Goal: Answer question/provide support: Share knowledge or assist other users

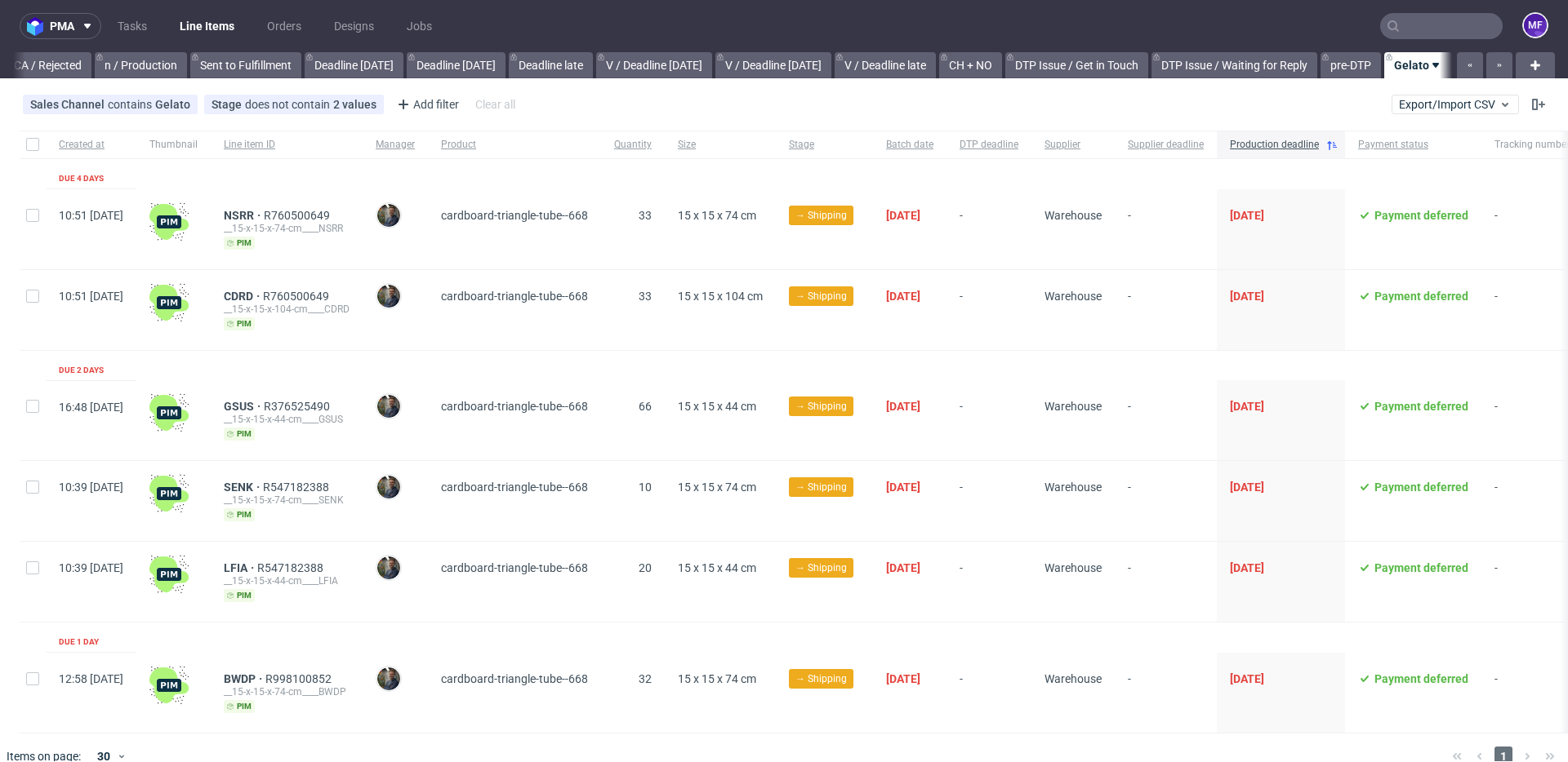
scroll to position [0, 1483]
click at [140, 32] on link "Tasks" at bounding box center [132, 26] width 49 height 26
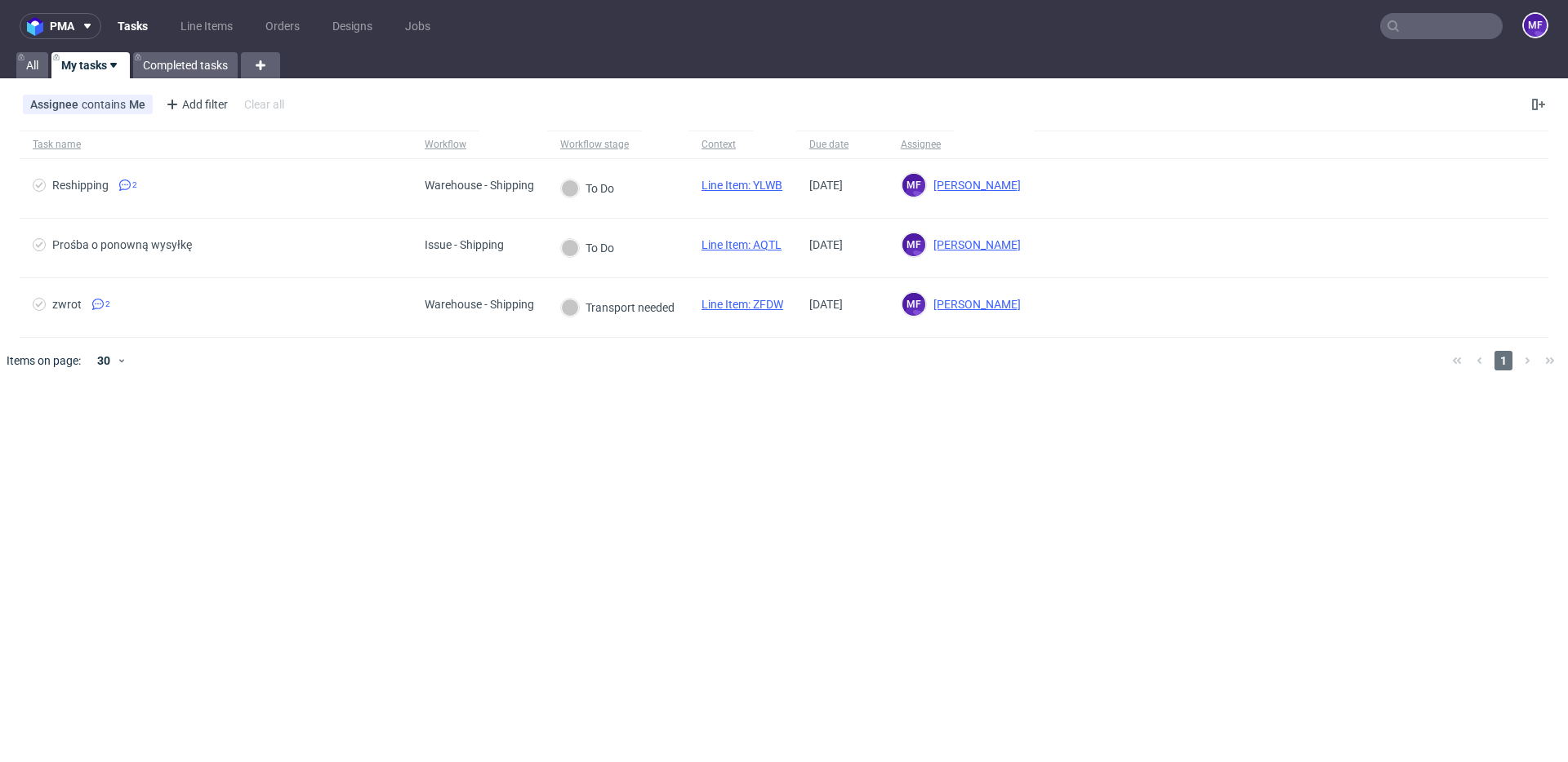
click at [1413, 33] on input "text" at bounding box center [1441, 26] width 123 height 26
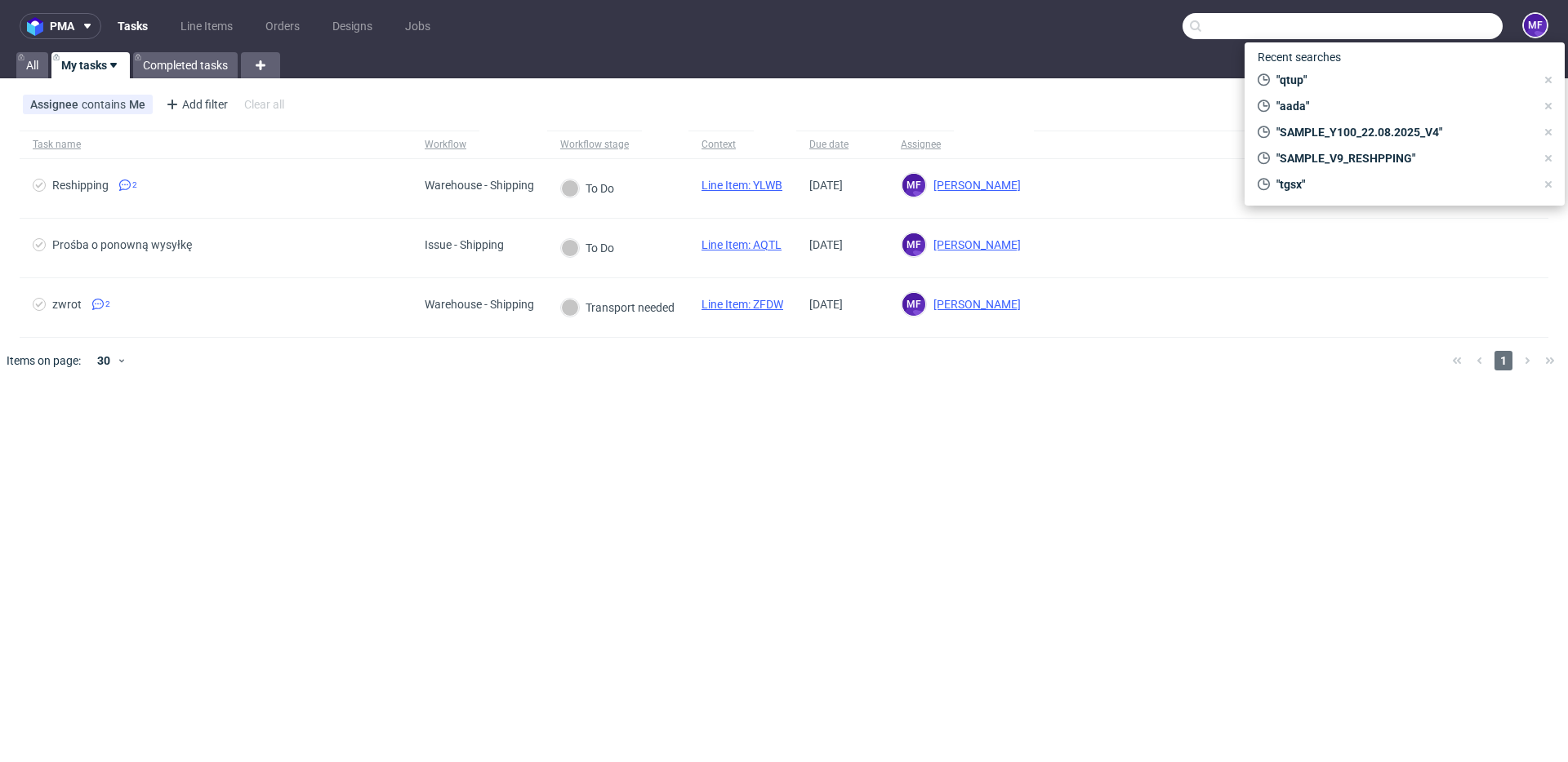
paste input "RWM006144810"
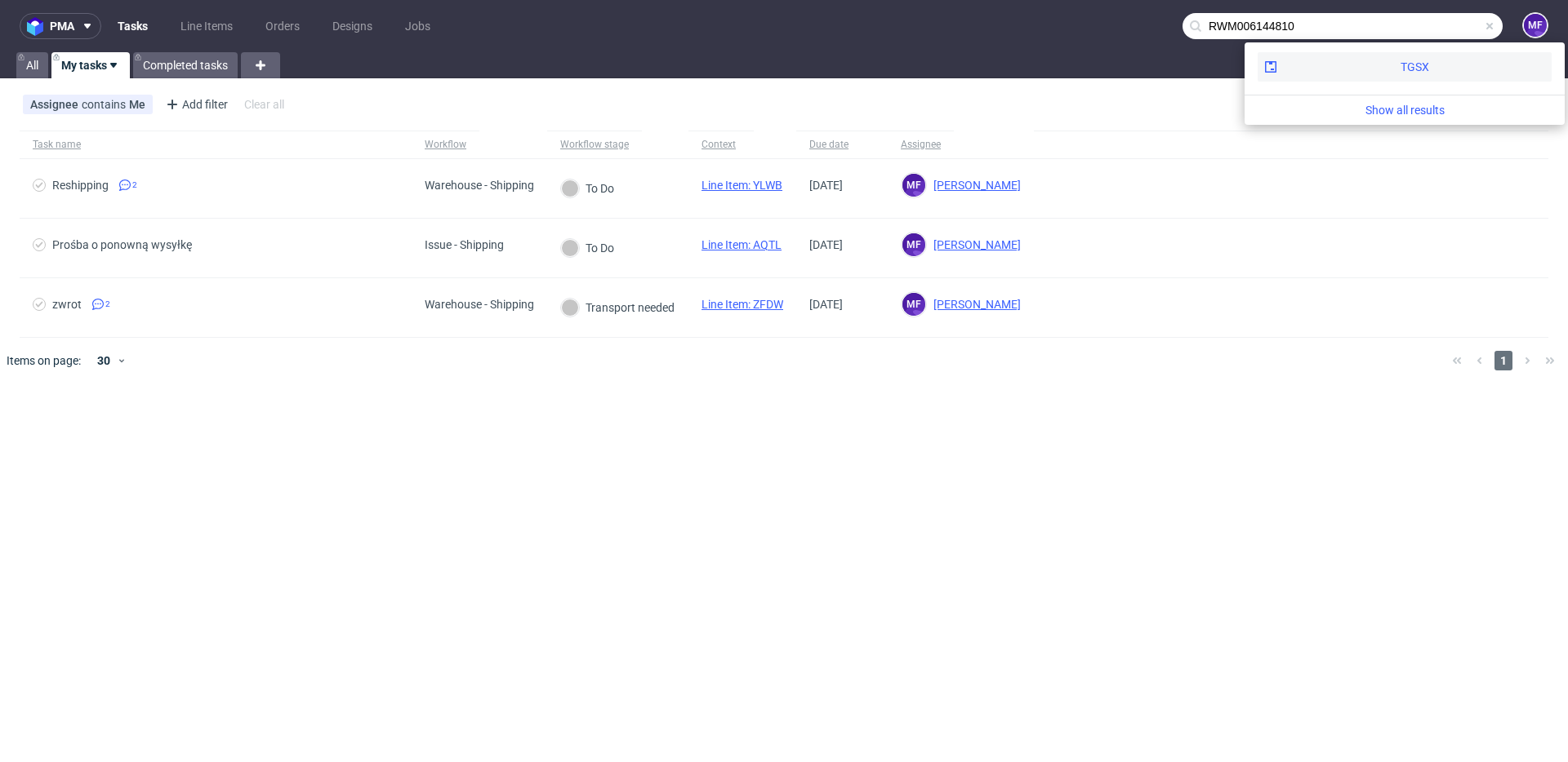
type input "RWM006144810"
click at [1349, 64] on div "TGSX" at bounding box center [1405, 66] width 294 height 30
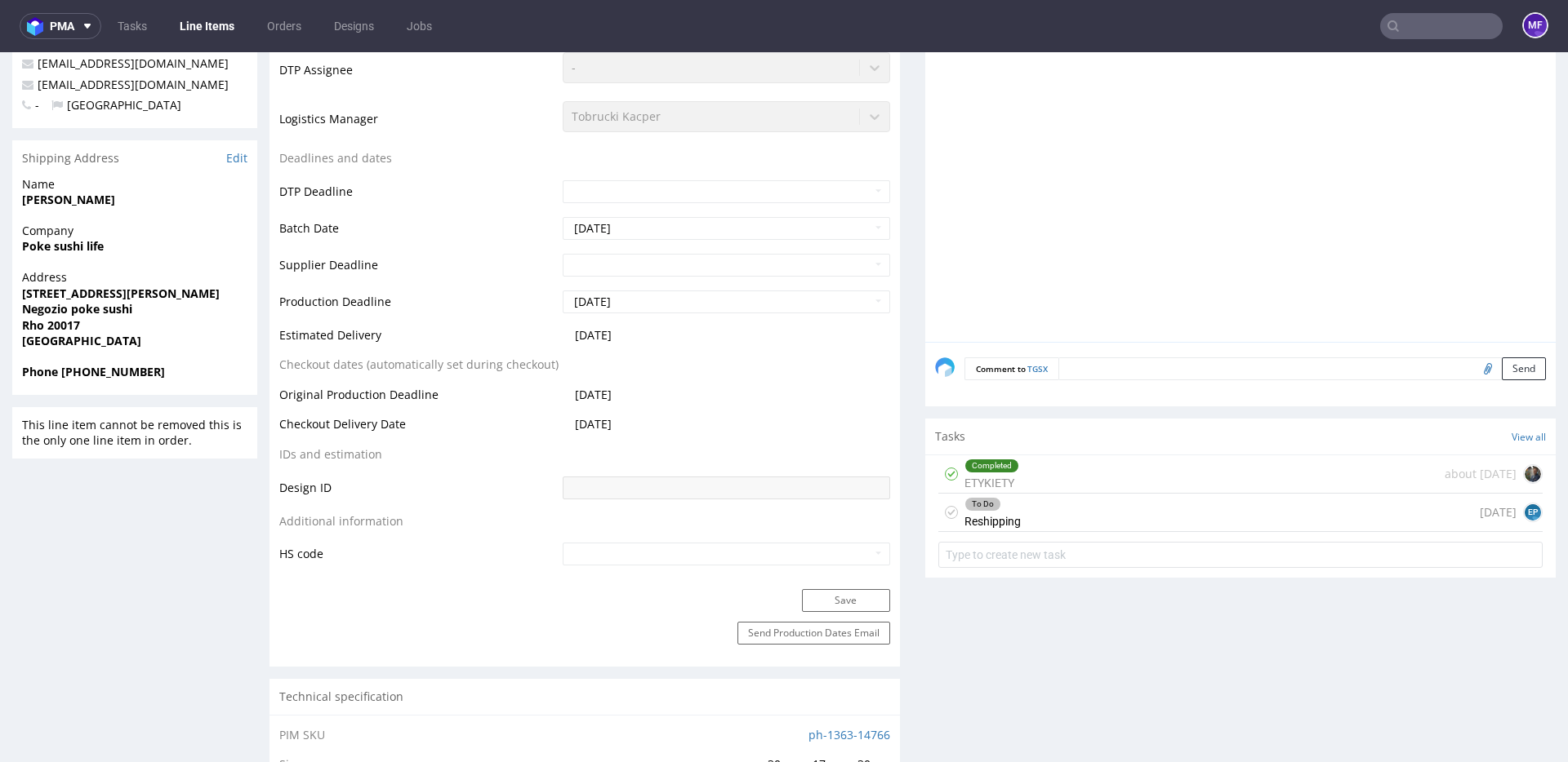
scroll to position [497, 0]
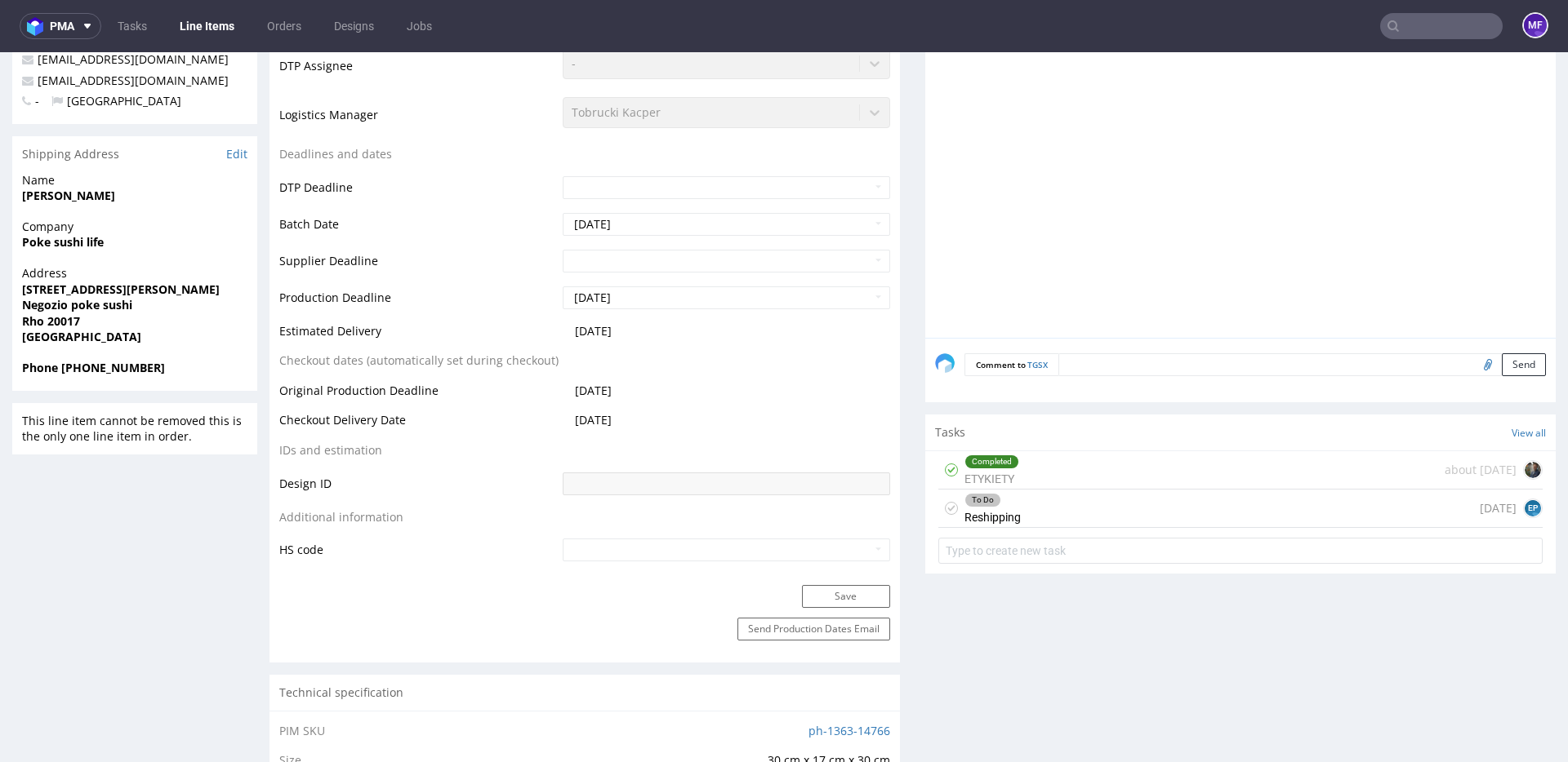
click at [1141, 503] on div "To Do Reshipping 1 day ago EP" at bounding box center [1240, 509] width 605 height 39
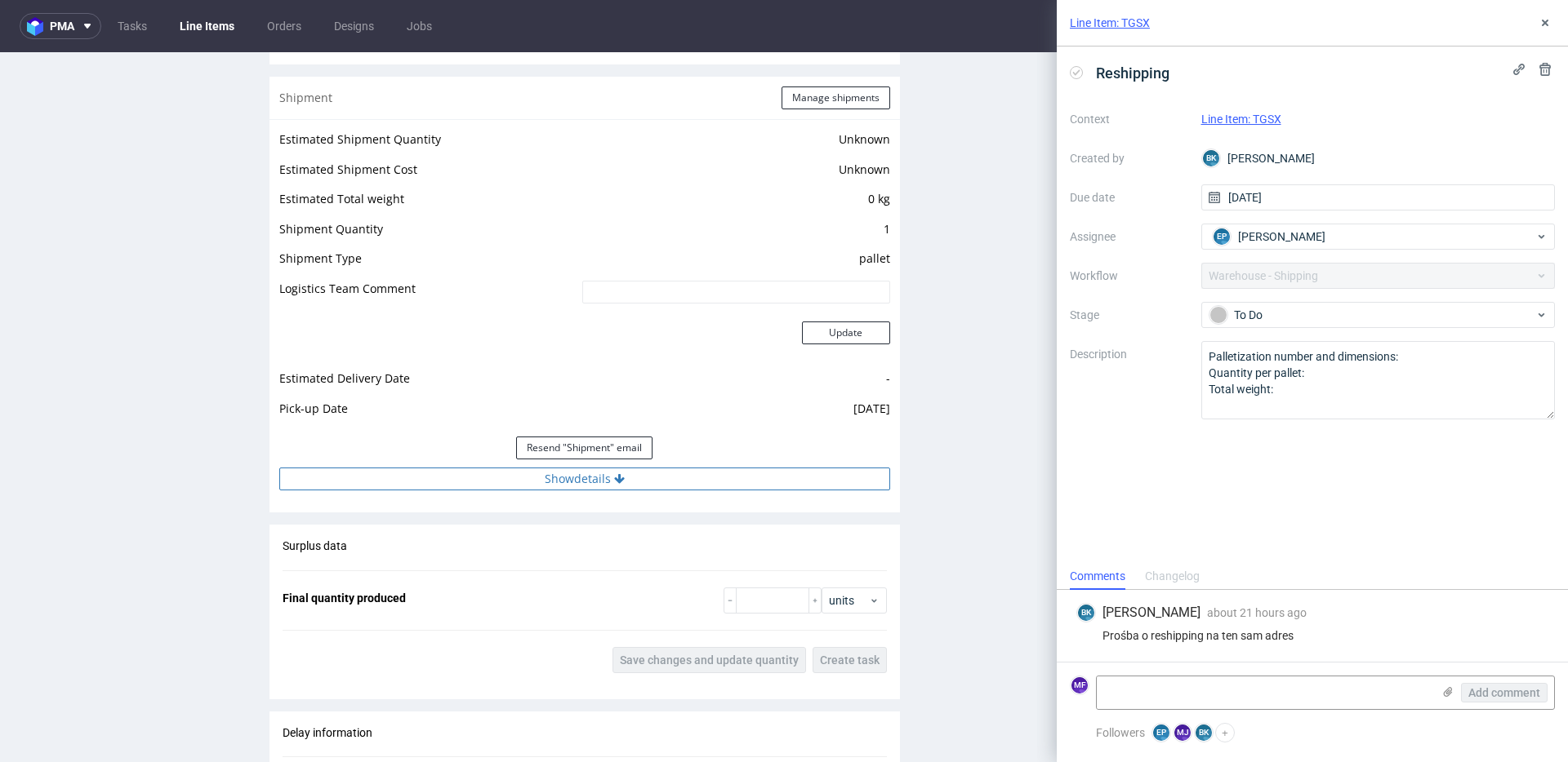
scroll to position [1317, 0]
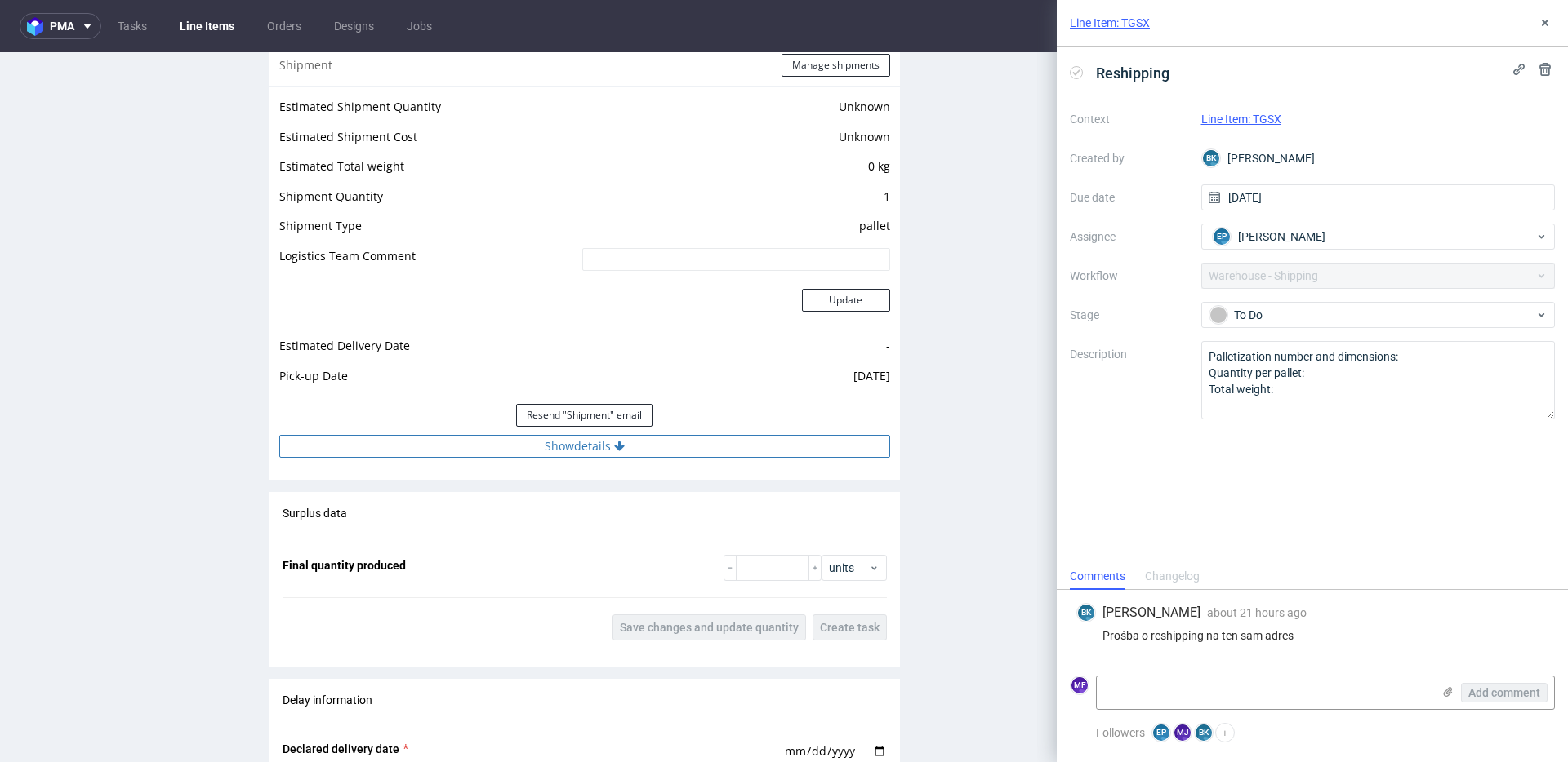
click at [614, 441] on icon at bounding box center [619, 446] width 11 height 12
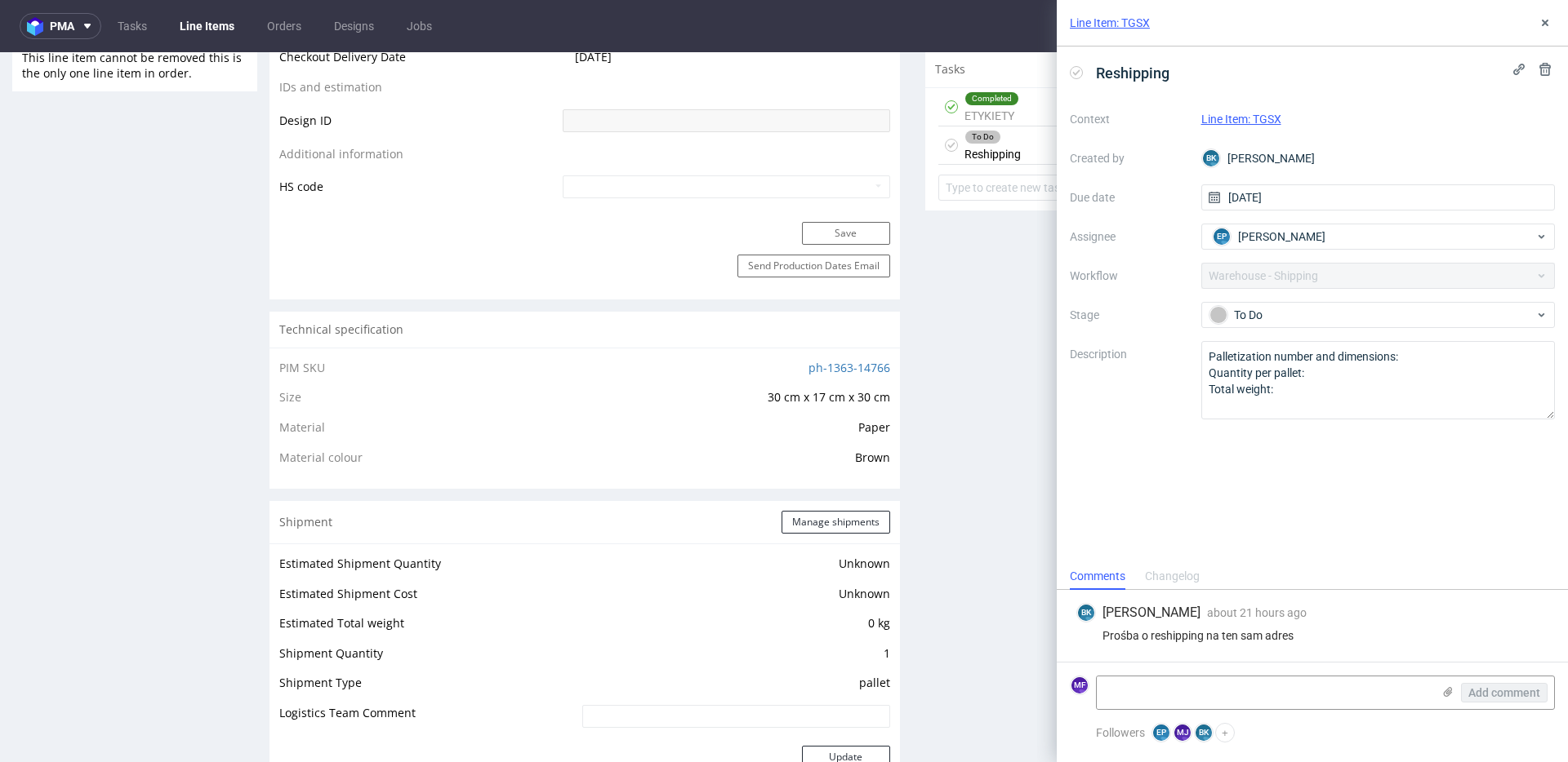
scroll to position [860, 0]
click at [1227, 504] on div "Reshipping Context Line Item: TGSX Created by BK Bogna Krystian Due date 04/09/…" at bounding box center [1312, 304] width 512 height 517
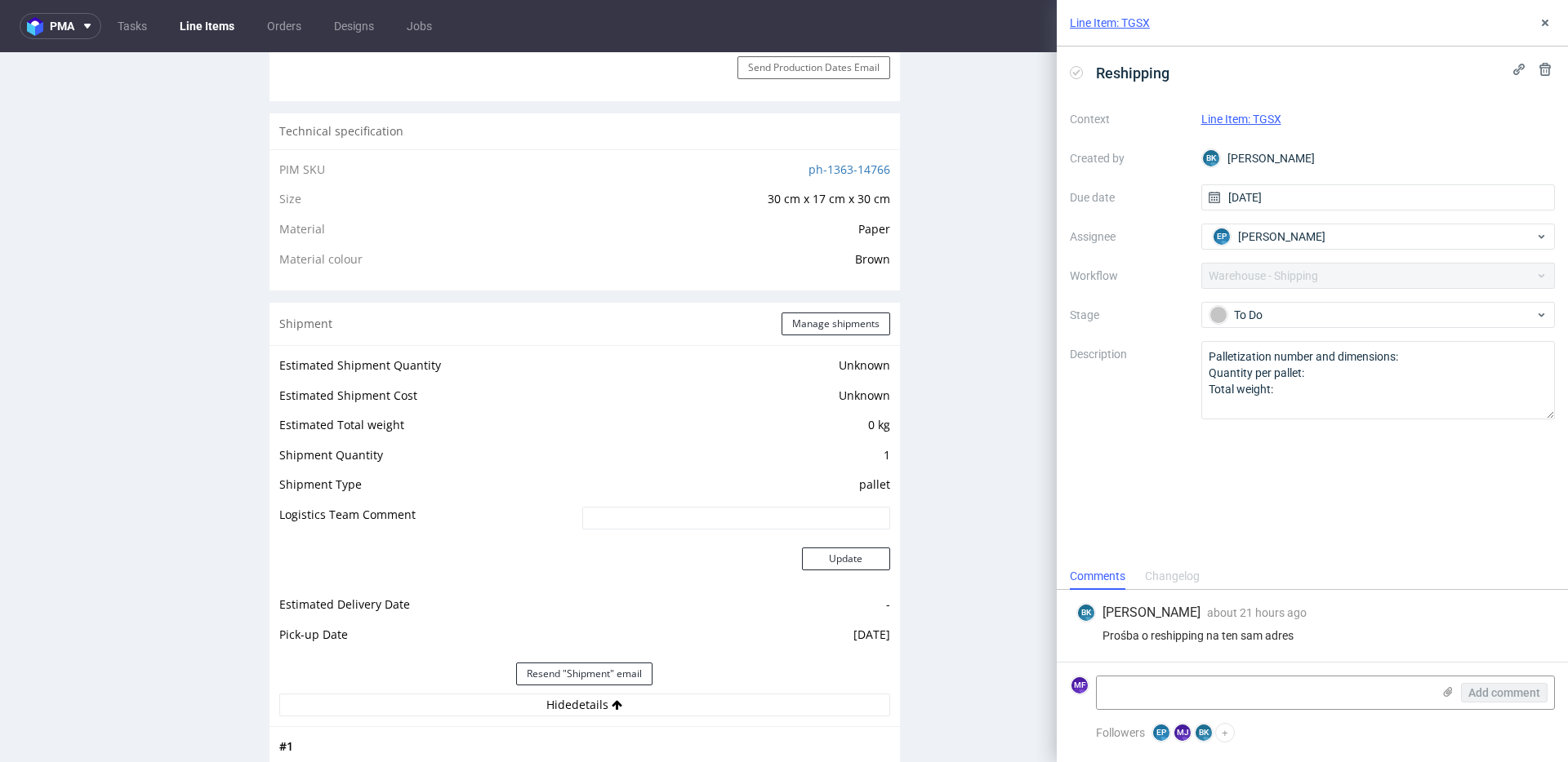
scroll to position [1070, 0]
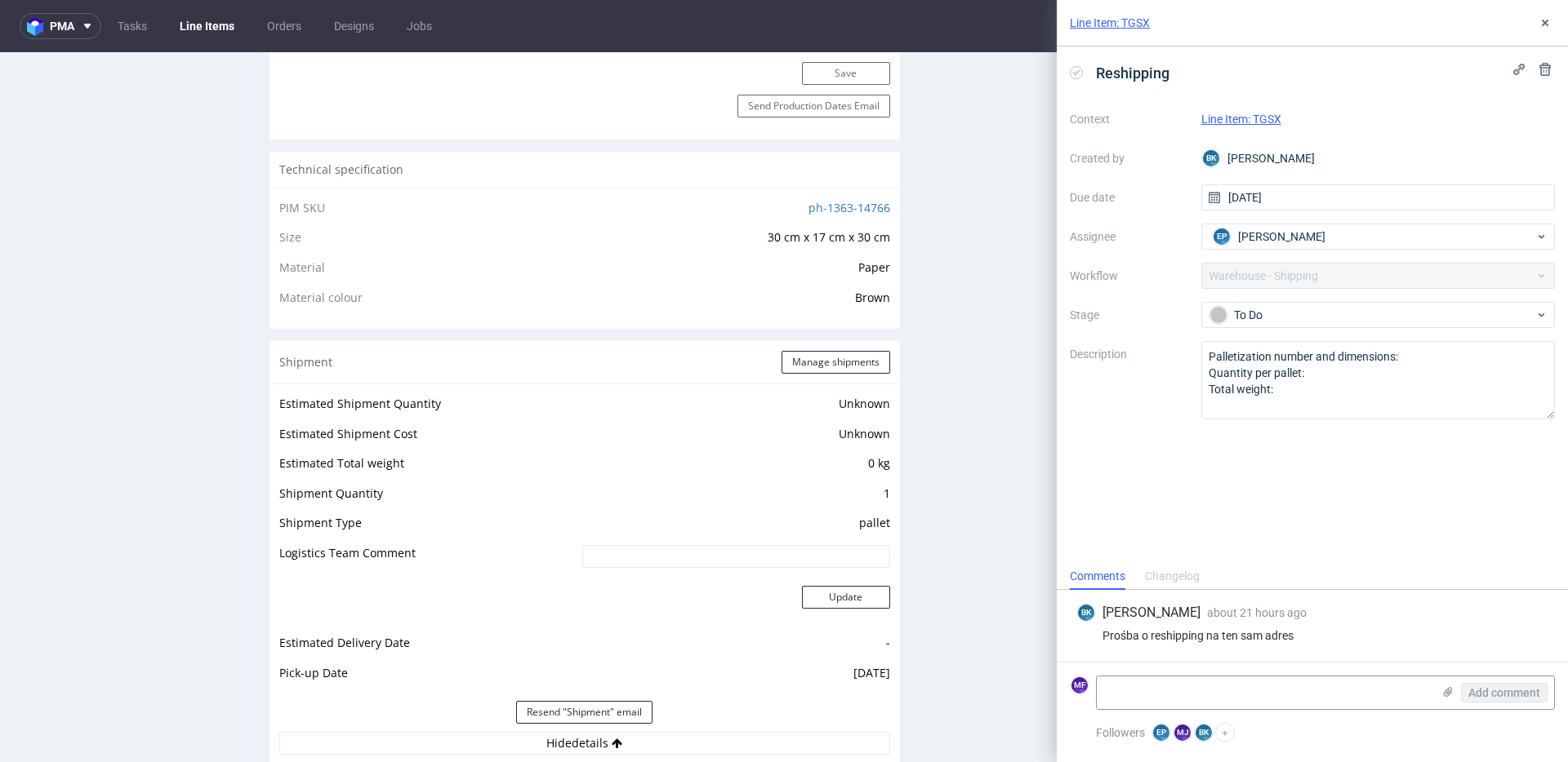
click at [646, 426] on tbody "Estimated Shipment Quantity Unknown Estimated Shipment Cost Unknown Estimated T…" at bounding box center [585, 544] width 611 height 299
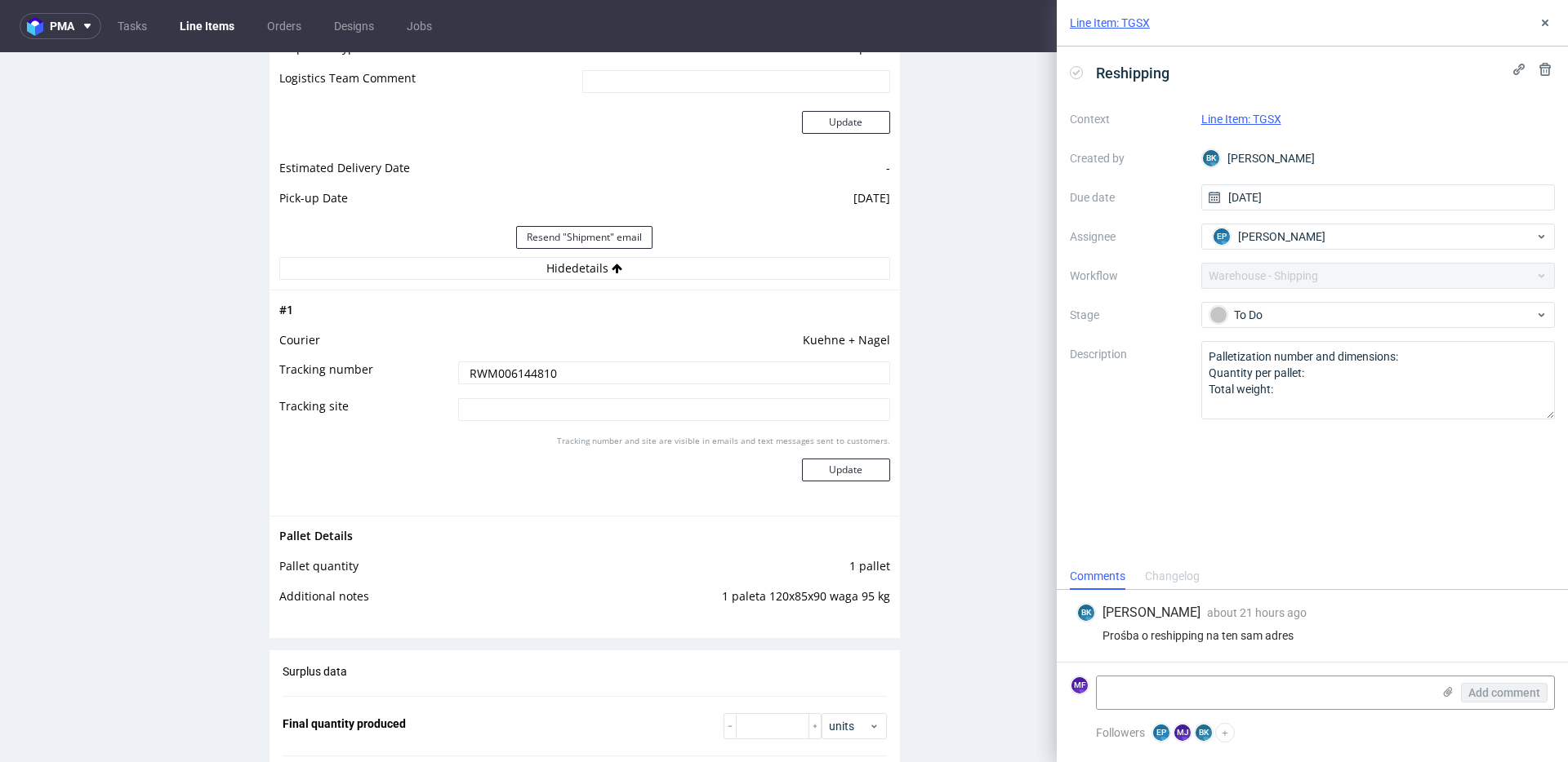
scroll to position [1492, 0]
drag, startPoint x: 492, startPoint y: 395, endPoint x: 502, endPoint y: 391, distance: 10.8
click at [496, 393] on td "RWM006144810" at bounding box center [672, 381] width 436 height 37
click at [506, 385] on input "RWM006144810" at bounding box center [674, 376] width 432 height 23
click at [506, 384] on input "RWM006144810" at bounding box center [674, 376] width 432 height 23
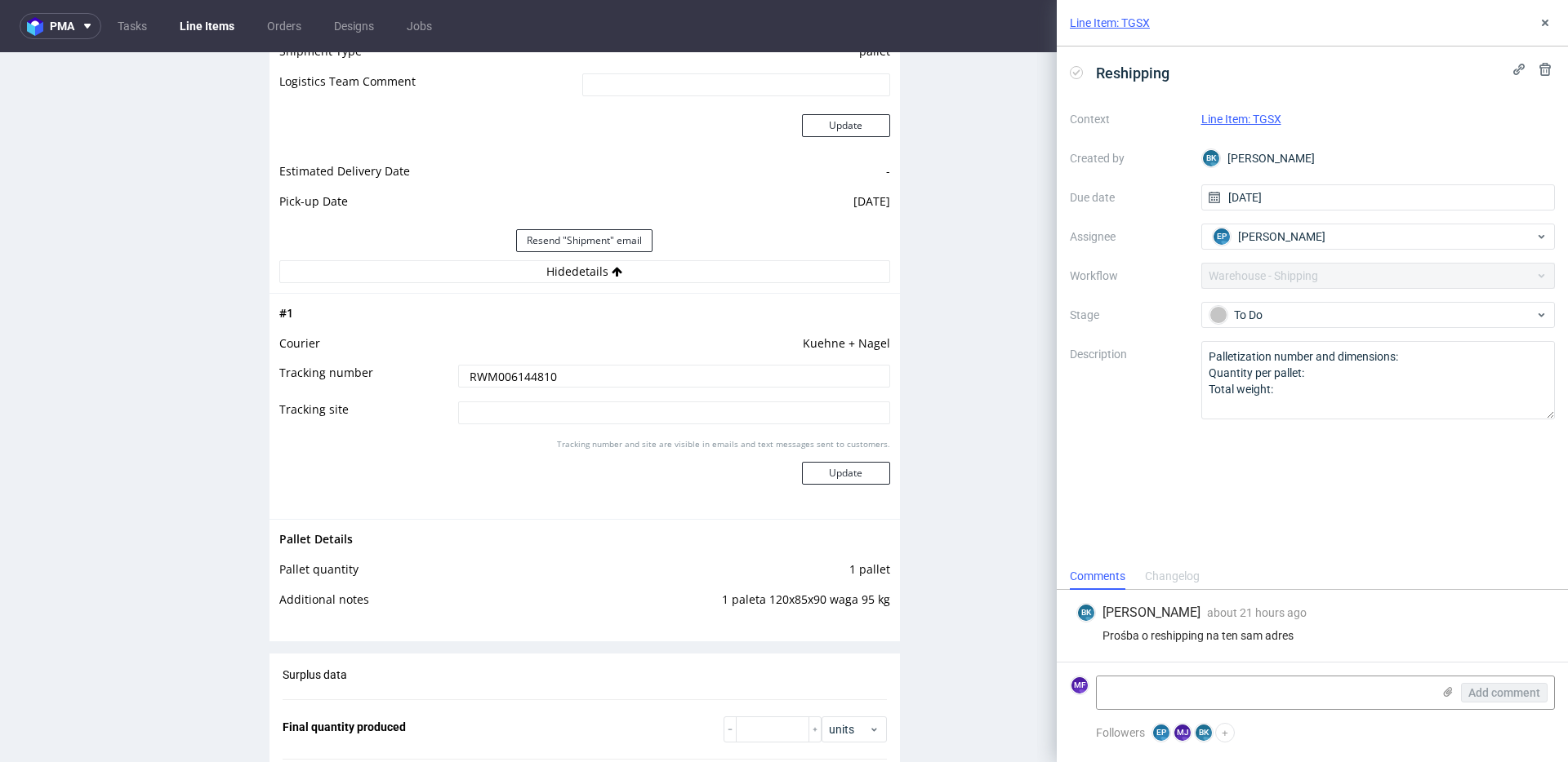
scroll to position [1497, 0]
click at [950, 487] on div "Production Files - Design Spit Spit request impossible Box design not found, un…" at bounding box center [1241, 141] width 631 height 2641
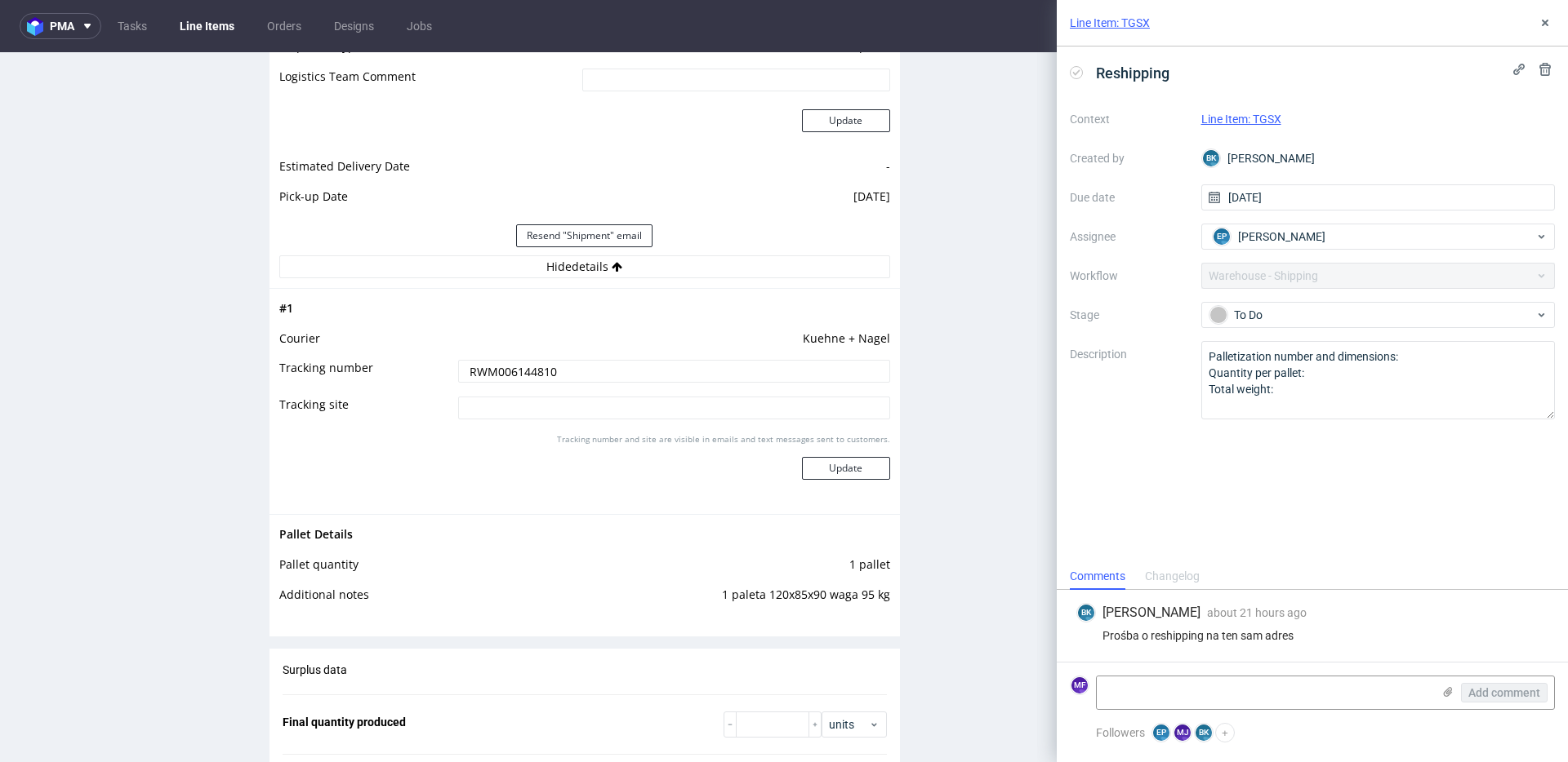
scroll to position [1491, 0]
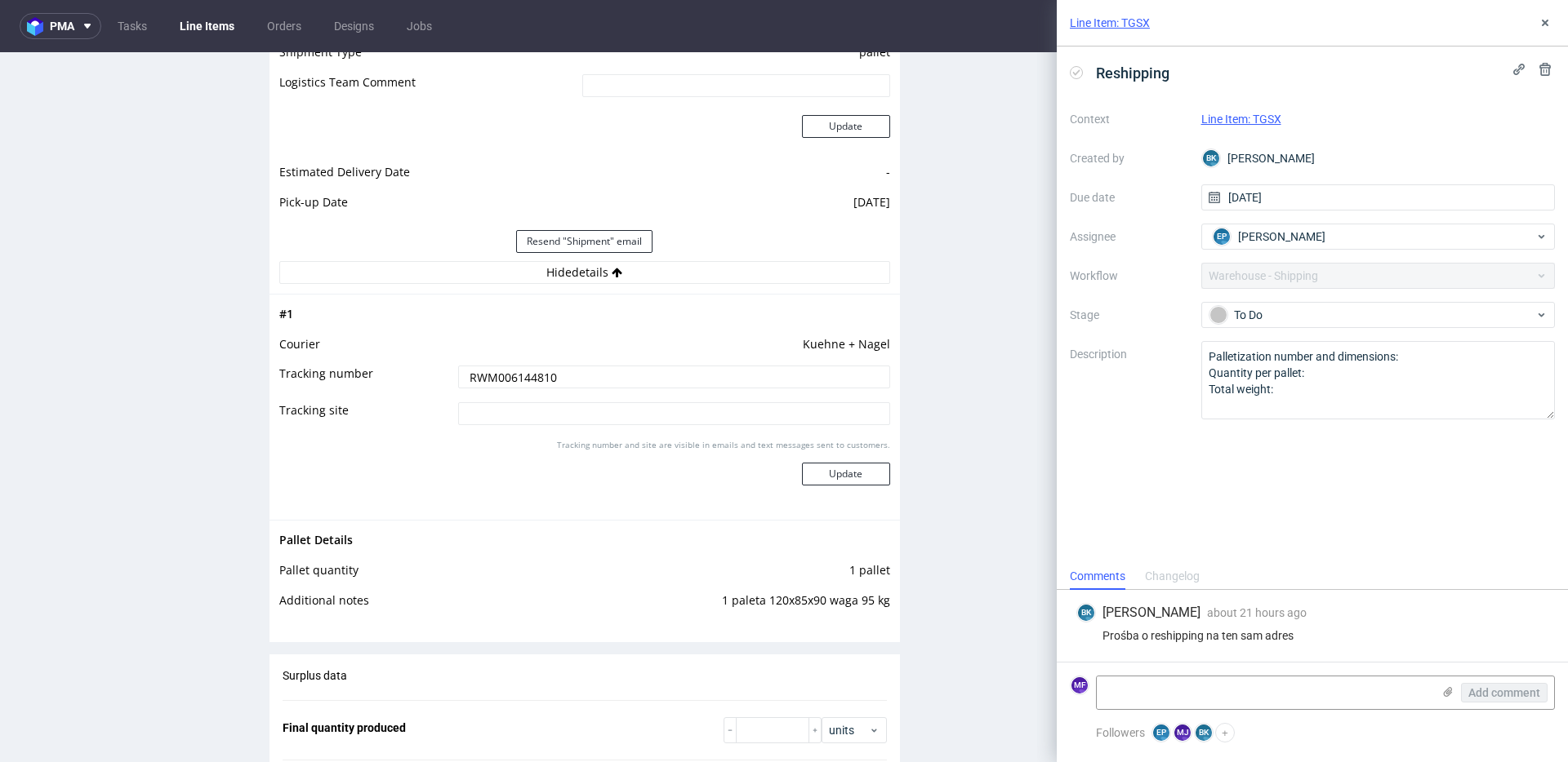
click at [1028, 524] on div "Production Files - Design Spit Spit request impossible Box design not found, un…" at bounding box center [1241, 142] width 631 height 2641
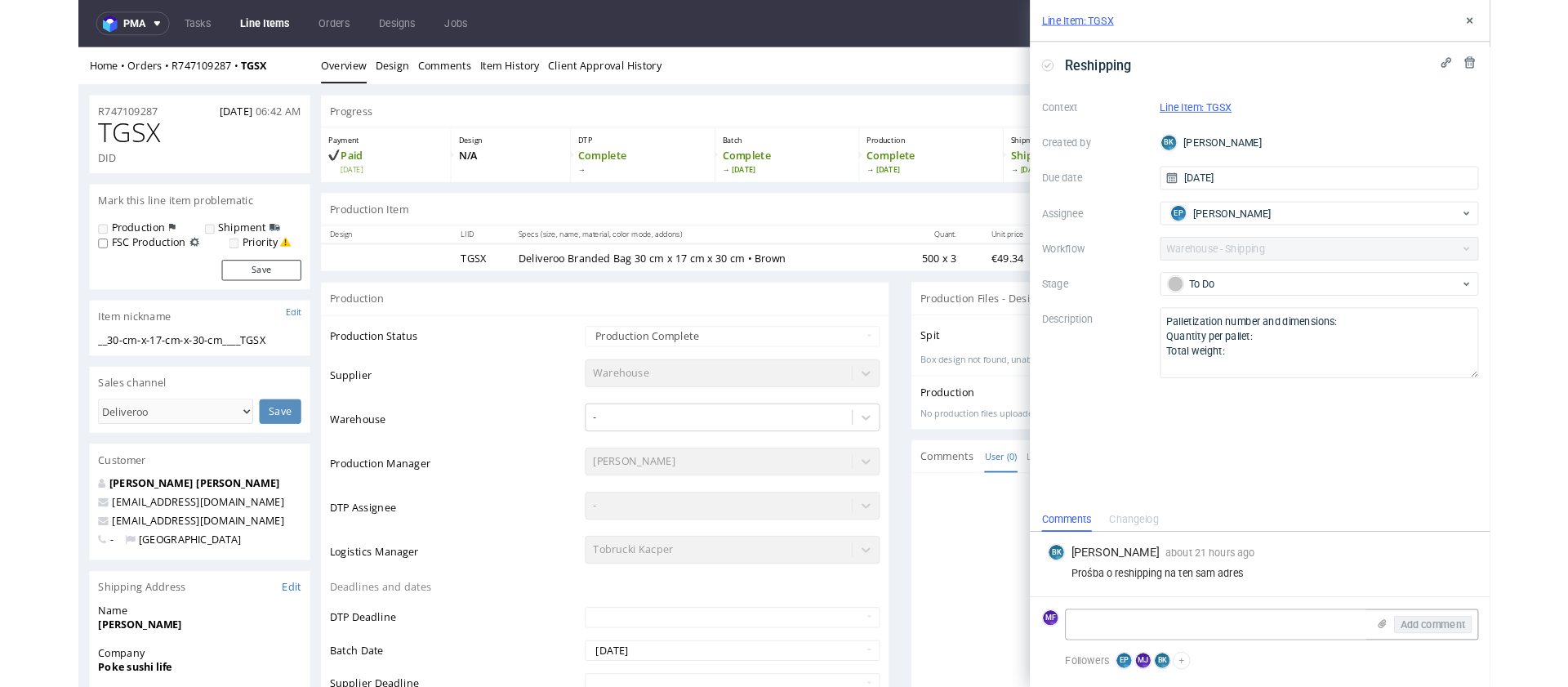
scroll to position [8, 0]
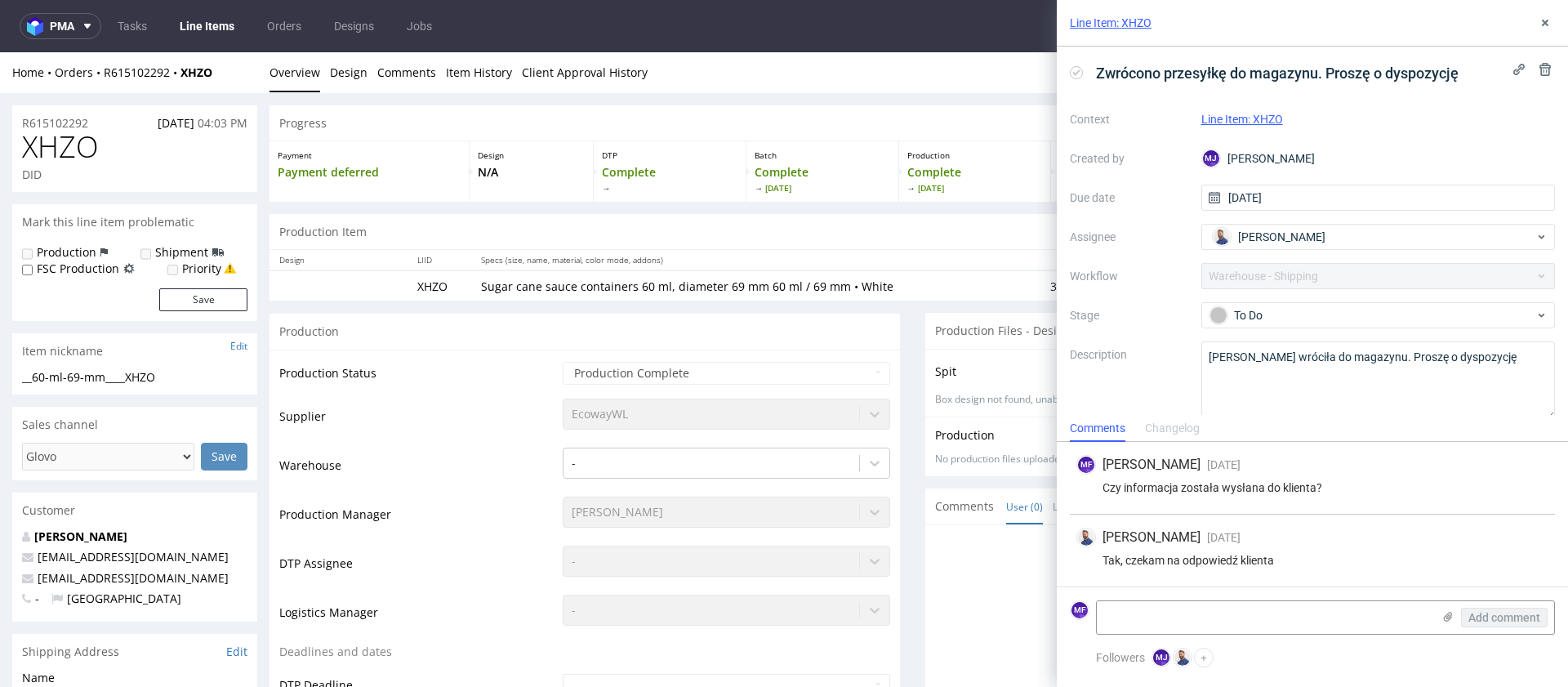
drag, startPoint x: 1297, startPoint y: 437, endPoint x: 1241, endPoint y: 426, distance: 57.1
click at [1241, 426] on div "Comments Changelog" at bounding box center [1312, 427] width 512 height 26
click at [1180, 390] on label "Description" at bounding box center [1129, 381] width 118 height 72
click at [1546, 22] on use at bounding box center [1545, 22] width 6 height 6
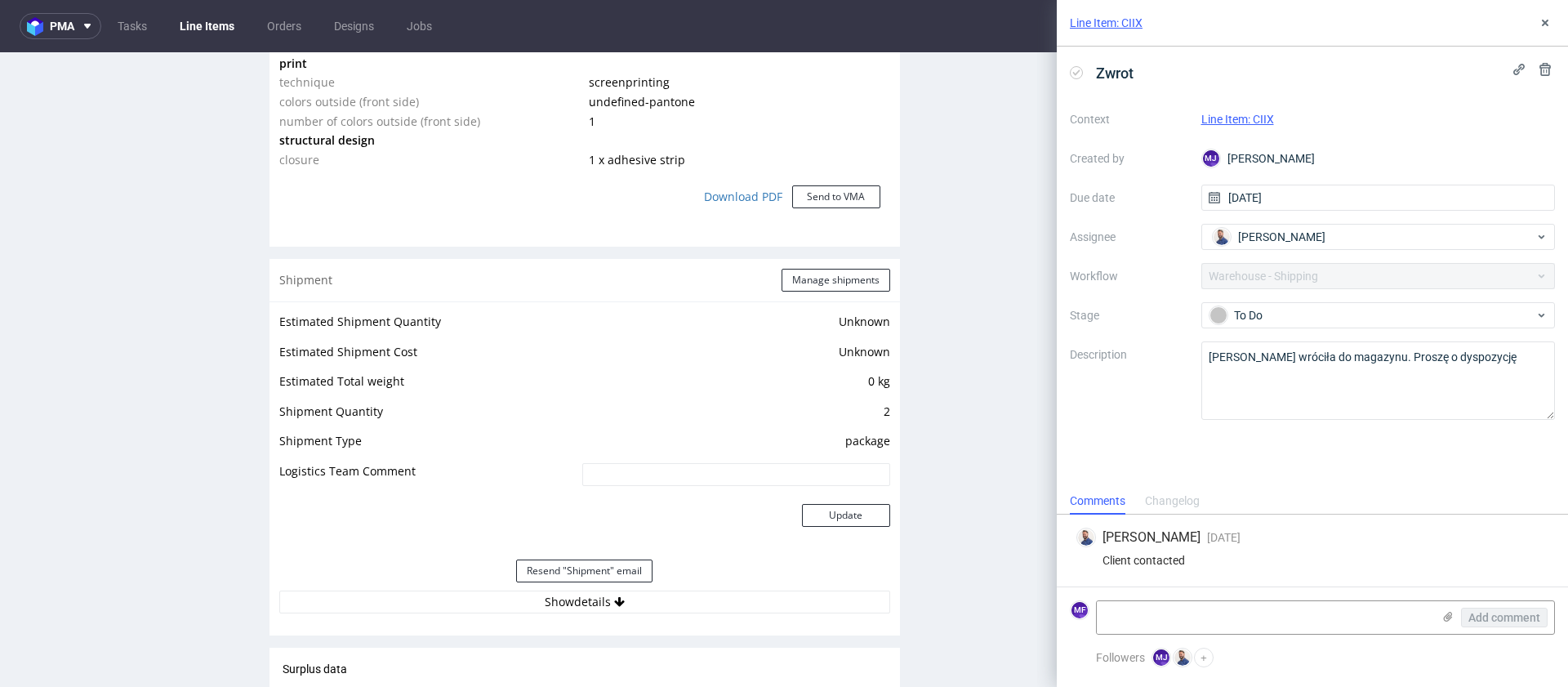
scroll to position [1423, 0]
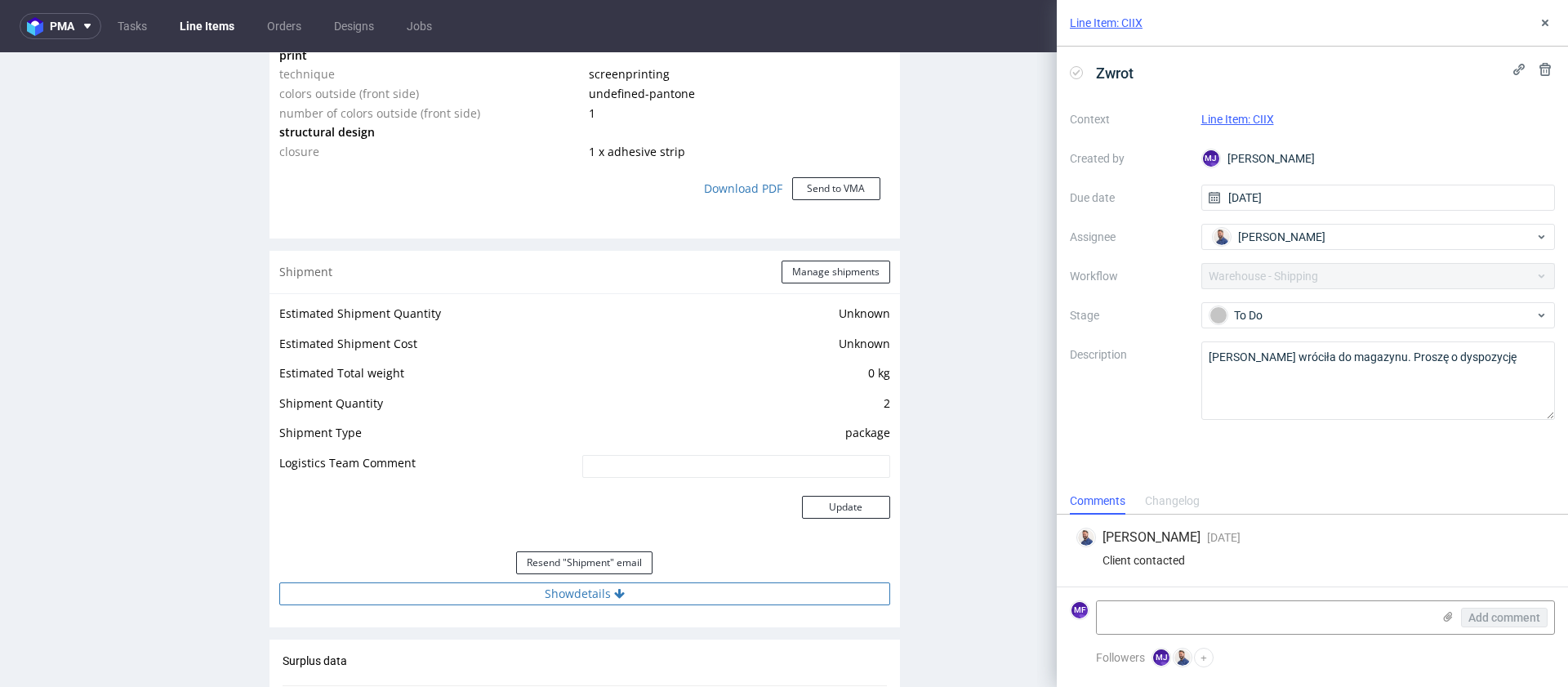
click at [579, 591] on button "Show details" at bounding box center [585, 594] width 611 height 23
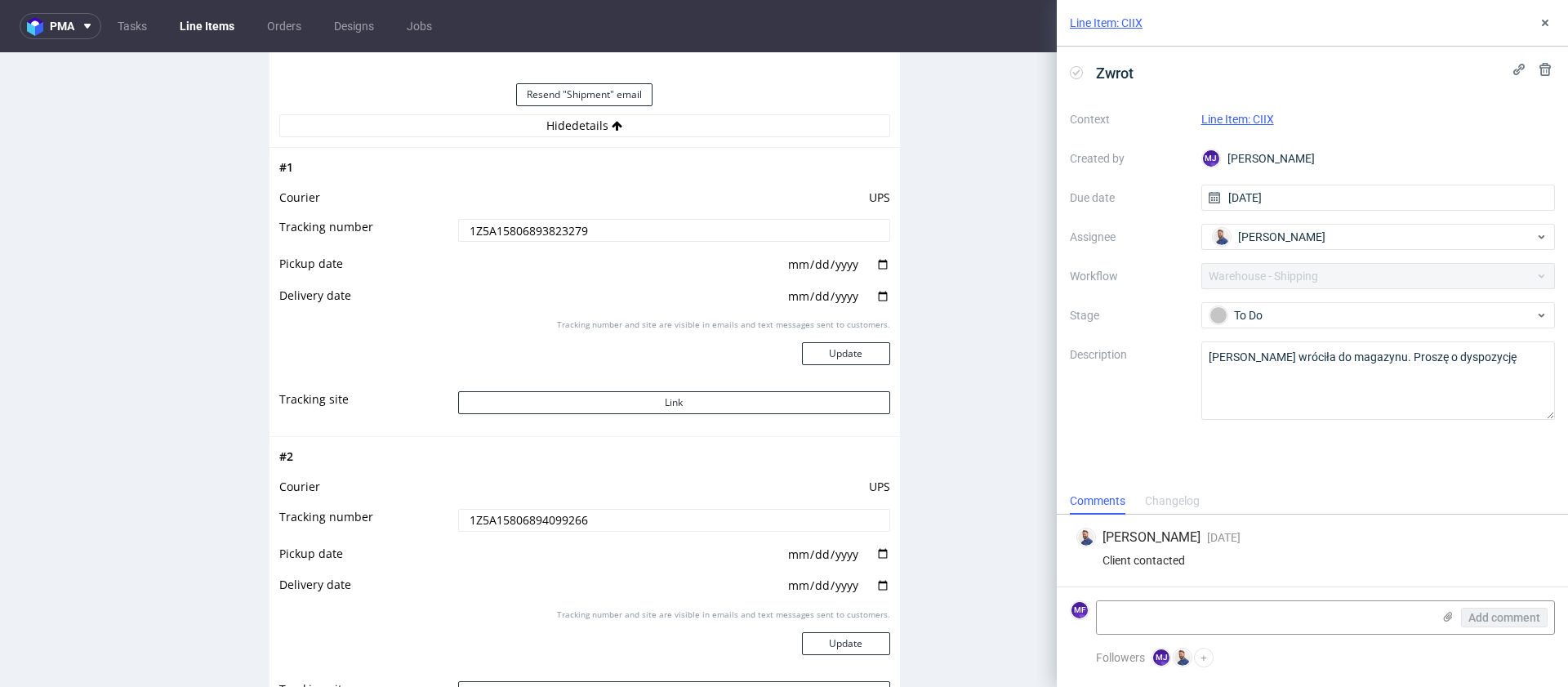
scroll to position [1890, 0]
click at [682, 401] on button "Link" at bounding box center [674, 404] width 432 height 23
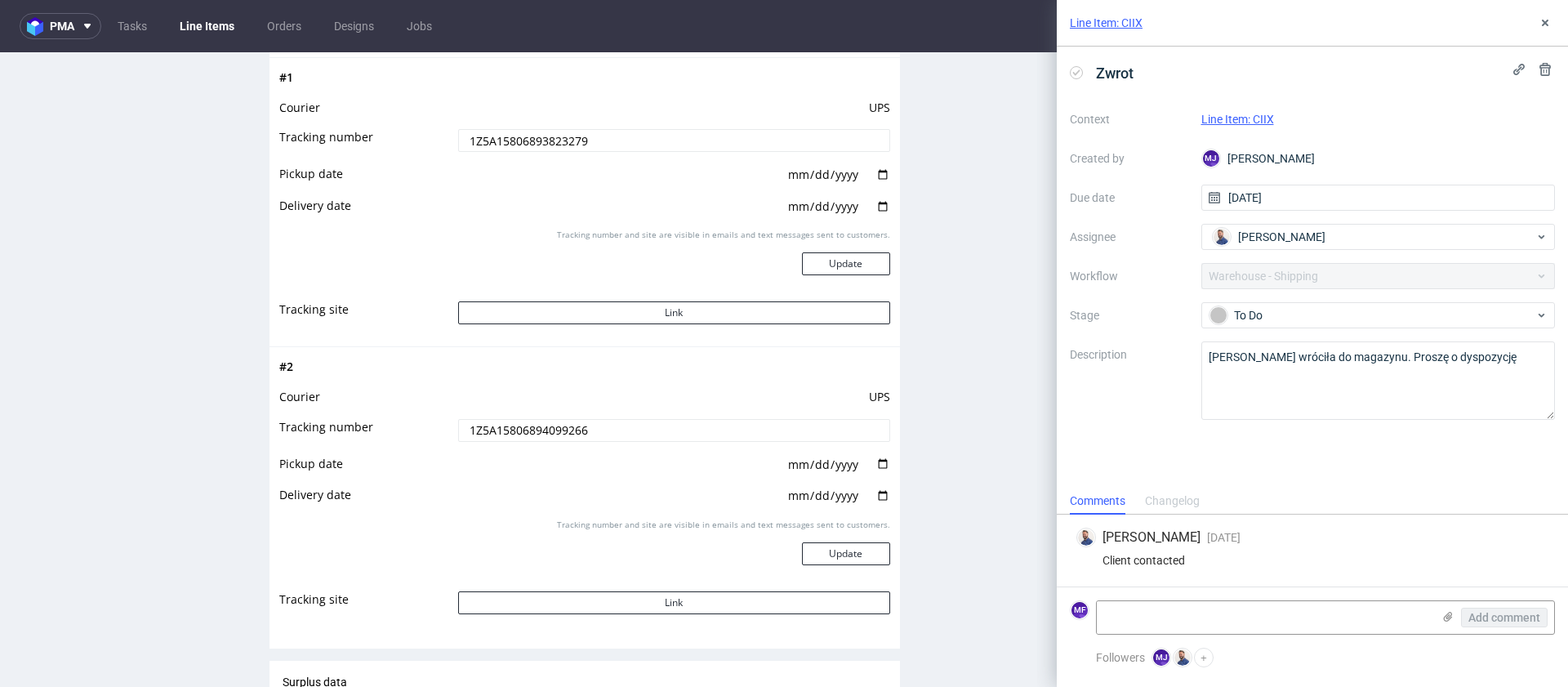
scroll to position [1982, 0]
click at [657, 596] on button "Link" at bounding box center [674, 601] width 432 height 23
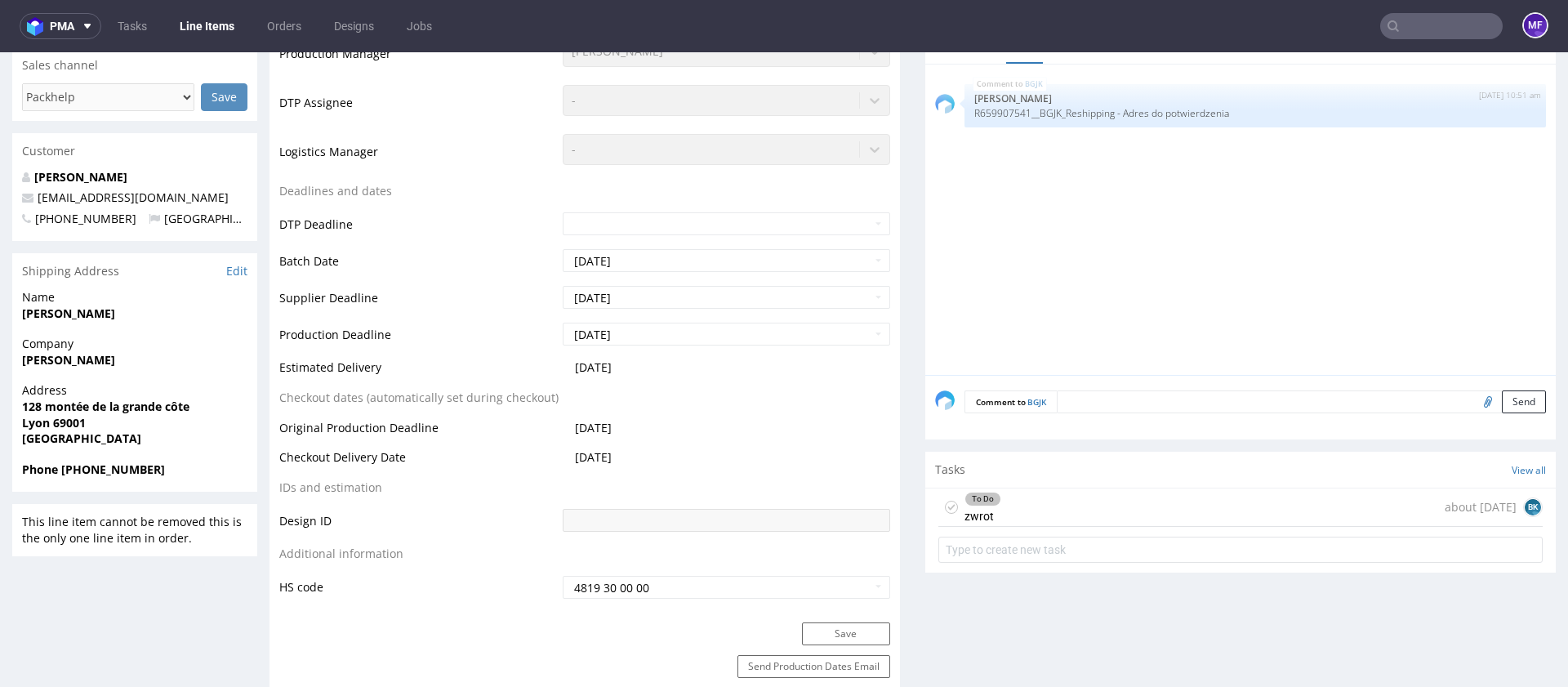
scroll to position [510, 0]
click at [984, 499] on div "To Do" at bounding box center [982, 496] width 35 height 13
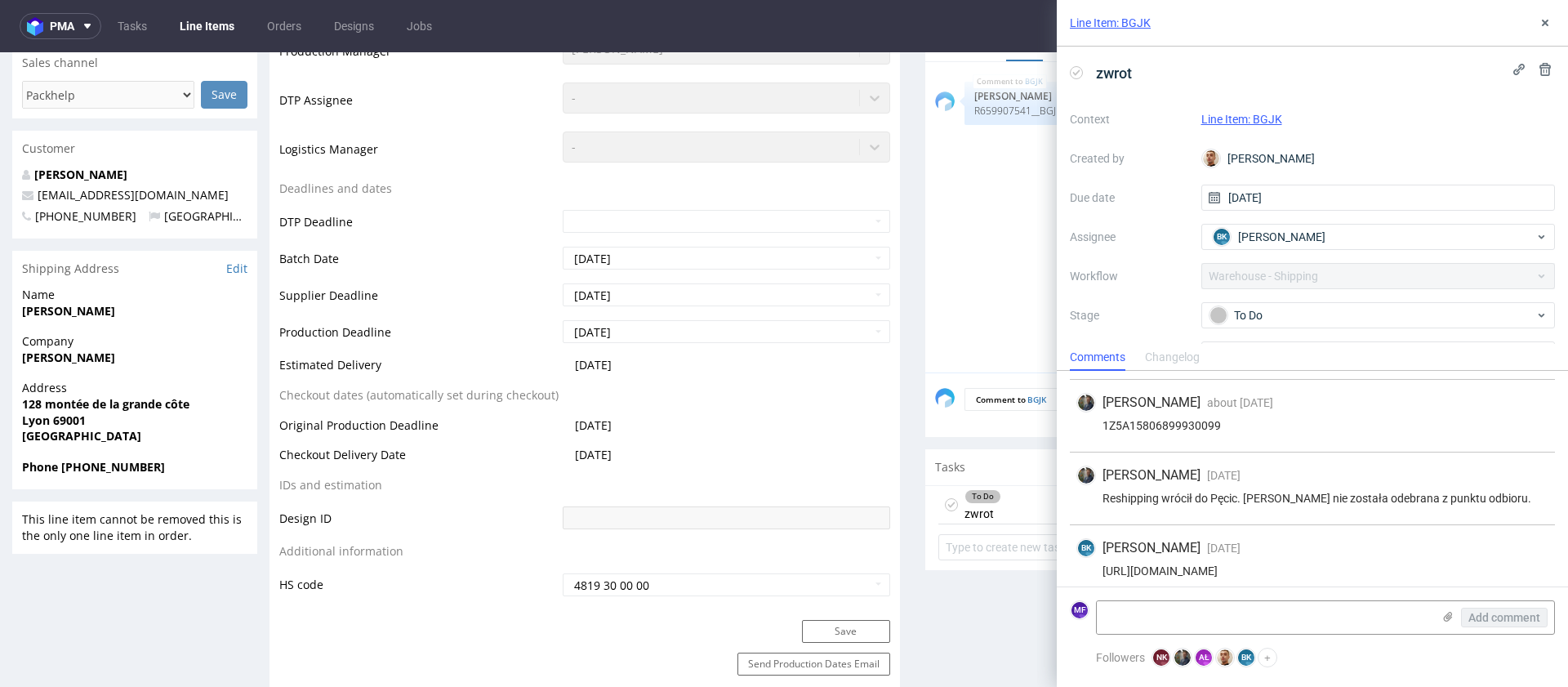
scroll to position [73, 0]
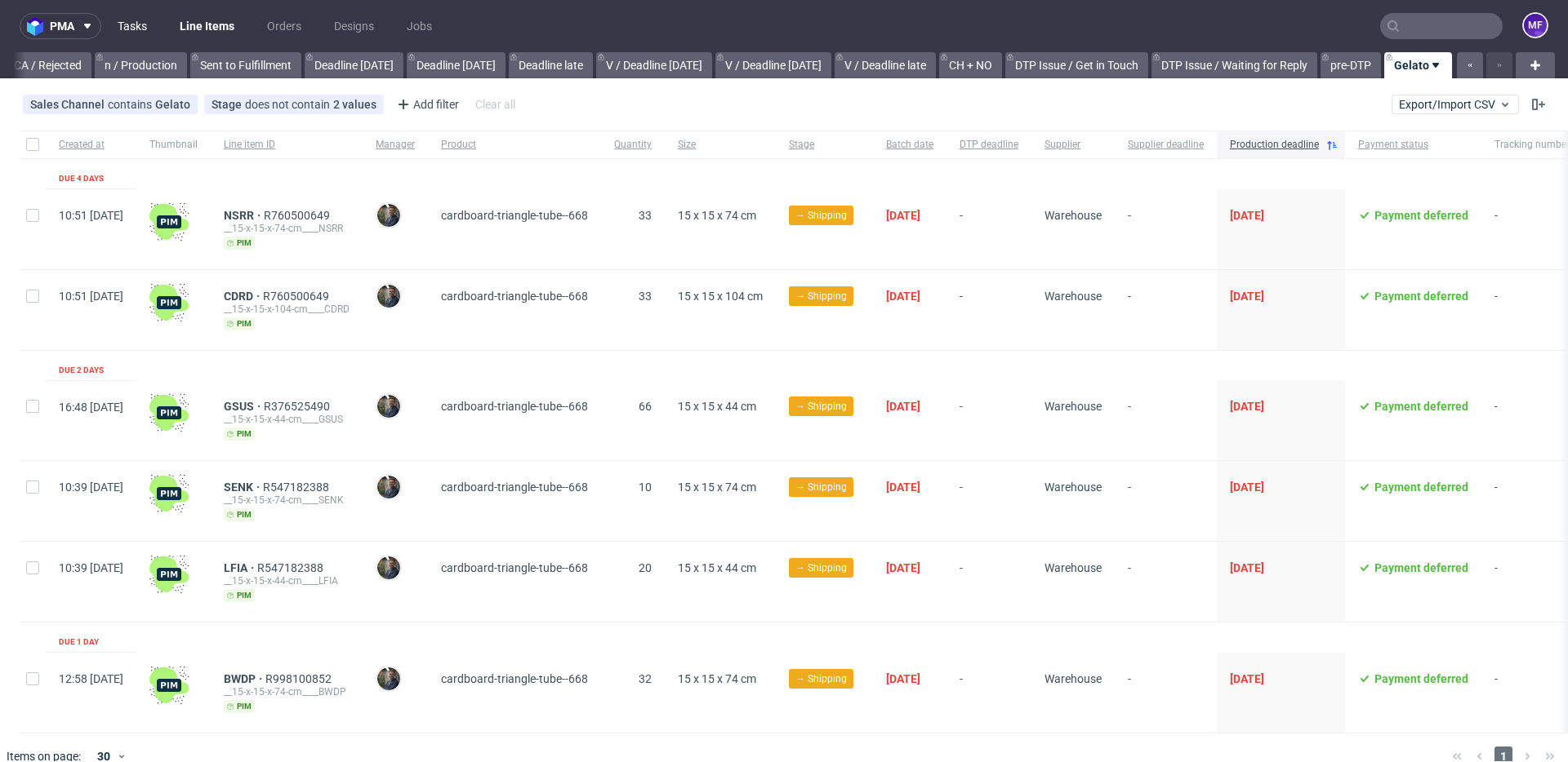
scroll to position [0, 1483]
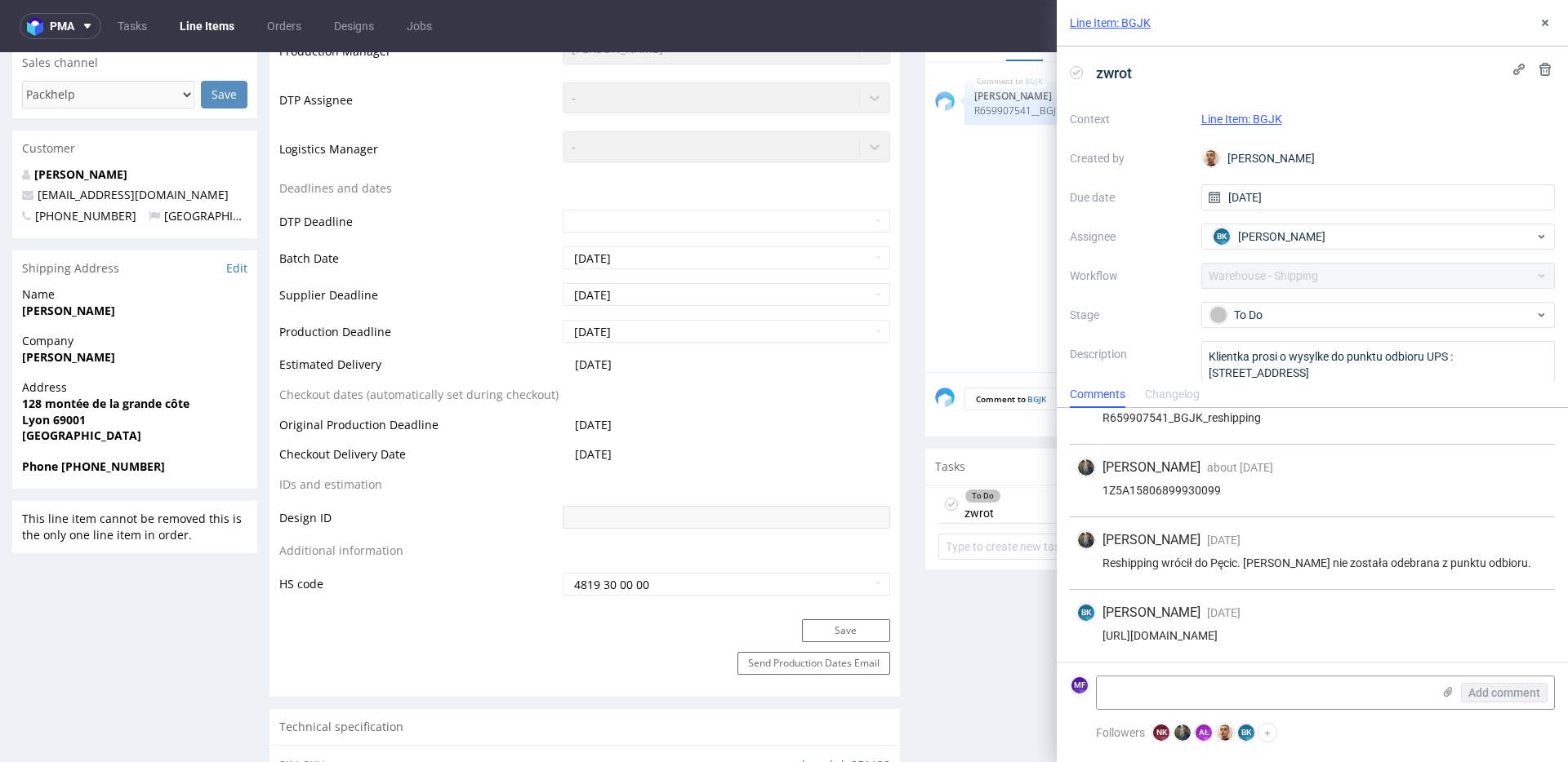
scroll to position [512, 0]
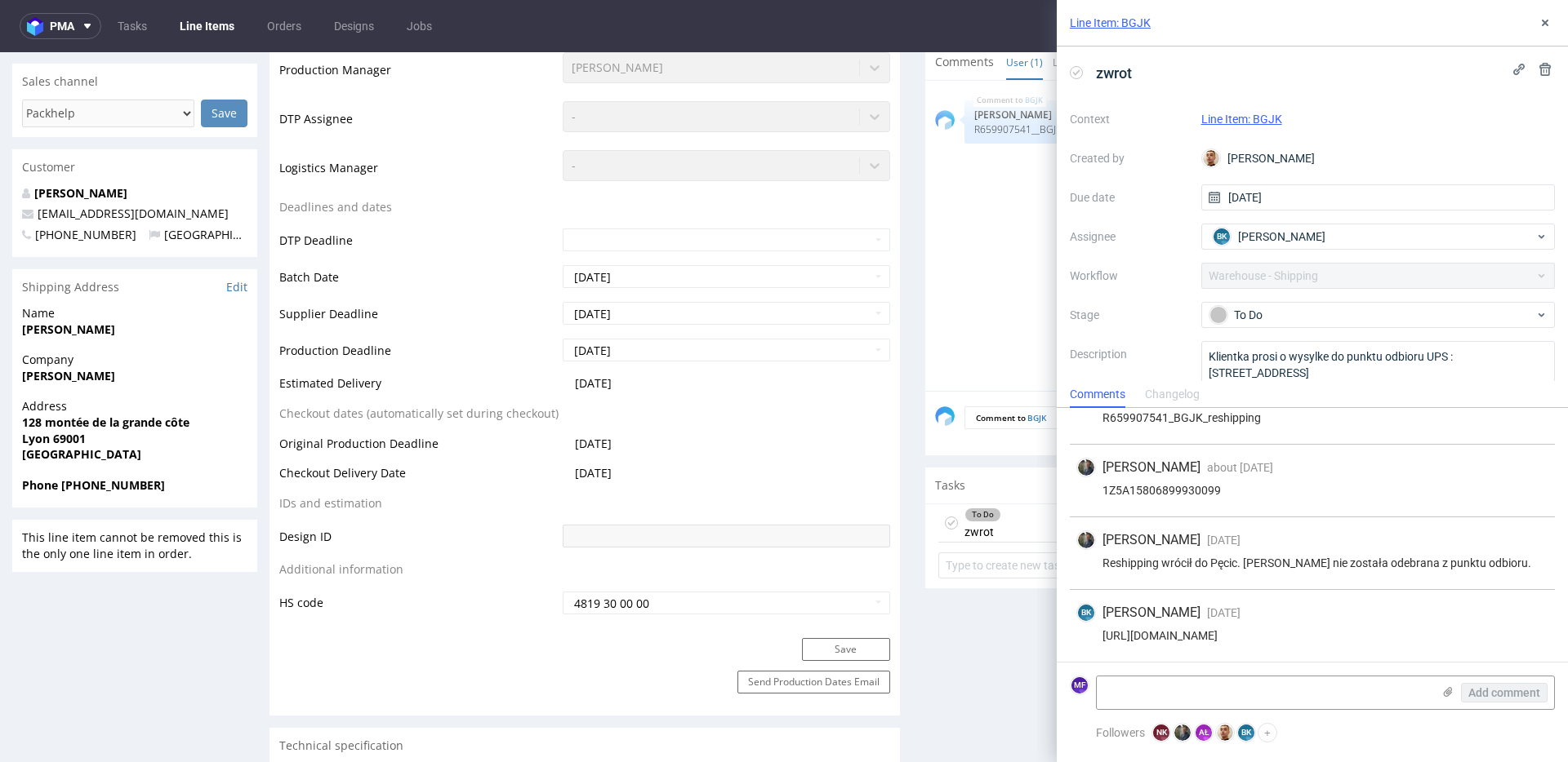
scroll to position [493, 0]
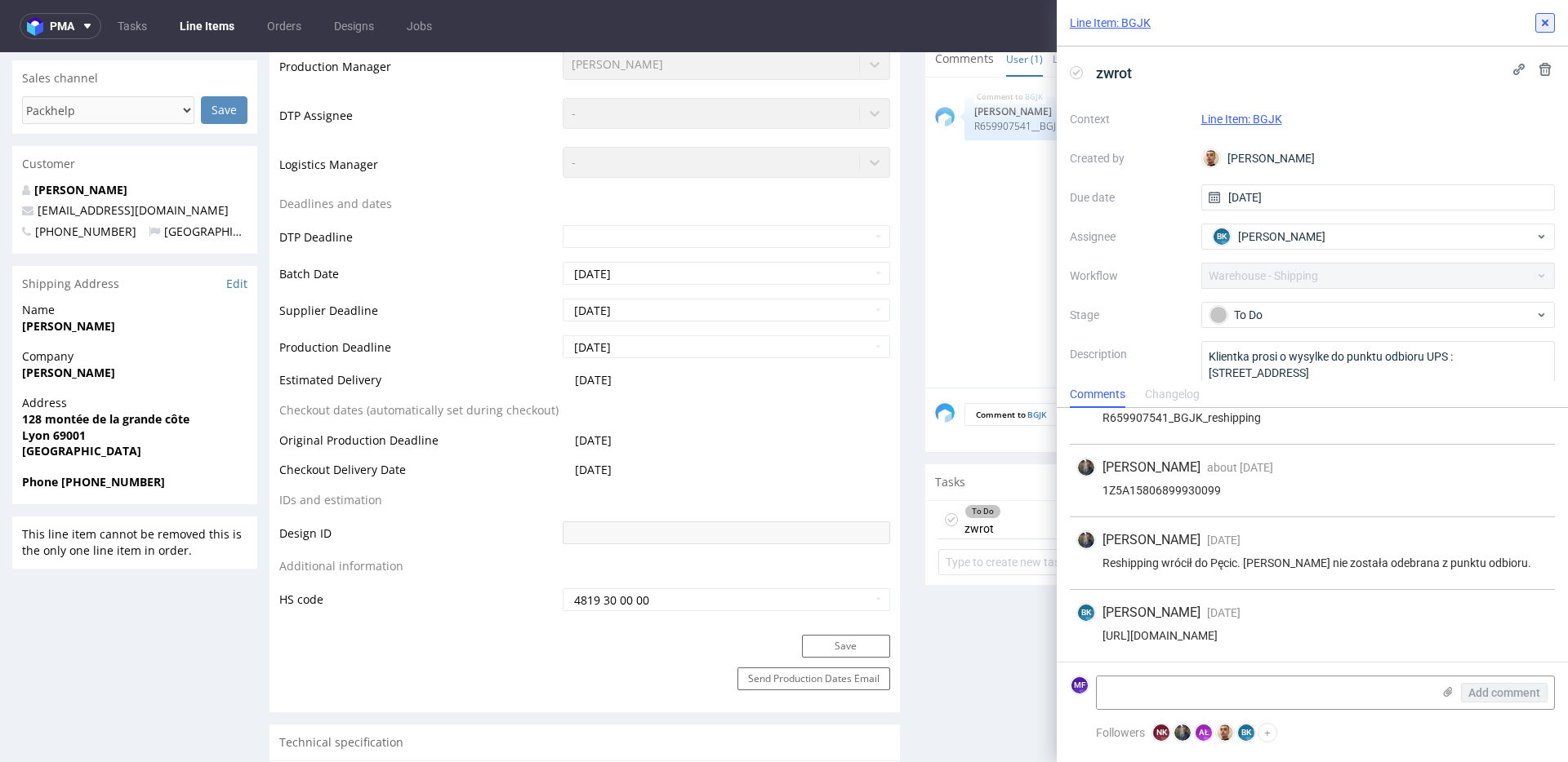
click at [1550, 21] on icon at bounding box center [1545, 22] width 13 height 13
click at [1550, 21] on nav "pma Tasks Line Items Orders Designs Jobs MF" at bounding box center [784, 26] width 1568 height 52
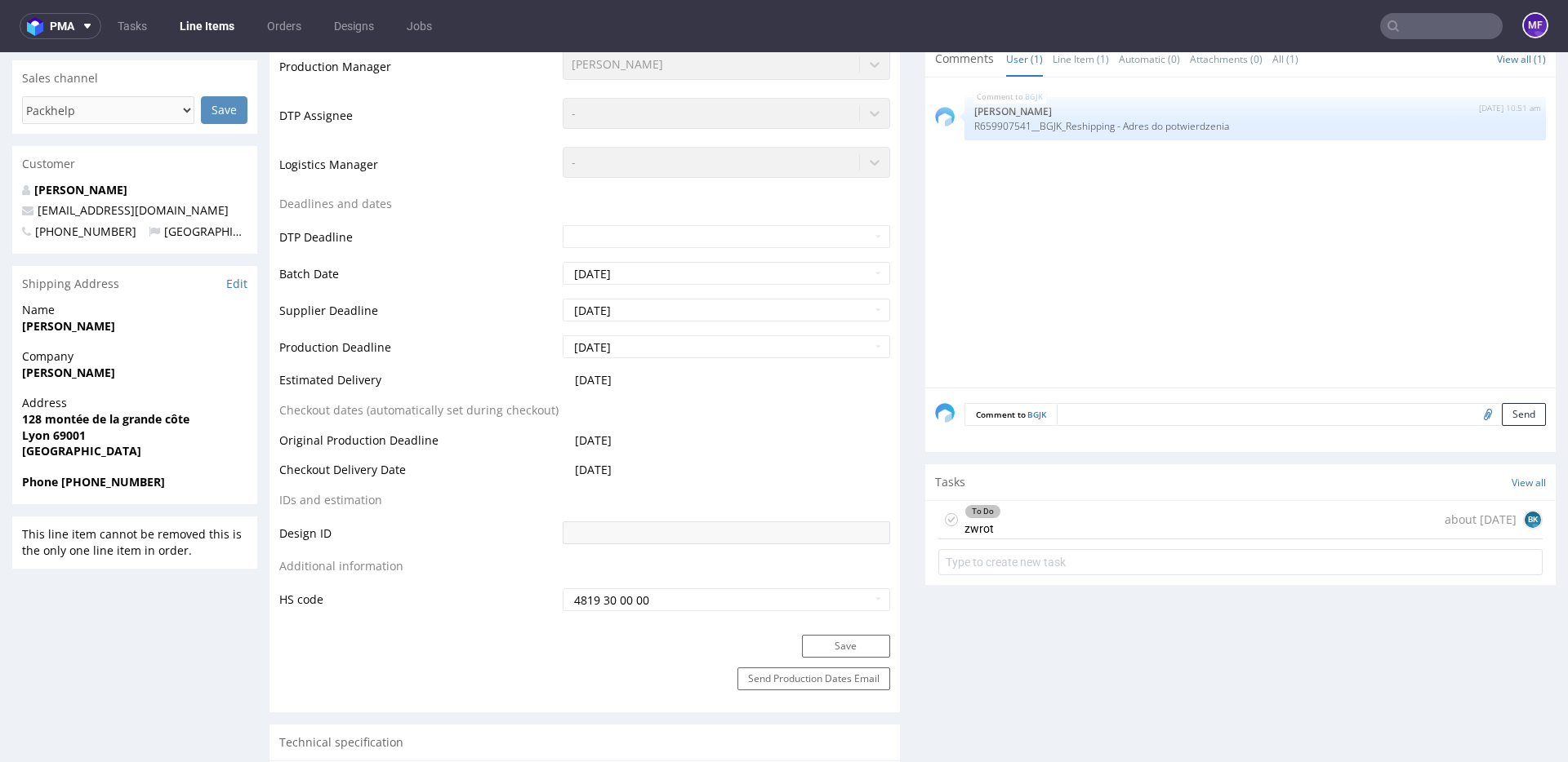
click at [1437, 19] on input "text" at bounding box center [1441, 26] width 123 height 26
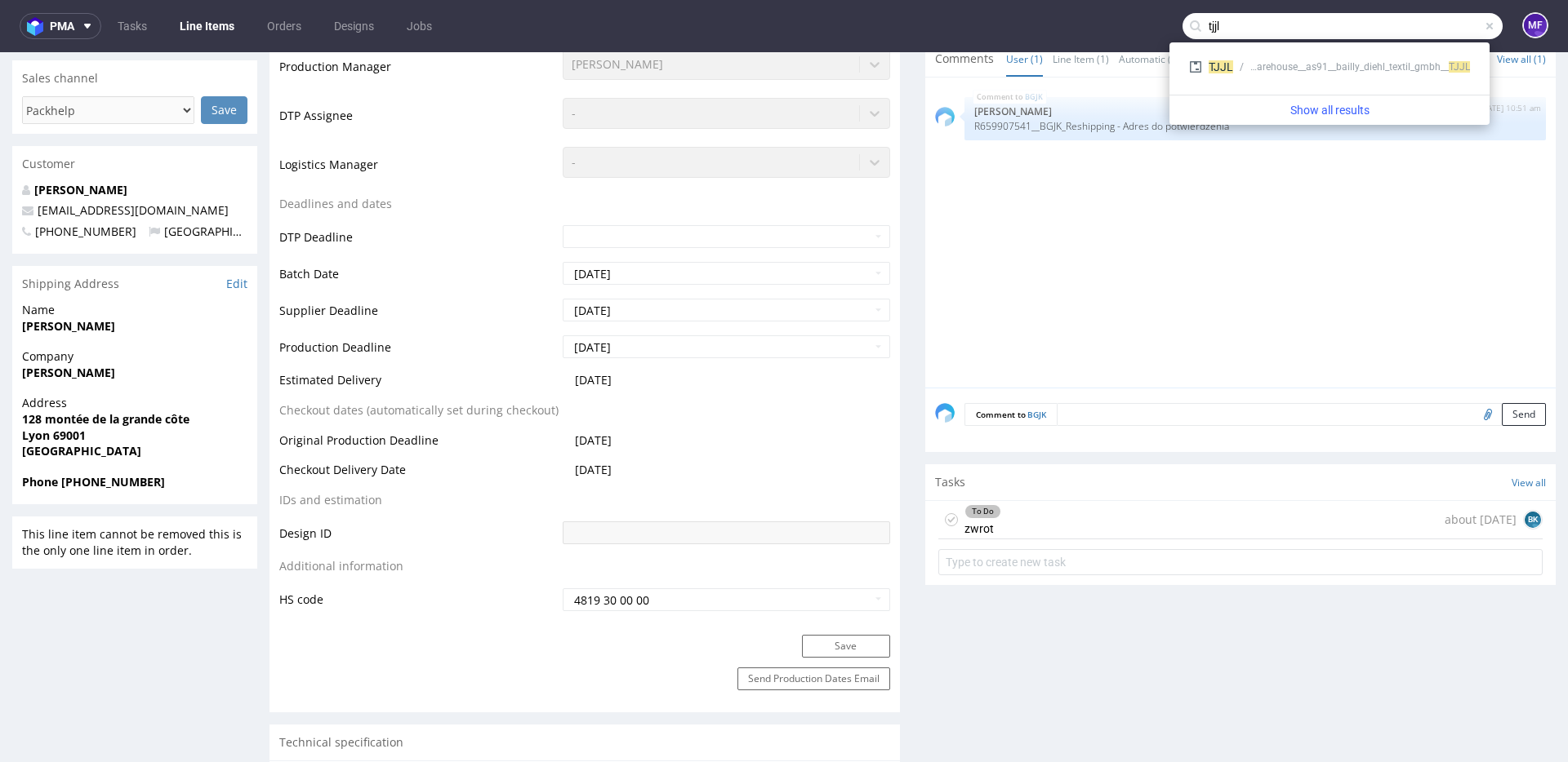
type input "tjjl"
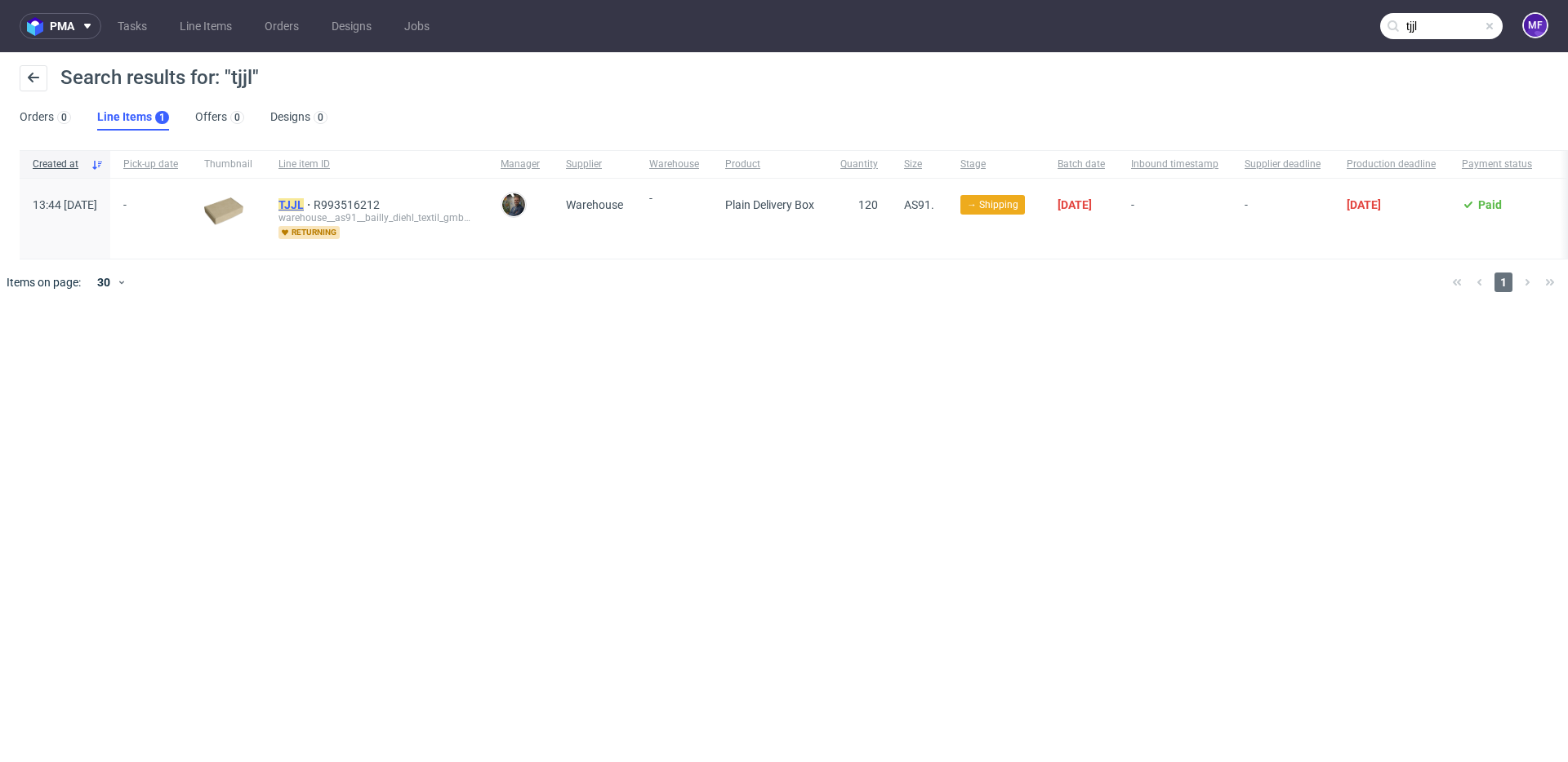
click at [304, 206] on mark "TJJL" at bounding box center [291, 204] width 25 height 13
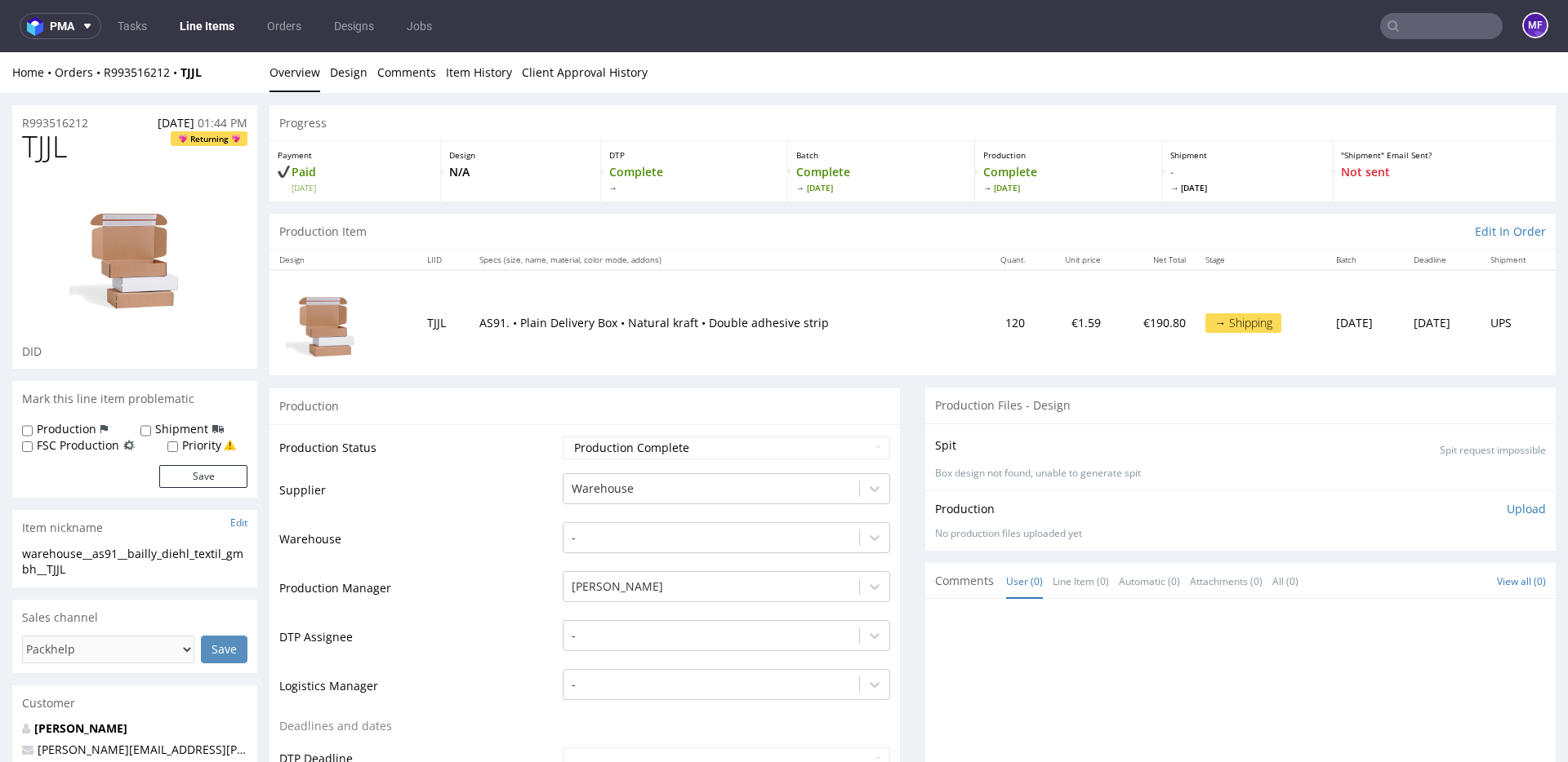
click at [862, 421] on div "Production" at bounding box center [585, 406] width 631 height 37
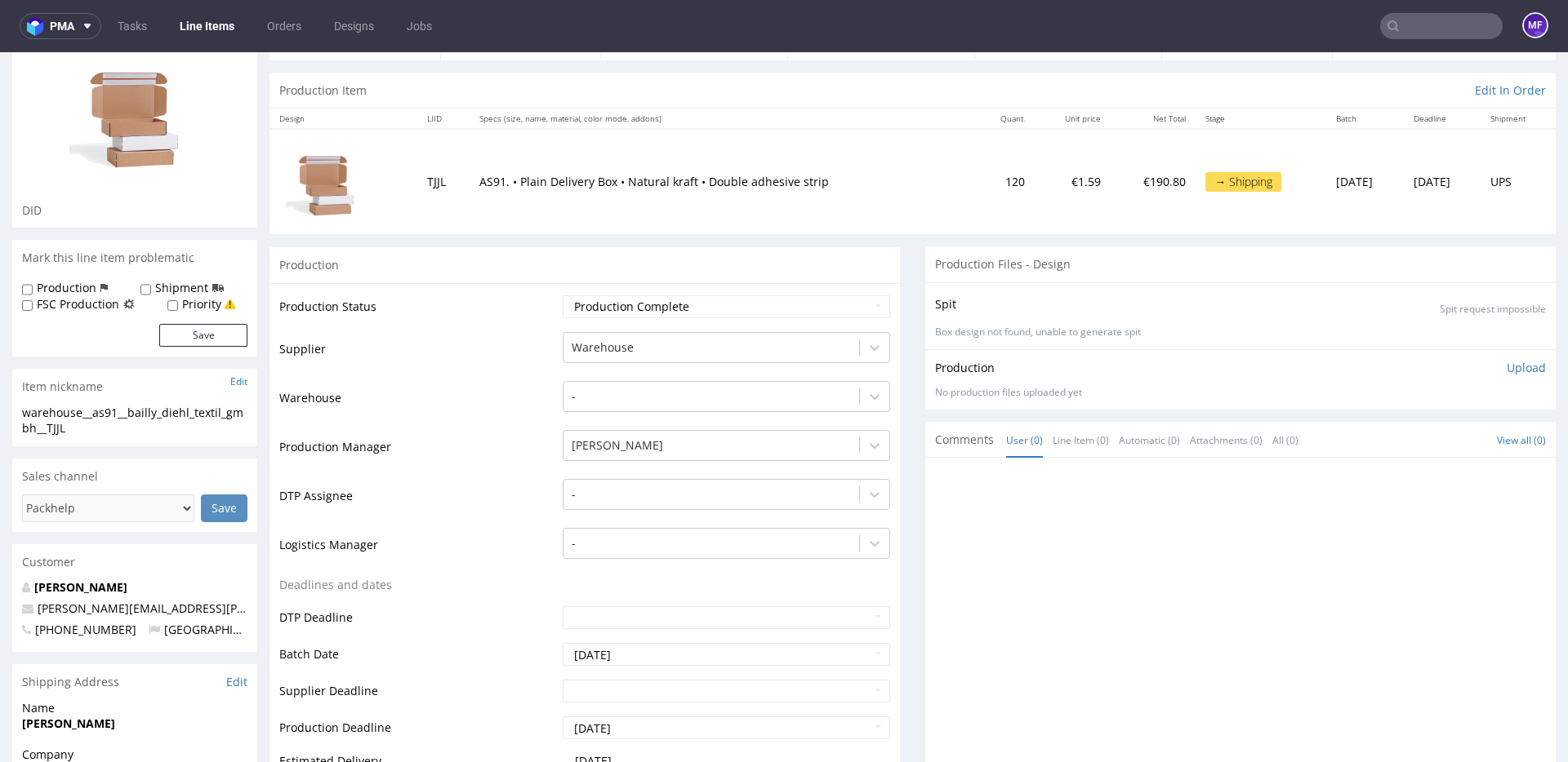
scroll to position [151, 0]
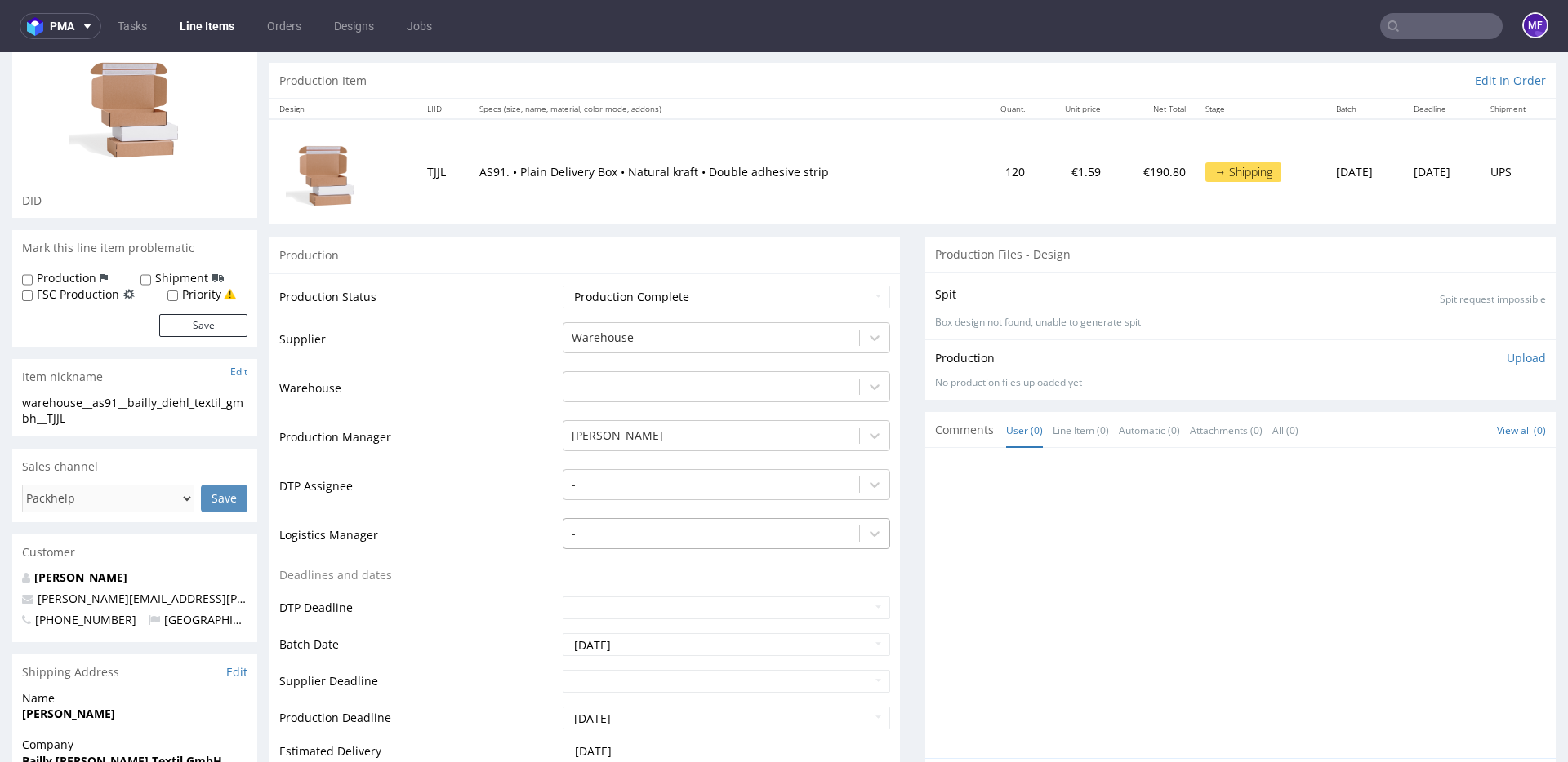
click at [785, 529] on div "-" at bounding box center [727, 530] width 328 height 23
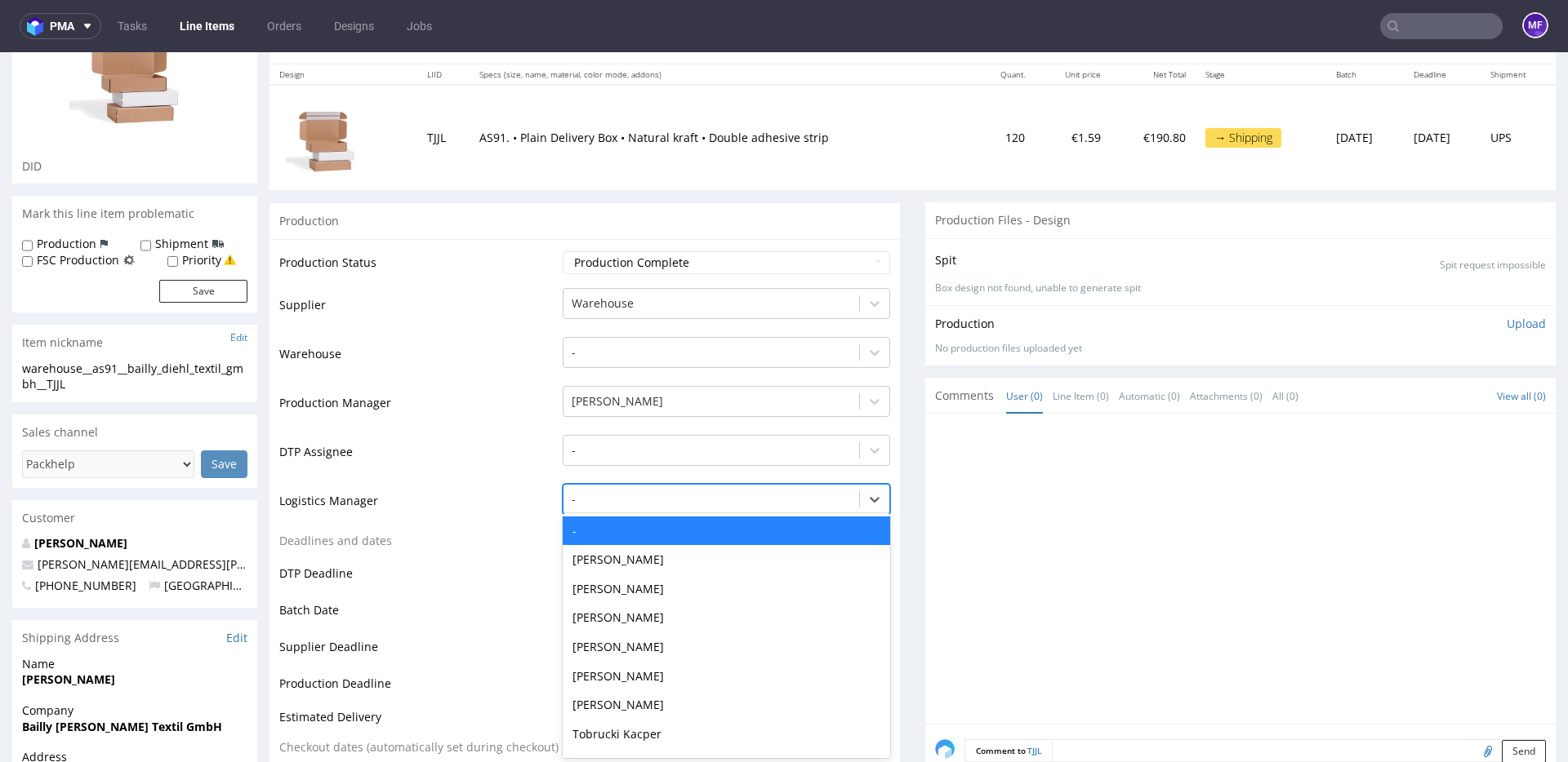
scroll to position [187, 0]
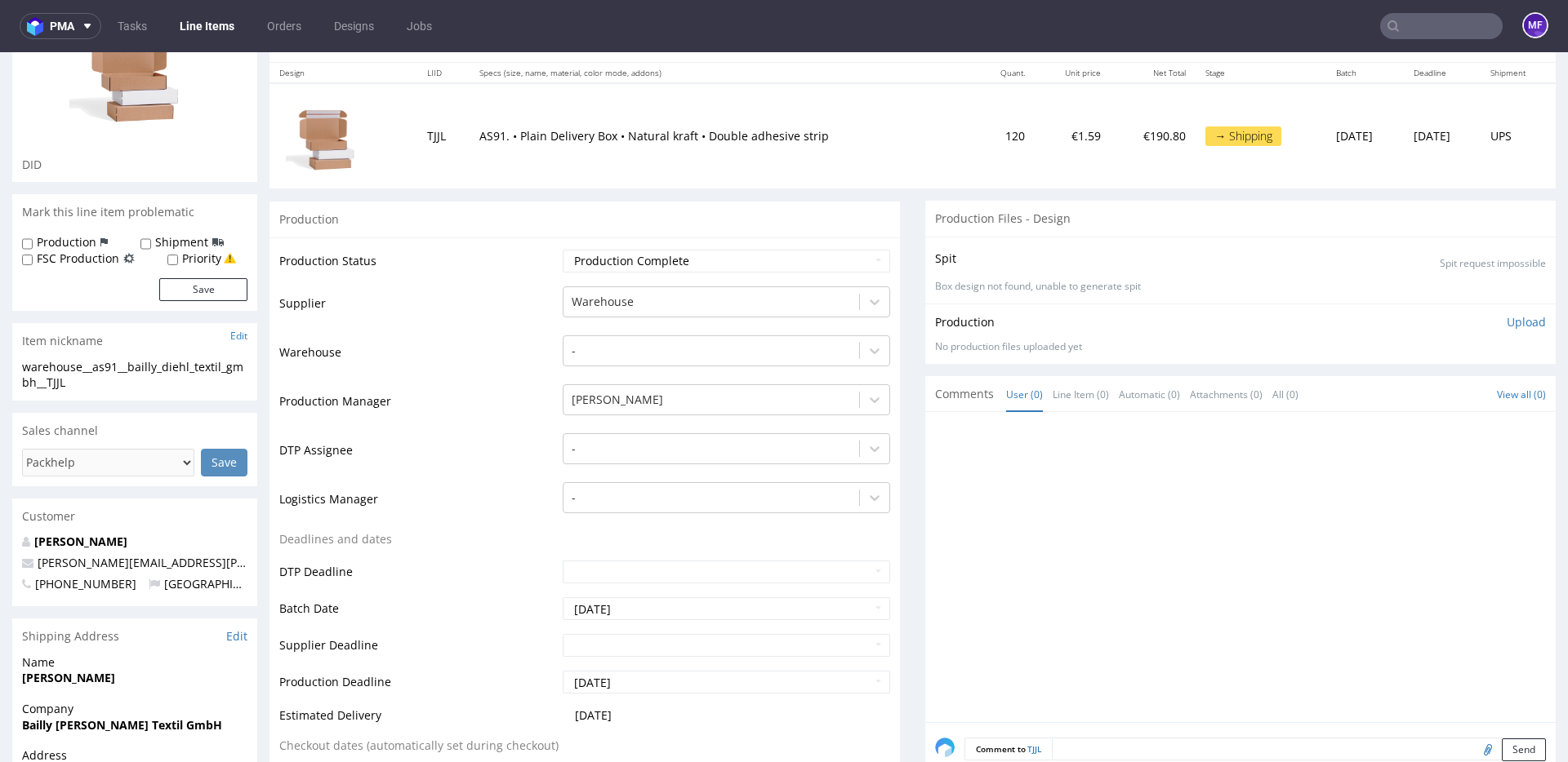
click at [954, 512] on div at bounding box center [1245, 571] width 621 height 300
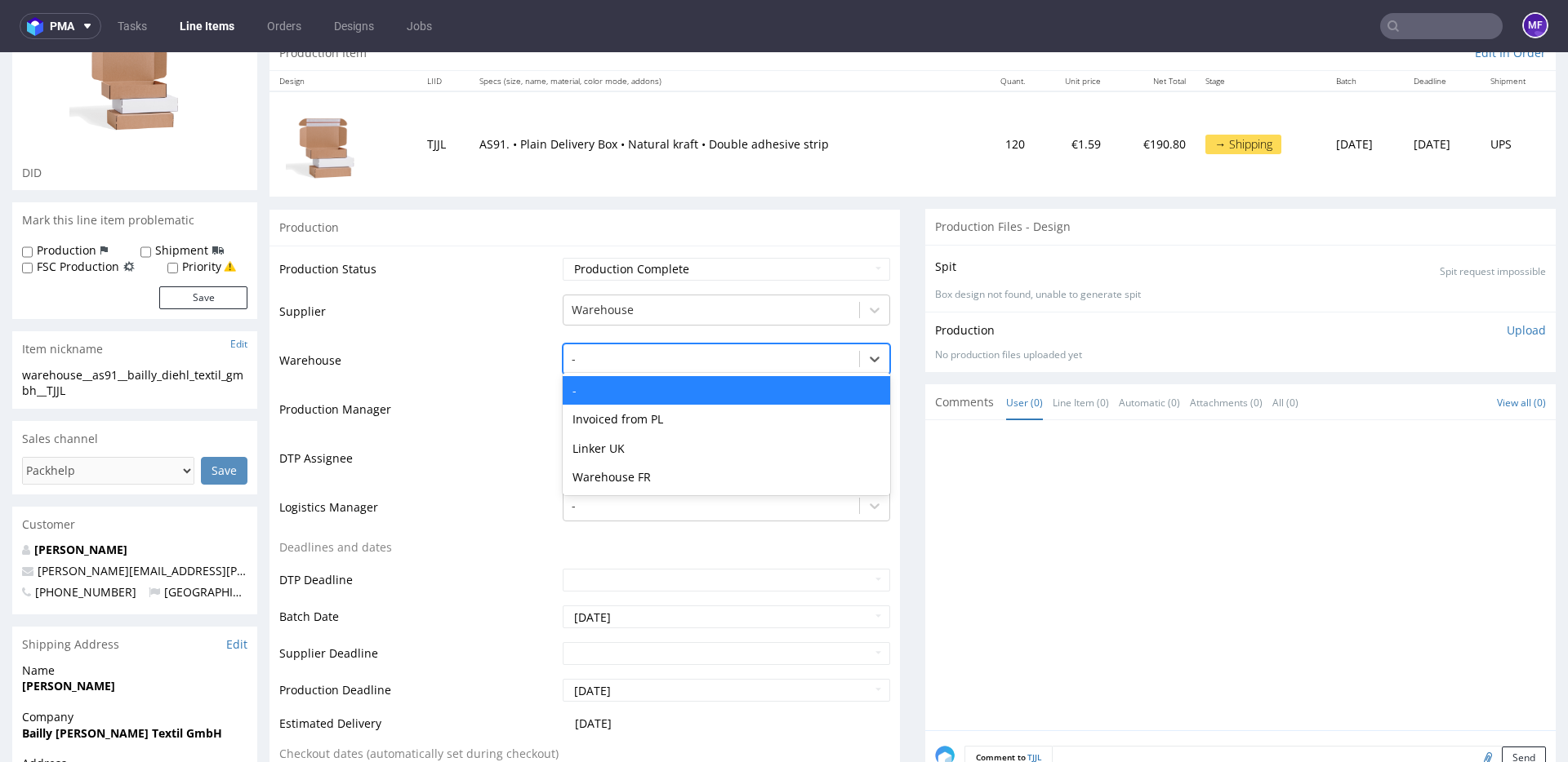
click at [780, 371] on div "-" at bounding box center [711, 358] width 296 height 26
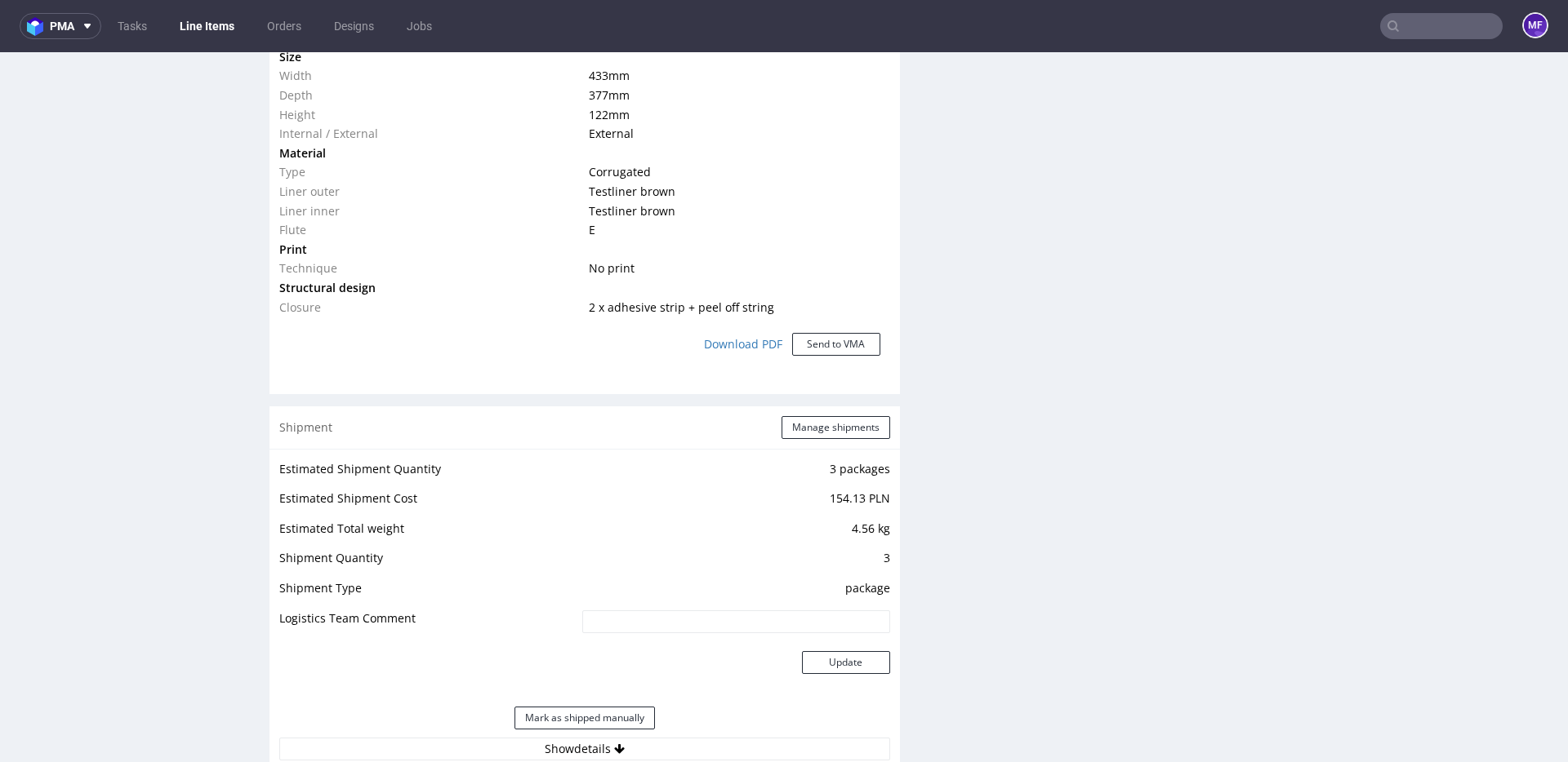
scroll to position [1341, 0]
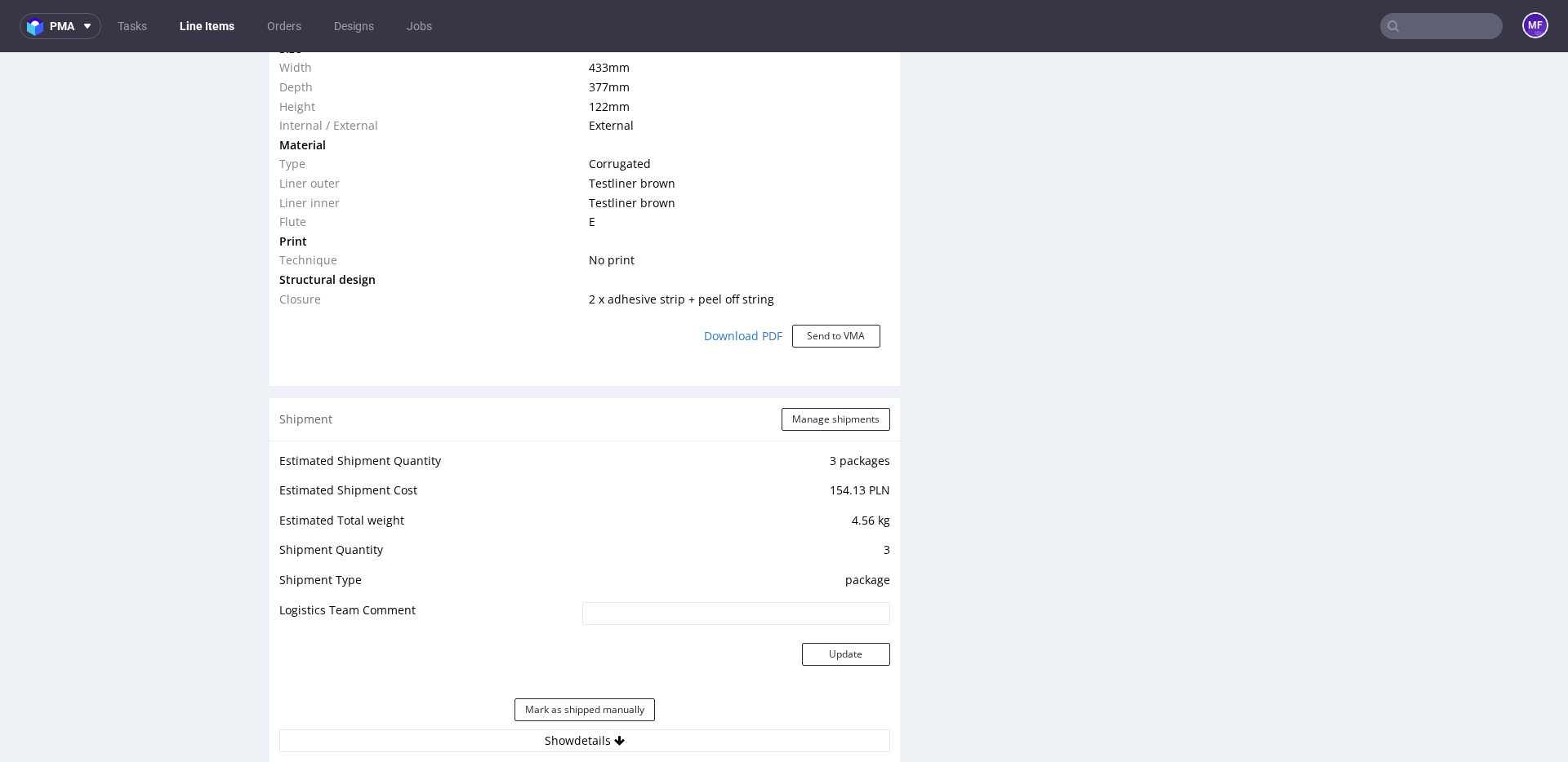
click at [822, 430] on div "Shipment Manage shipments" at bounding box center [585, 419] width 631 height 42
click at [826, 422] on button "Manage shipments" at bounding box center [835, 420] width 108 height 23
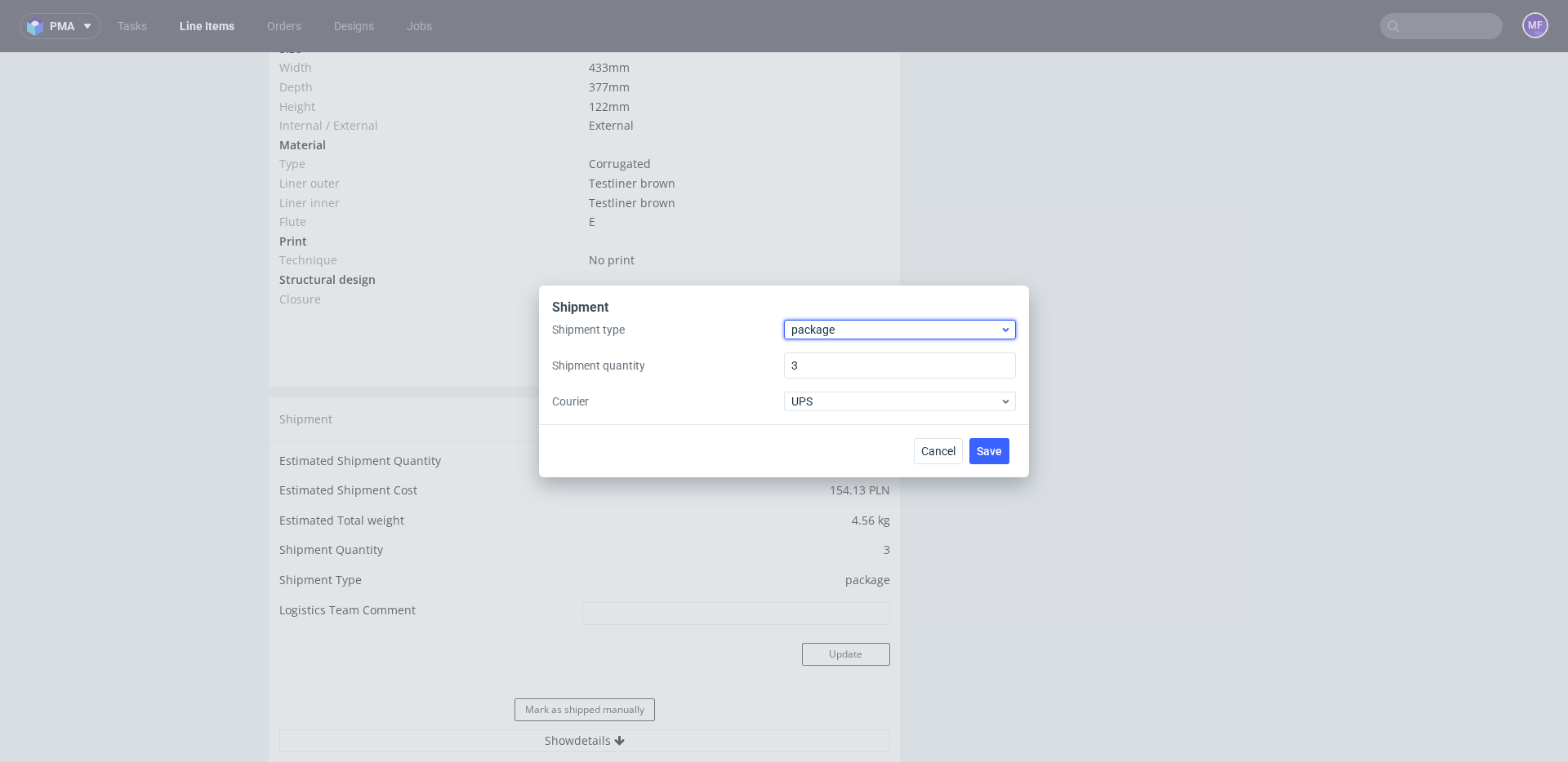
click at [823, 329] on span "package" at bounding box center [895, 330] width 208 height 16
click at [823, 359] on div "pallet" at bounding box center [900, 364] width 219 height 30
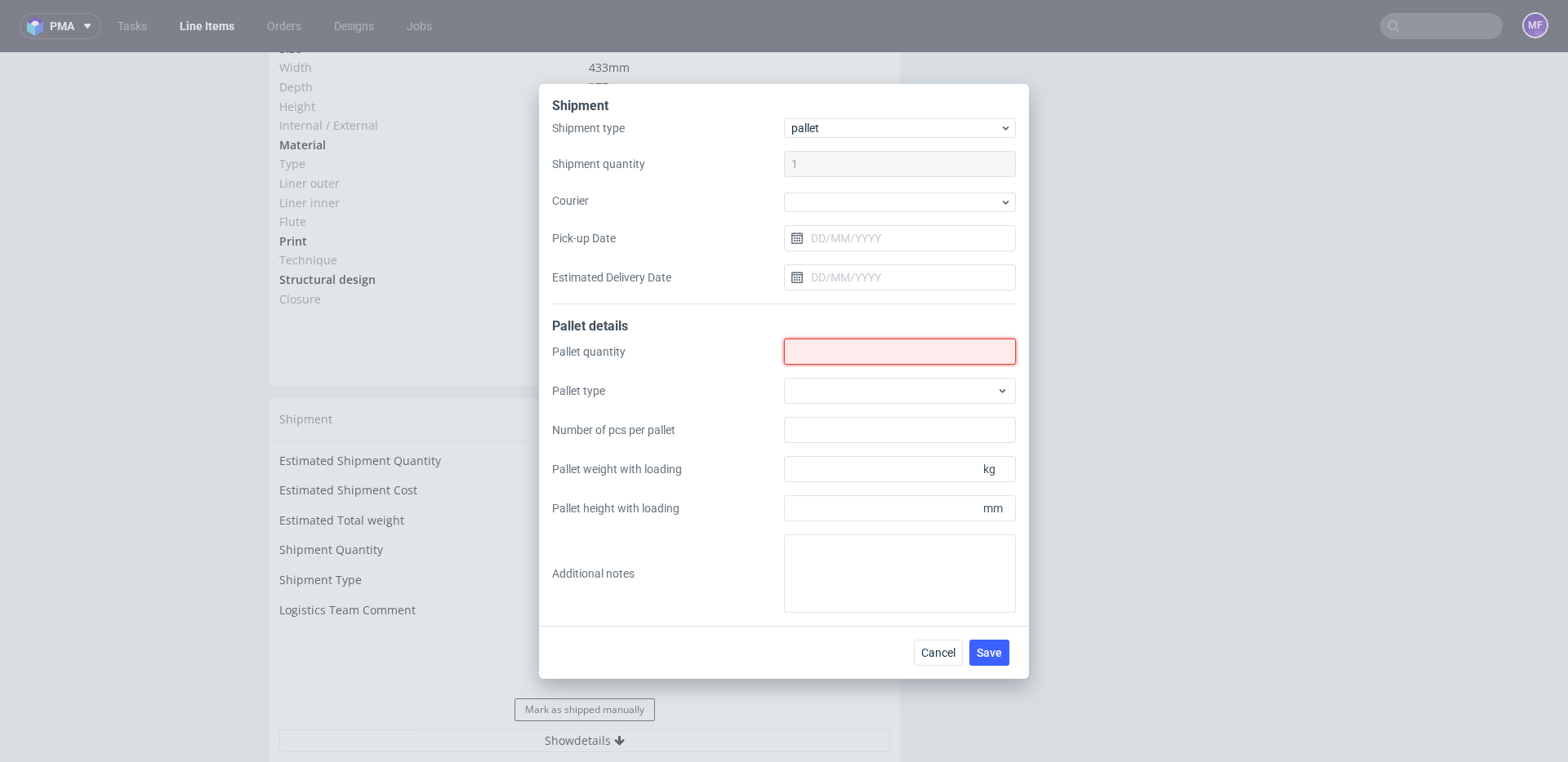
click at [901, 360] on input "Shipment type" at bounding box center [900, 351] width 232 height 26
type input "1"
click at [1249, 466] on div "Shipment Shipment type pallet Shipment quantity 1 Courier Pick-up Date Estimate…" at bounding box center [784, 381] width 1568 height 762
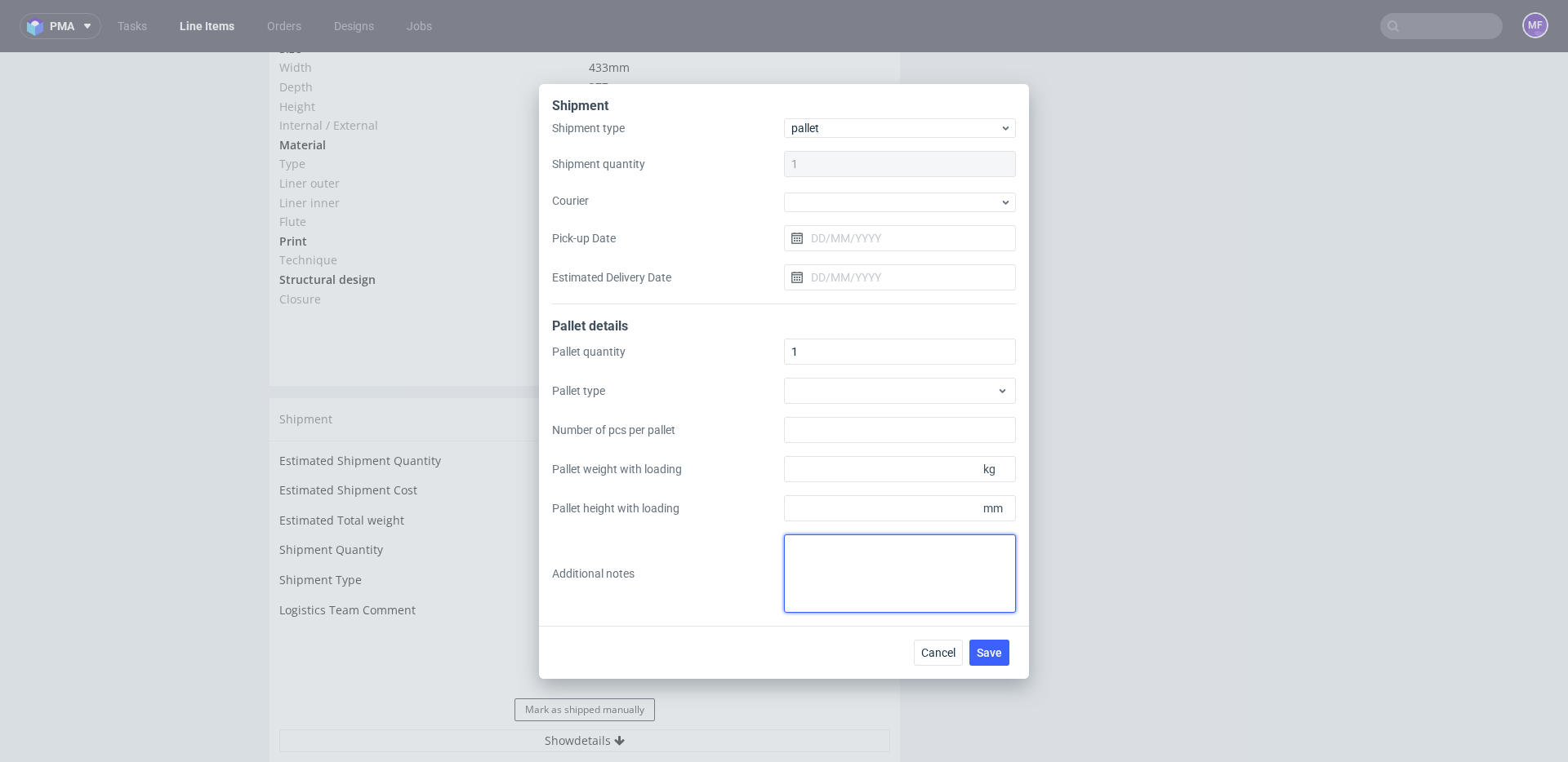
click at [856, 553] on textarea at bounding box center [900, 574] width 232 height 79
paste textarea "R706969127_DGAK_v29-v22"
drag, startPoint x: 946, startPoint y: 551, endPoint x: 725, endPoint y: 549, distance: 221.0
click at [725, 549] on div "Pallet quantity 1 Pallet type Number of pcs per pallet Pallet weight with loadi…" at bounding box center [784, 475] width 464 height 274
paste textarea "1Pal 86x80x120 - 65kg"
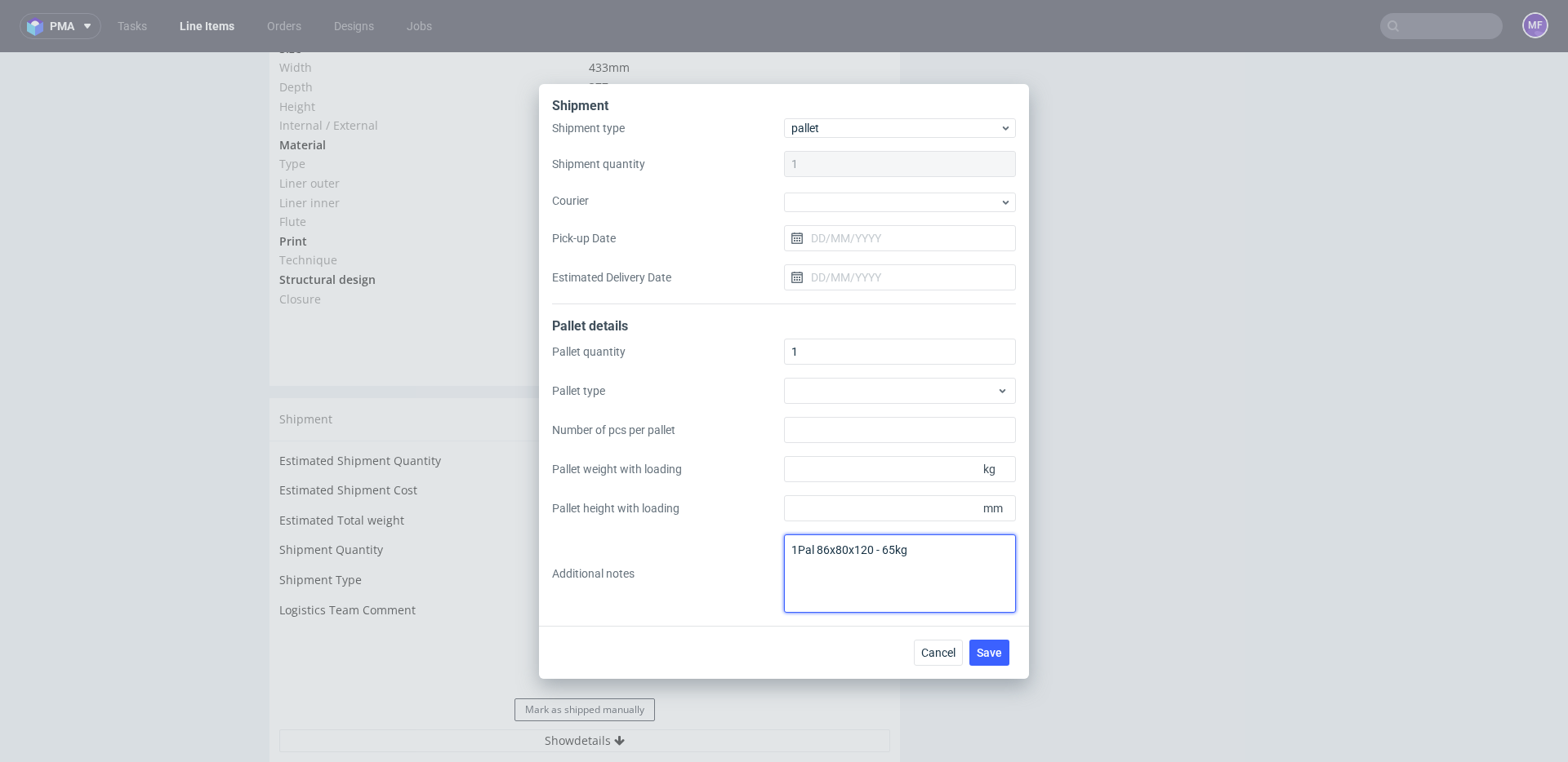
click at [817, 571] on textarea "1Pal 86x80x120 - 65kg" at bounding box center [900, 574] width 232 height 79
click at [925, 567] on textarea "1Pal 86x80x120 - 65kg" at bounding box center [900, 574] width 232 height 79
click at [929, 559] on textarea "1Pal 86x80x120 - 65kg" at bounding box center [900, 574] width 232 height 79
click at [929, 555] on textarea "1Pal 86x80x120 - 65kg" at bounding box center [900, 574] width 232 height 79
type textarea "1Pal 86x80x120 - 65kg"
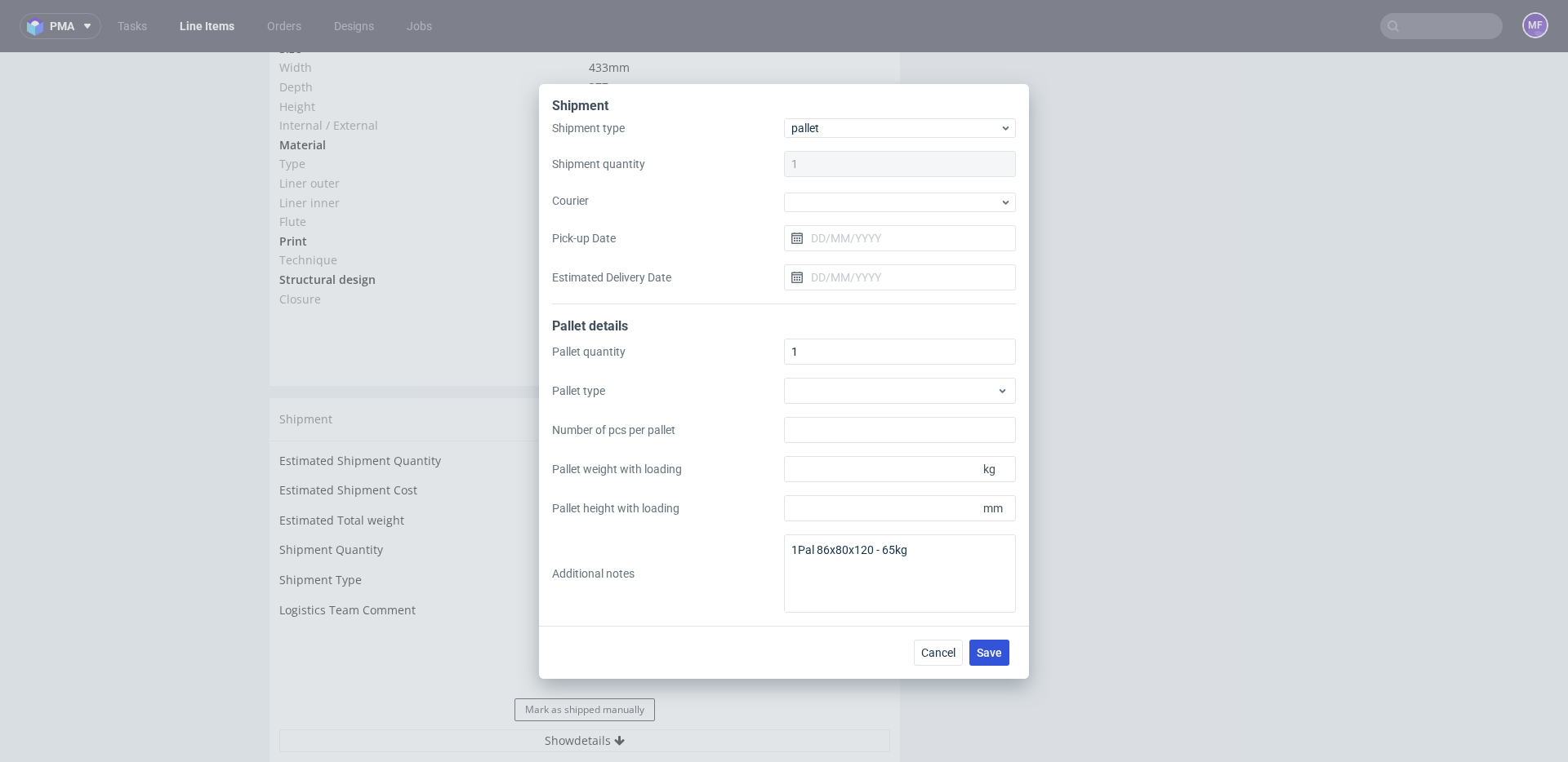
click at [974, 647] on button "Save" at bounding box center [989, 653] width 40 height 26
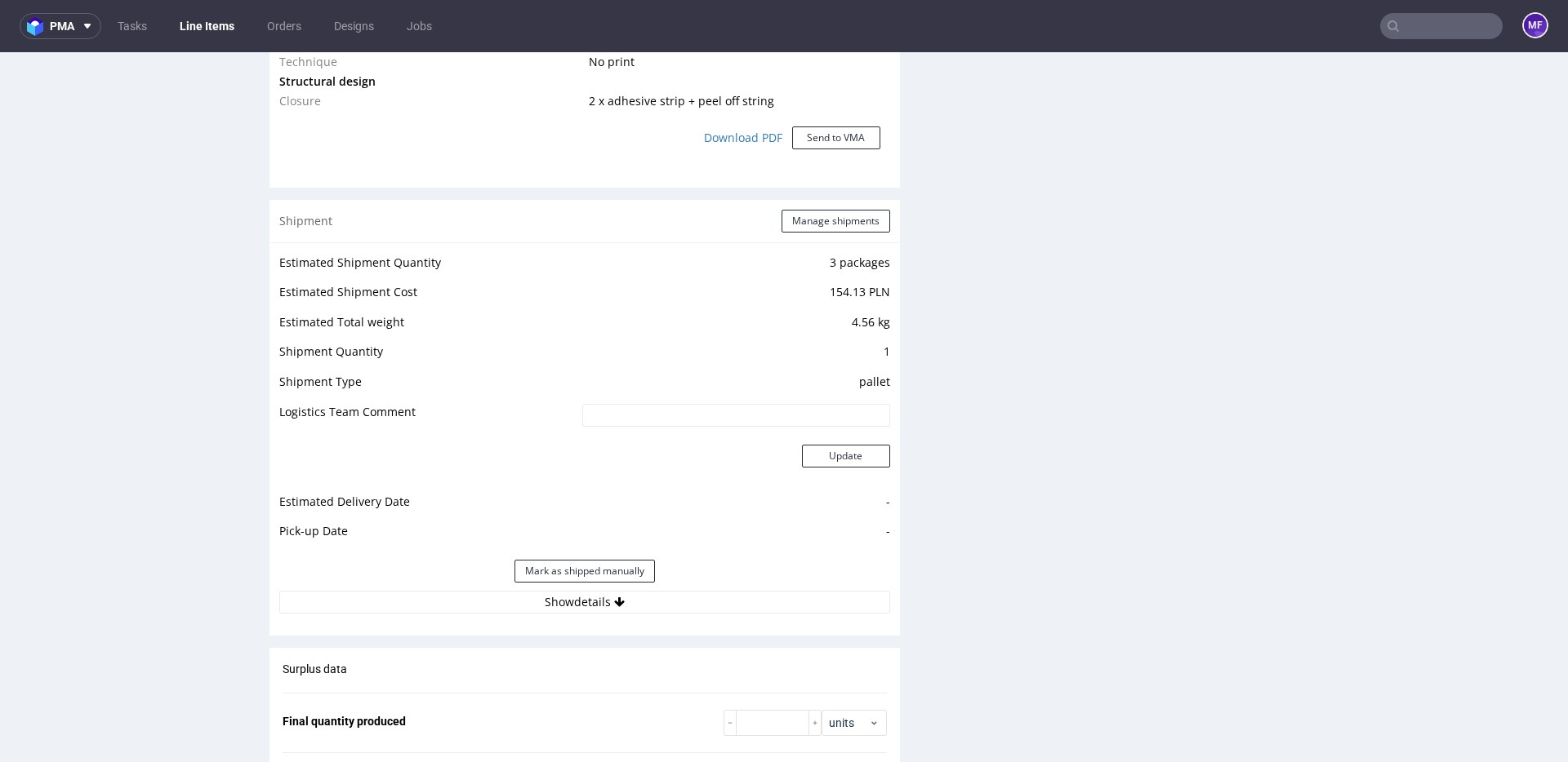
scroll to position [1538, 0]
click at [852, 231] on button "Manage shipments" at bounding box center [835, 222] width 108 height 23
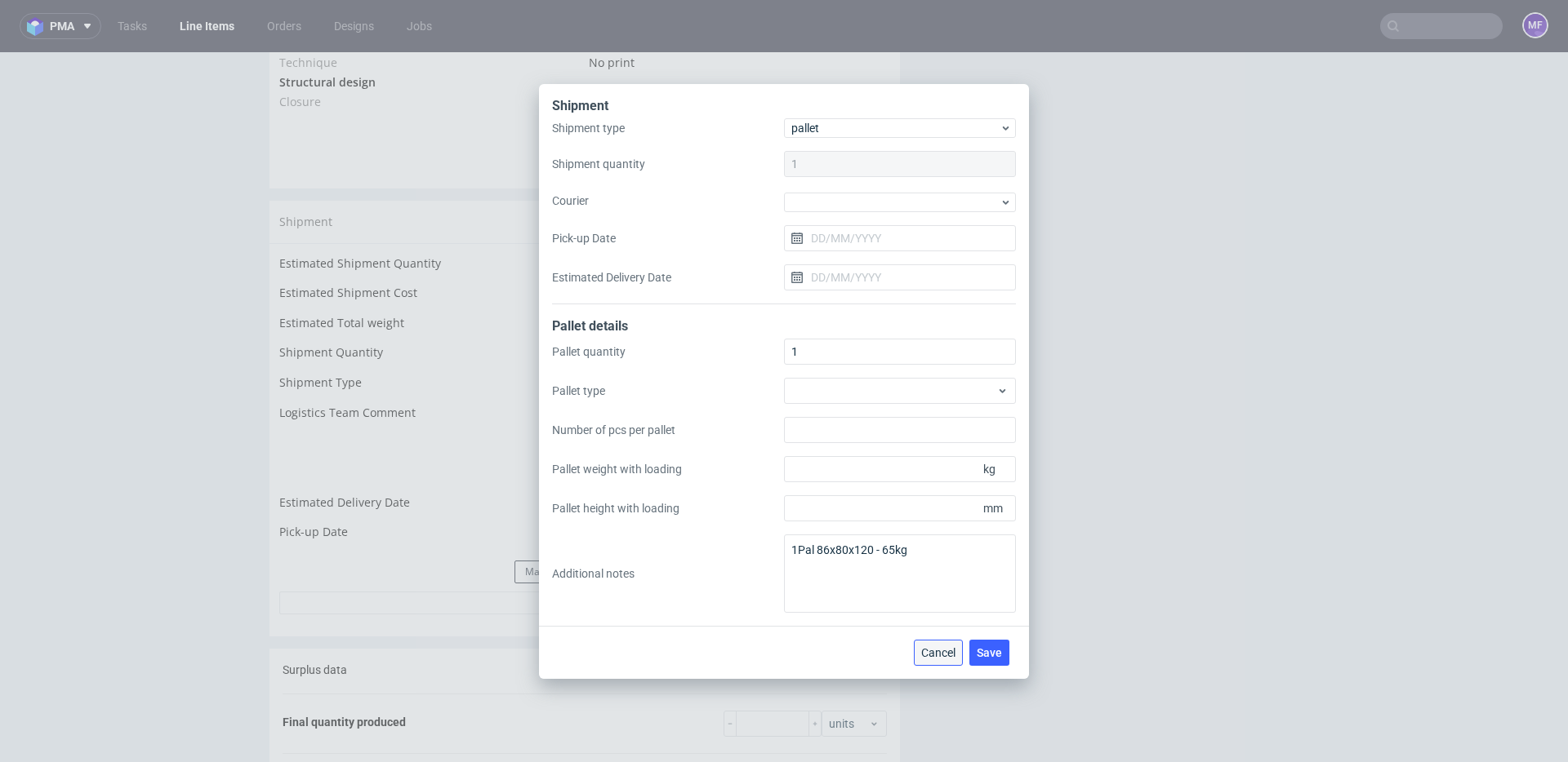
click at [941, 647] on span "Cancel" at bounding box center [938, 653] width 34 height 12
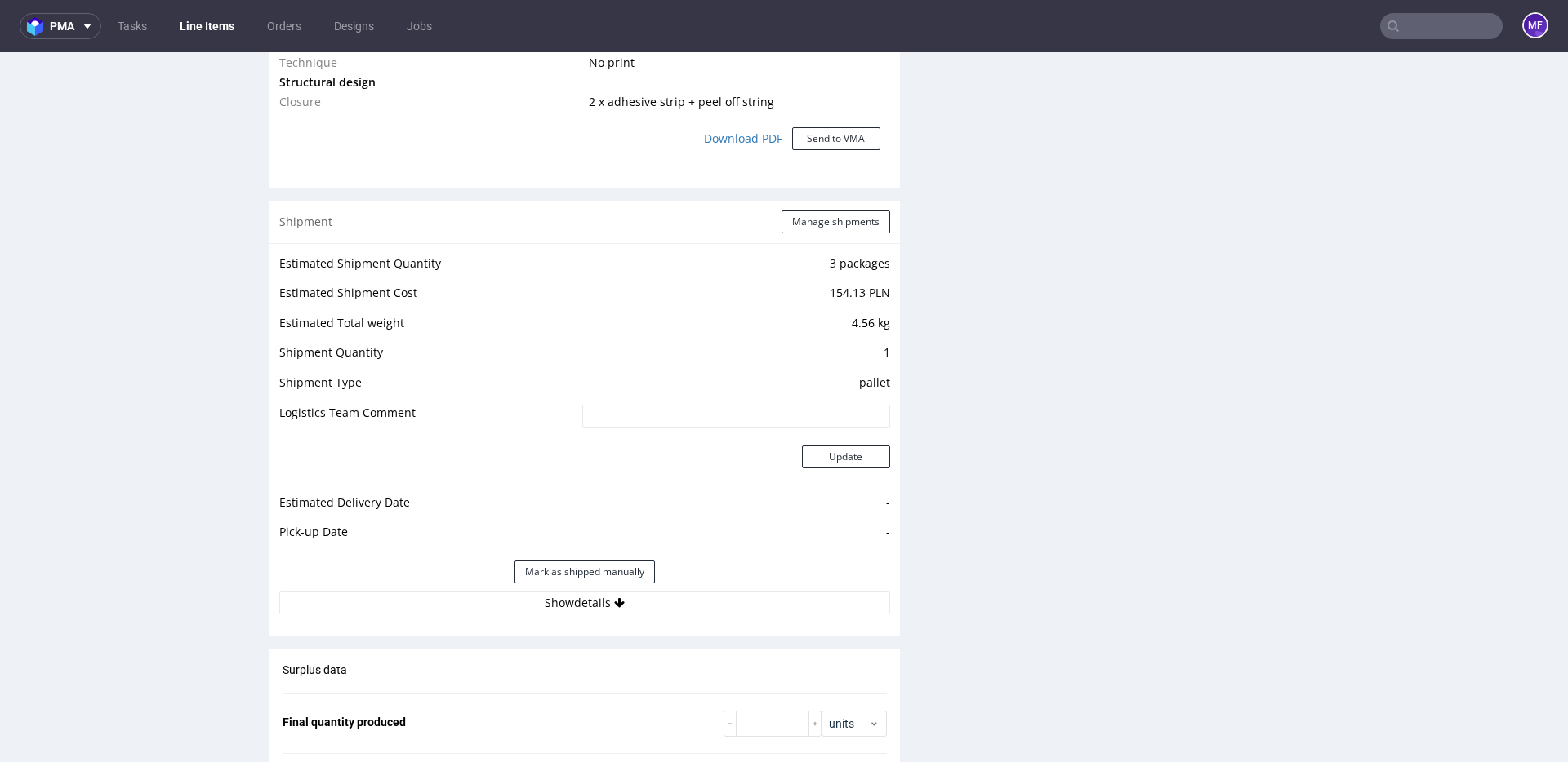
click at [1011, 535] on div "Production Files - Design Spit Spit request impossible Box design not found, un…" at bounding box center [1241, 153] width 631 height 2607
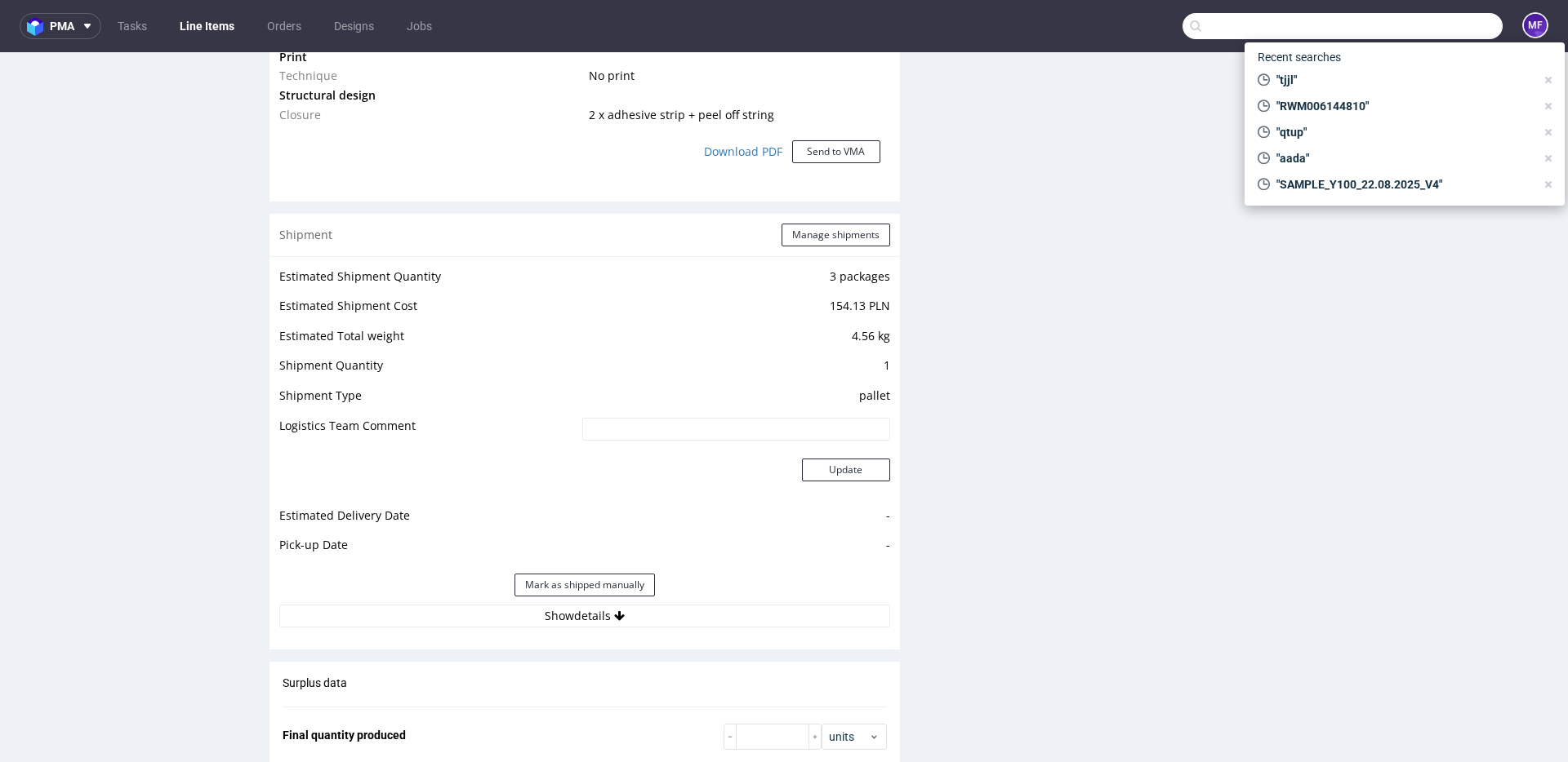
click at [1416, 28] on input "text" at bounding box center [1342, 26] width 320 height 26
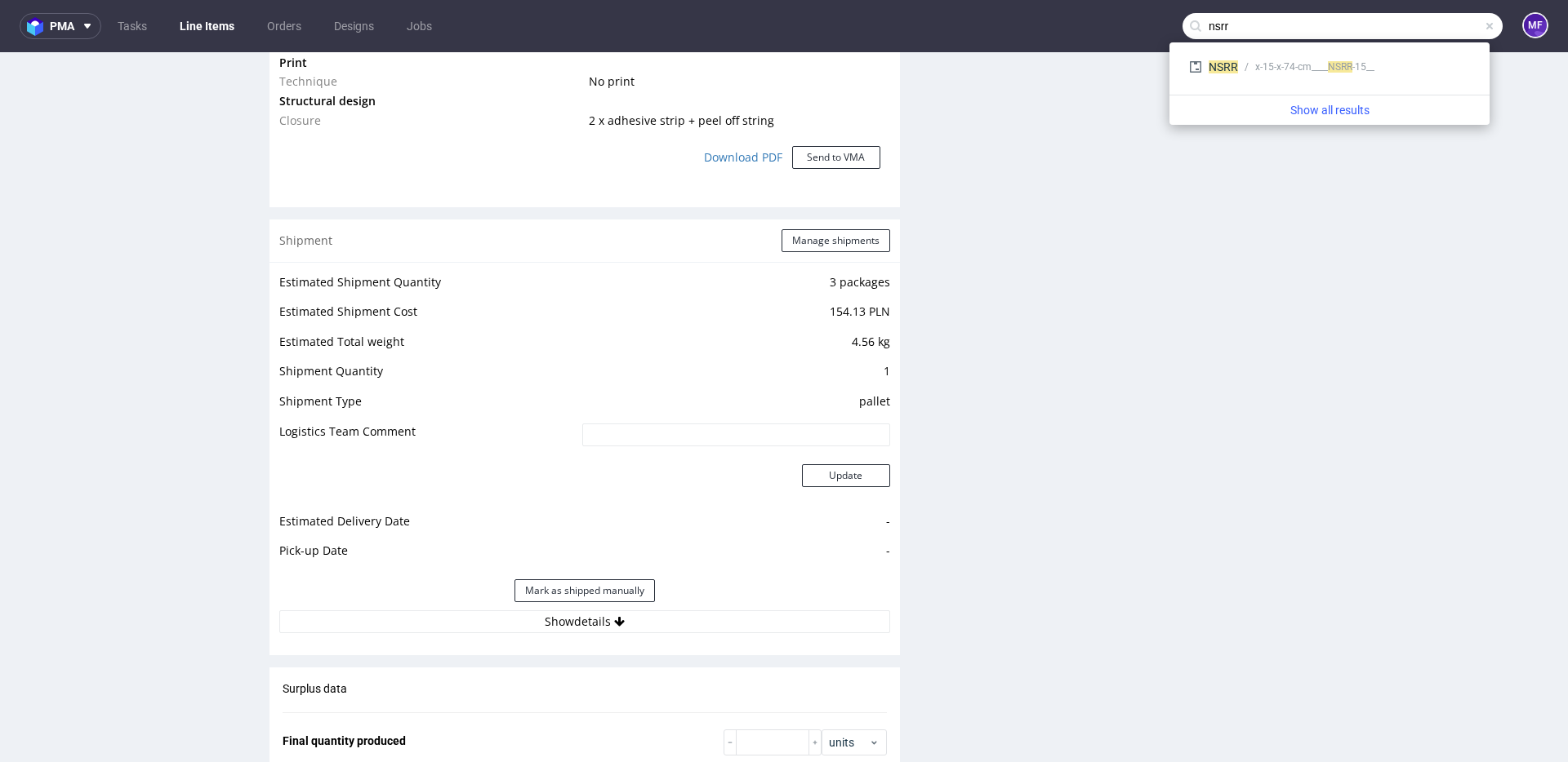
type input "nsrr"
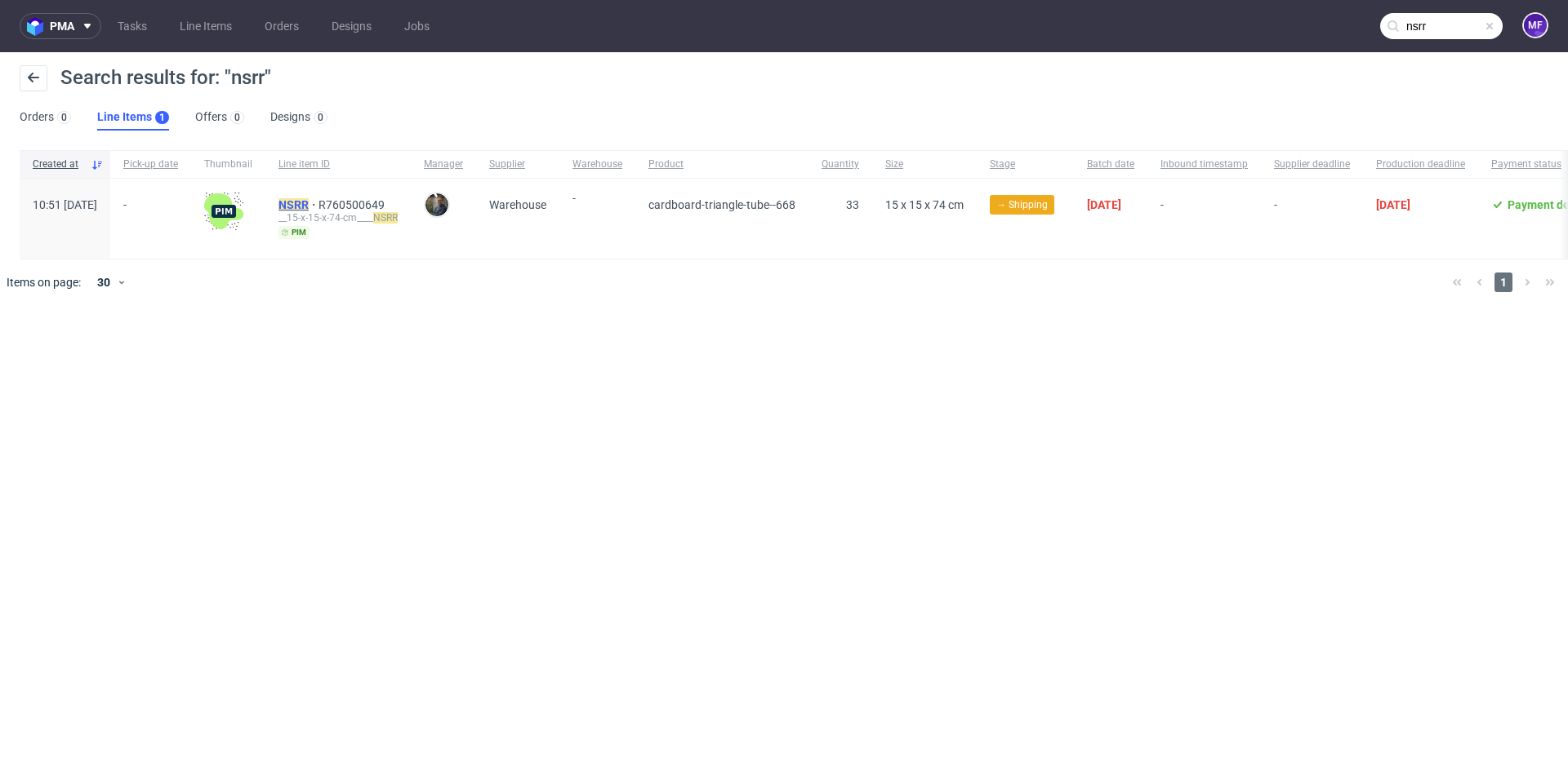
click at [309, 208] on mark "NSRR" at bounding box center [294, 204] width 30 height 13
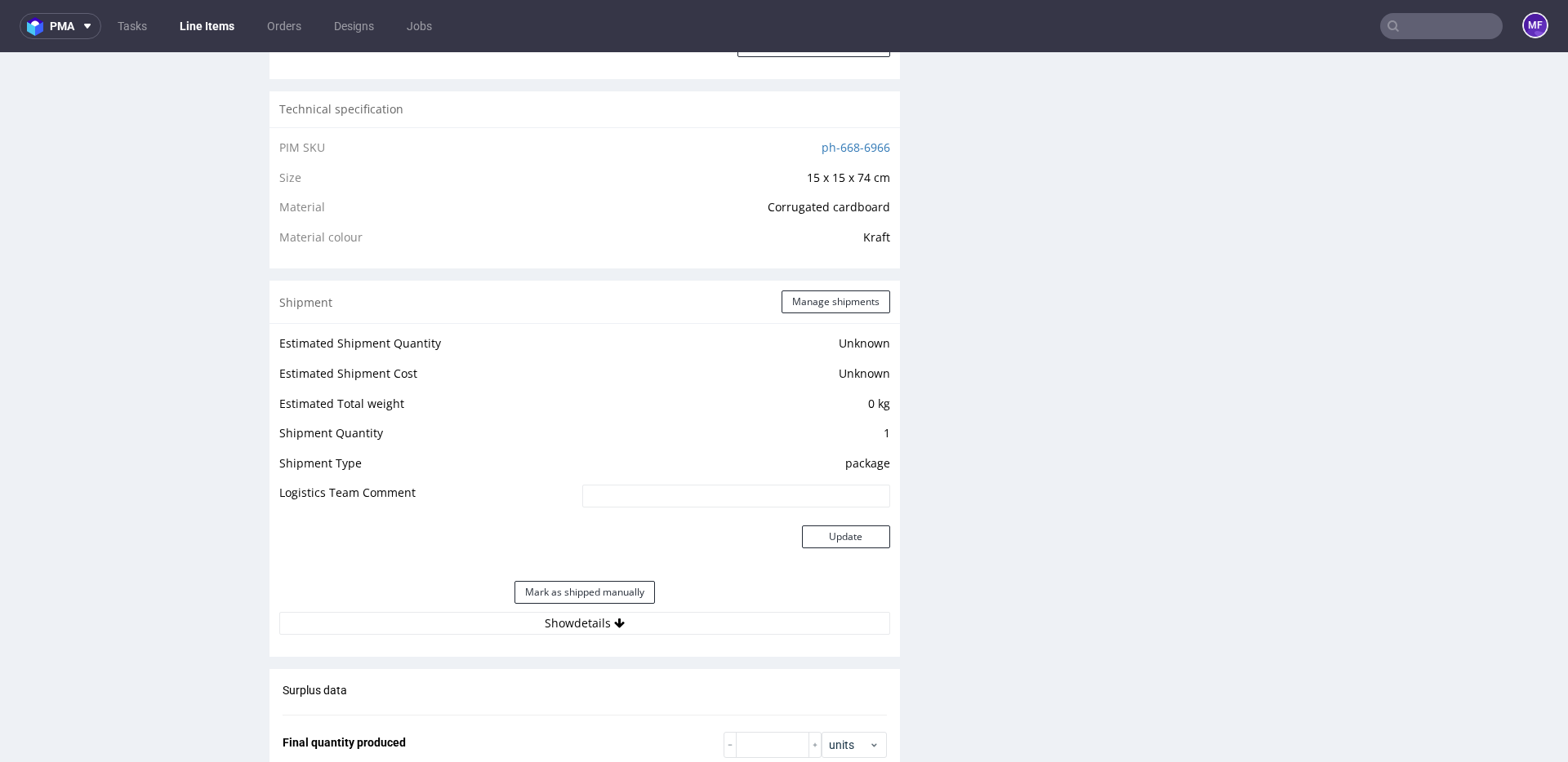
scroll to position [1116, 0]
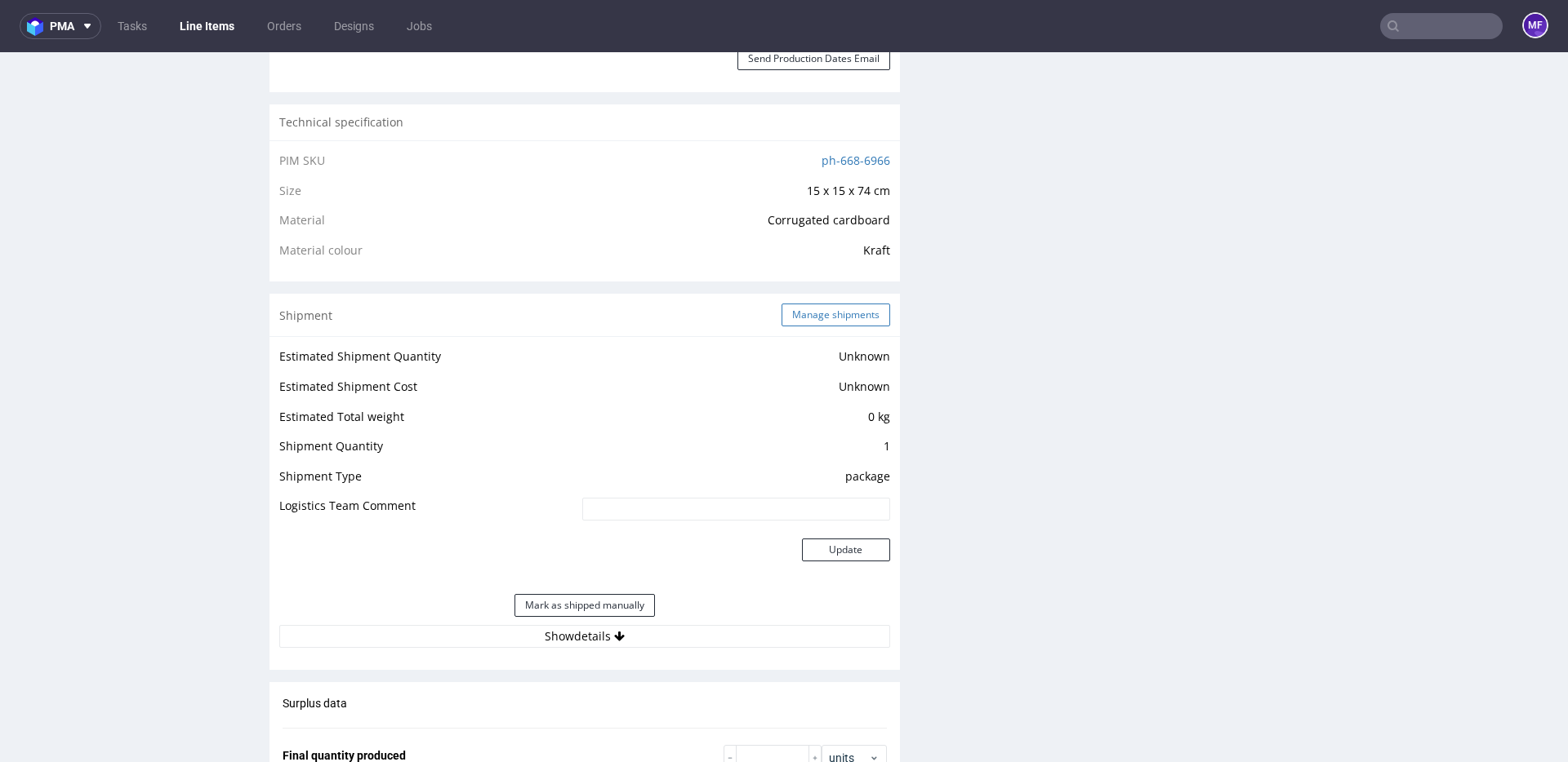
click at [823, 320] on button "Manage shipments" at bounding box center [835, 315] width 108 height 23
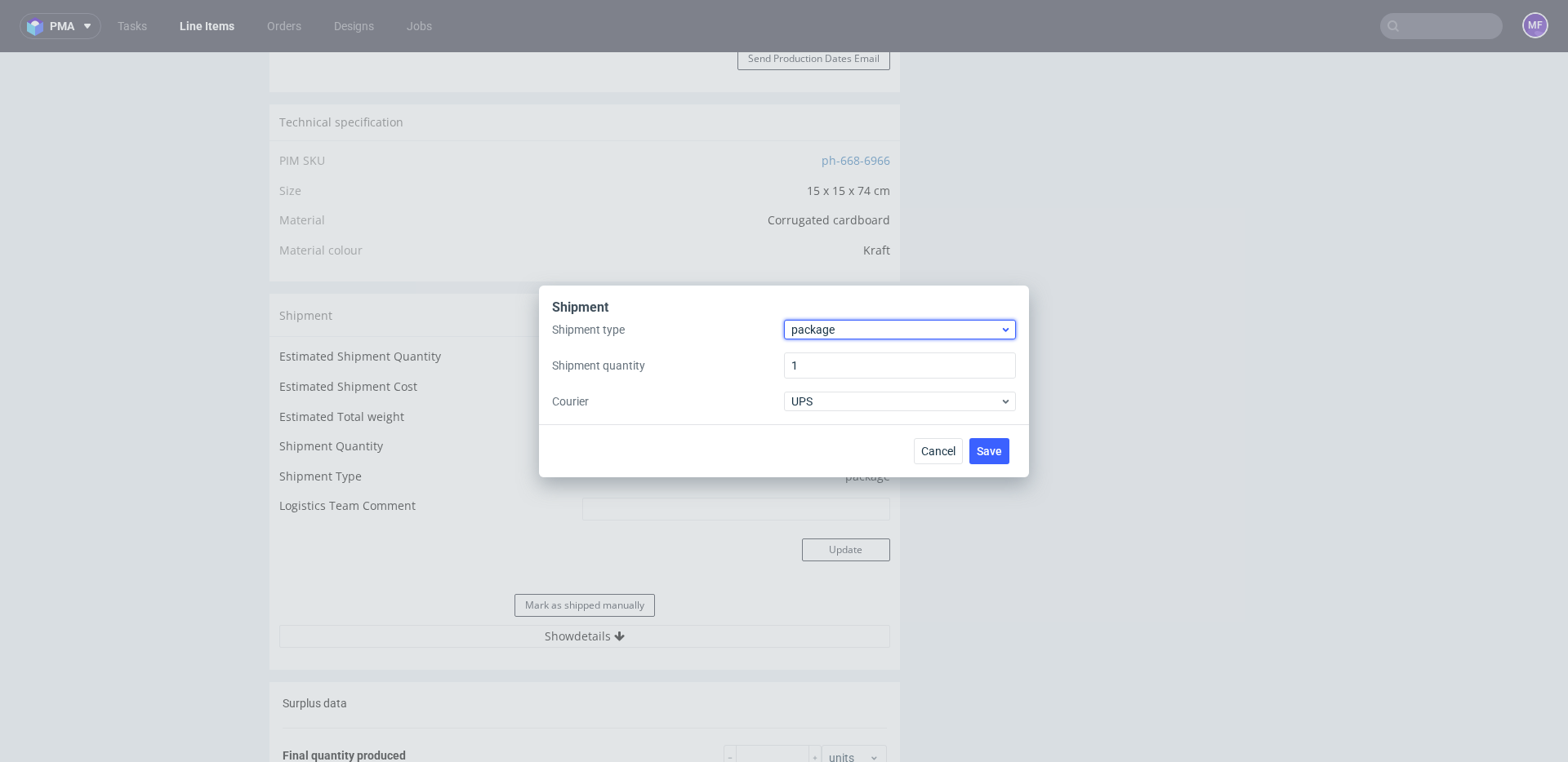
click at [848, 333] on span "package" at bounding box center [895, 330] width 208 height 16
click at [831, 372] on div "pallet" at bounding box center [900, 364] width 219 height 30
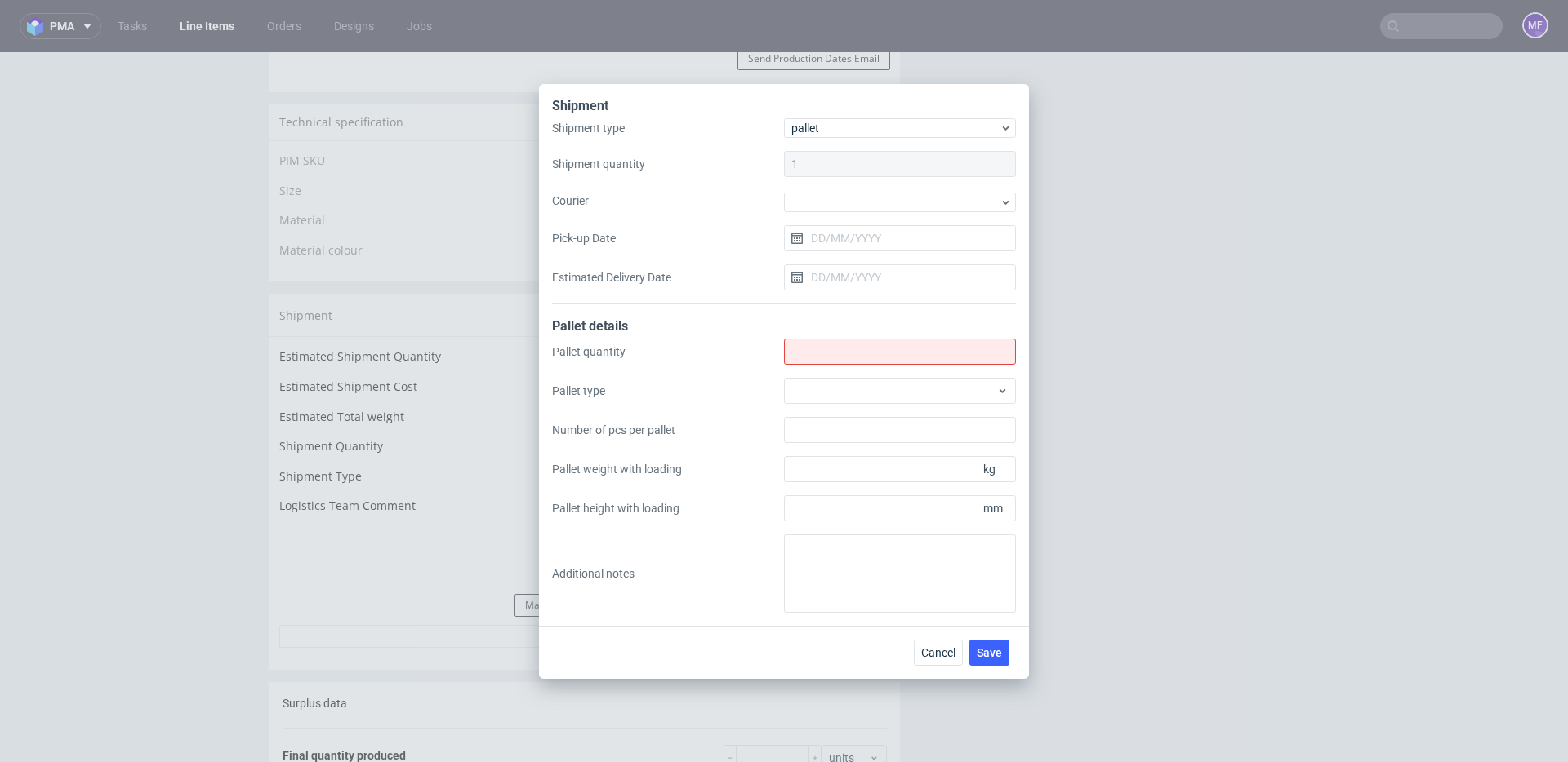
click at [814, 165] on div "1" at bounding box center [900, 164] width 232 height 26
click at [800, 354] on input "Shipment type" at bounding box center [900, 351] width 232 height 26
type input "3"
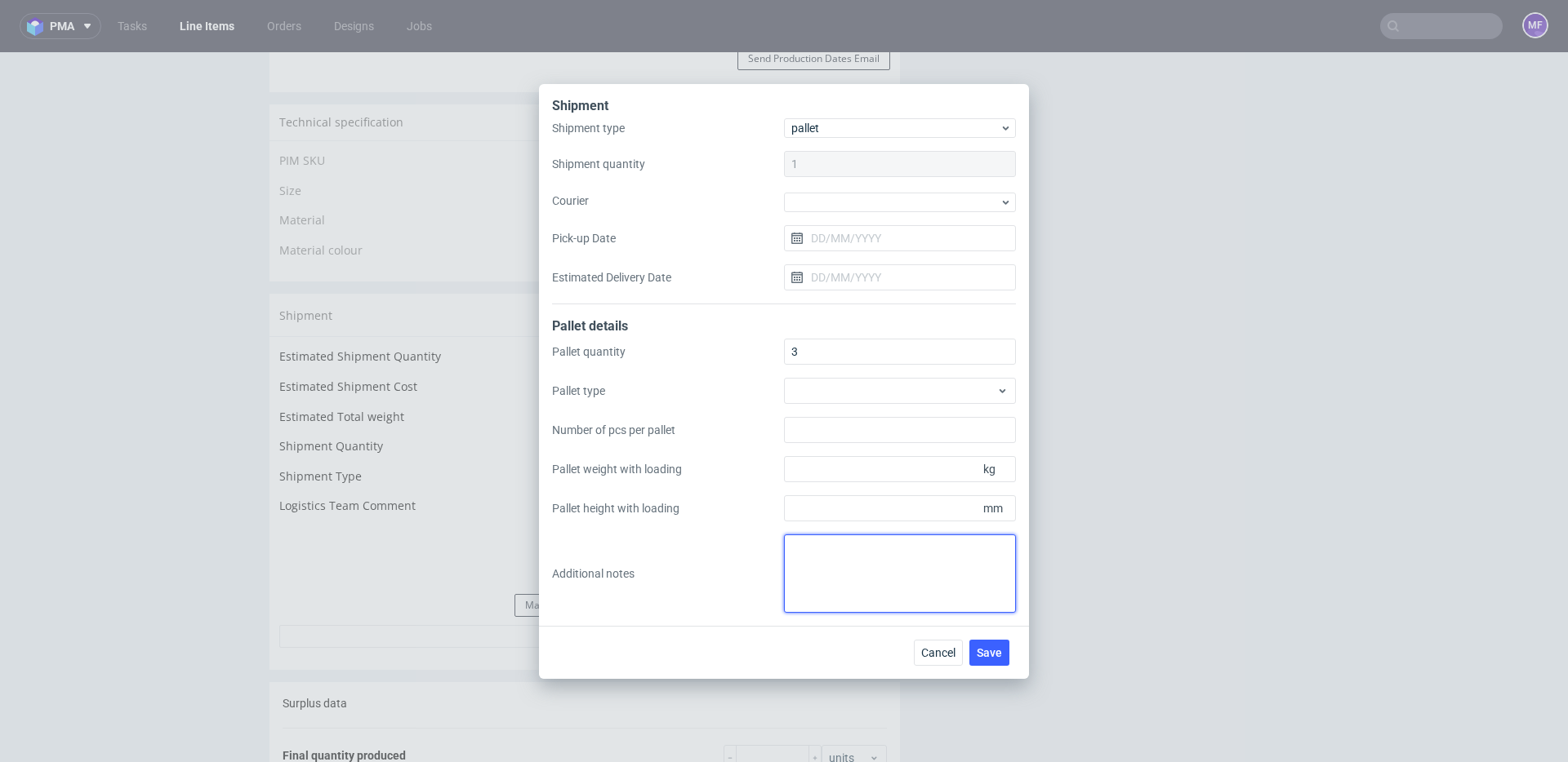
click at [856, 552] on textarea at bounding box center [900, 574] width 232 height 79
type textarea "z"
paste textarea "1Pal 100x80x135 - 103Kg 2Pal 180x80x135 - 204Kg"
click at [965, 594] on textarea "1Pal 100x80x135 - 103Kg 2Pal 180x80x135 - 204Kg" at bounding box center [900, 574] width 232 height 79
type textarea "1Pal 100x80x135 - 103Kg 2Pal 180x80x135 - 204Kg"
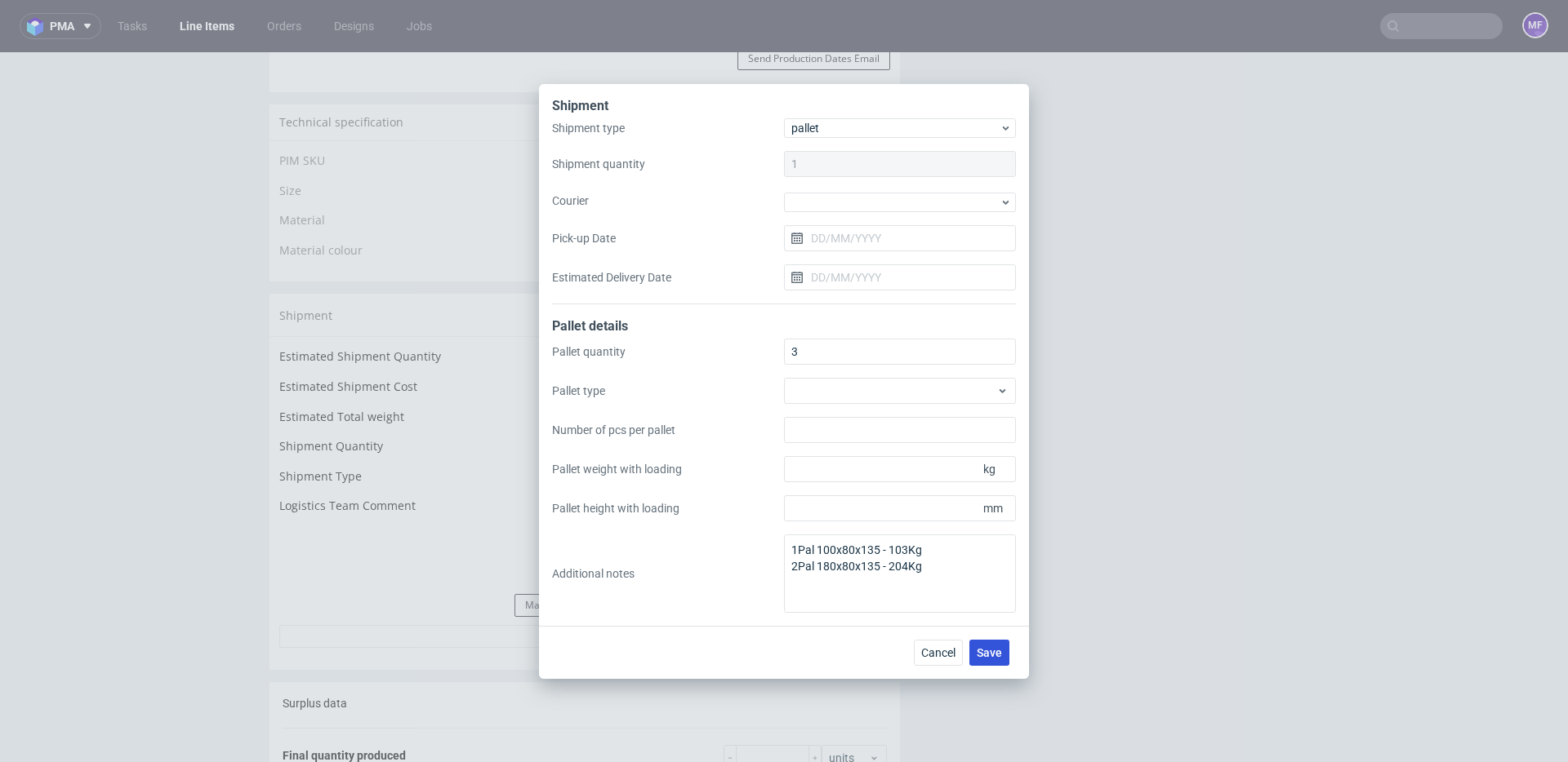
click at [987, 652] on span "Save" at bounding box center [989, 653] width 25 height 12
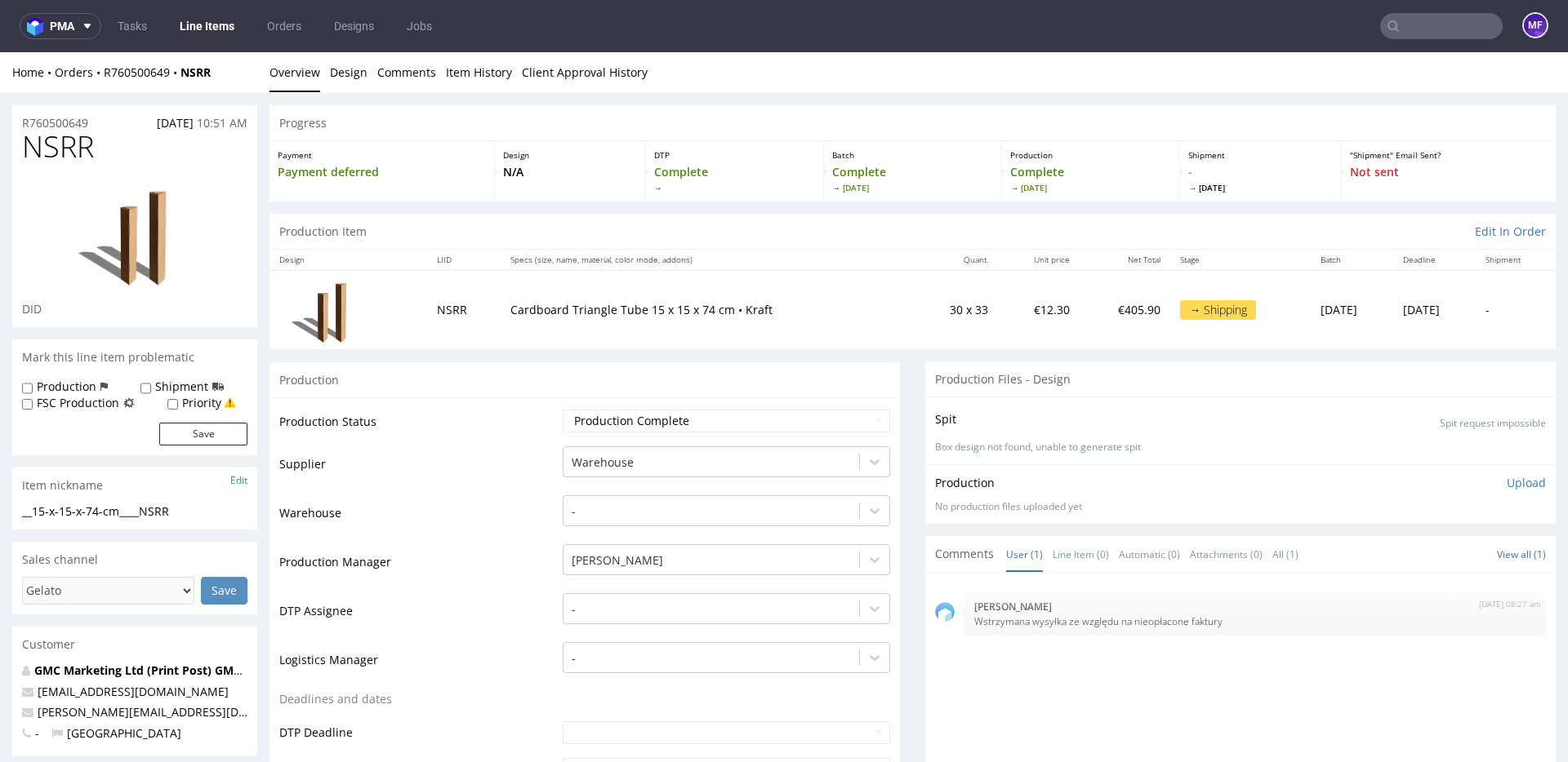
click at [1434, 30] on input "text" at bounding box center [1441, 26] width 123 height 26
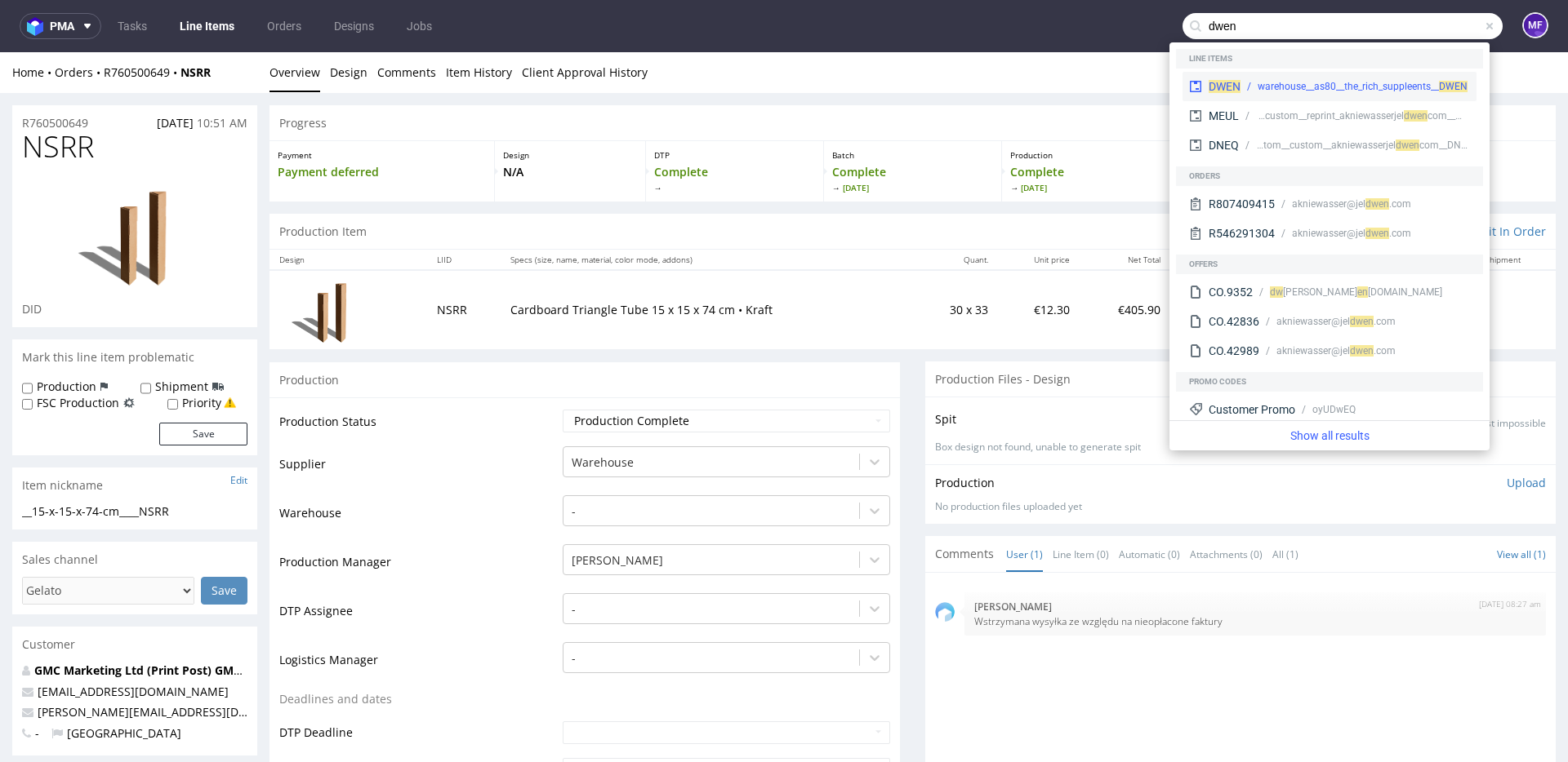
type input "dwen"
click at [1230, 92] on span "DWEN" at bounding box center [1225, 86] width 32 height 13
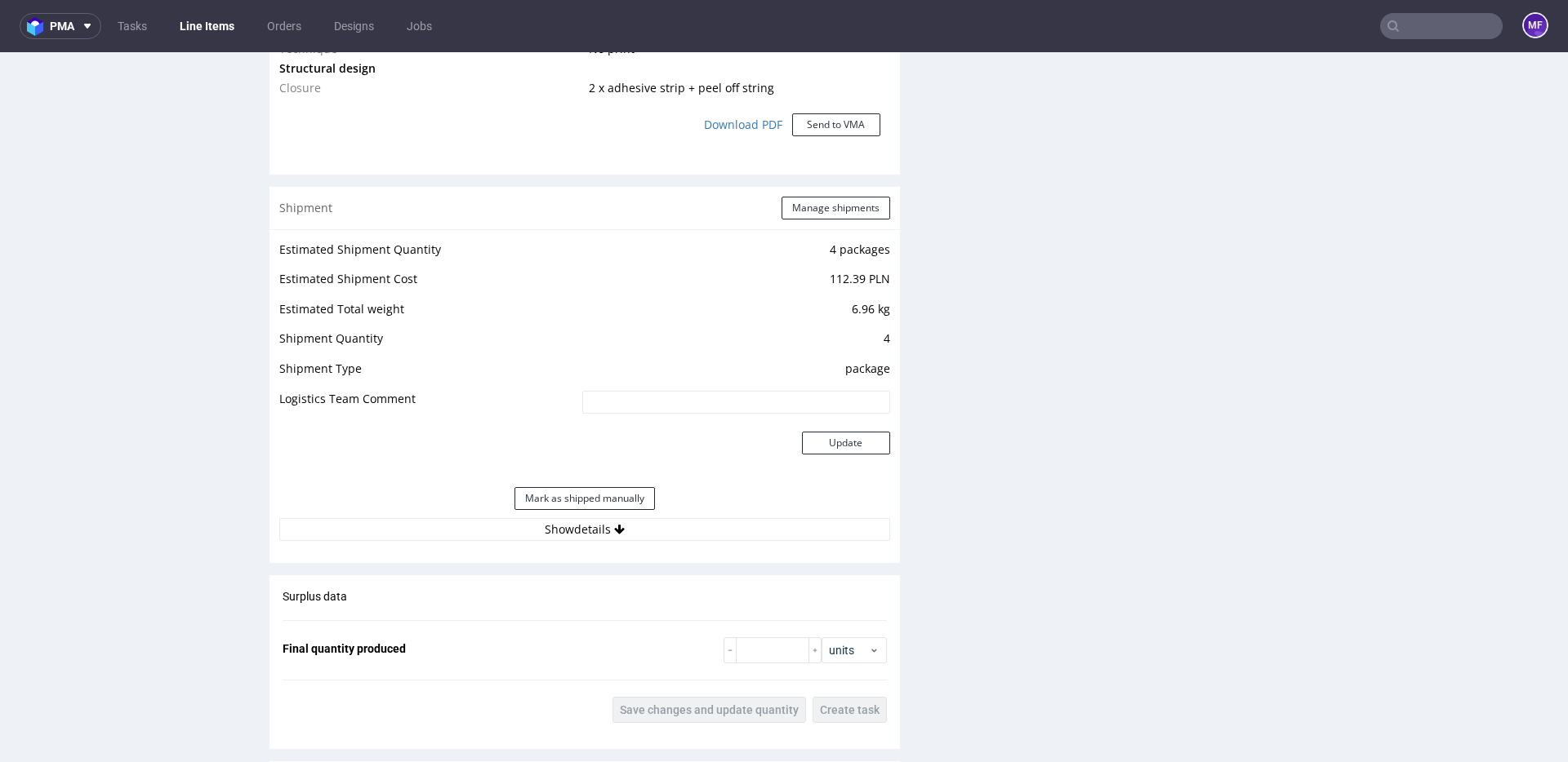
scroll to position [1552, 0]
click at [832, 217] on button "Manage shipments" at bounding box center [835, 210] width 108 height 23
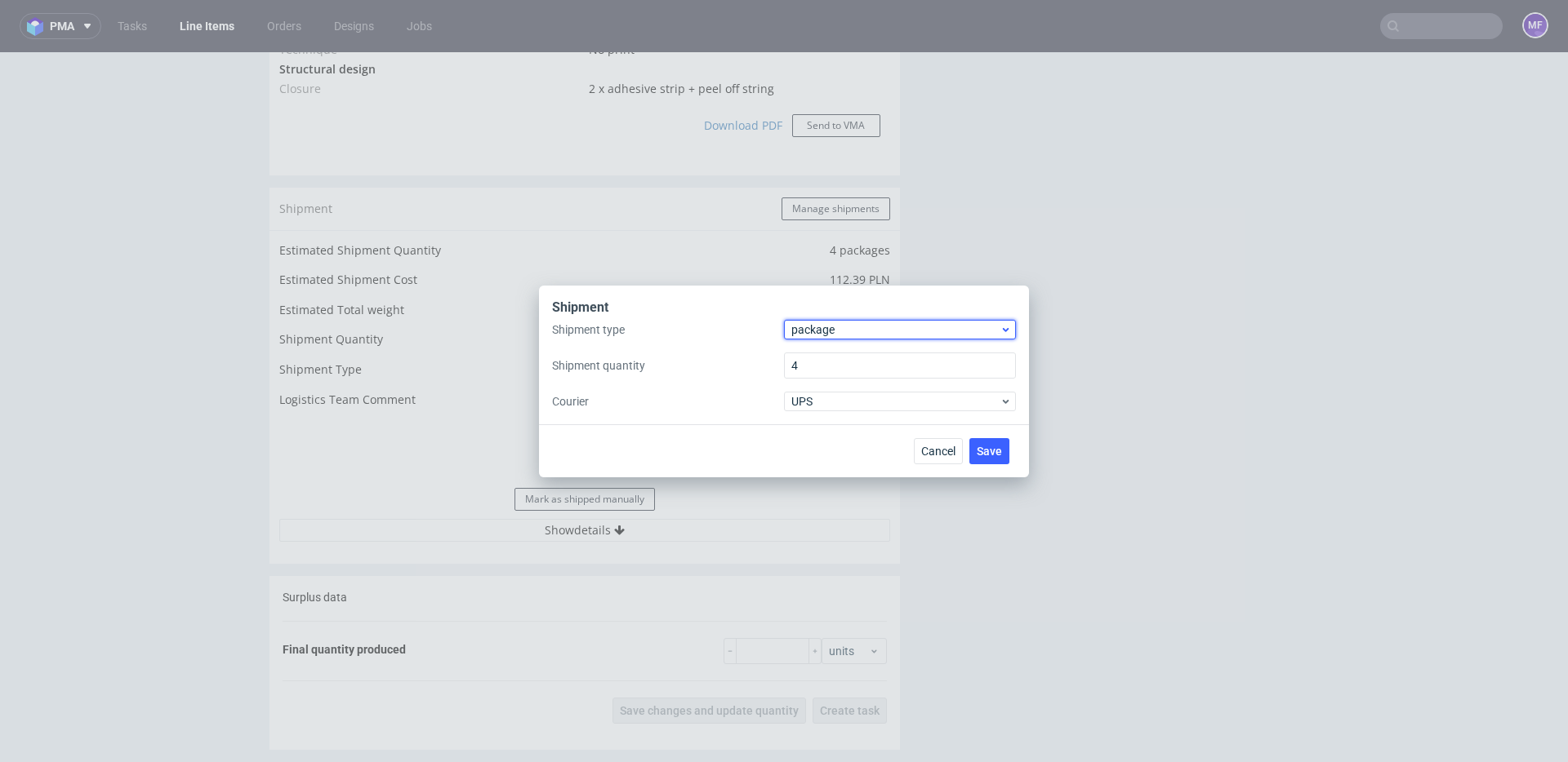
click at [854, 326] on span "package" at bounding box center [895, 330] width 208 height 16
click at [833, 356] on div "pallet" at bounding box center [900, 364] width 219 height 30
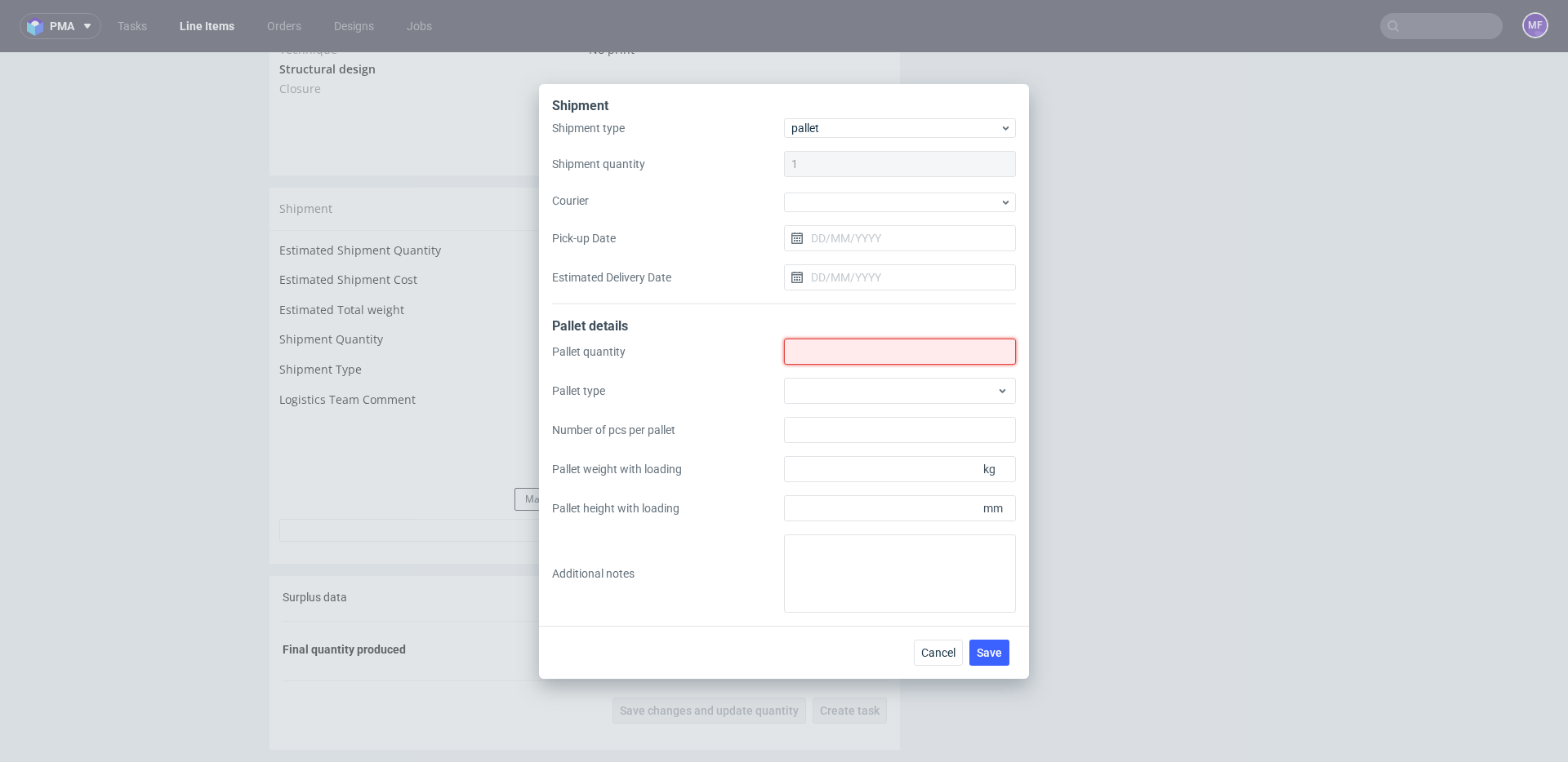
click at [844, 354] on input "Shipment type" at bounding box center [900, 351] width 232 height 26
type input "1"
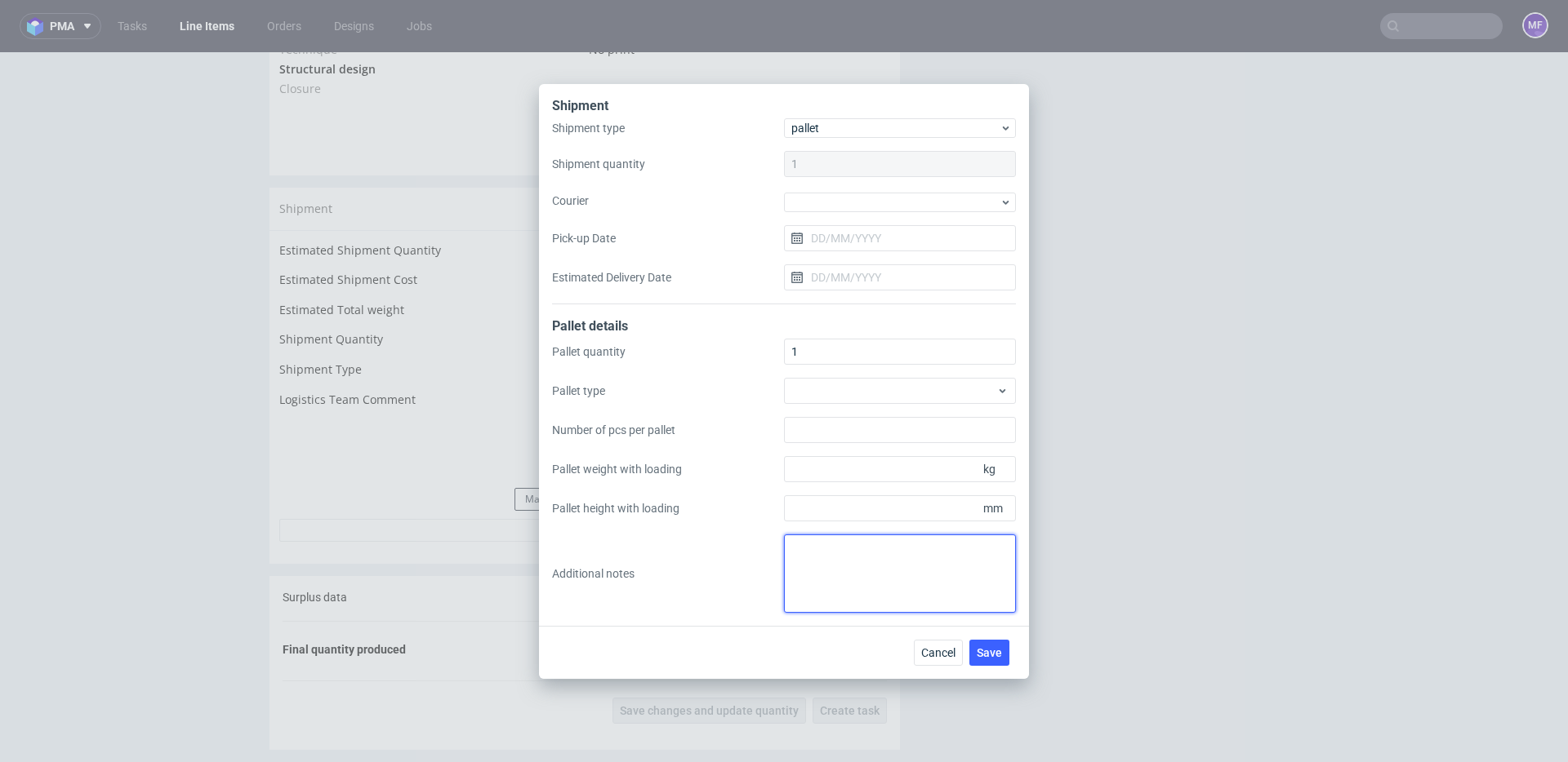
click at [844, 546] on textarea at bounding box center [900, 574] width 232 height 79
paste textarea "1Pal 57x100x120 - 91.5Kg"
type textarea "1Pal 57x100x120 - 91.5Kg"
click at [1066, 534] on div "Shipment Shipment type pallet Shipment quantity 1 Courier Pick-up Date Estimate…" at bounding box center [784, 381] width 1568 height 762
click at [1001, 653] on span "Save" at bounding box center [989, 653] width 25 height 12
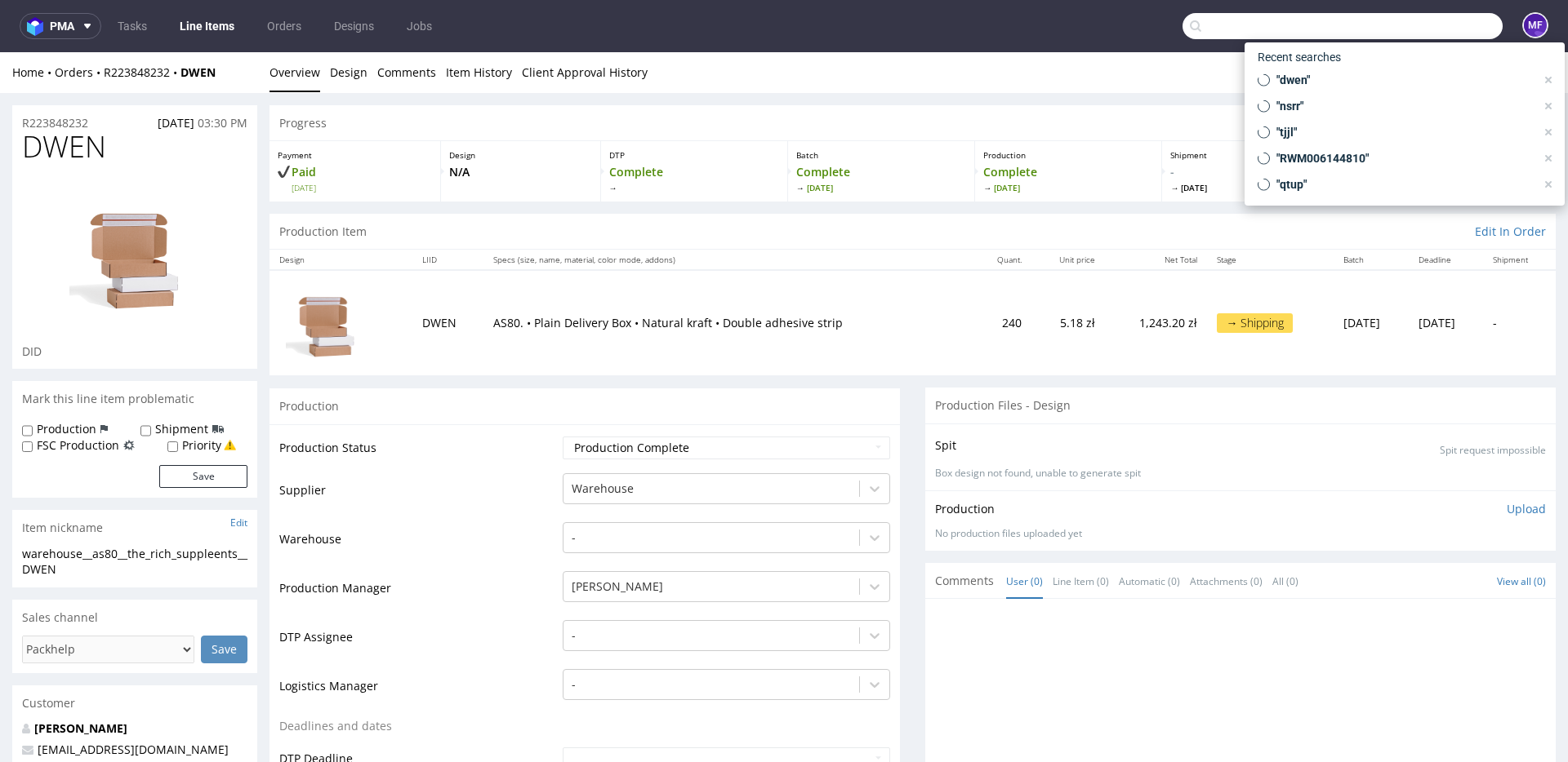
click at [1422, 26] on input "text" at bounding box center [1342, 26] width 320 height 26
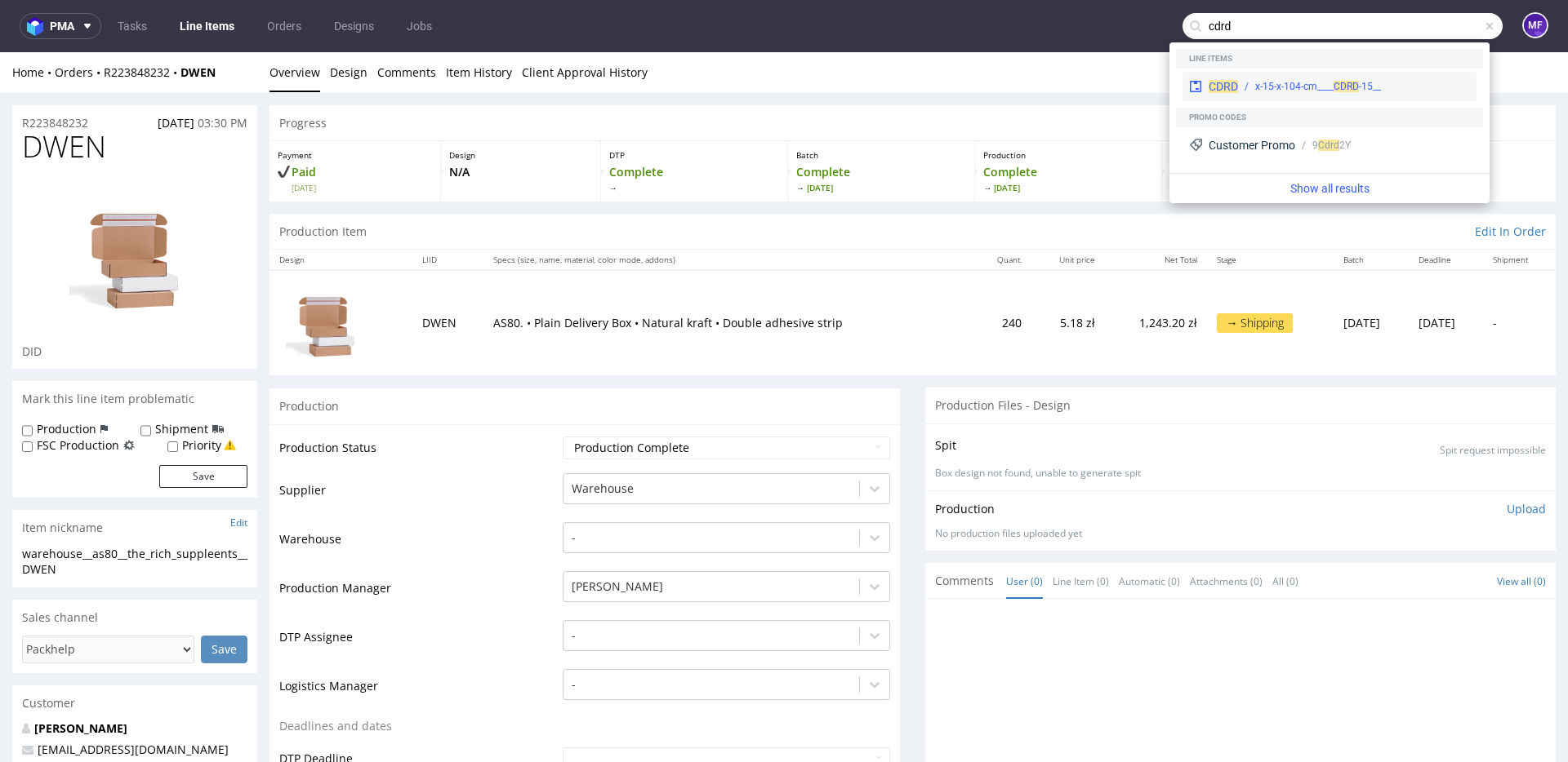
type input "cdrd"
click at [1278, 84] on div "__15-x-15-x-104-cm____ CDRD" at bounding box center [1318, 86] width 125 height 14
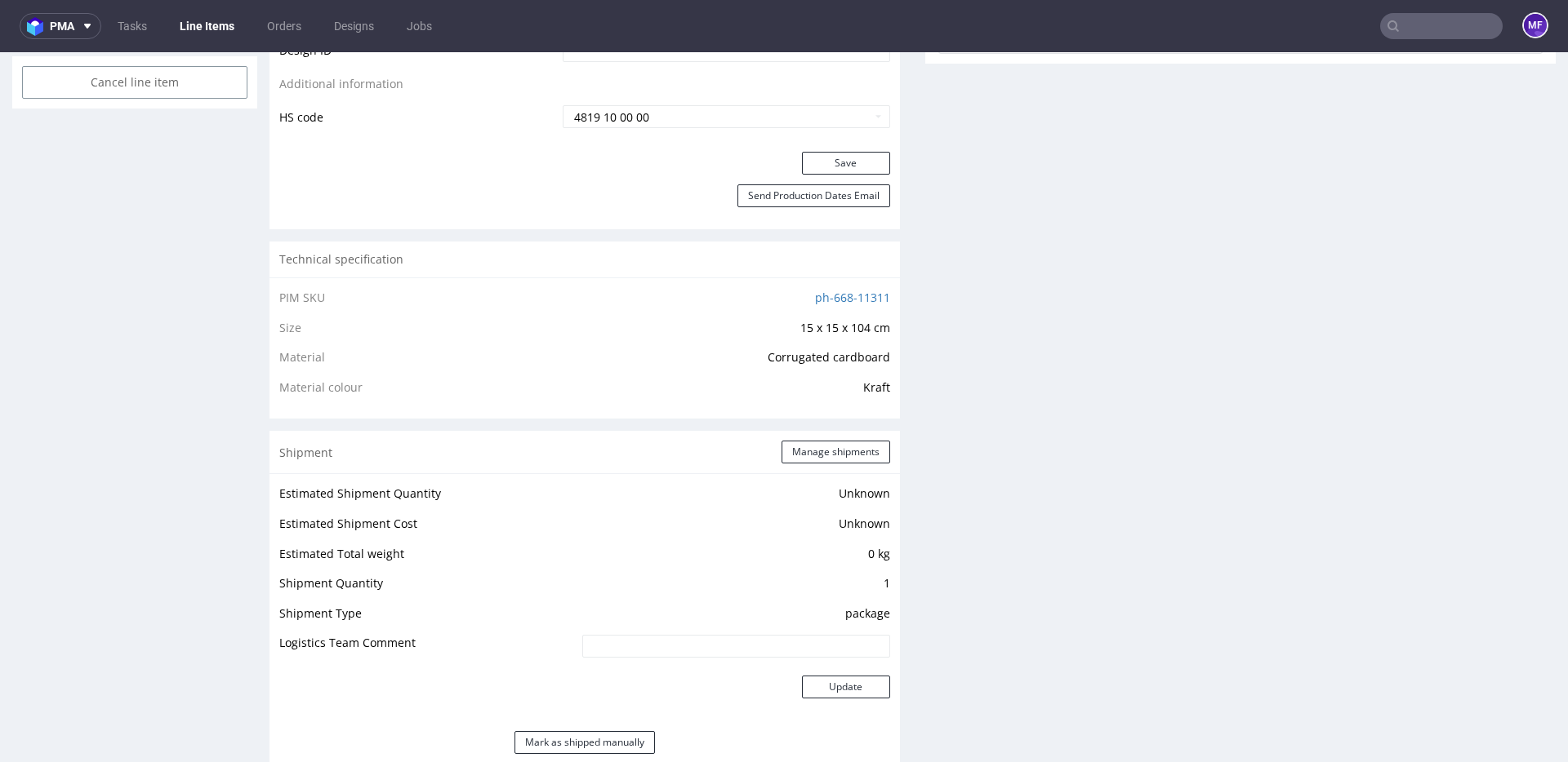
scroll to position [1076, 0]
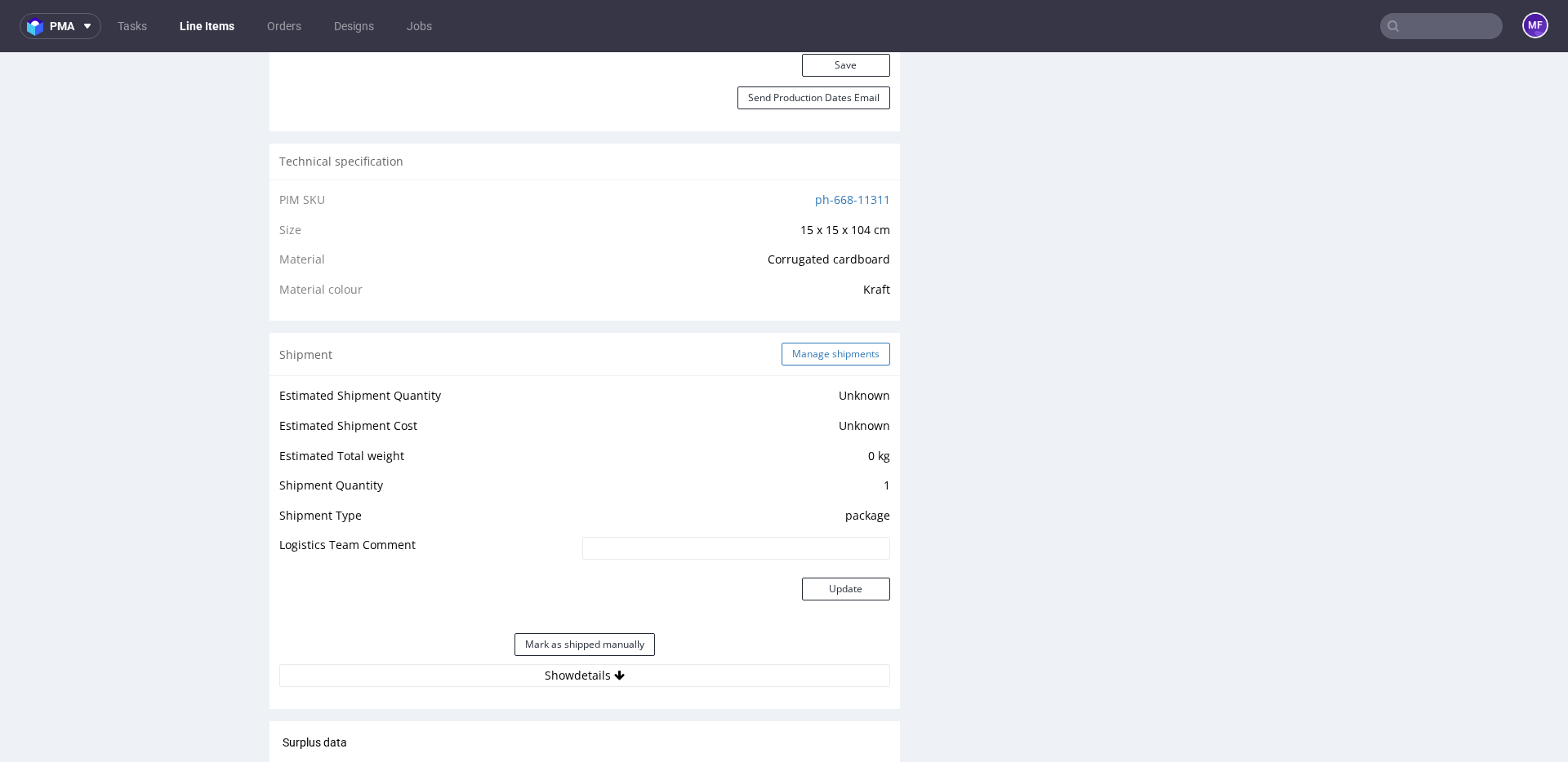
click at [842, 361] on button "Manage shipments" at bounding box center [835, 355] width 108 height 23
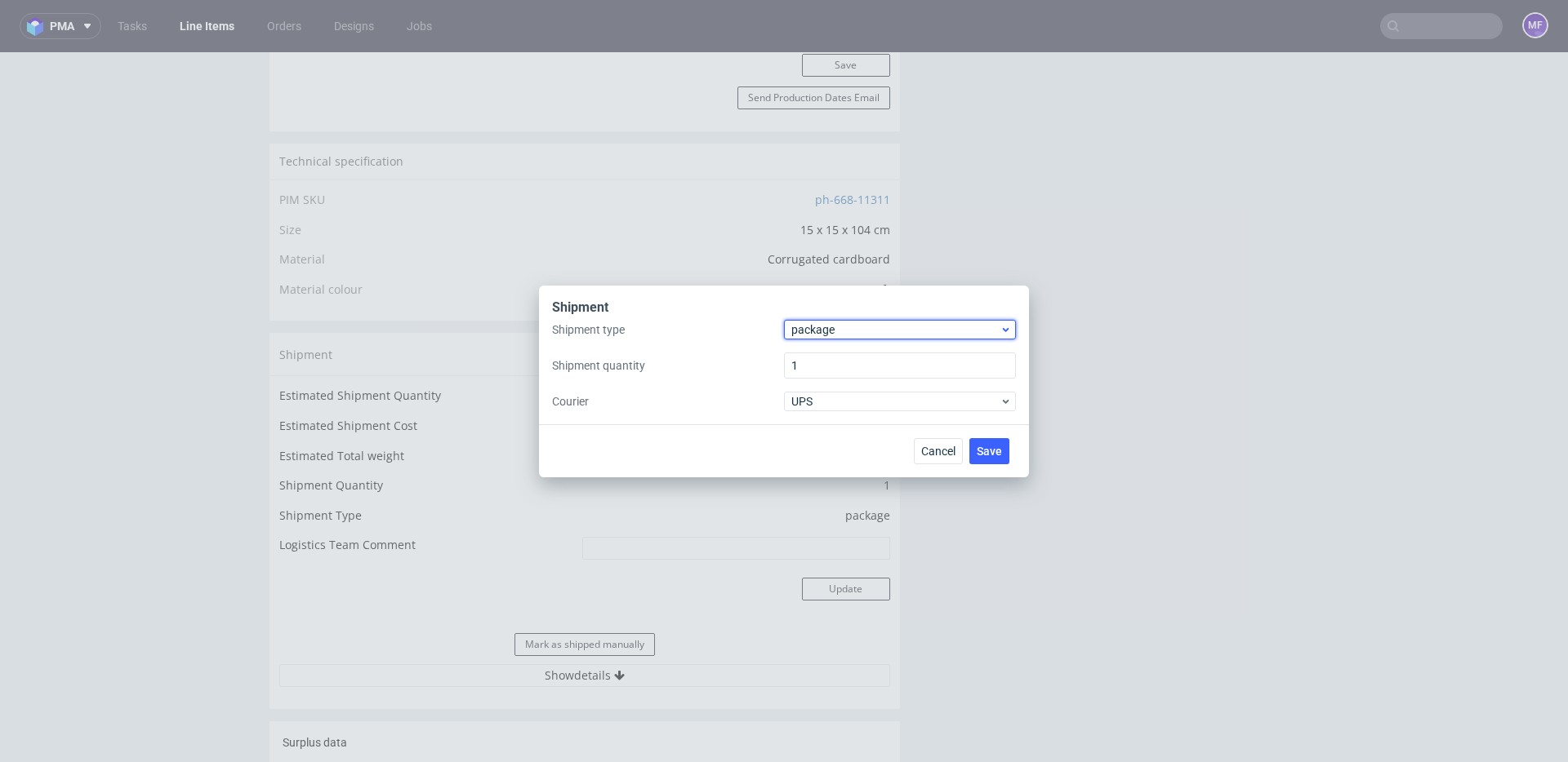
click at [863, 338] on div "package" at bounding box center [900, 330] width 232 height 20
click at [852, 355] on div "pallet" at bounding box center [900, 364] width 219 height 30
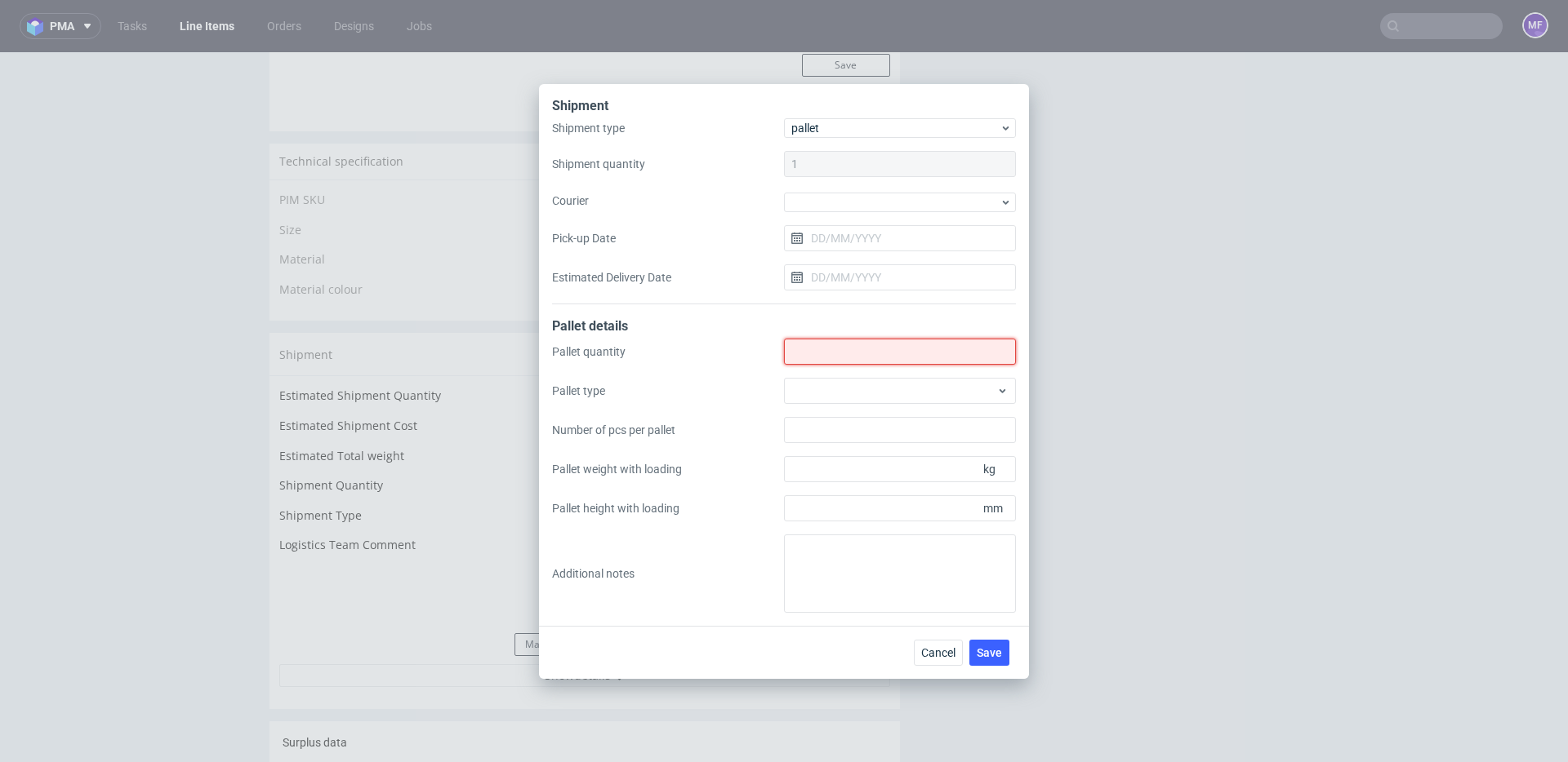
click at [851, 355] on input "Shipment type" at bounding box center [900, 351] width 232 height 26
type input "2"
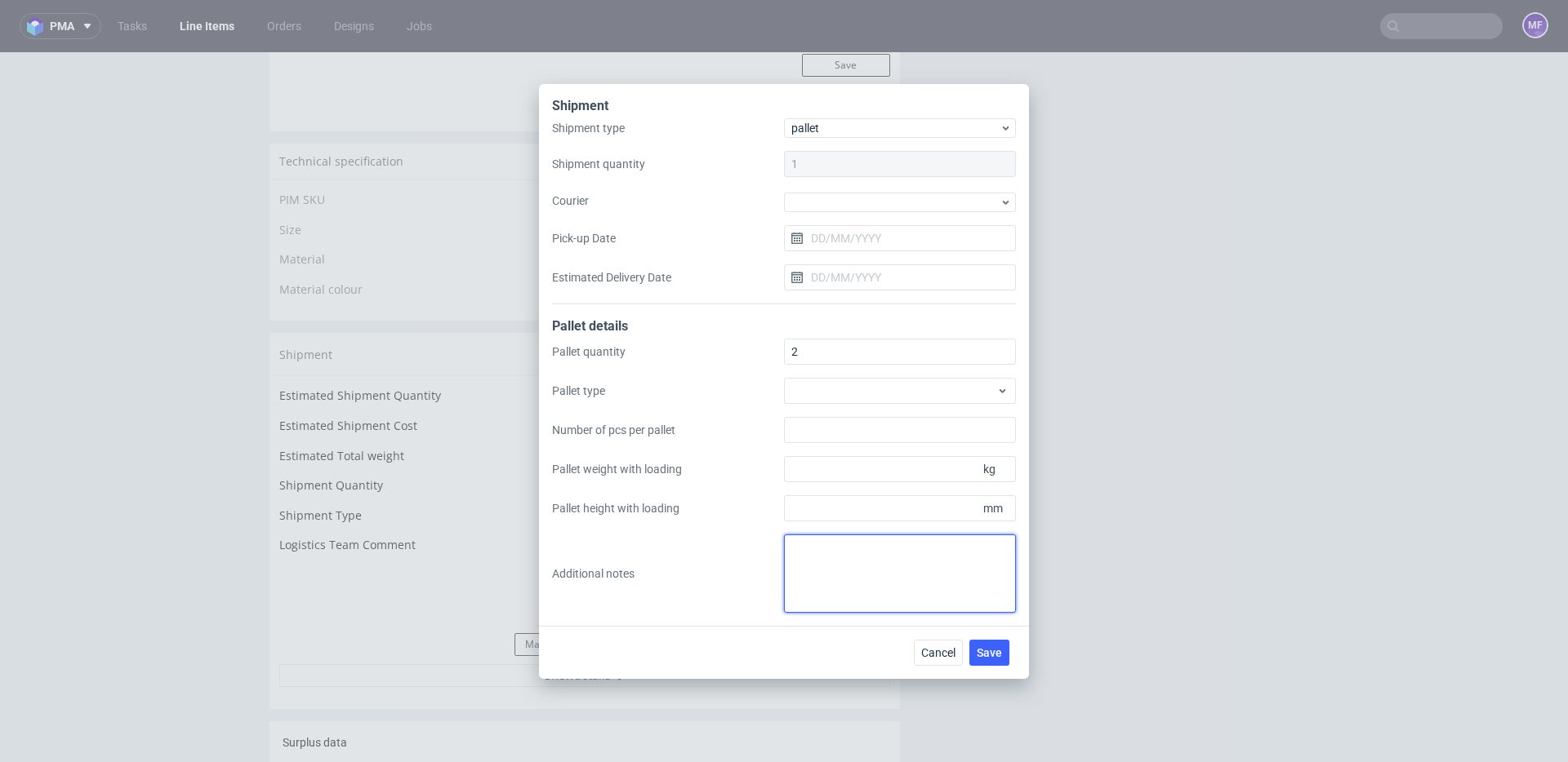
click at [862, 563] on textarea at bounding box center [900, 574] width 232 height 79
paste textarea "1Pal 180x80x120 - 200Kg 1Pal 95x80x130 - 100Kg"
type textarea "1Pal 180x80x120 - 200Kg 1Pal 95x80x130 - 100Kg"
click at [876, 621] on div "Shipment Shipment type pallet Shipment quantity 1 Courier Pick-up Date Estimate…" at bounding box center [784, 355] width 490 height 542
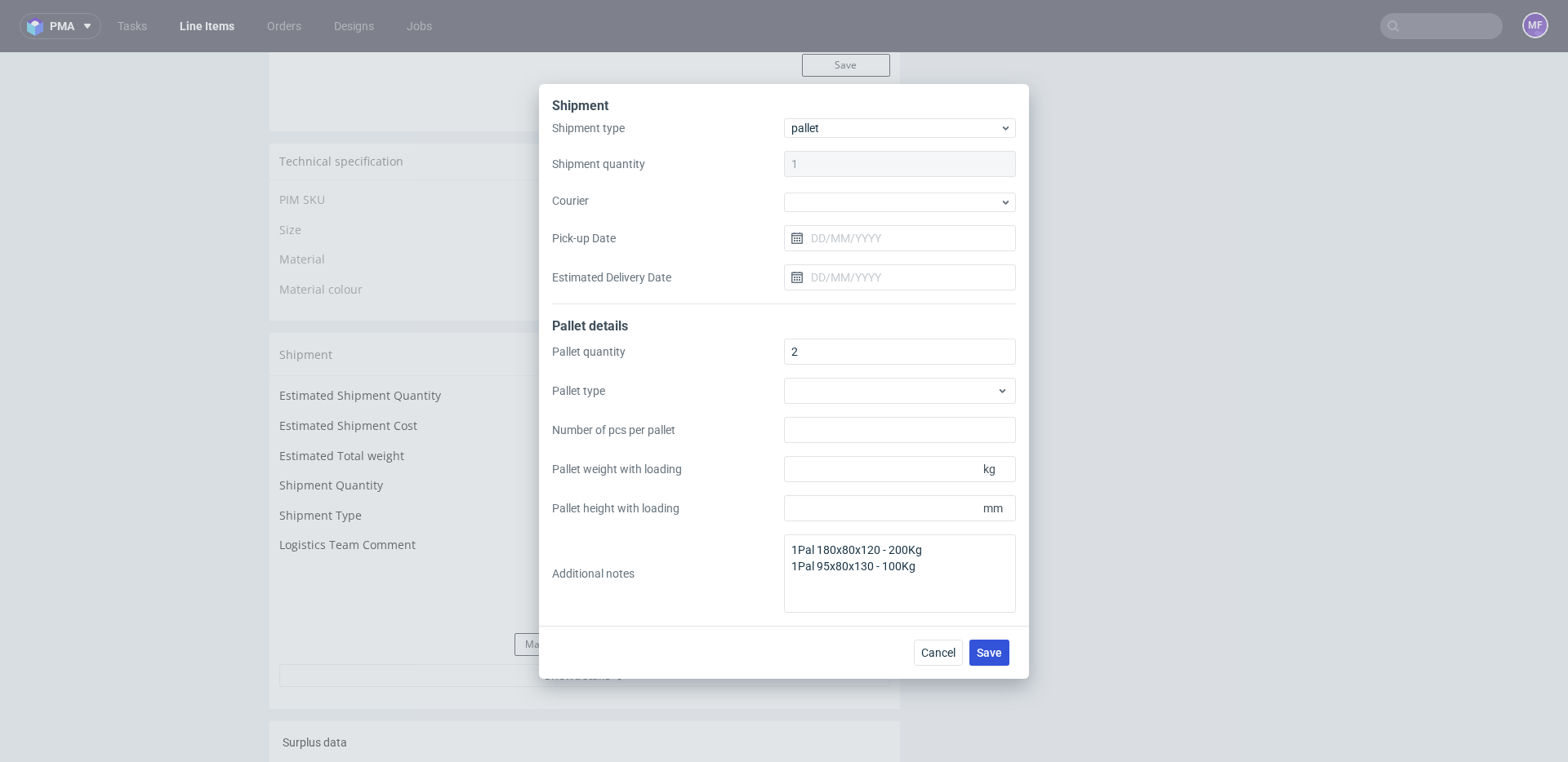
click at [990, 653] on span "Save" at bounding box center [989, 653] width 25 height 12
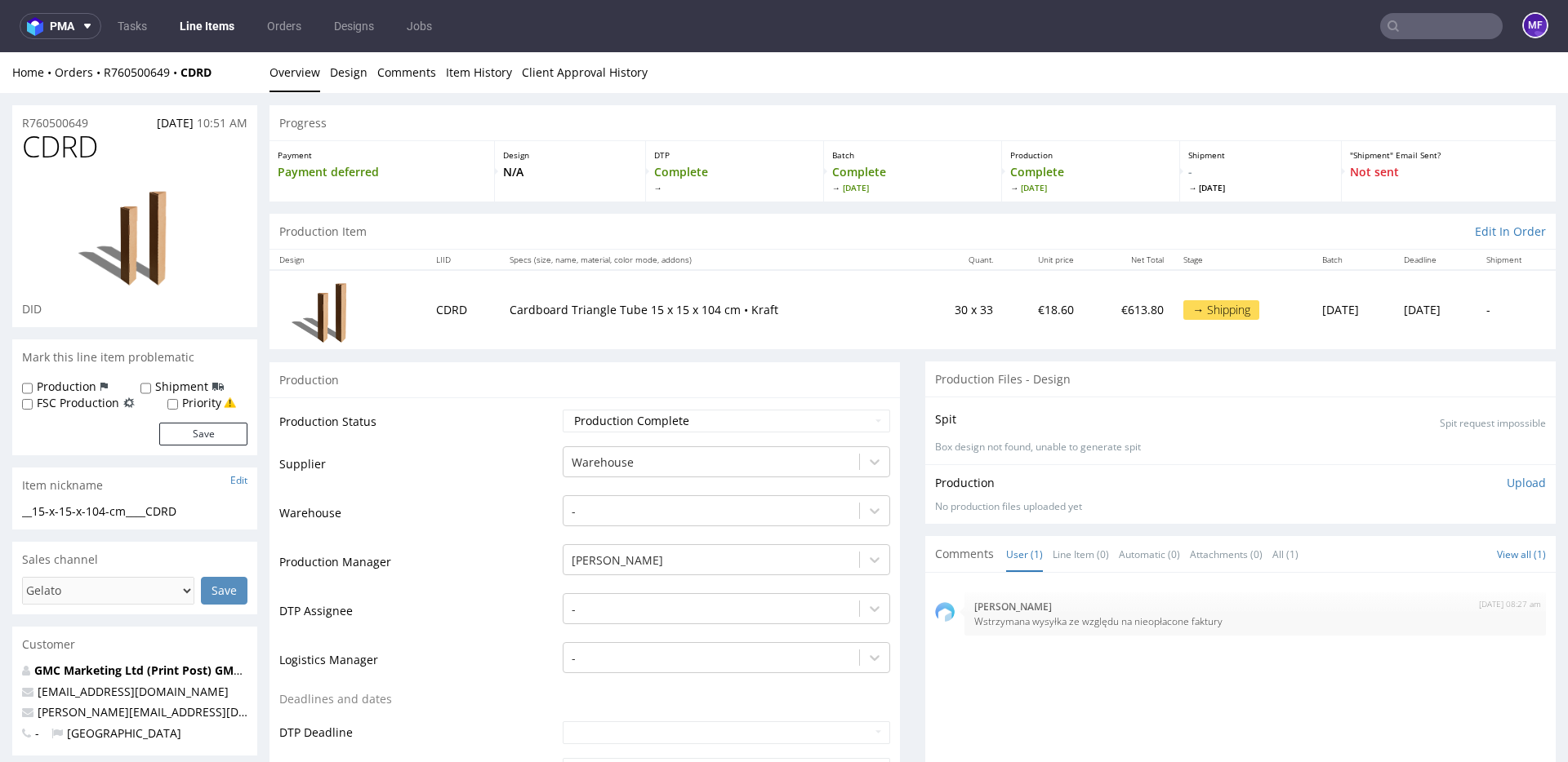
click at [1422, 24] on input "text" at bounding box center [1441, 26] width 123 height 26
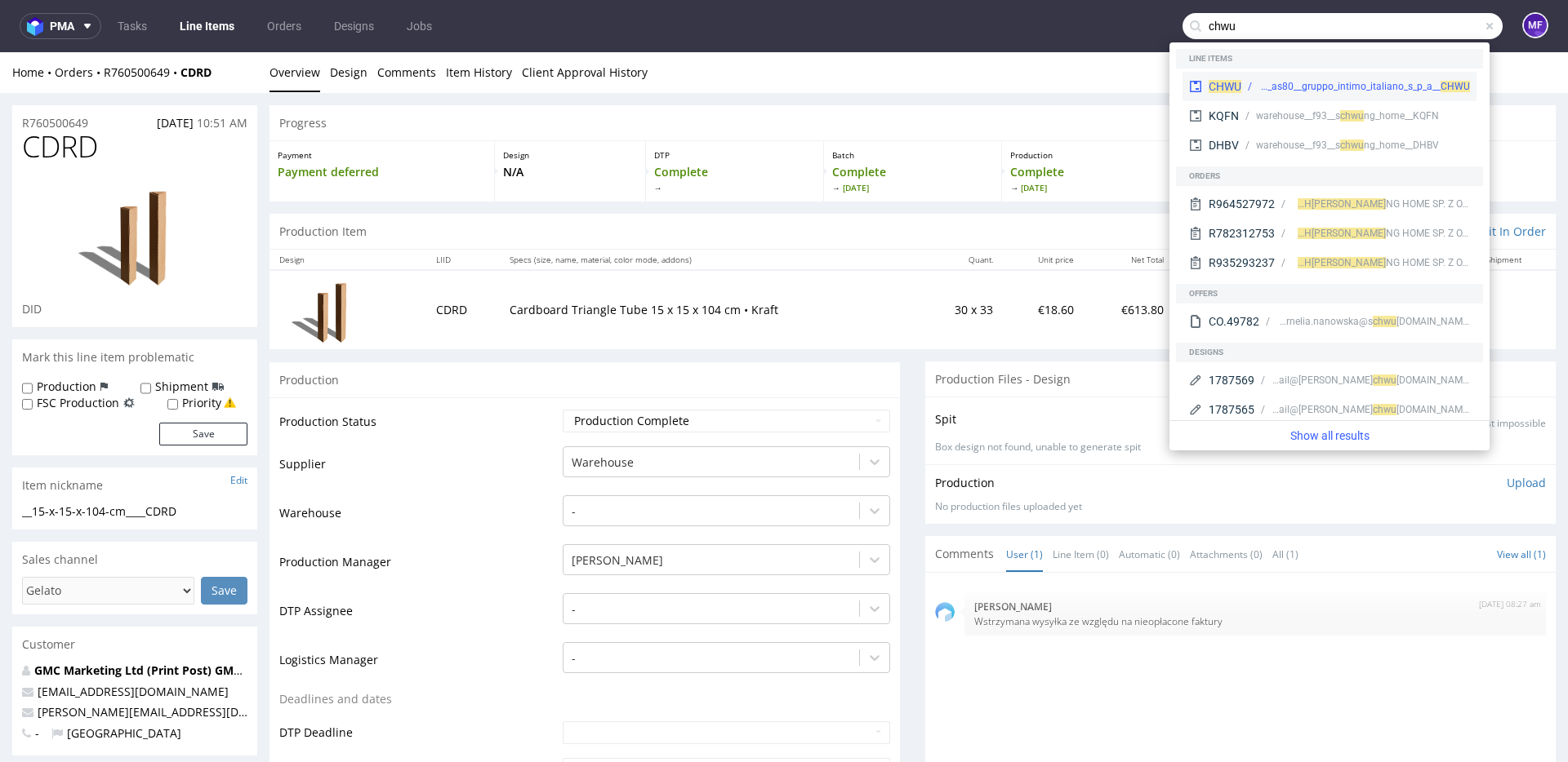
type input "chwu"
click at [1350, 87] on div "warehouse__as80__gruppo_intimo_italiano_s_p_a__ CHWU" at bounding box center [1365, 86] width 211 height 14
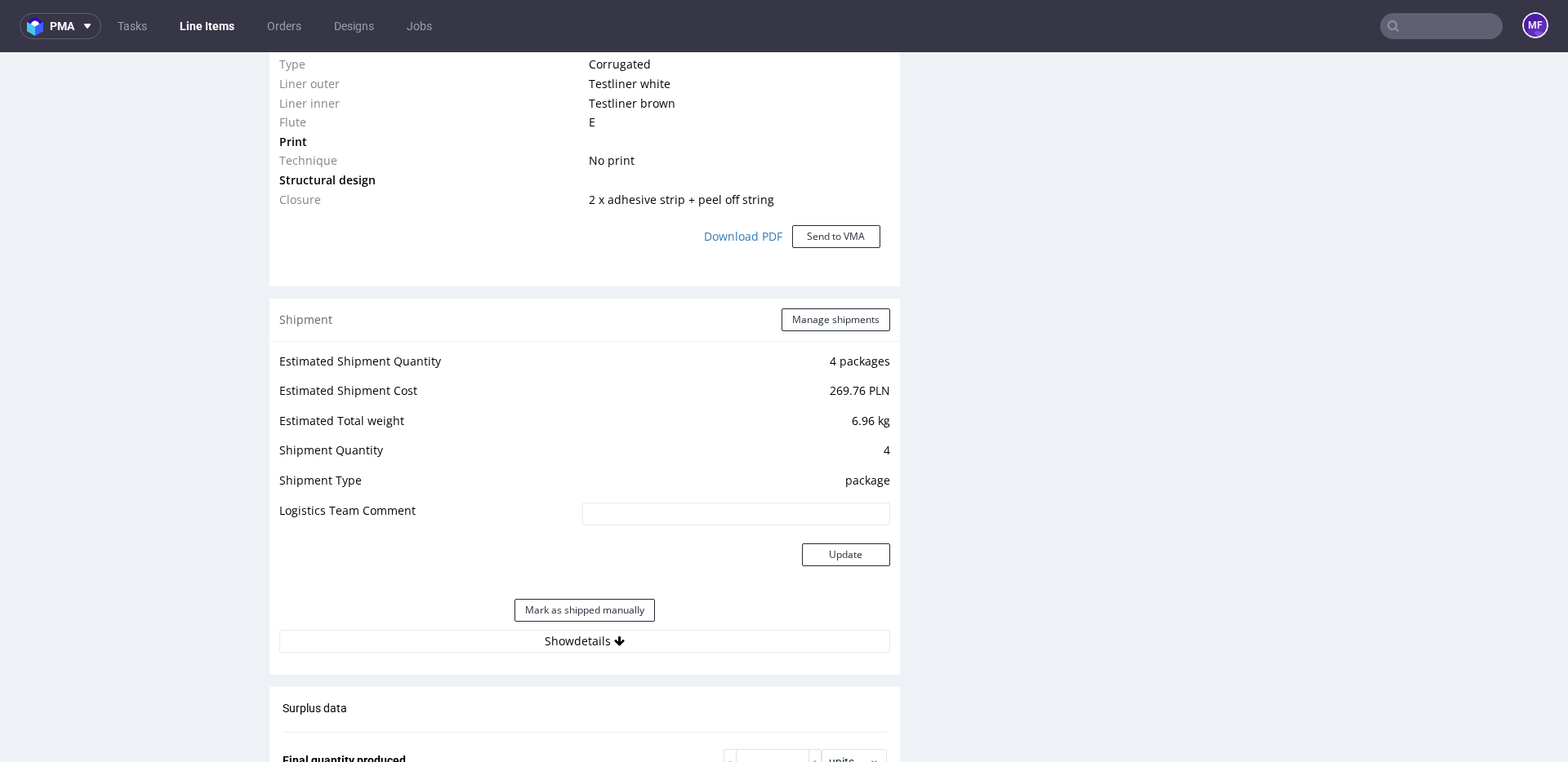
scroll to position [1490, 0]
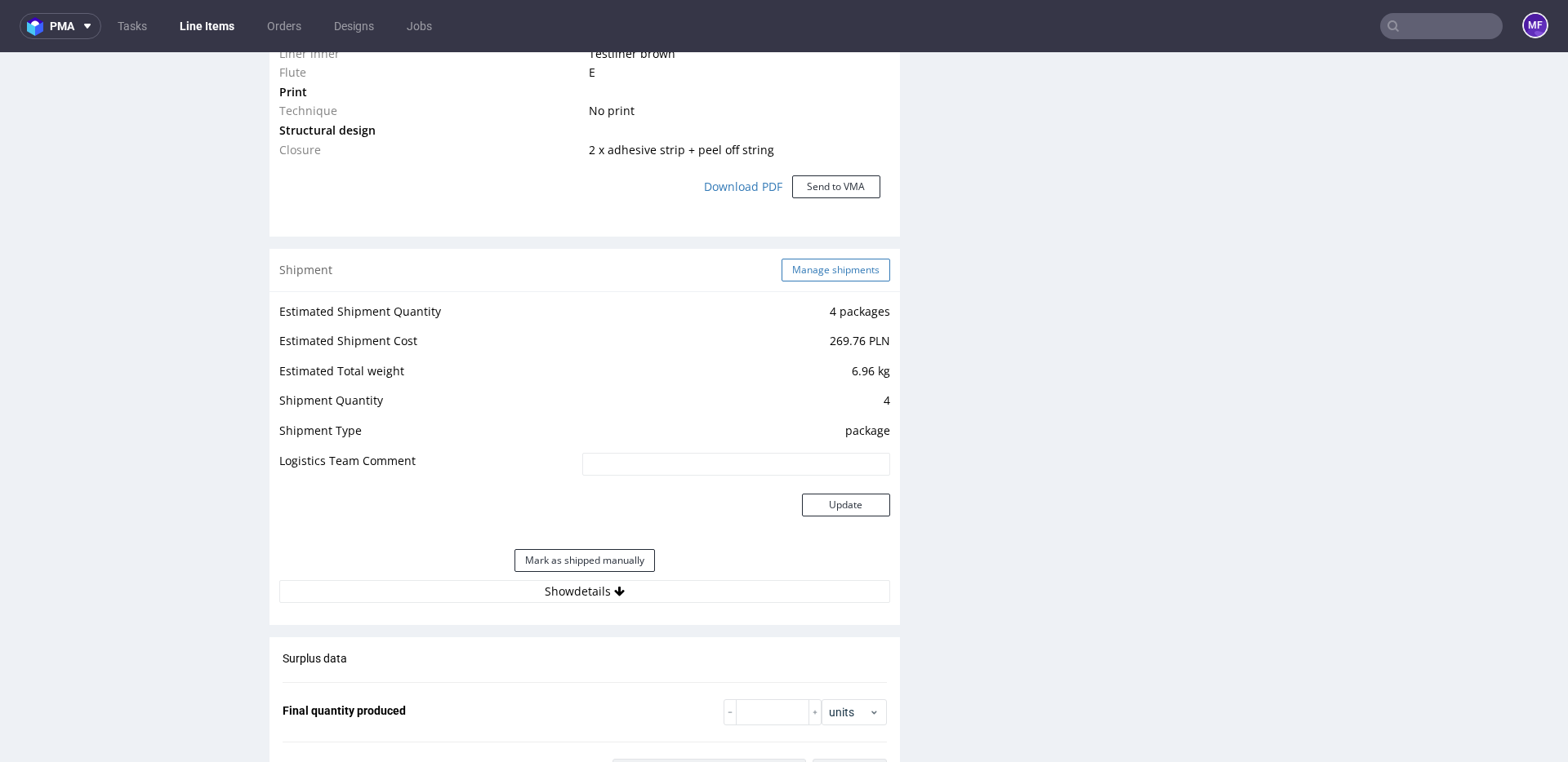
click at [828, 274] on button "Manage shipments" at bounding box center [835, 270] width 108 height 23
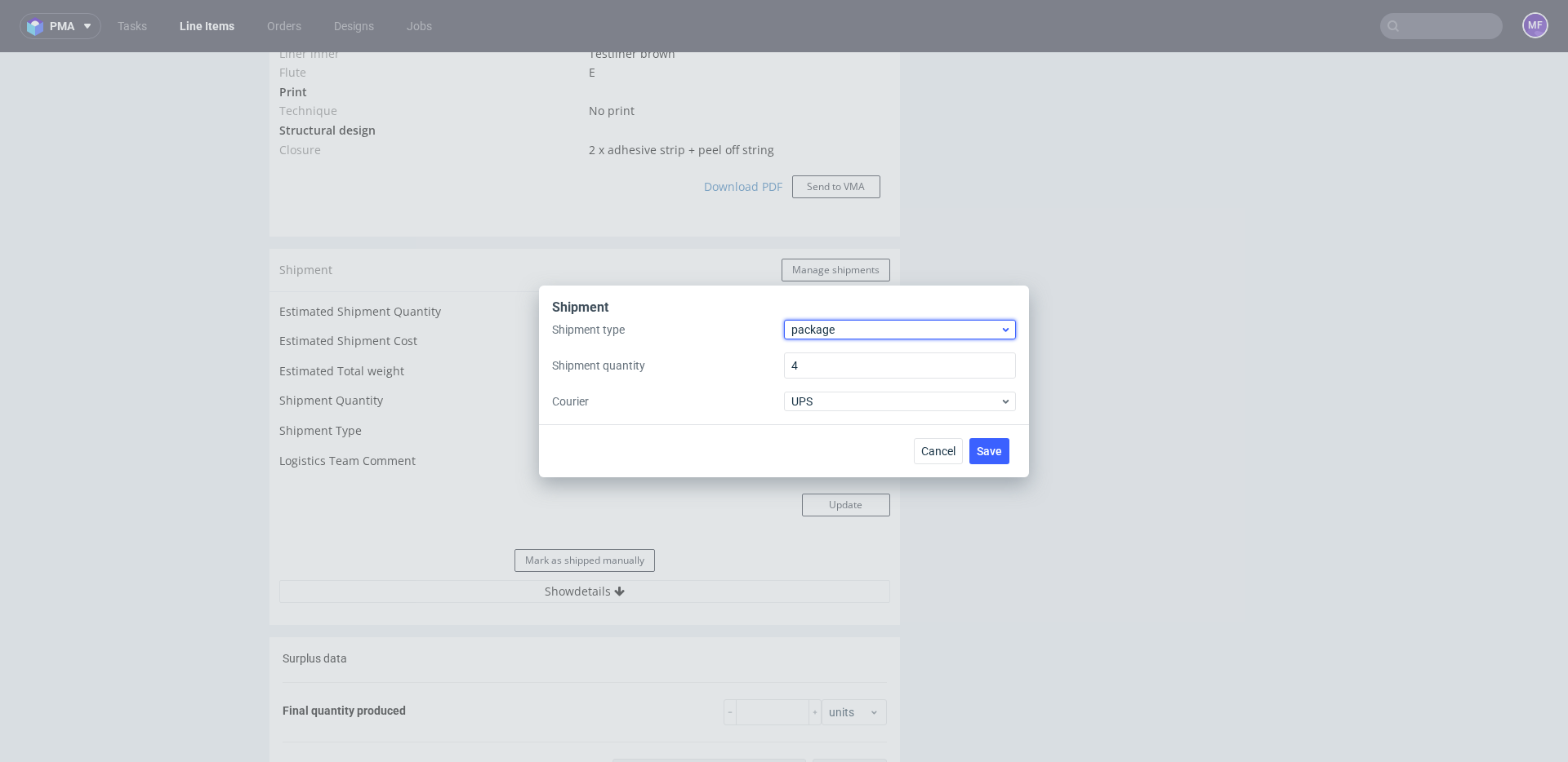
click at [847, 334] on span "package" at bounding box center [895, 330] width 208 height 16
click at [837, 365] on div "pallet" at bounding box center [900, 364] width 219 height 30
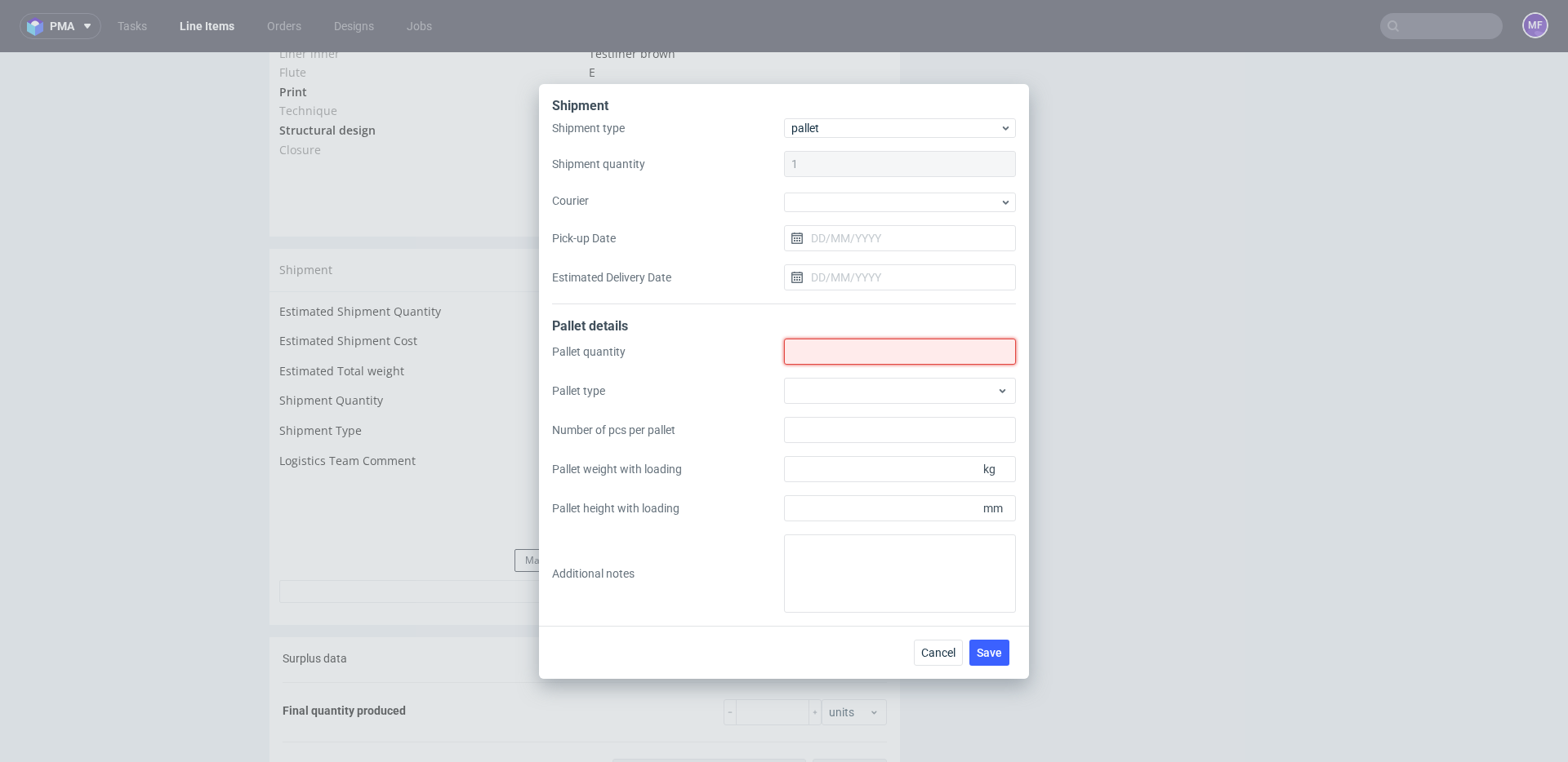
click at [840, 355] on input "Shipment type" at bounding box center [900, 351] width 232 height 26
type input "1"
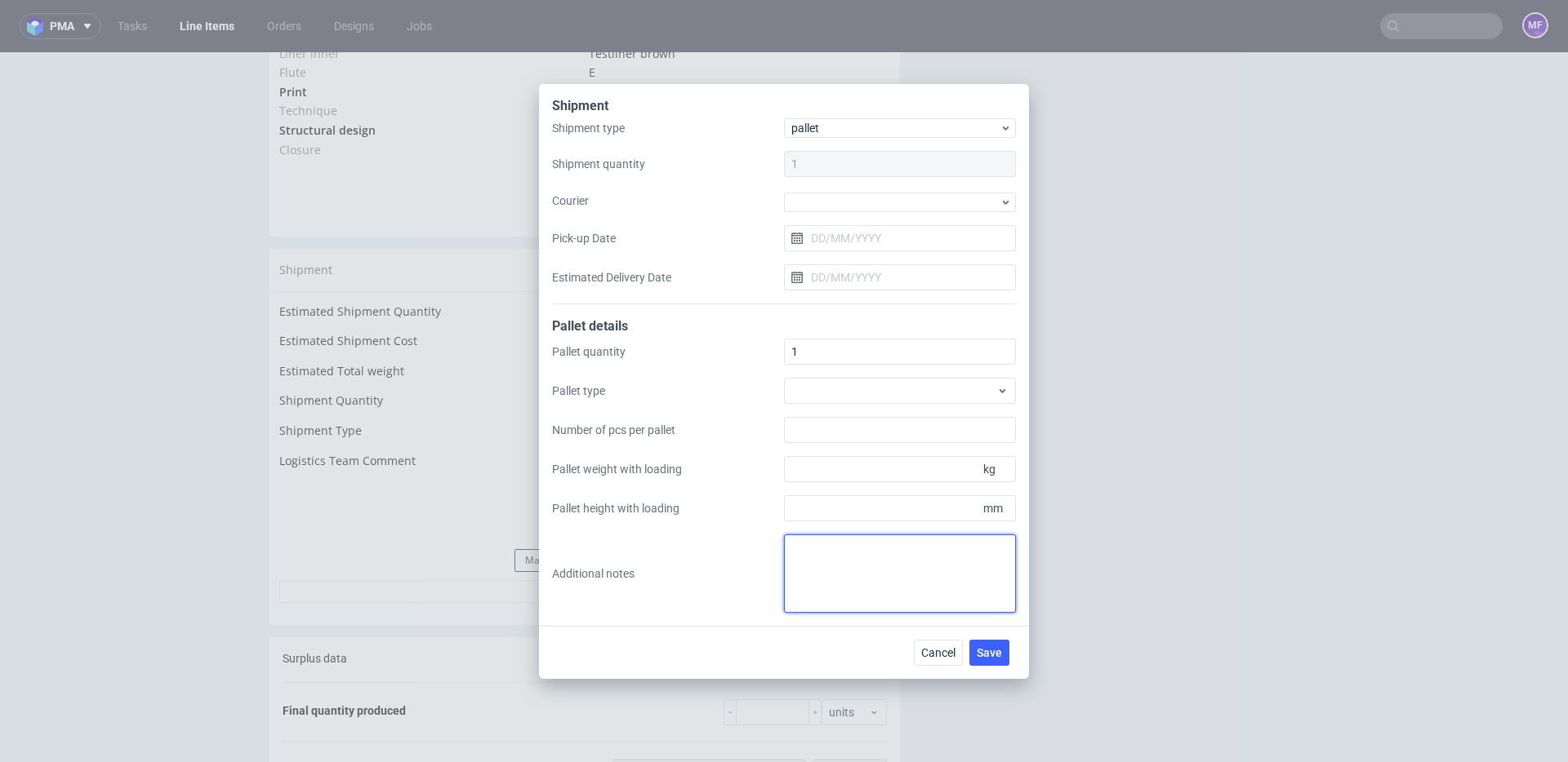
click at [840, 595] on textarea at bounding box center [900, 574] width 232 height 79
paste textarea "1Pal 55x100x120 - 92.5Kg"
type textarea "1Pal 55x100x120 - 92.5Kg"
click at [818, 644] on div "Cancel Save" at bounding box center [784, 652] width 490 height 53
click at [991, 647] on span "Save" at bounding box center [989, 653] width 25 height 12
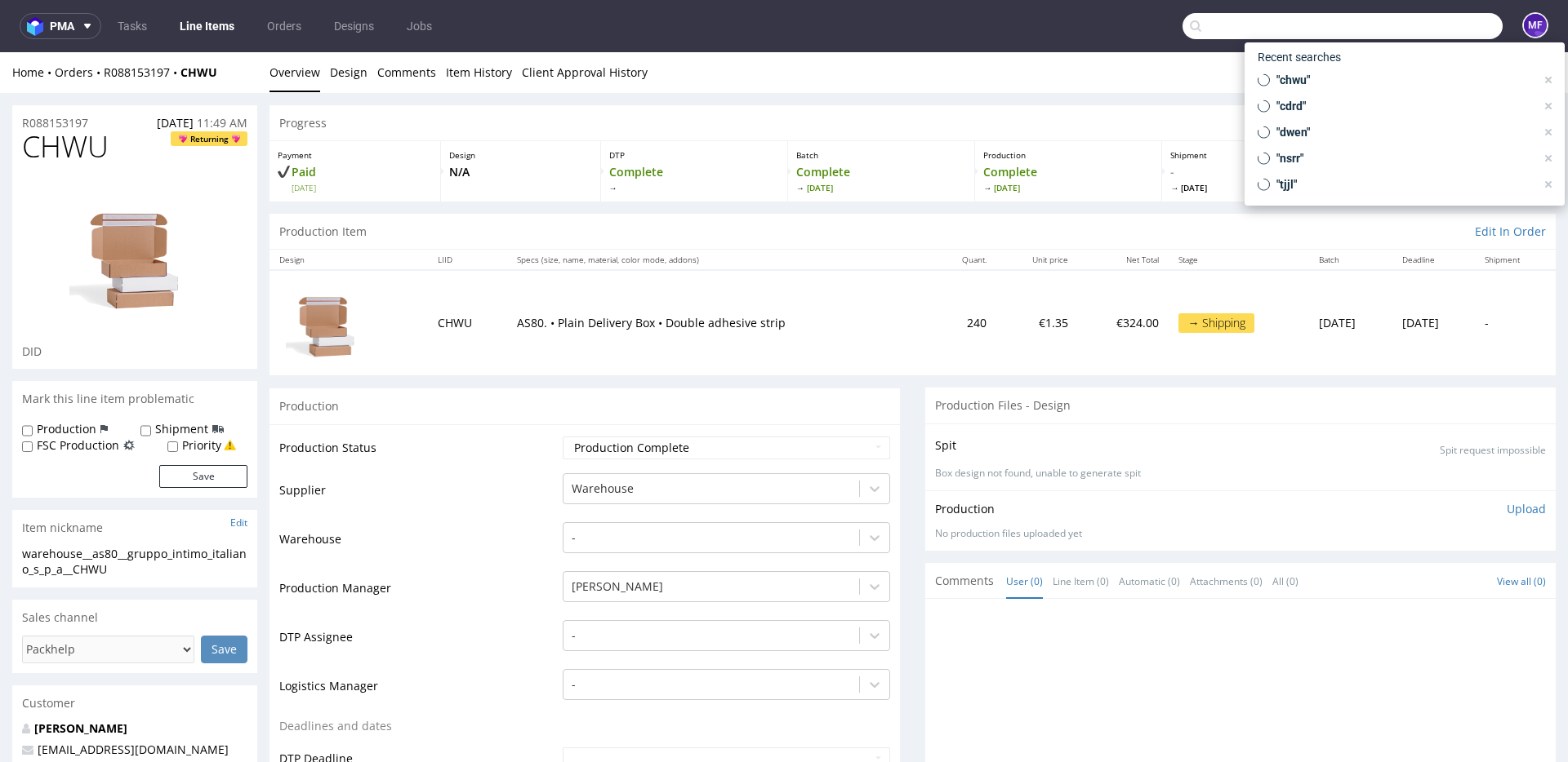
click at [1412, 24] on input "text" at bounding box center [1342, 26] width 320 height 26
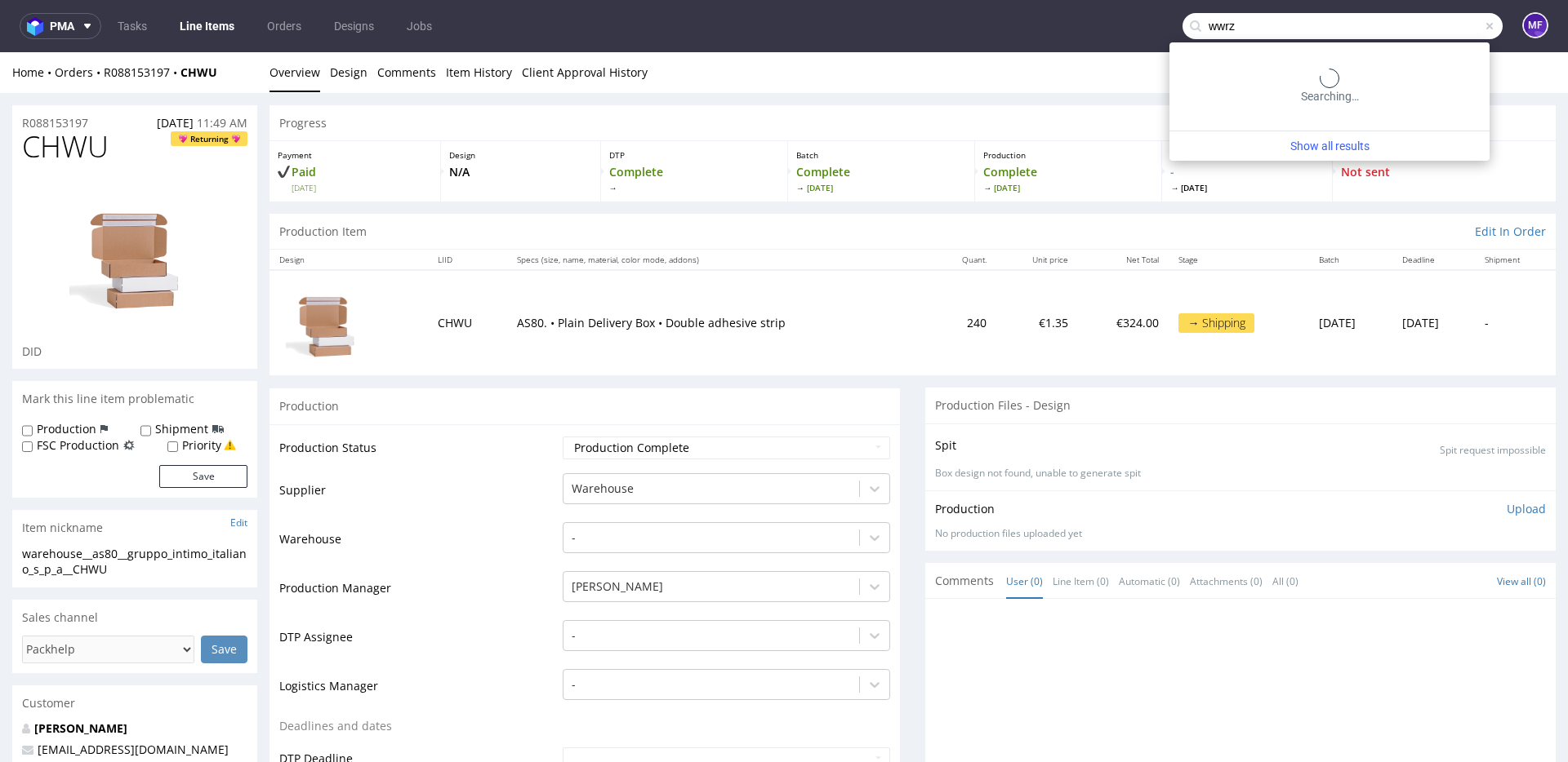
type input "wwrz"
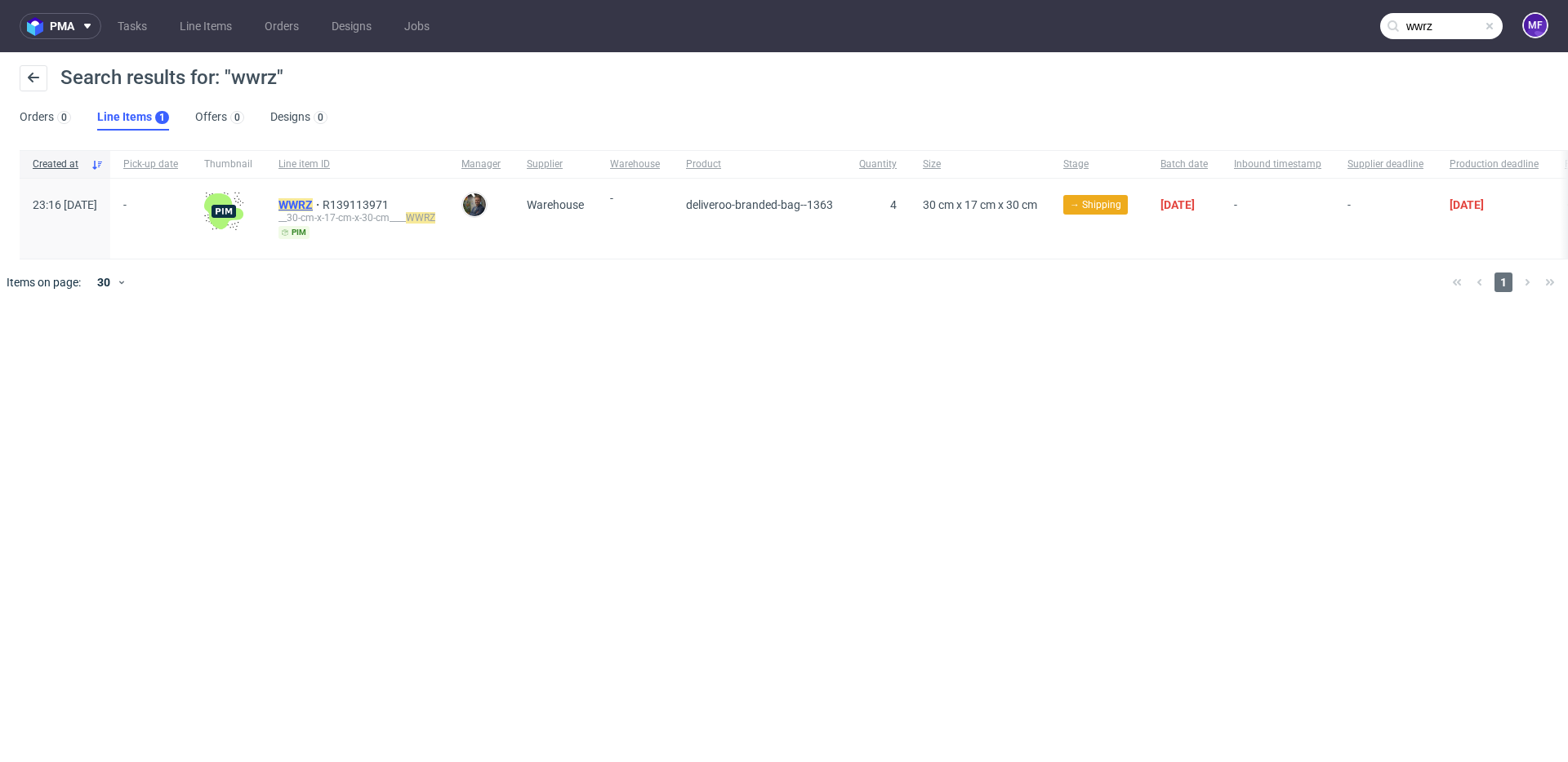
click at [313, 210] on mark "WWRZ" at bounding box center [296, 204] width 34 height 13
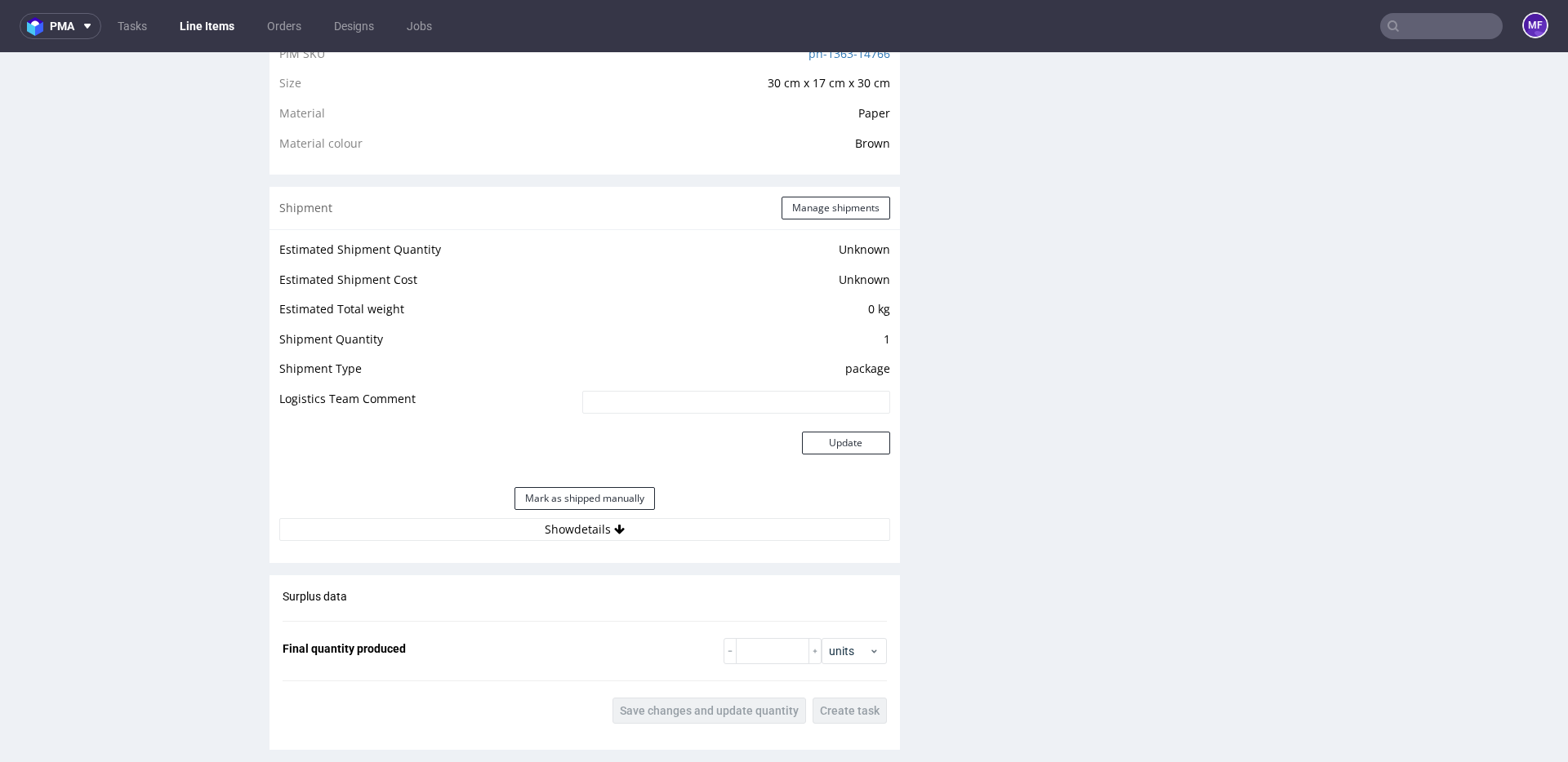
scroll to position [1167, 0]
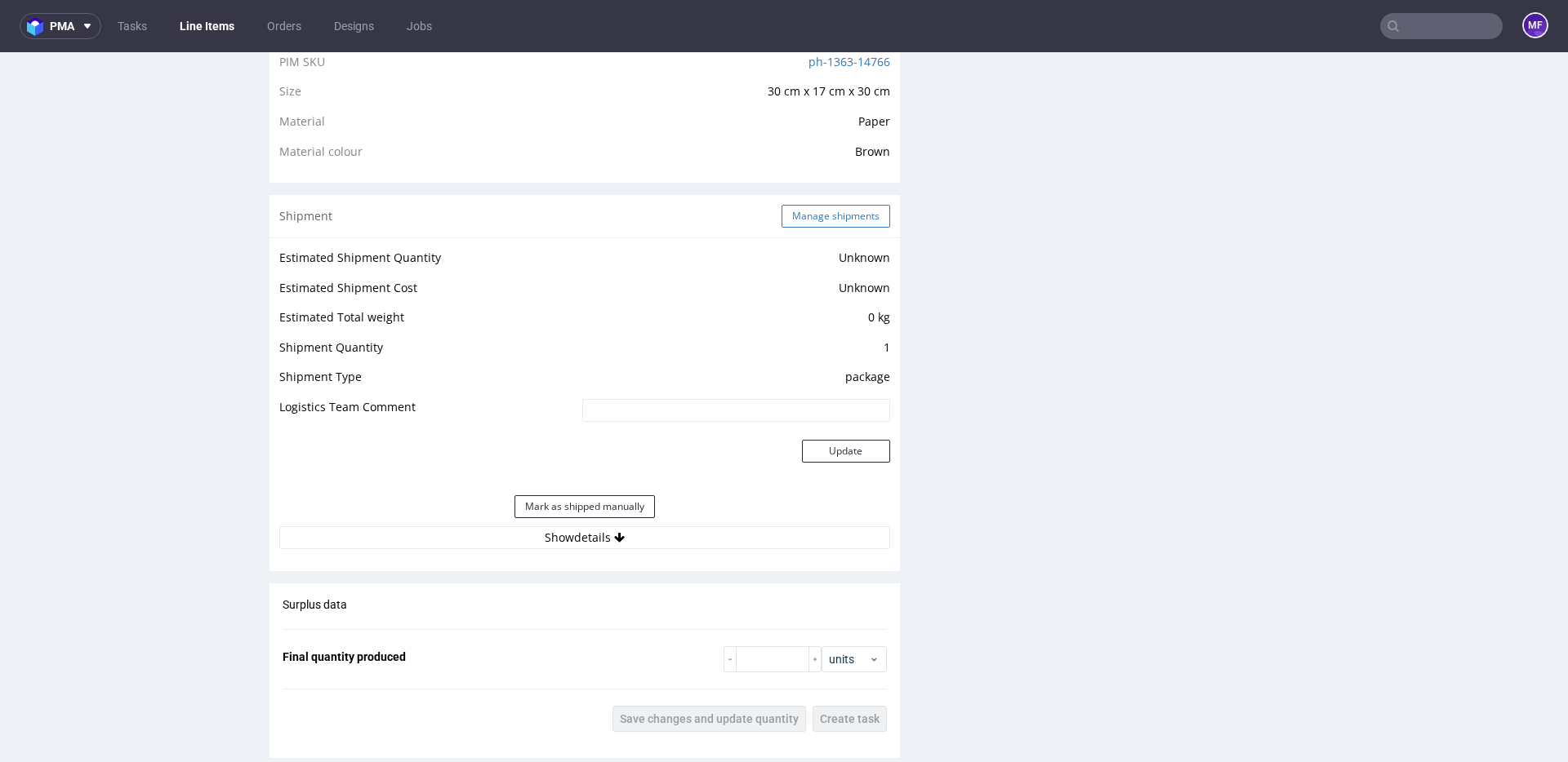
click at [826, 208] on button "Manage shipments" at bounding box center [835, 217] width 108 height 23
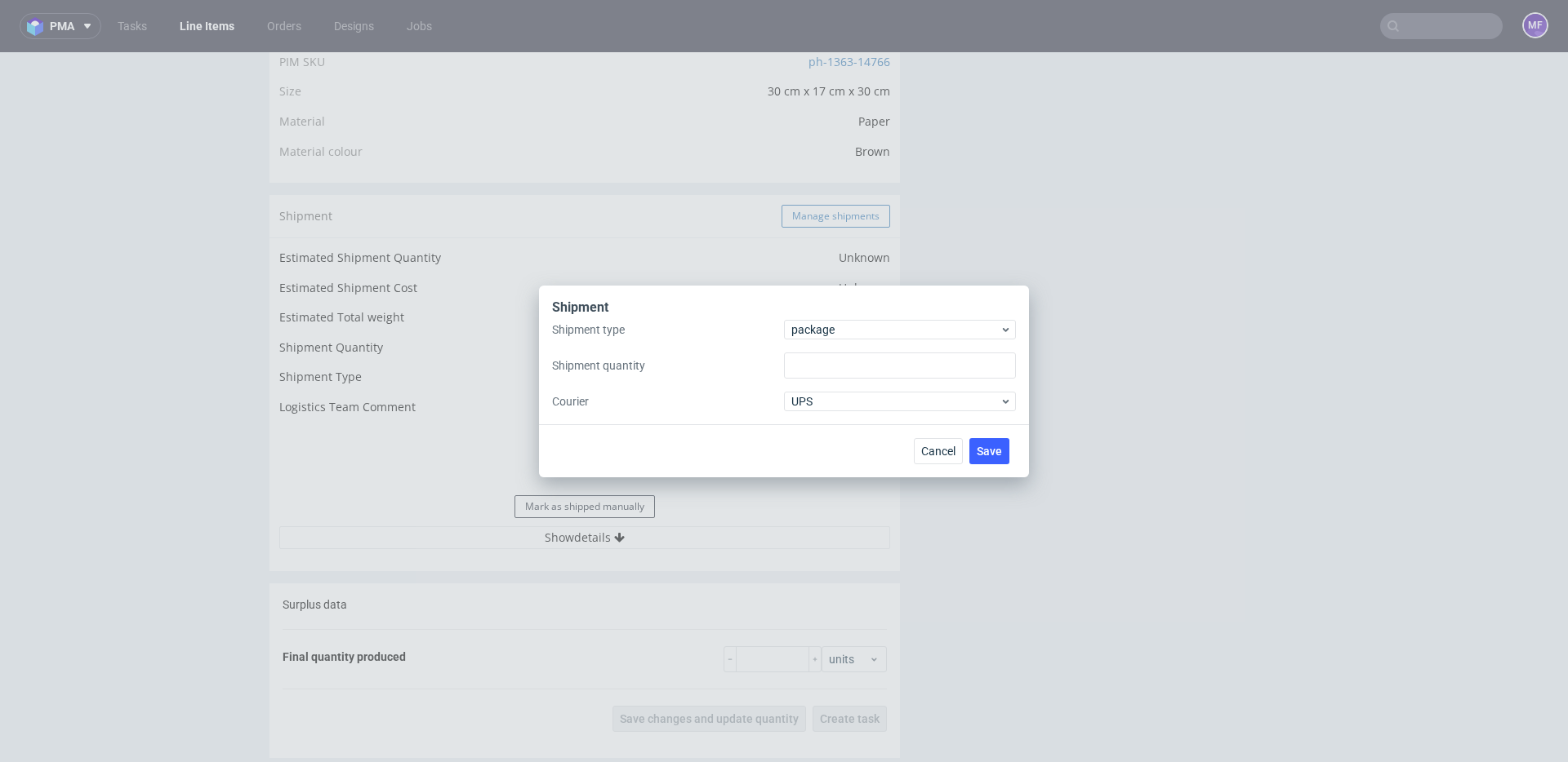
type input "1"
click at [841, 335] on span "package" at bounding box center [895, 330] width 208 height 16
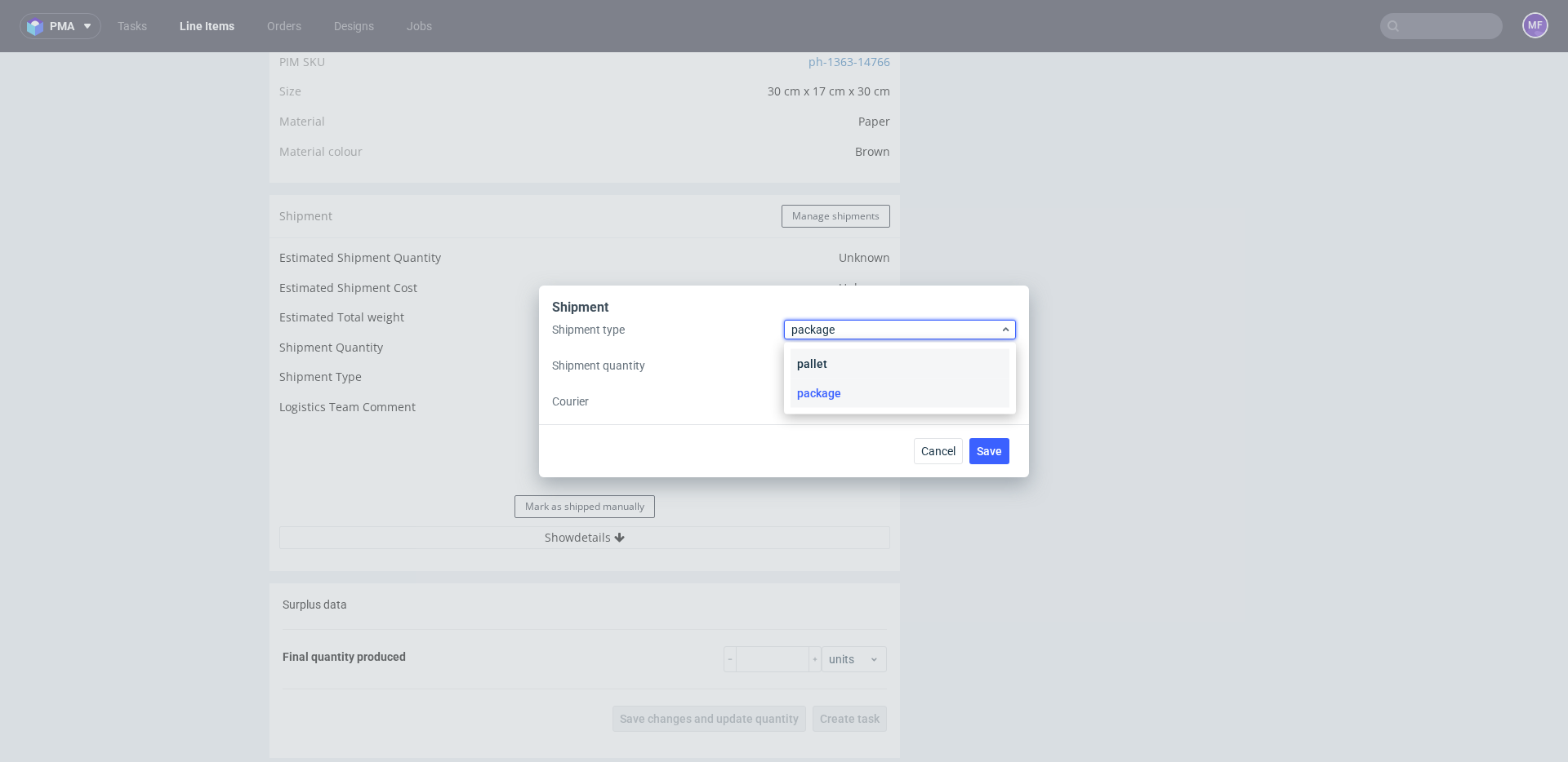
click at [844, 362] on div "pallet" at bounding box center [900, 364] width 219 height 30
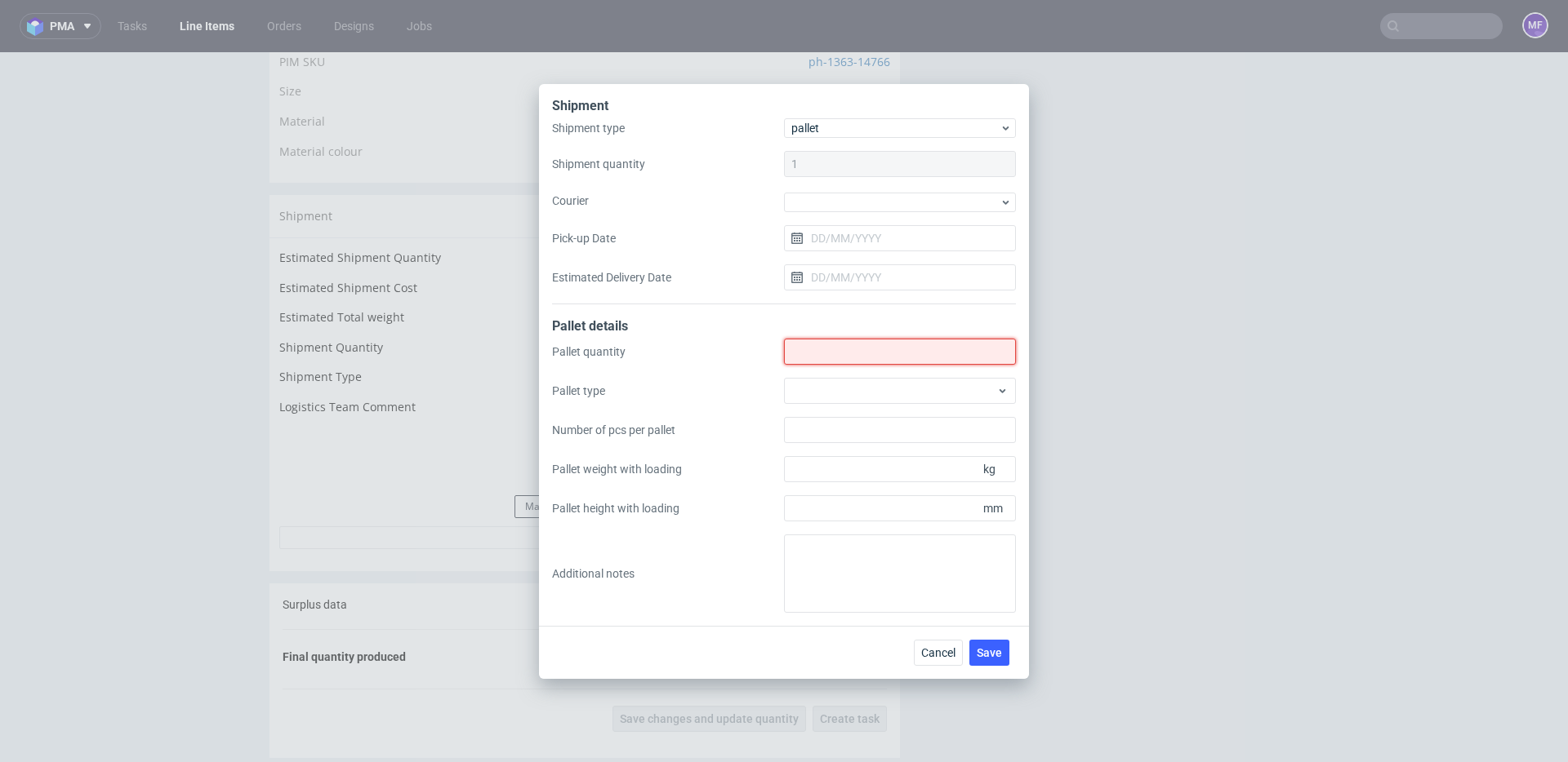
click at [840, 349] on input "Shipment type" at bounding box center [900, 351] width 232 height 26
type input "1"
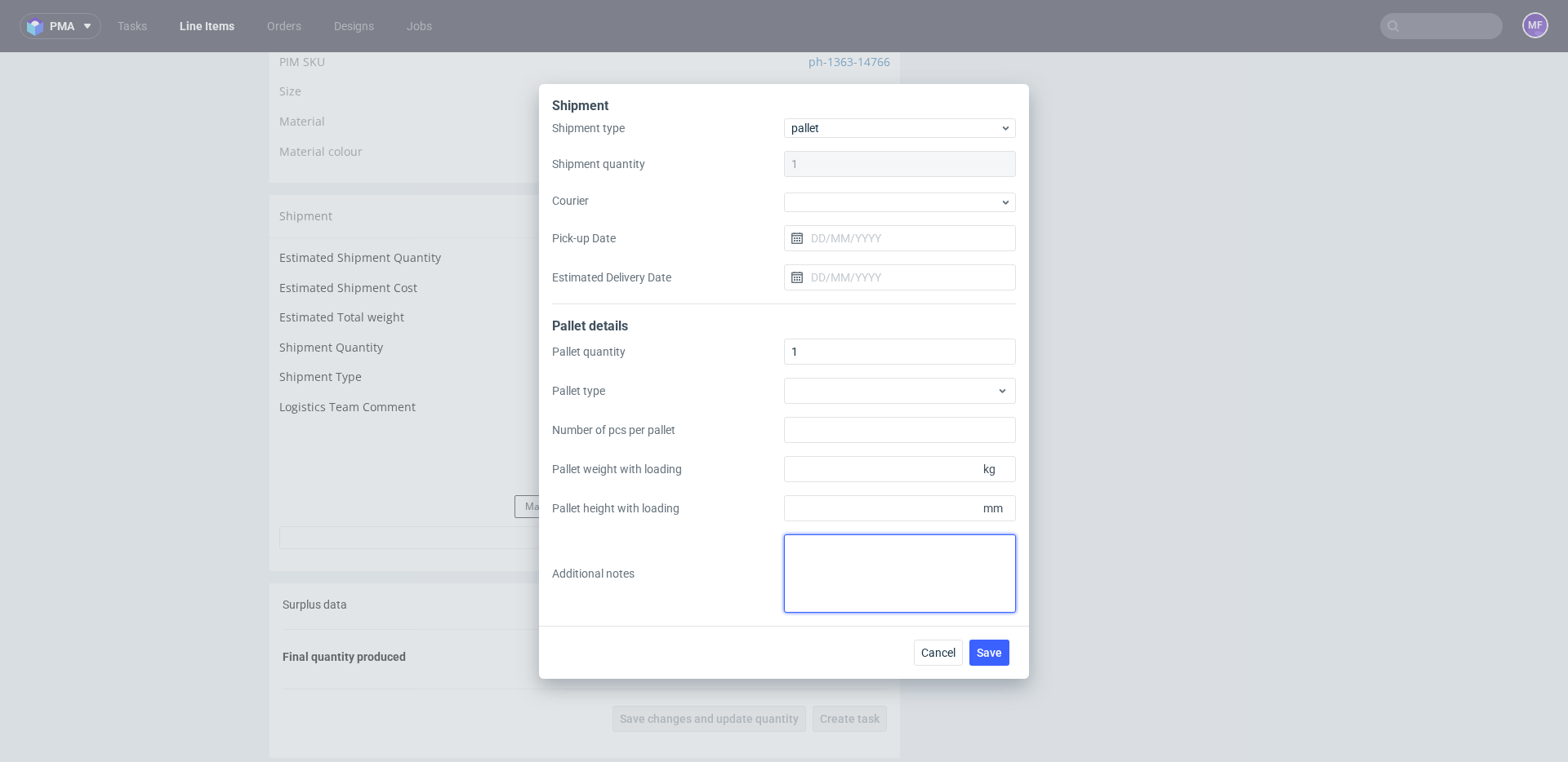
click at [864, 587] on textarea at bounding box center [900, 574] width 232 height 79
paste textarea "1Pal 110x90x120 - 118Kg"
type textarea "1Pal 110x90x120 - 118Kg"
click at [842, 643] on div "Cancel Save" at bounding box center [784, 652] width 490 height 53
click at [982, 659] on button "Save" at bounding box center [989, 653] width 40 height 26
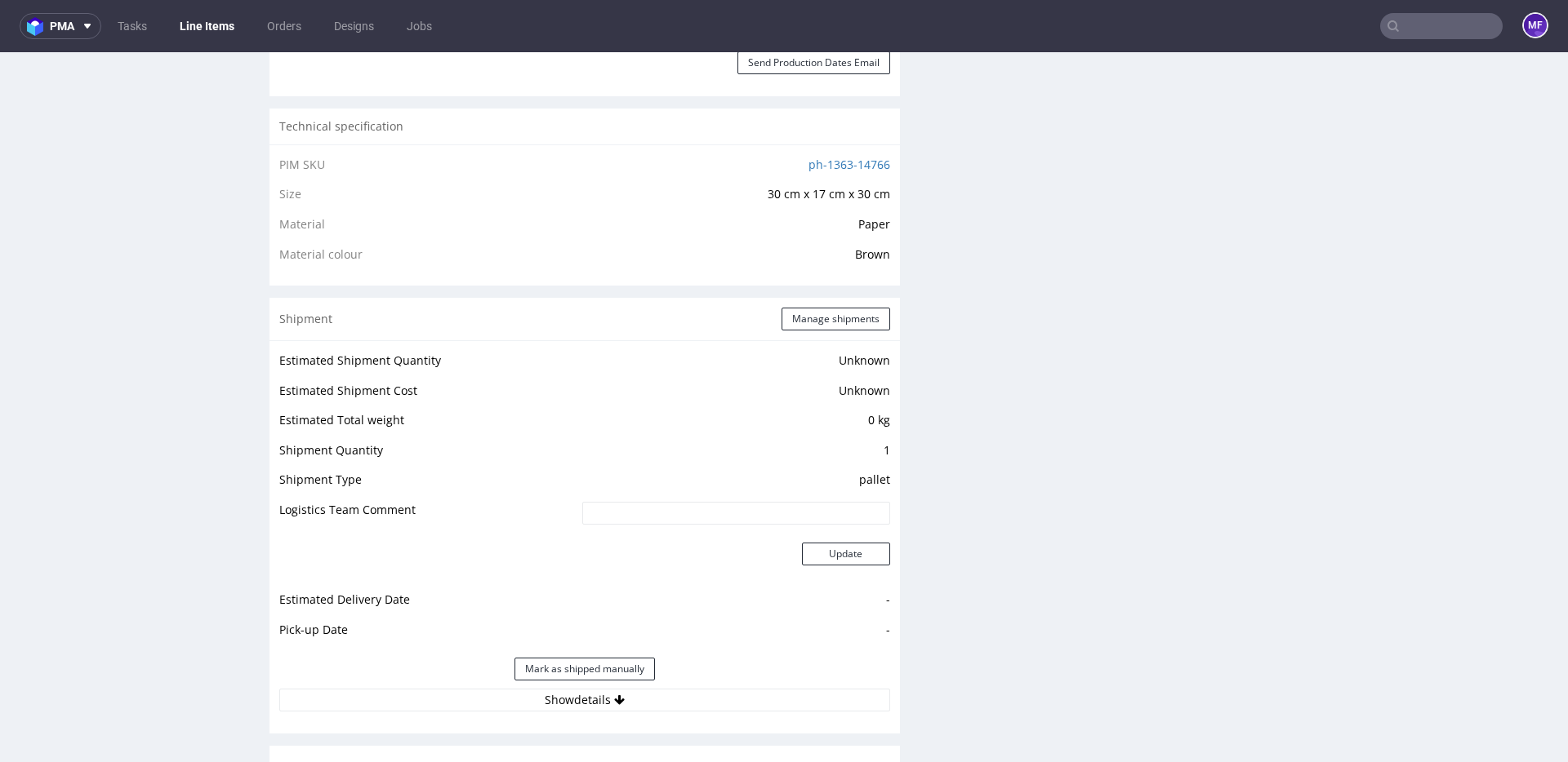
scroll to position [1084, 0]
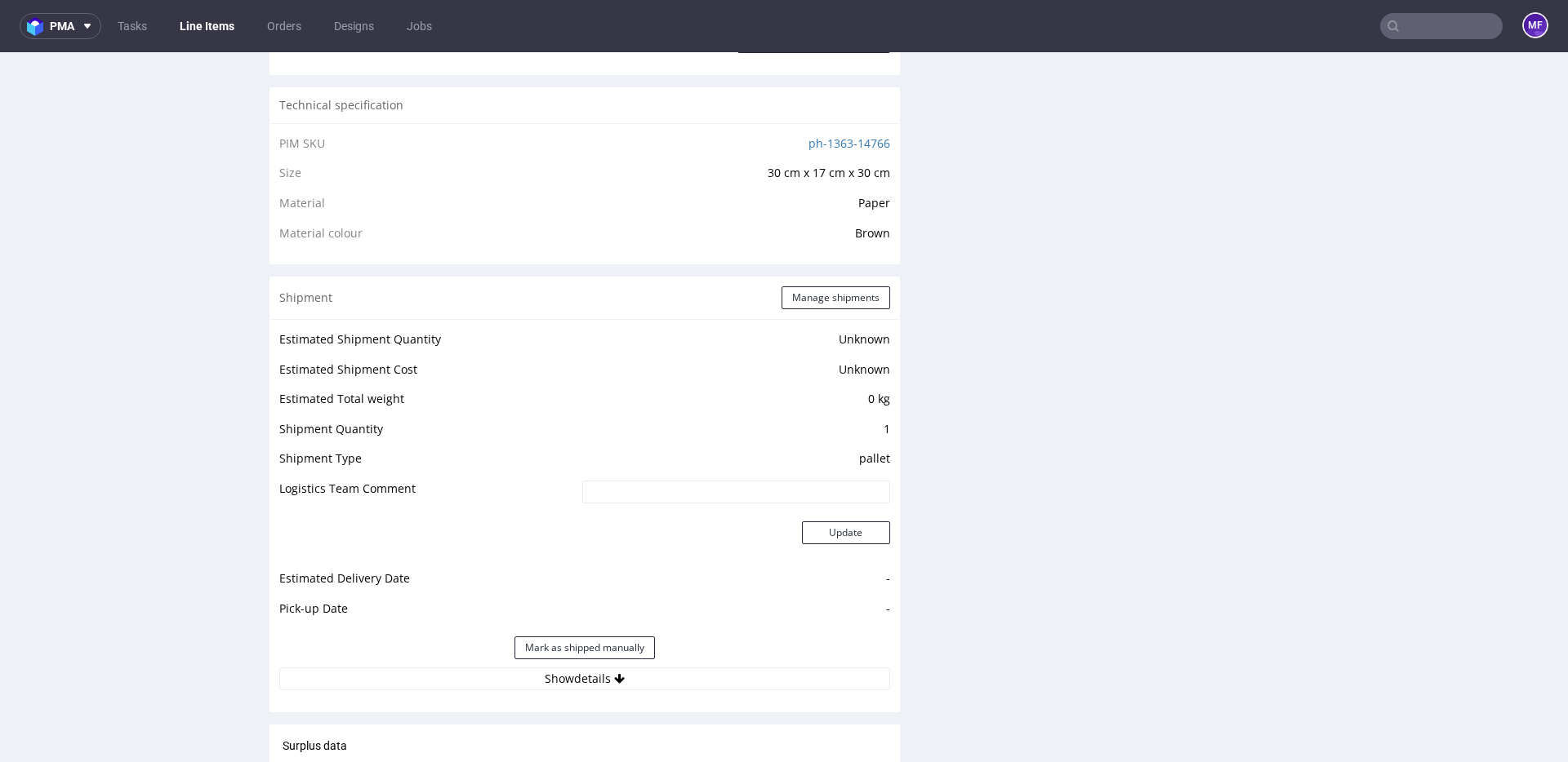
click at [1003, 463] on div "Production Files - Design Spit Spit request impossible Box design not found, un…" at bounding box center [1241, 381] width 631 height 2305
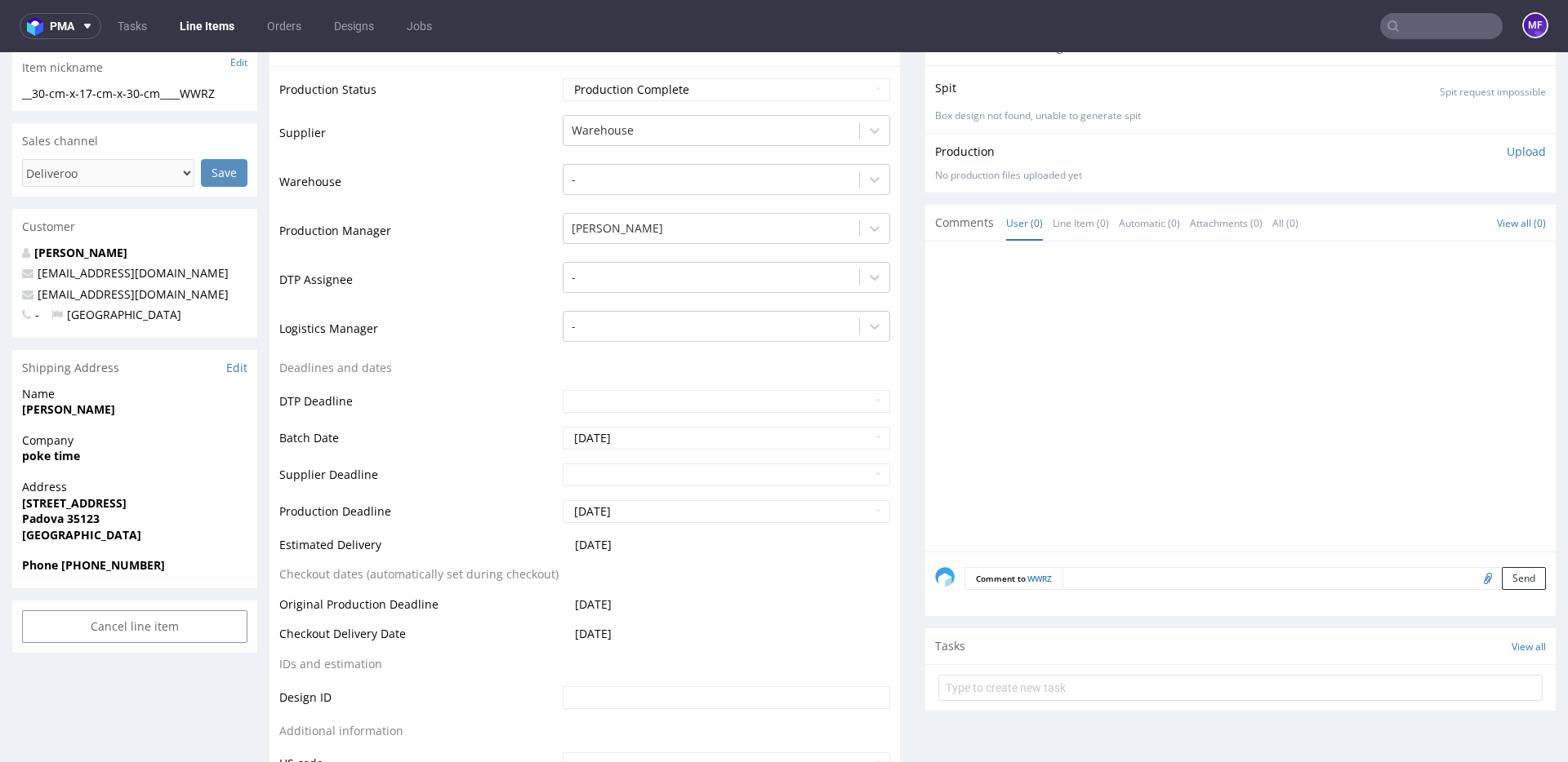
scroll to position [0, 0]
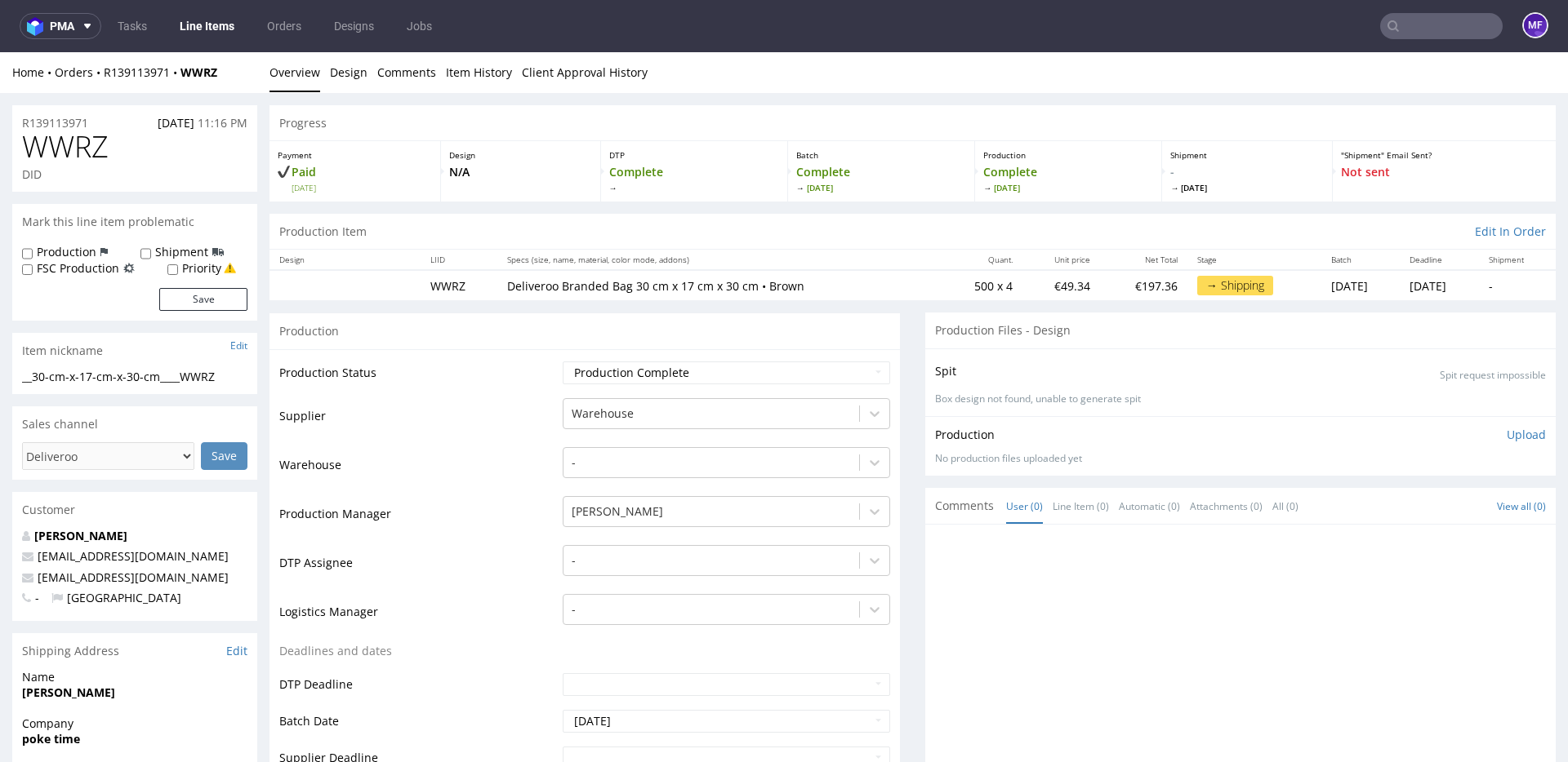
click at [726, 338] on div "Production" at bounding box center [585, 330] width 631 height 37
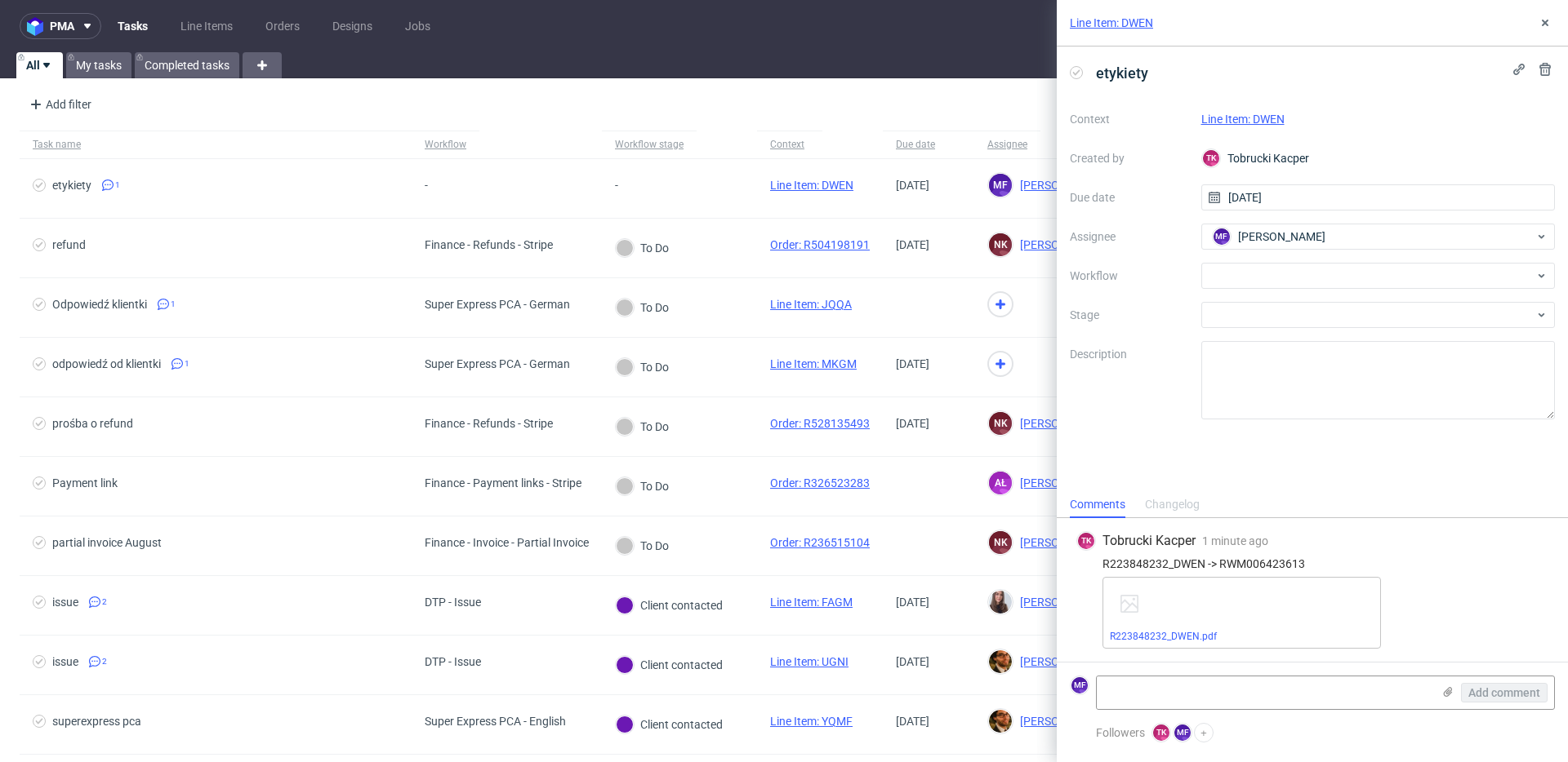
click at [1393, 624] on div "R223848232_DWEN.pdf" at bounding box center [1326, 612] width 446 height 72
click at [1173, 638] on link "R223848232_DWEN.pdf" at bounding box center [1163, 637] width 107 height 12
click at [1448, 550] on div "TK Tobrucki Kacper 1 minute ago 5th Sep 2025, 10:49" at bounding box center [1312, 541] width 472 height 20
click at [1539, 28] on icon at bounding box center [1545, 22] width 13 height 13
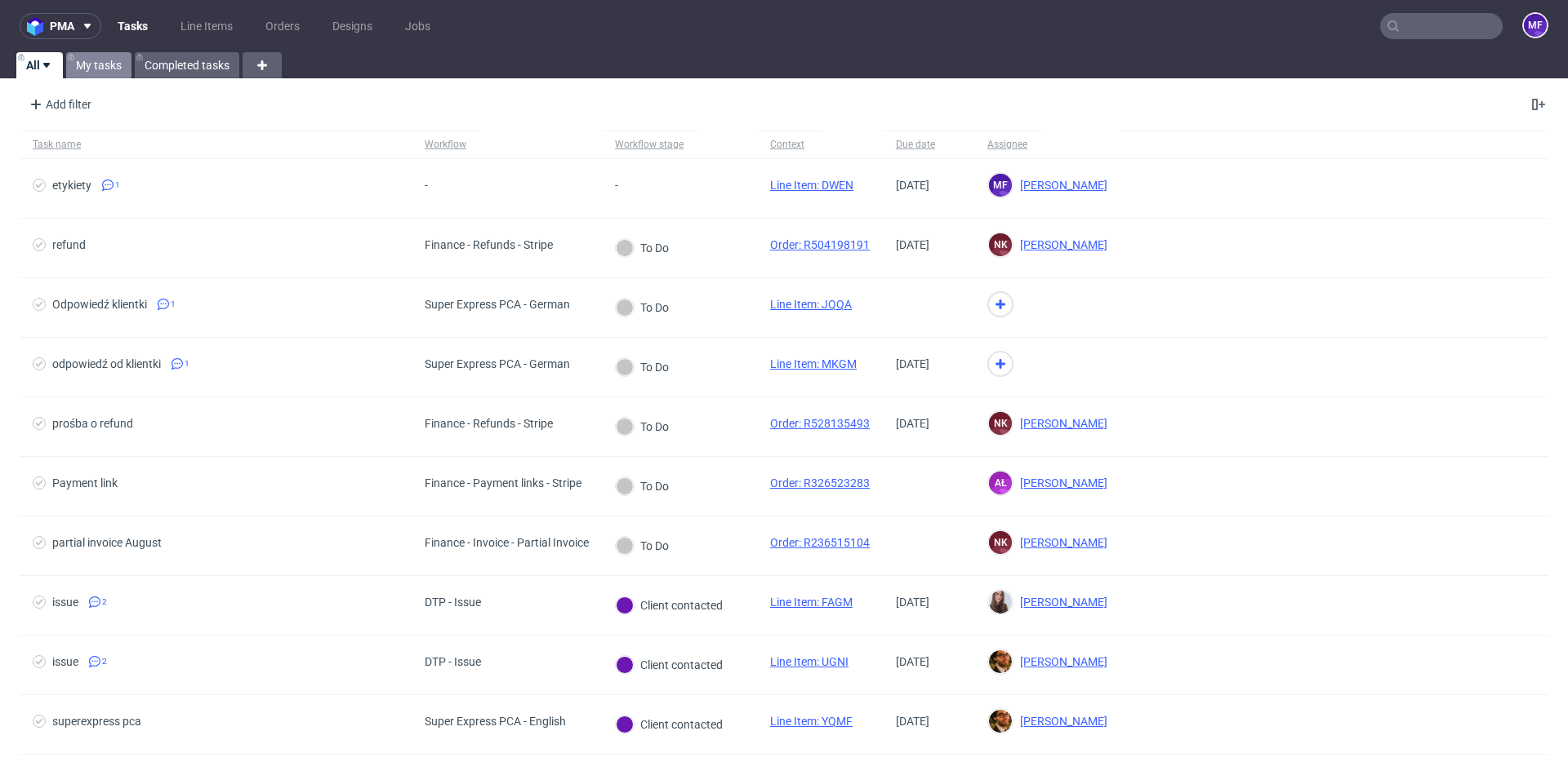
click at [106, 66] on link "My tasks" at bounding box center [99, 64] width 65 height 26
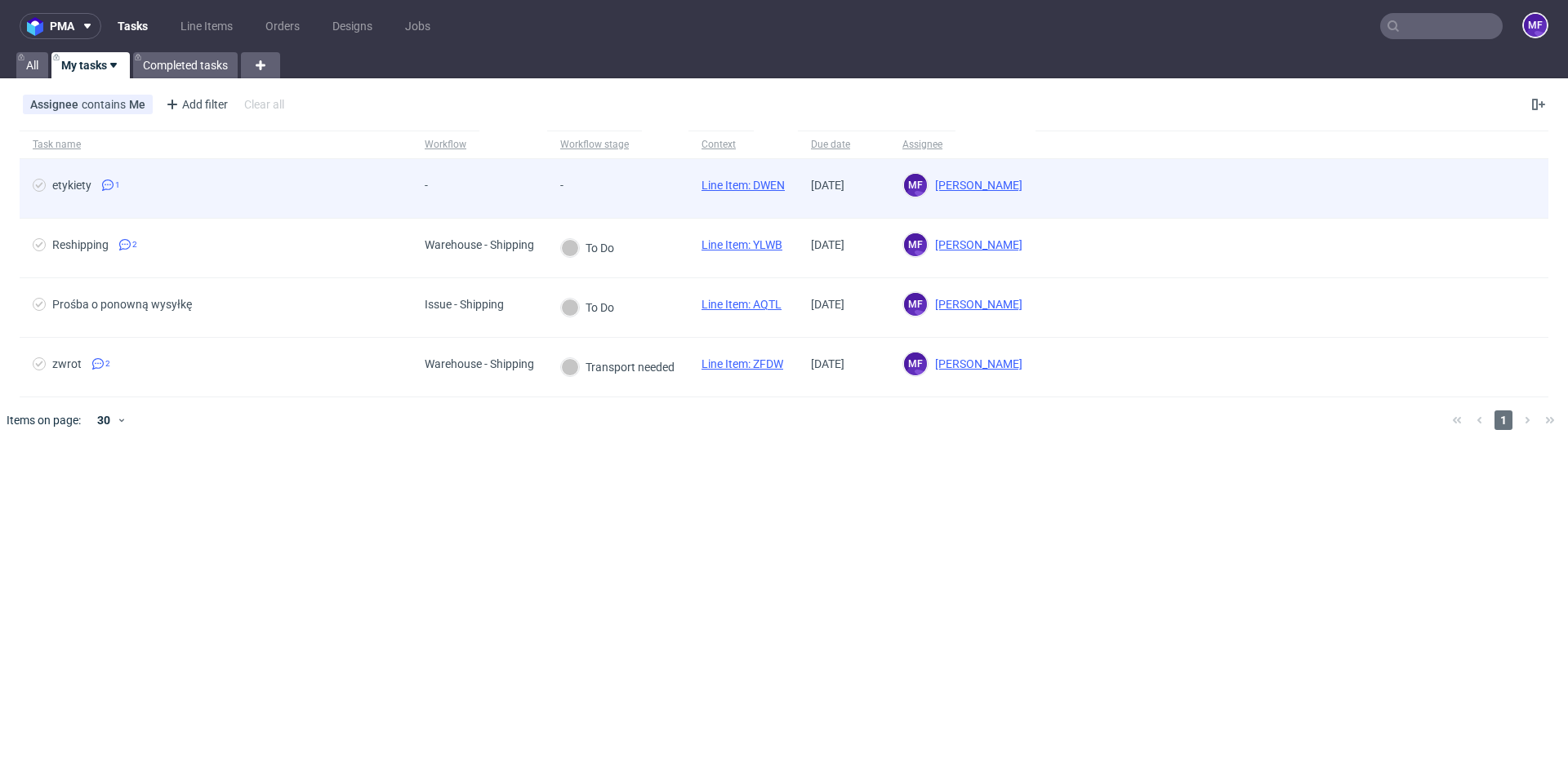
click at [100, 196] on span "etykiety 1" at bounding box center [215, 189] width 366 height 20
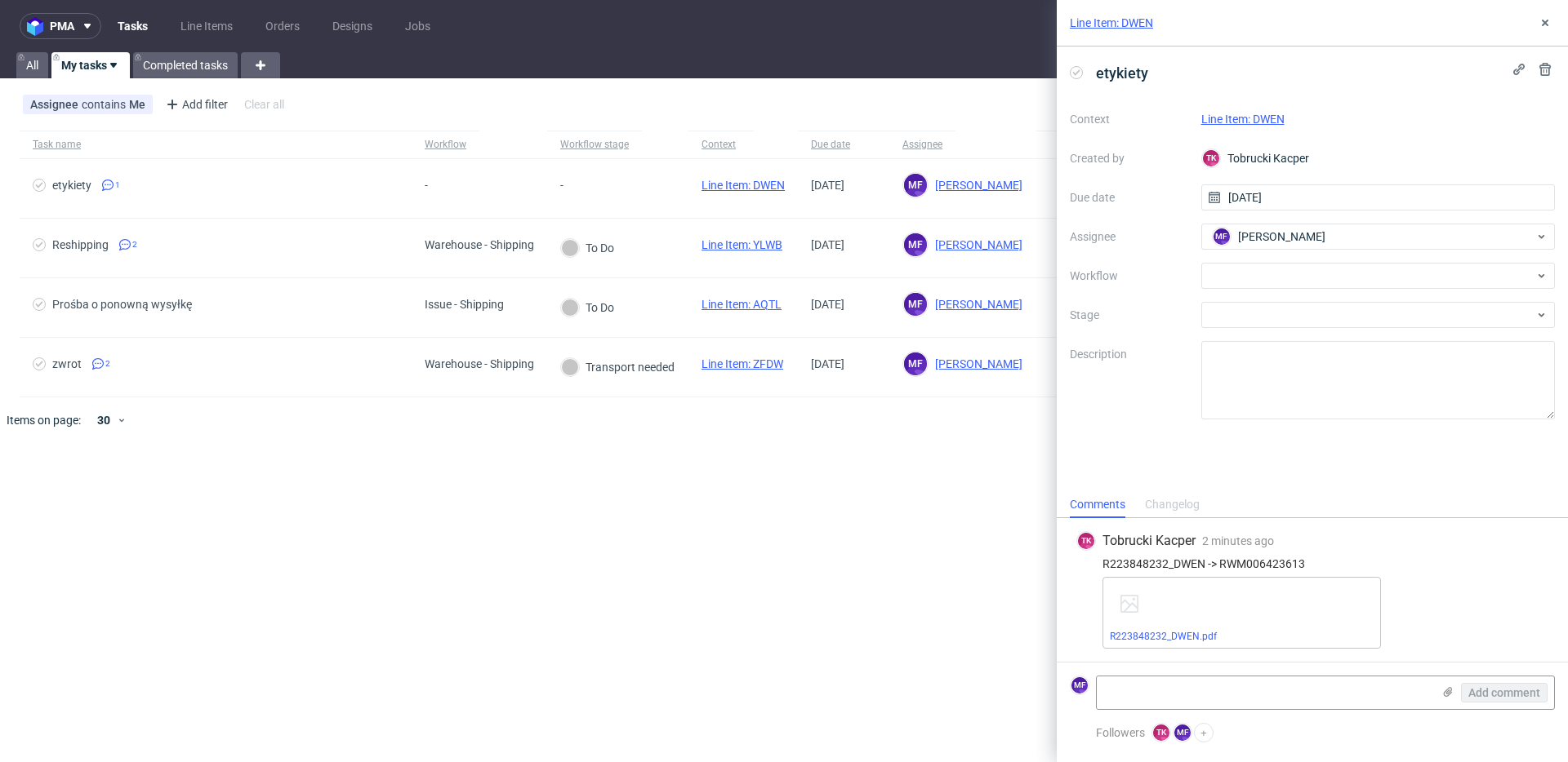
click at [724, 437] on div at bounding box center [807, 420] width 1262 height 46
click at [869, 475] on div "pma Tasks Line Items Orders Designs Jobs MF All My tasks Completed tasks Assign…" at bounding box center [784, 381] width 1568 height 762
click at [97, 69] on link "My tasks" at bounding box center [90, 64] width 79 height 26
click at [44, 69] on link "All" at bounding box center [32, 64] width 32 height 26
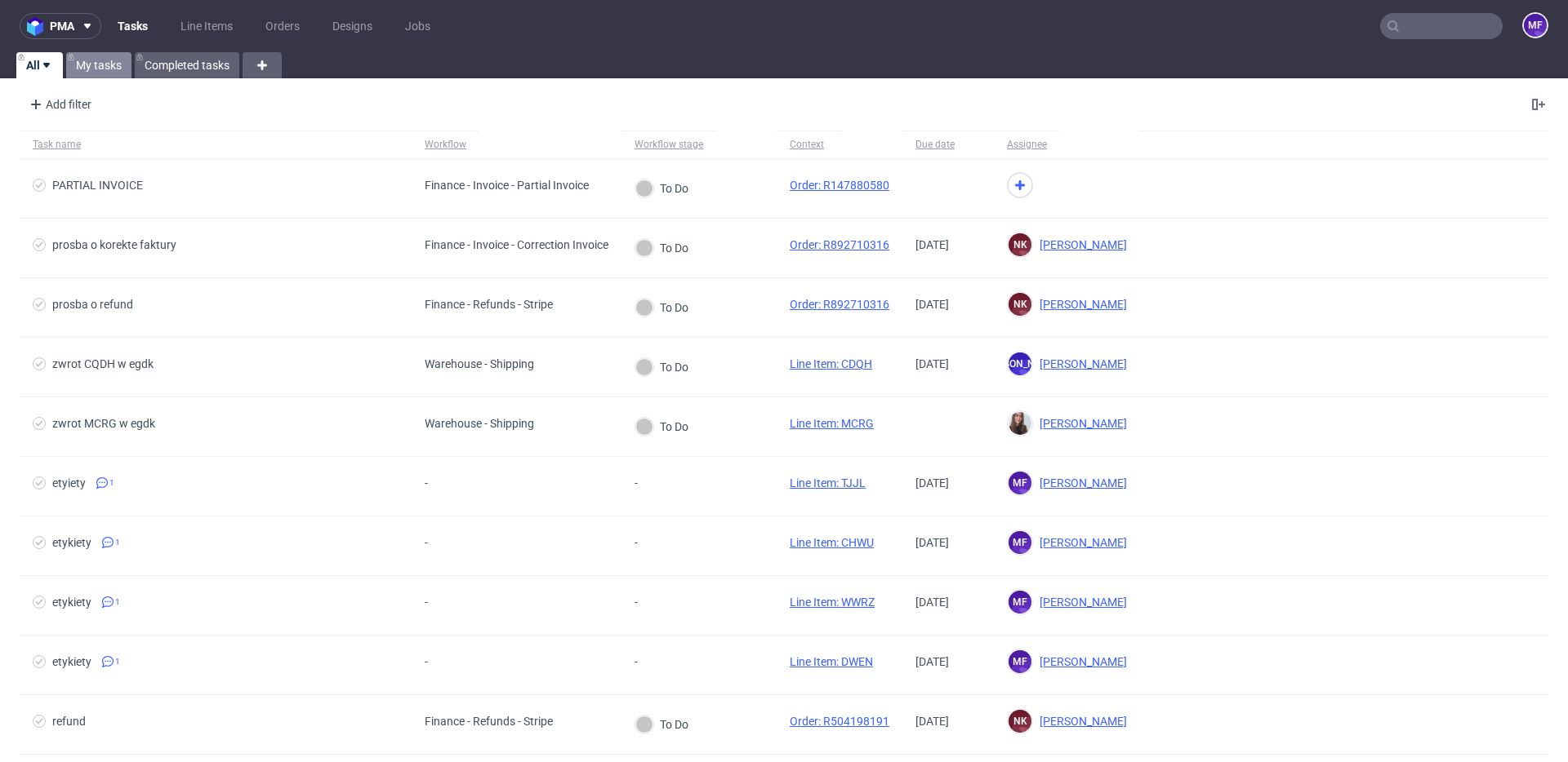
click at [85, 68] on link "My tasks" at bounding box center [99, 64] width 65 height 26
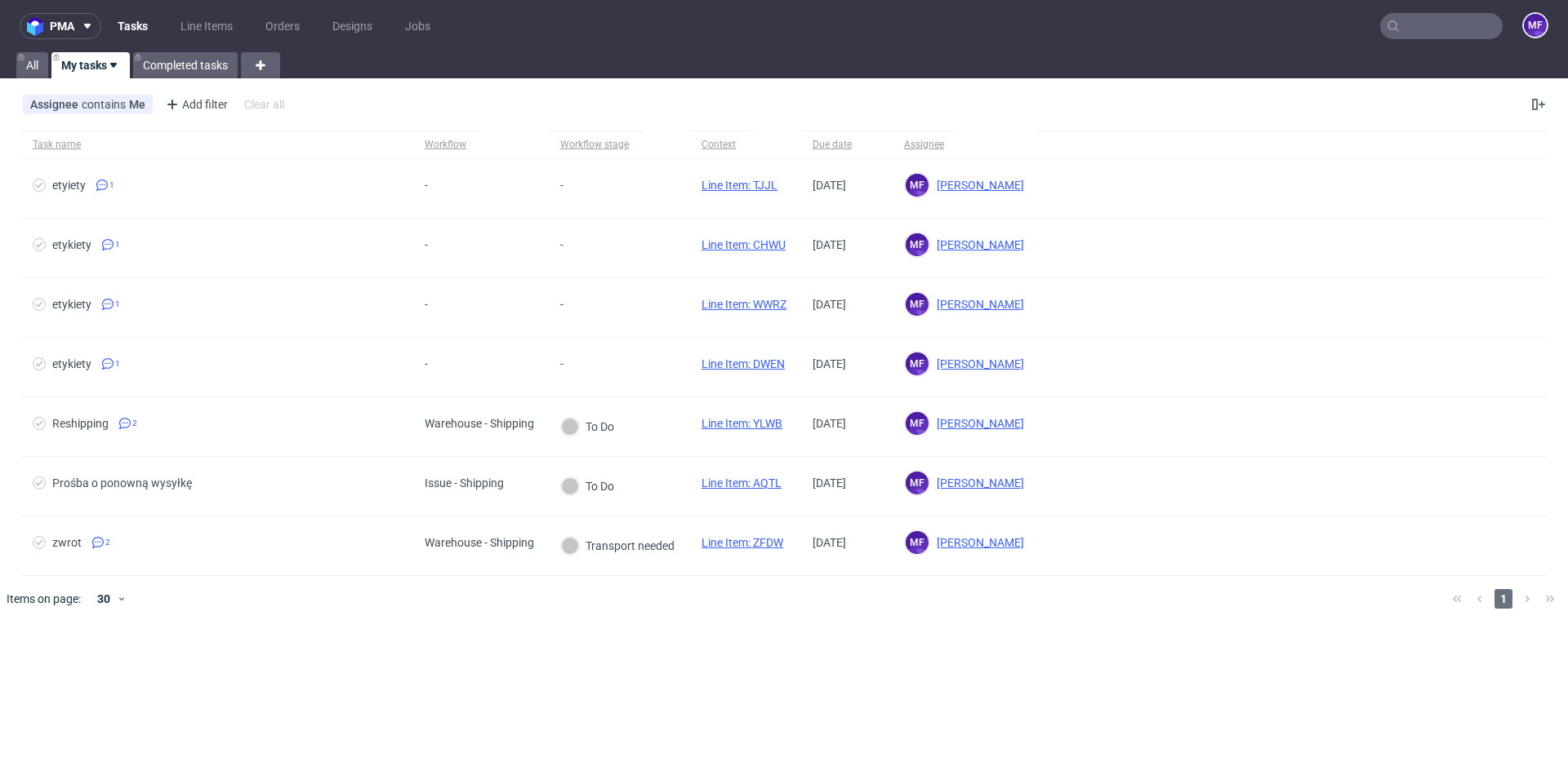
click at [422, 665] on div "pma Tasks Line Items Orders Designs Jobs MF All My tasks Completed tasks Assign…" at bounding box center [784, 381] width 1568 height 762
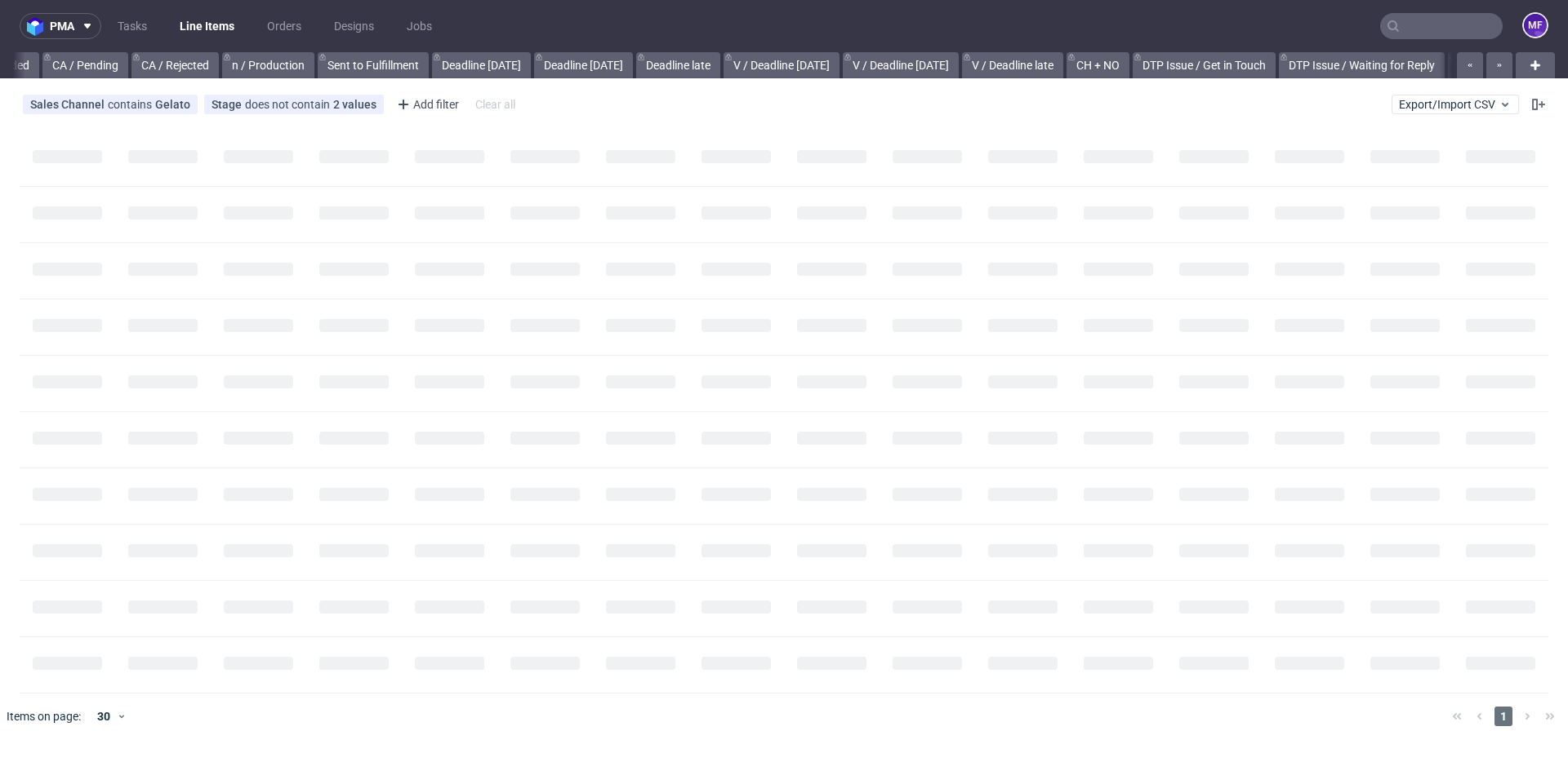
scroll to position [0, 1470]
click at [1418, 24] on input "text" at bounding box center [1441, 26] width 123 height 26
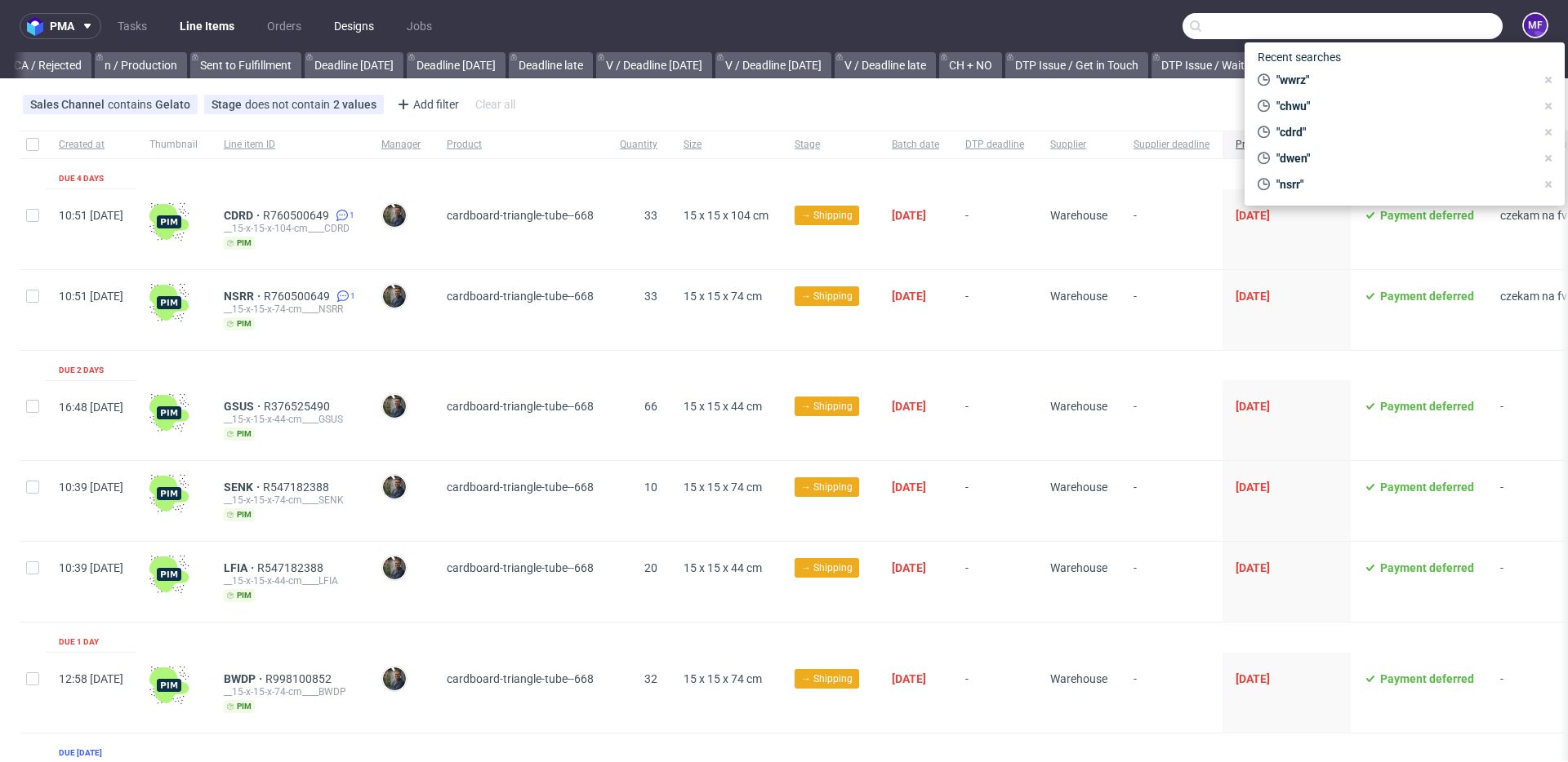
paste input "R223848232_DWEN"
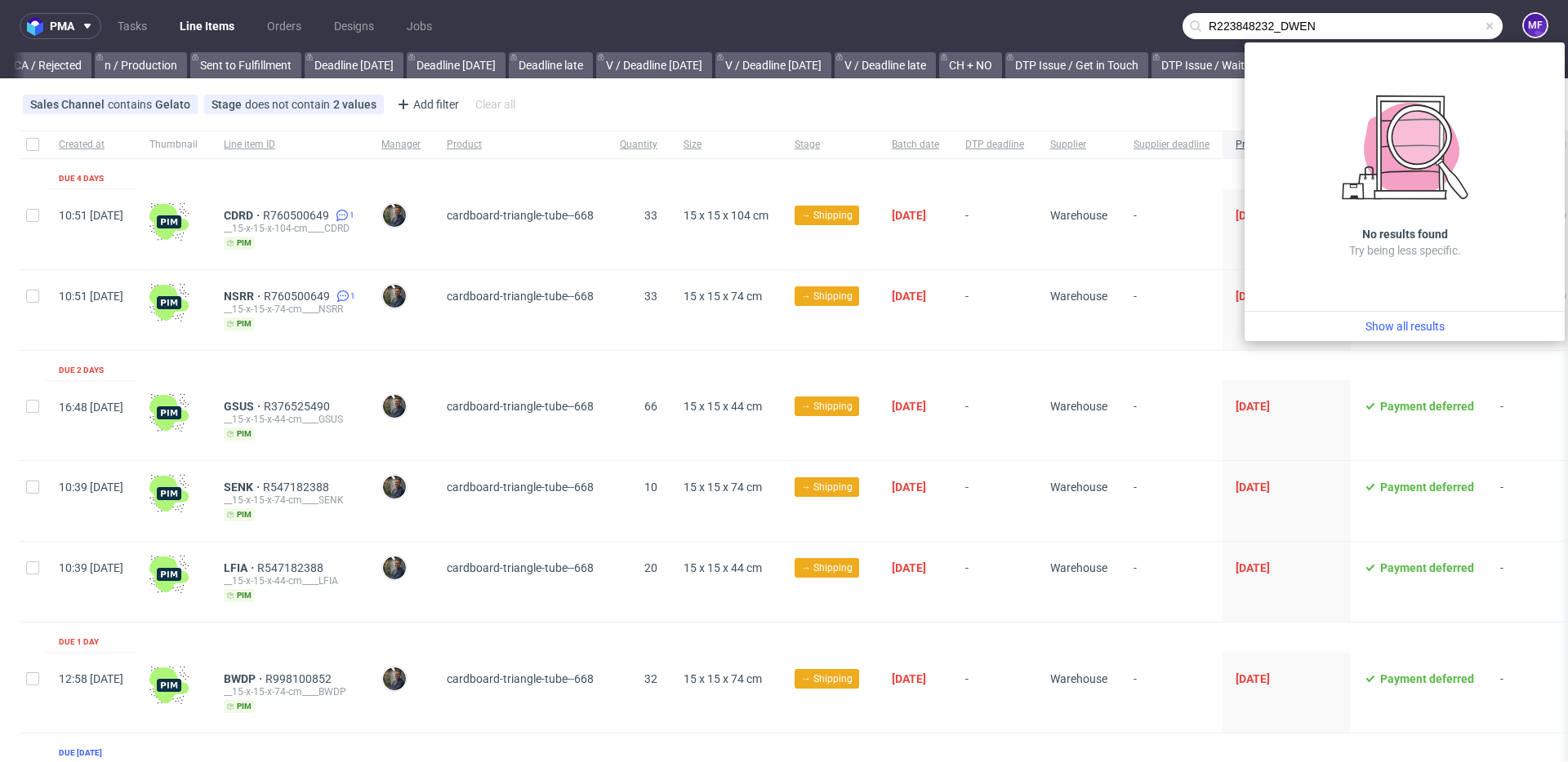
drag, startPoint x: 1322, startPoint y: 30, endPoint x: 1088, endPoint y: 19, distance: 234.3
click at [1088, 19] on nav "pma Tasks Line Items Orders Designs Jobs R223848232_DWEN MF" at bounding box center [784, 26] width 1568 height 52
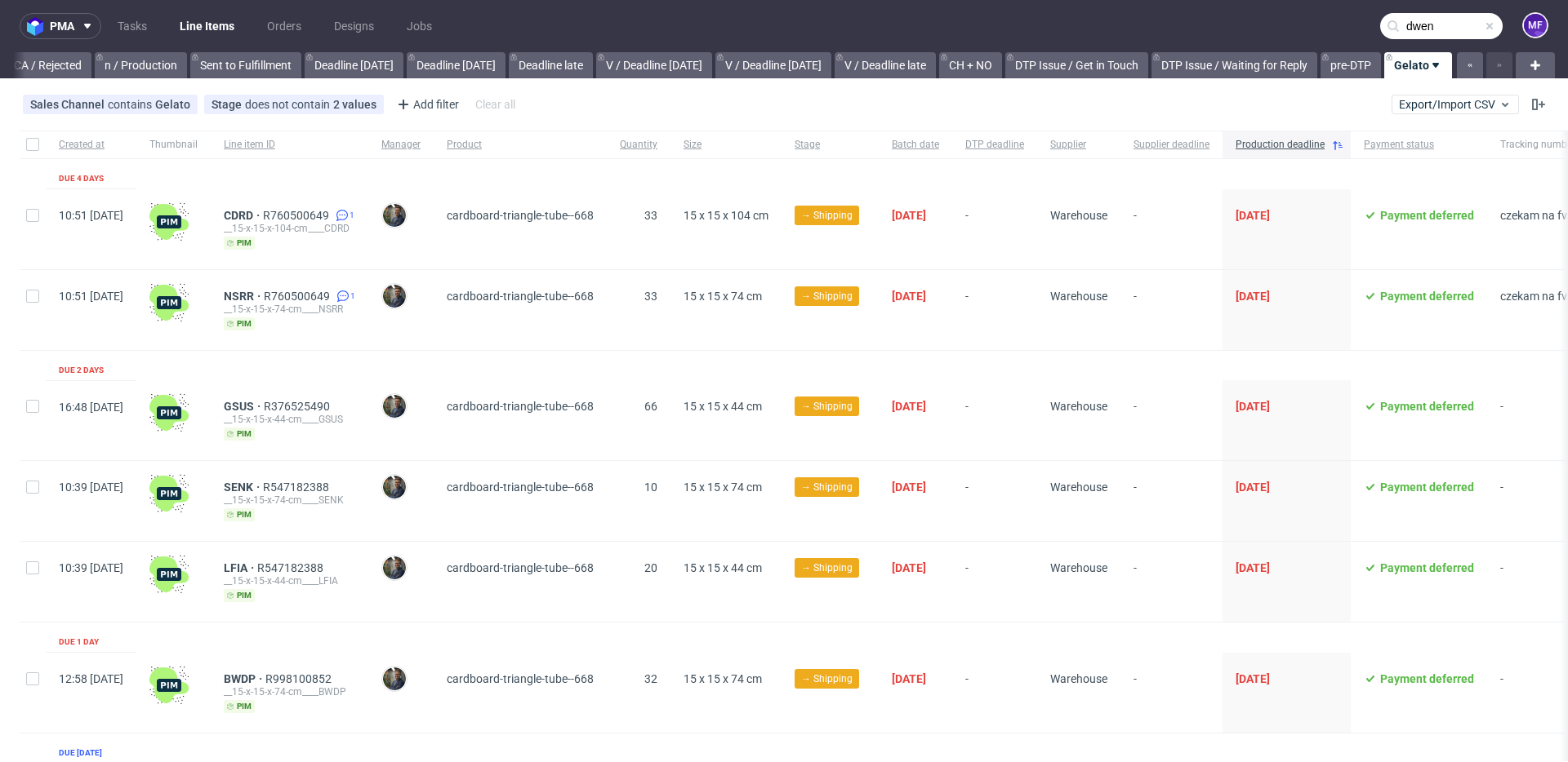
type input "dwen"
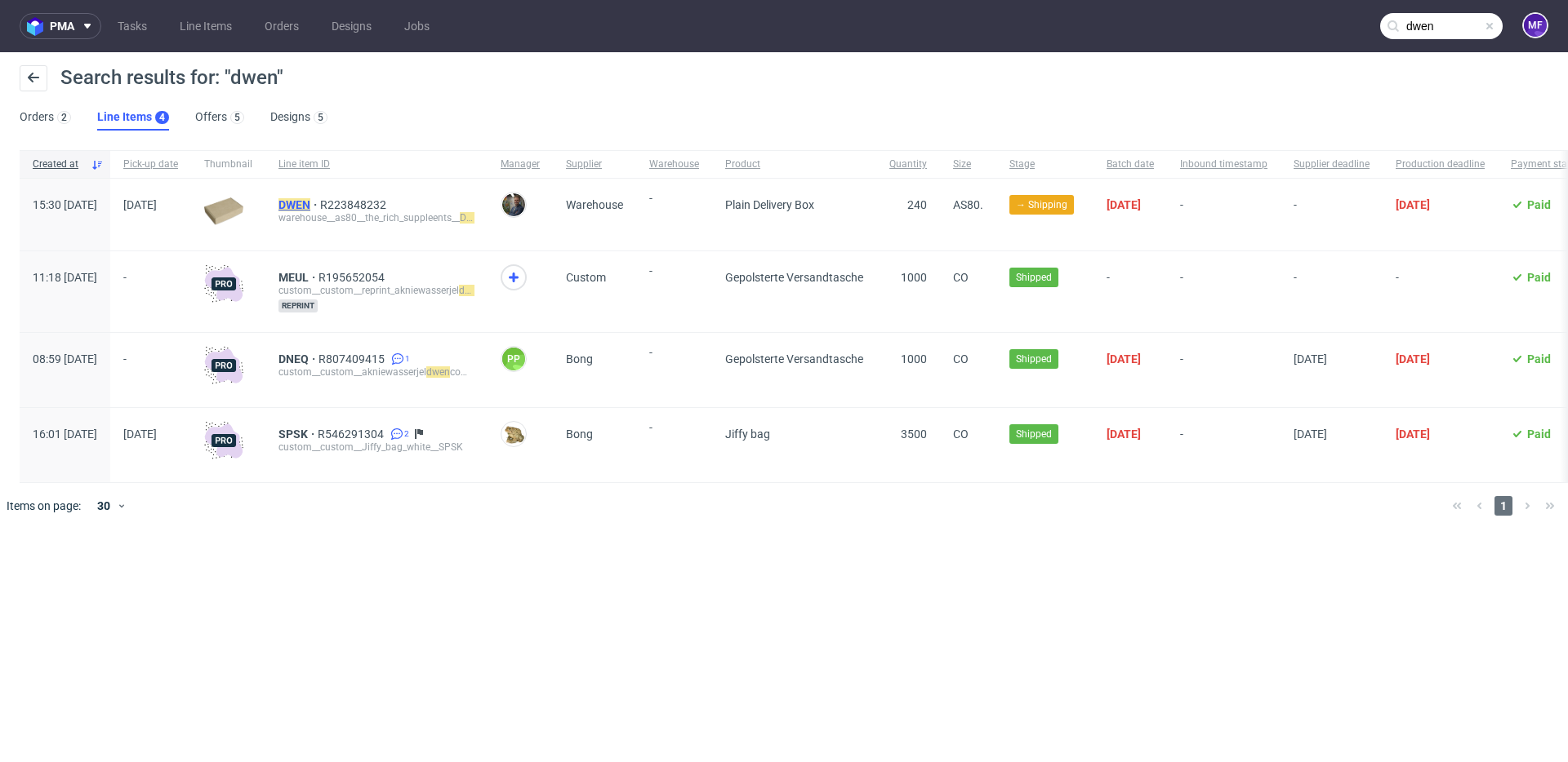
click at [310, 207] on mark "DWEN" at bounding box center [295, 204] width 32 height 13
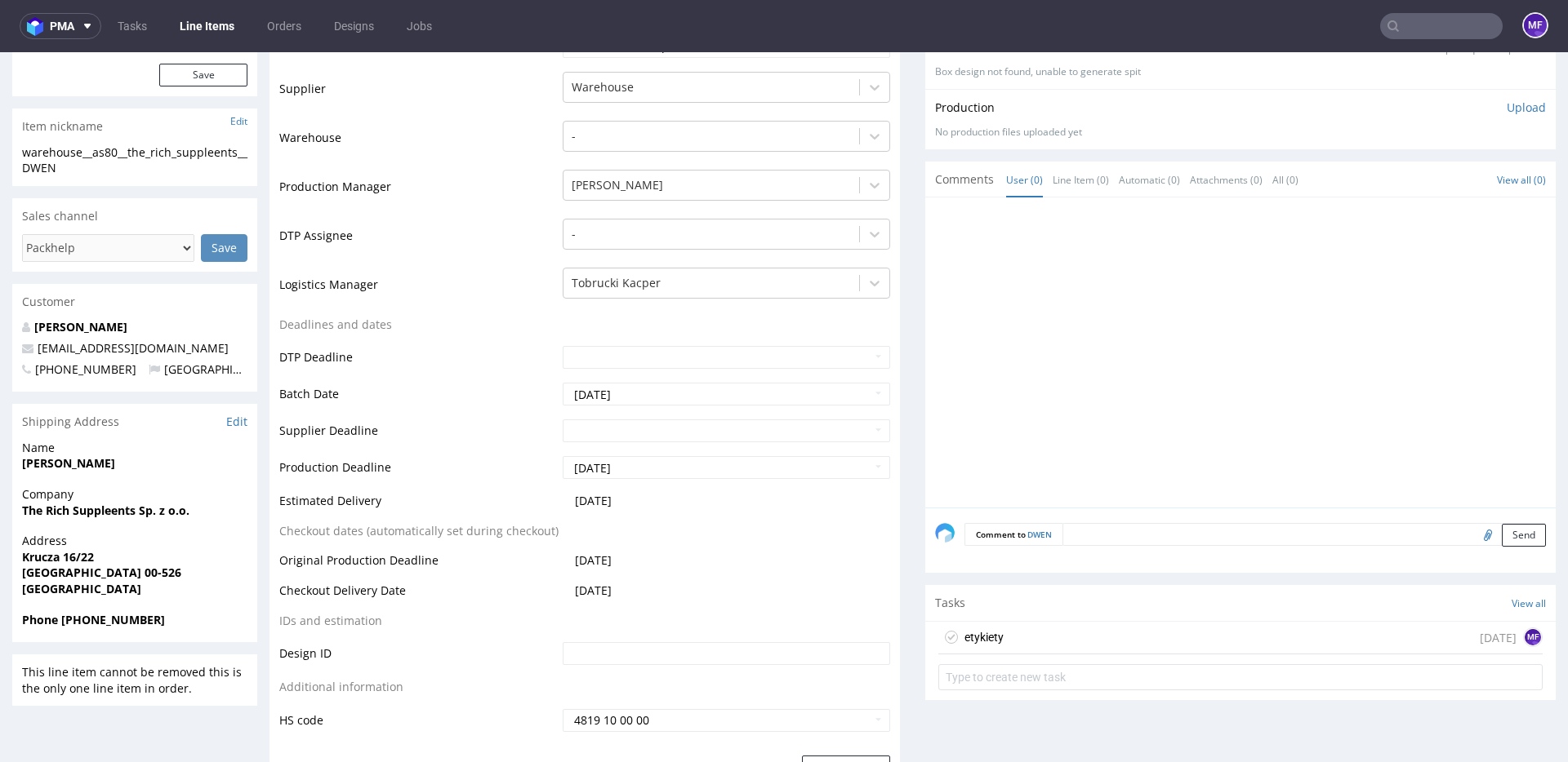
scroll to position [409, 0]
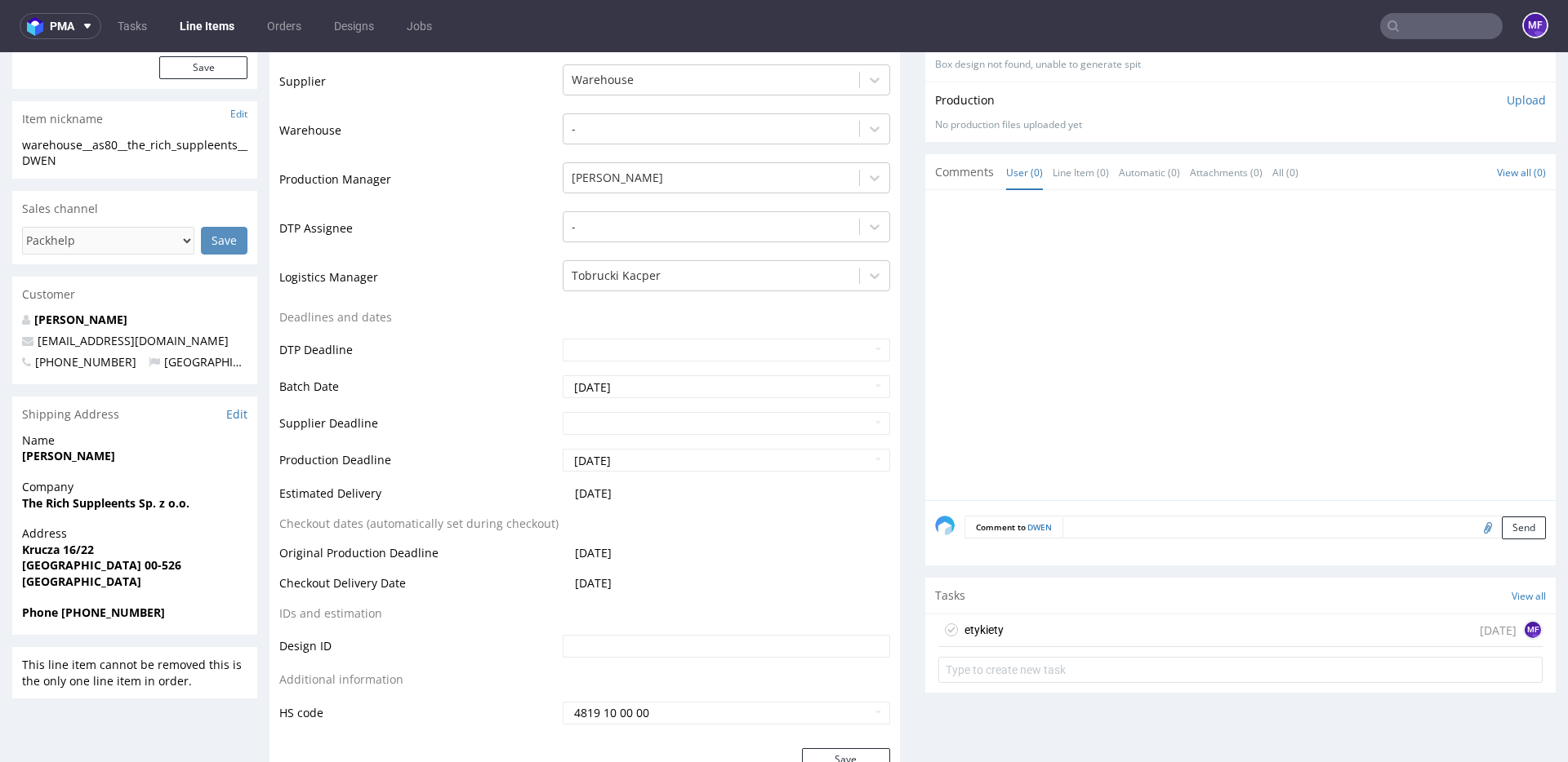
click at [1064, 624] on div "etykiety [DATE] MF" at bounding box center [1240, 630] width 605 height 32
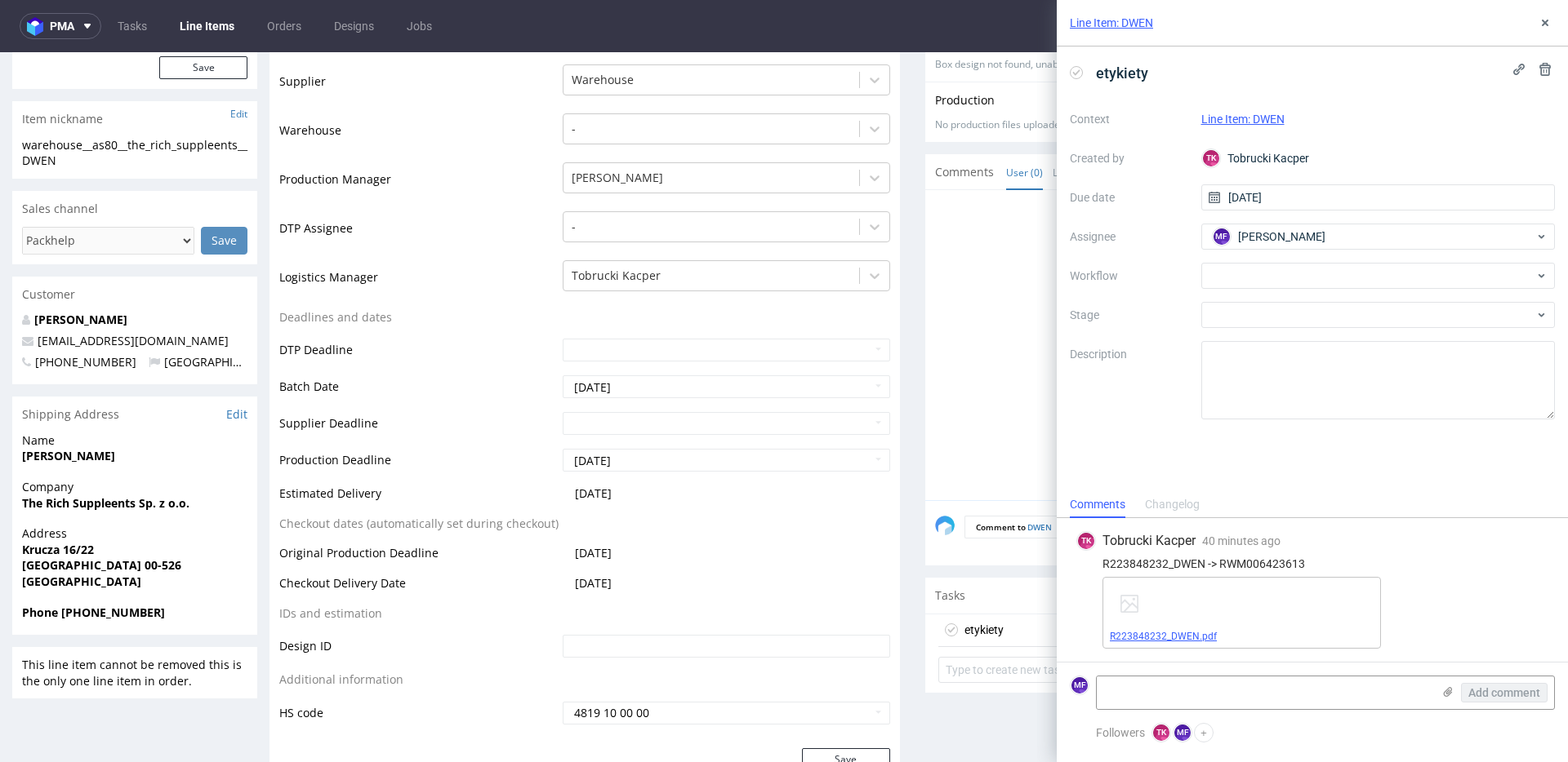
click at [1193, 636] on link "R223848232_DWEN.pdf" at bounding box center [1163, 637] width 107 height 12
click at [1543, 27] on icon at bounding box center [1545, 22] width 13 height 13
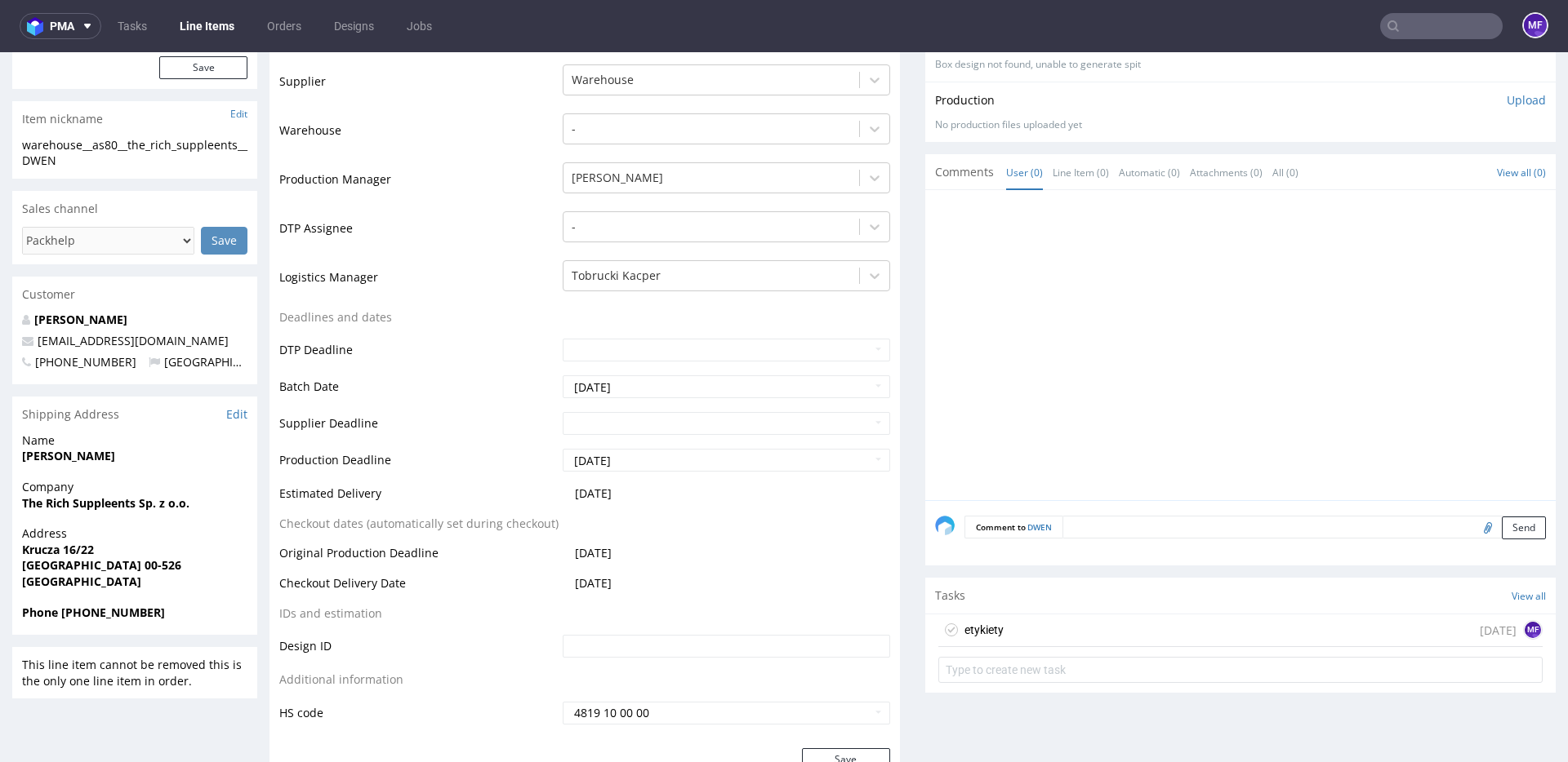
click at [1448, 29] on input "text" at bounding box center [1441, 26] width 123 height 26
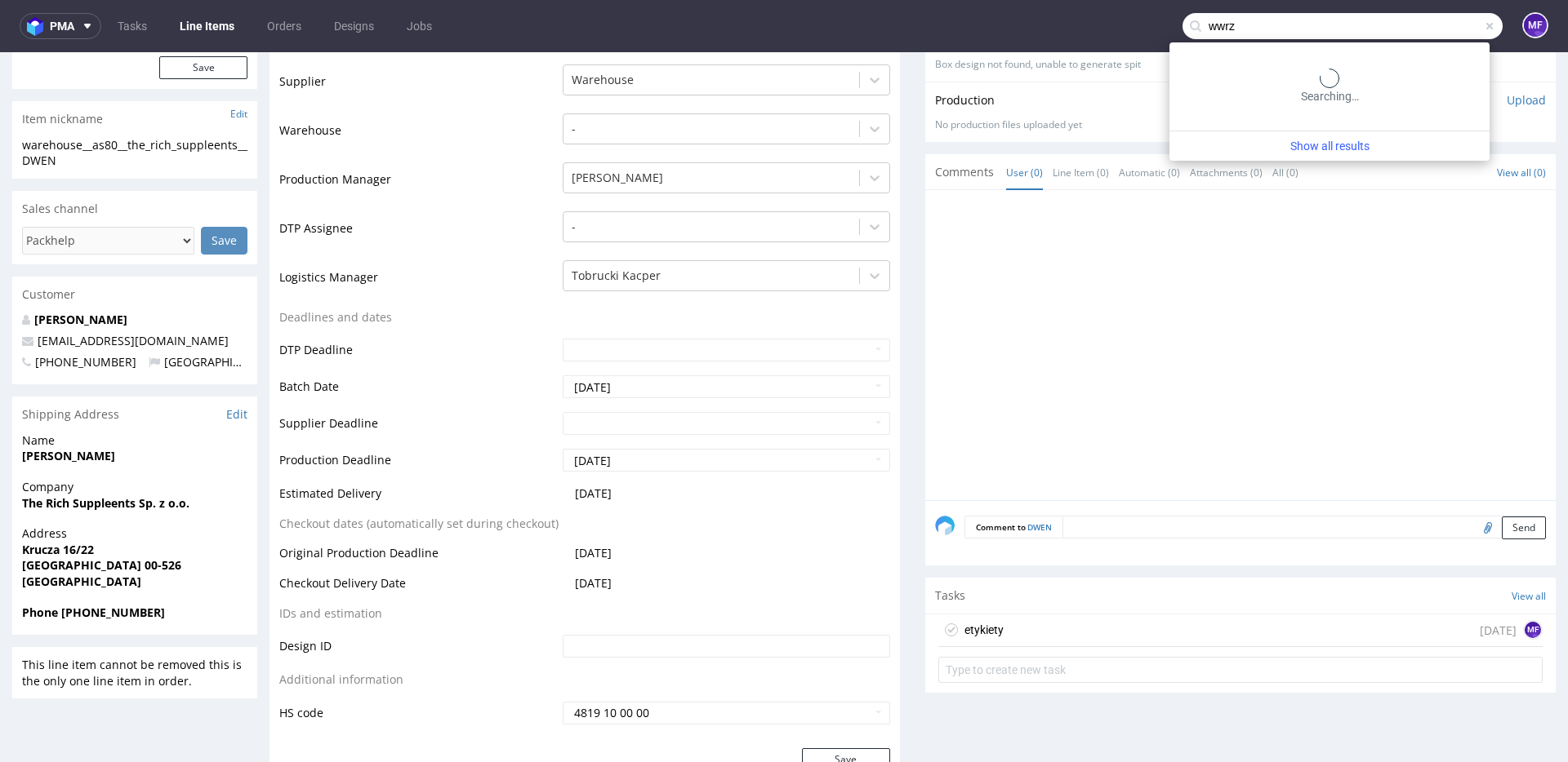
type input "wwrz"
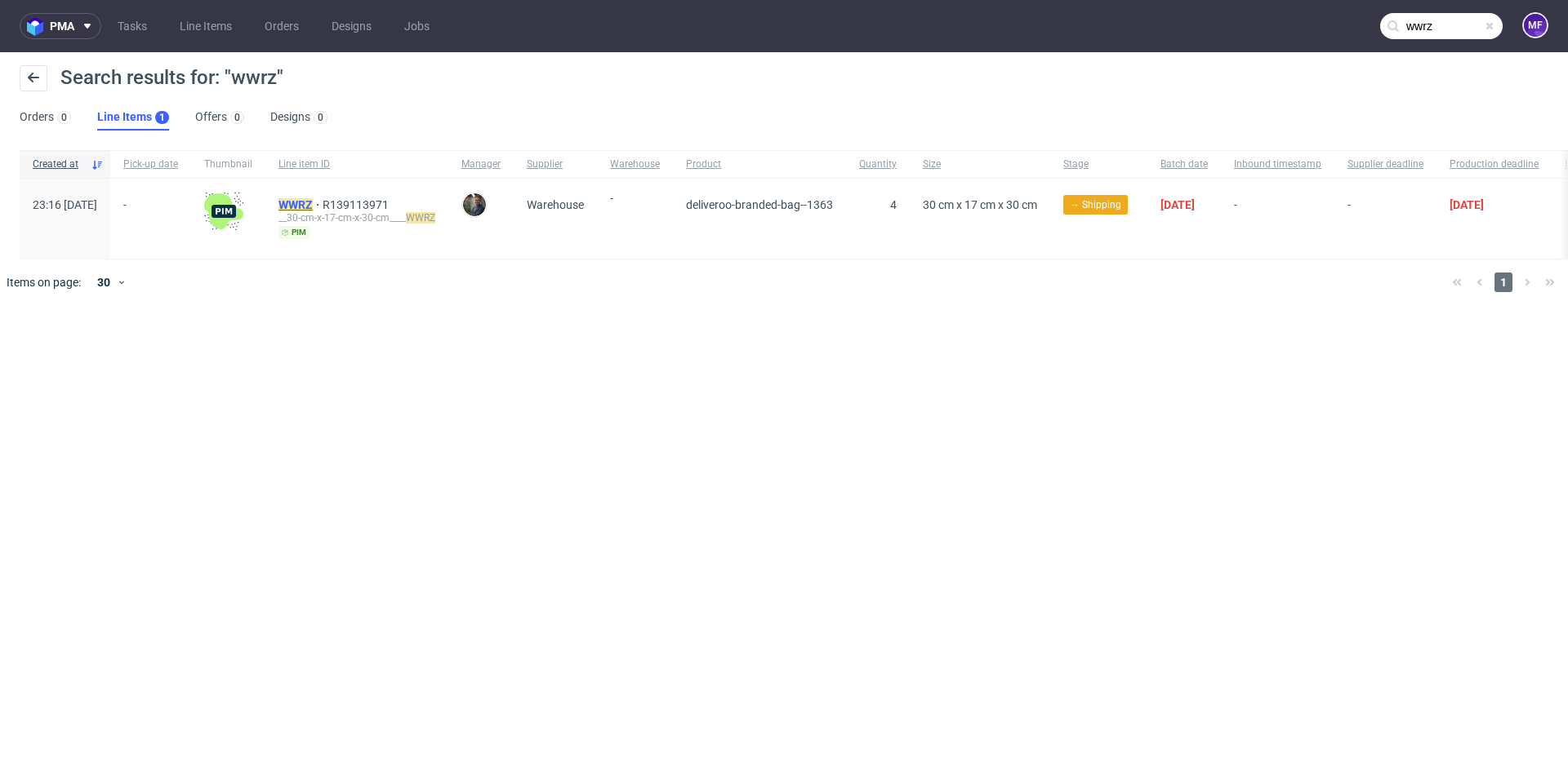
click at [313, 206] on mark "WWRZ" at bounding box center [296, 204] width 34 height 13
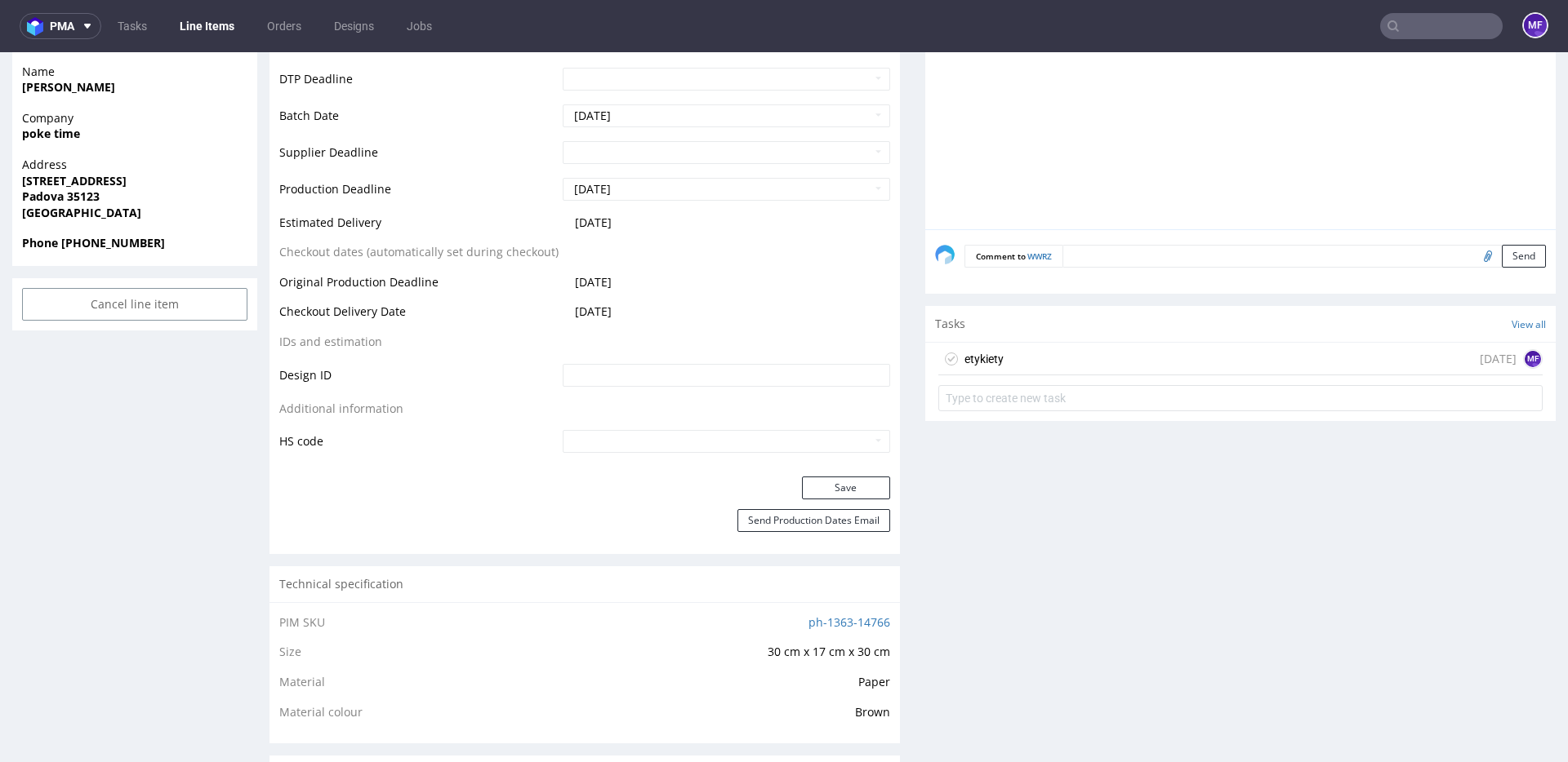
scroll to position [604, 0]
click at [1006, 355] on div "etykiety today MF" at bounding box center [1240, 360] width 605 height 32
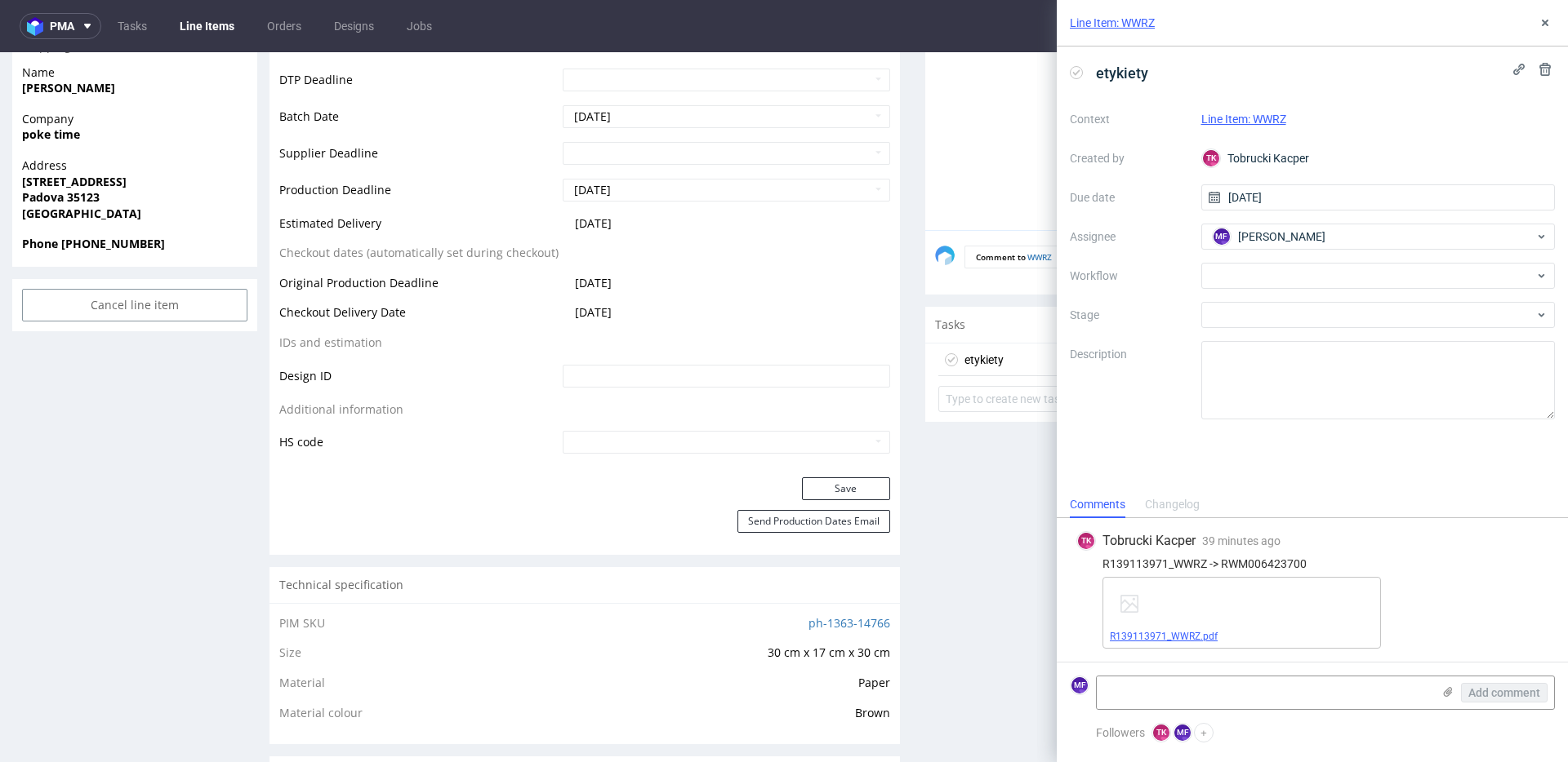
click at [1187, 638] on link "R139113971_WWRZ.pdf" at bounding box center [1164, 637] width 108 height 12
click at [1538, 24] on icon at bounding box center [1545, 22] width 13 height 13
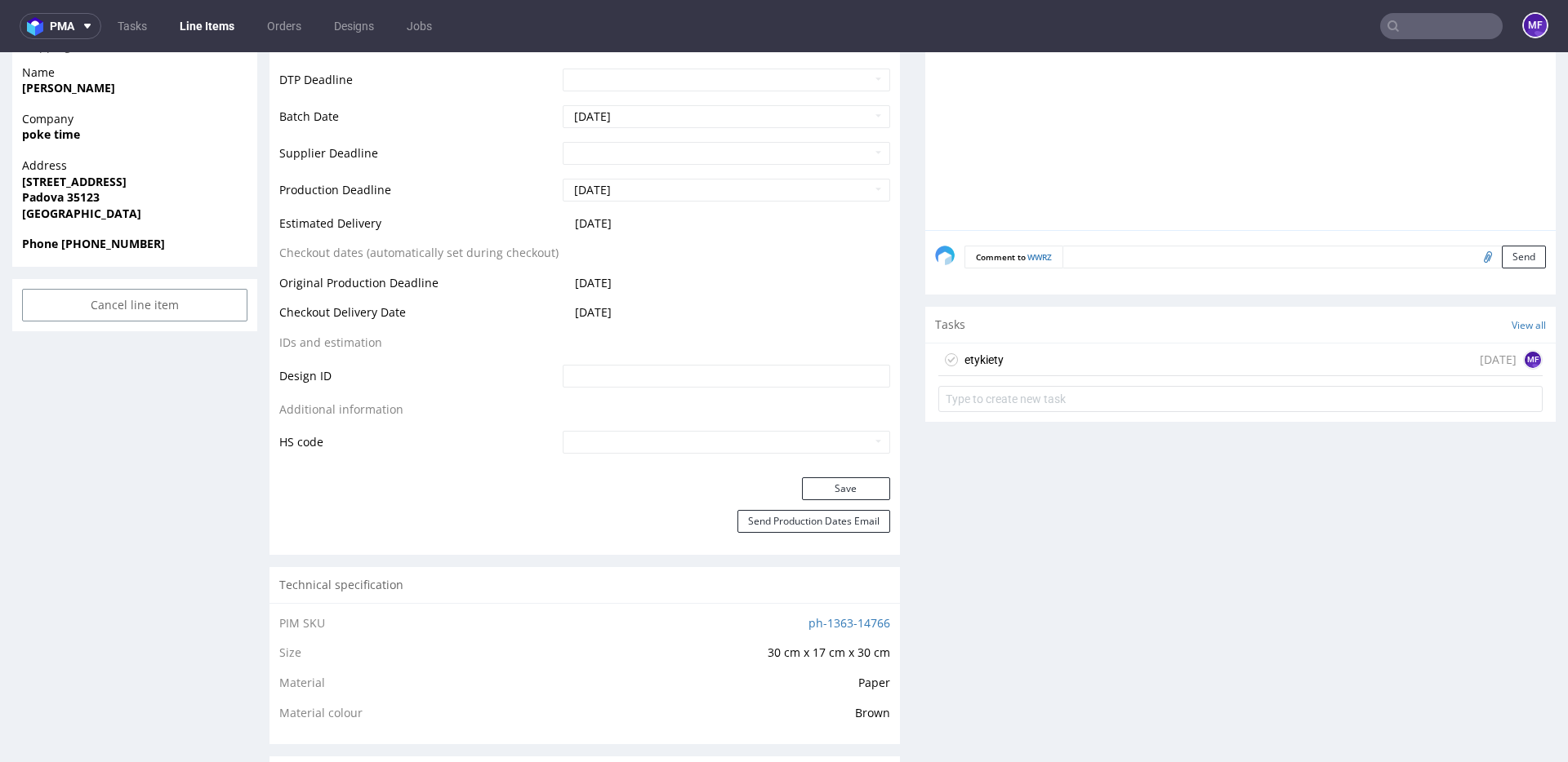
click at [1415, 33] on input "text" at bounding box center [1441, 26] width 123 height 26
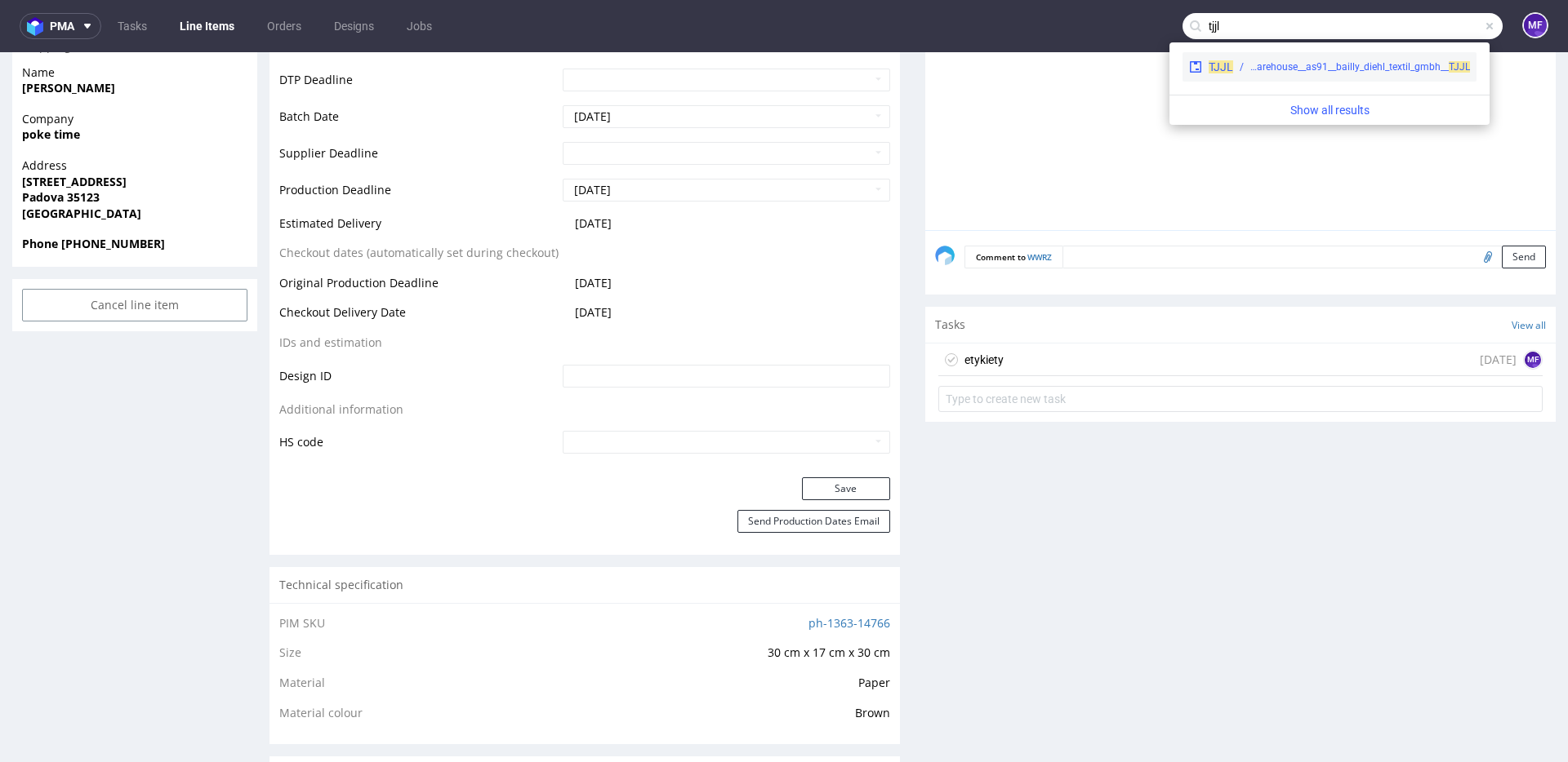
type input "tjjl"
click at [1286, 58] on div "TJJL warehouse__as91__bailly_diehl_textil_gmbh__ TJJL" at bounding box center [1330, 66] width 294 height 30
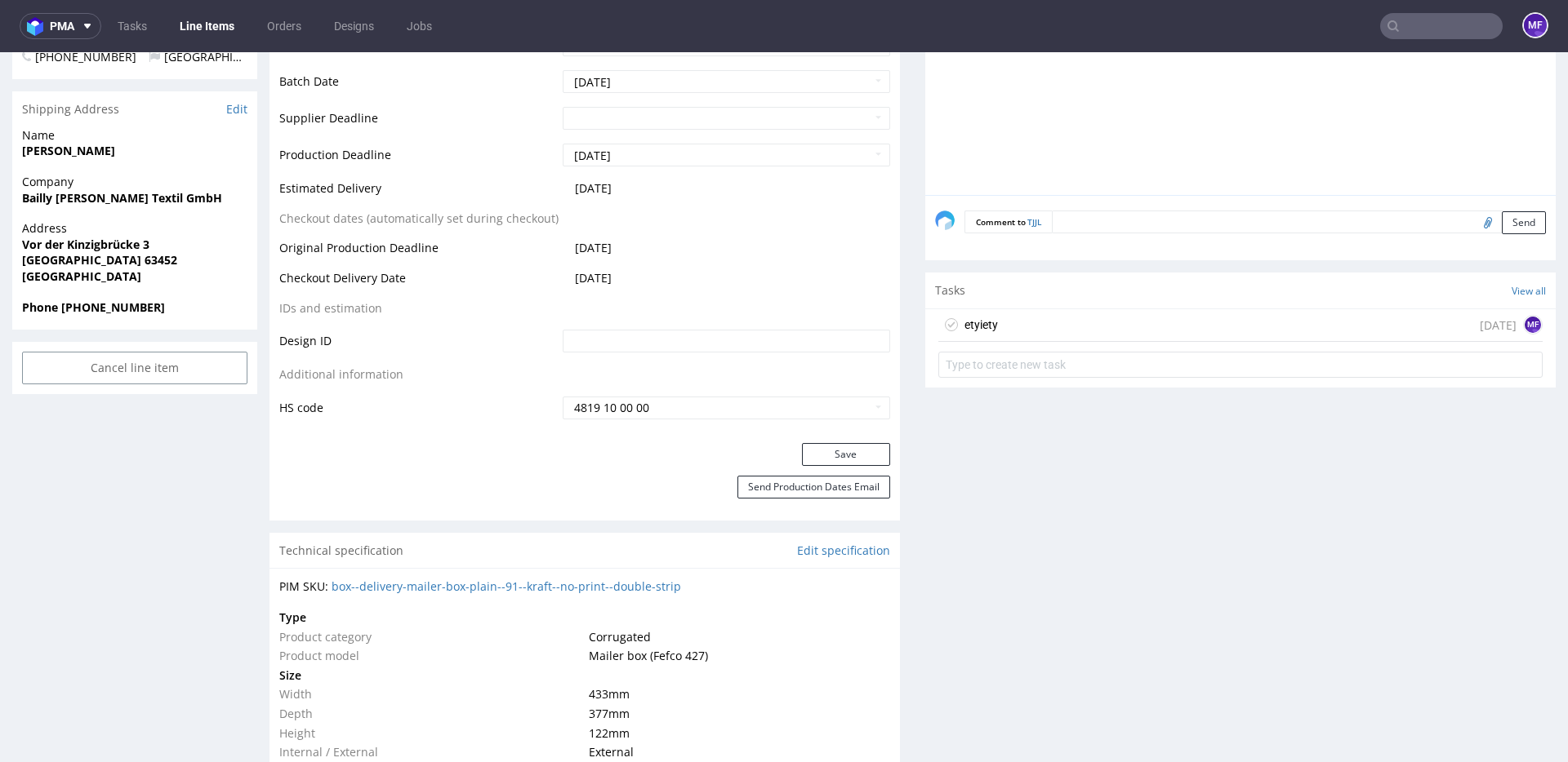
scroll to position [715, 0]
click at [998, 324] on div "etyiety today MF" at bounding box center [1240, 324] width 605 height 32
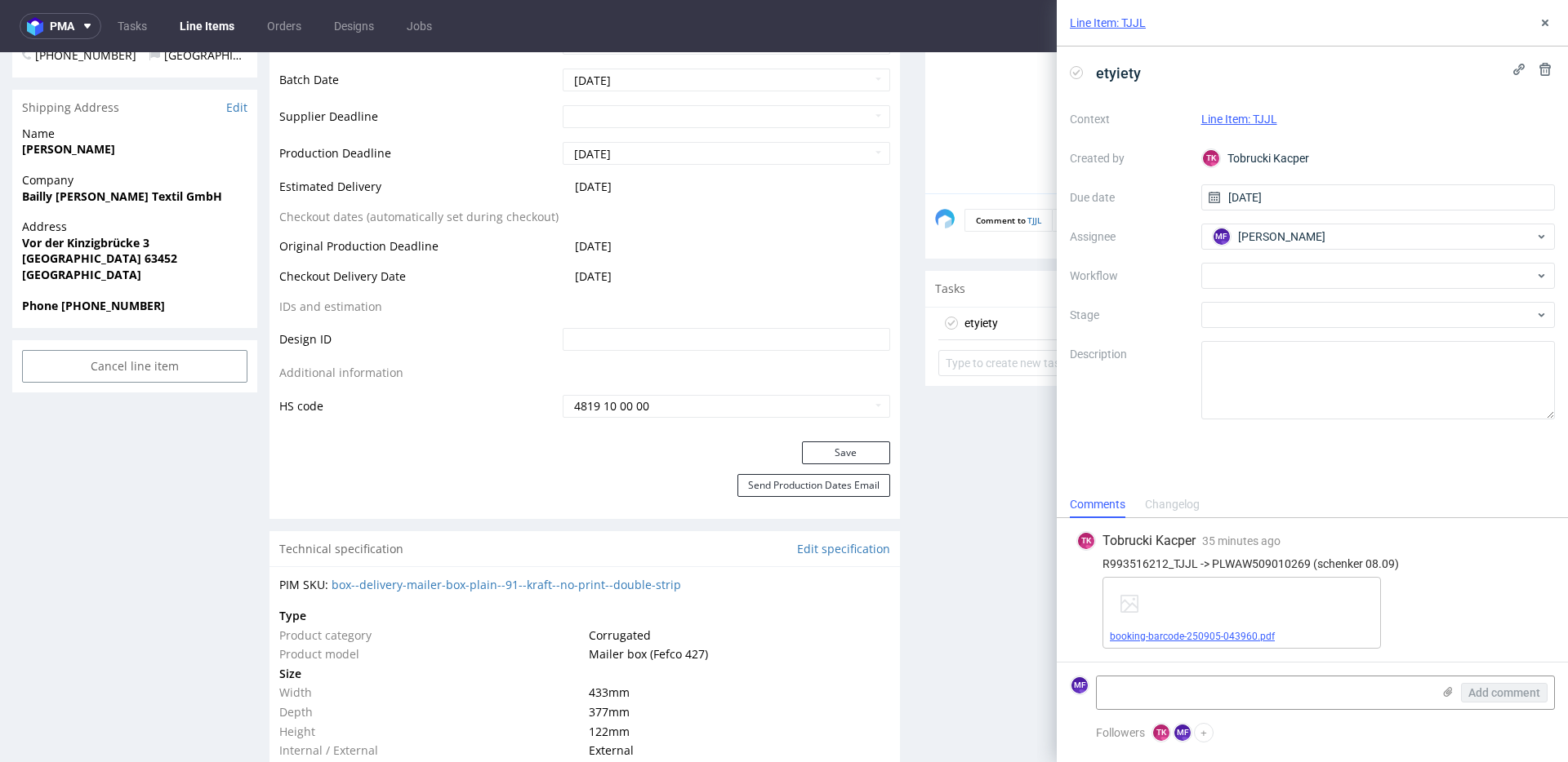
click at [1193, 635] on link "booking-barcode-250905-043960.pdf" at bounding box center [1193, 637] width 165 height 12
click at [1555, 27] on button at bounding box center [1546, 23] width 20 height 20
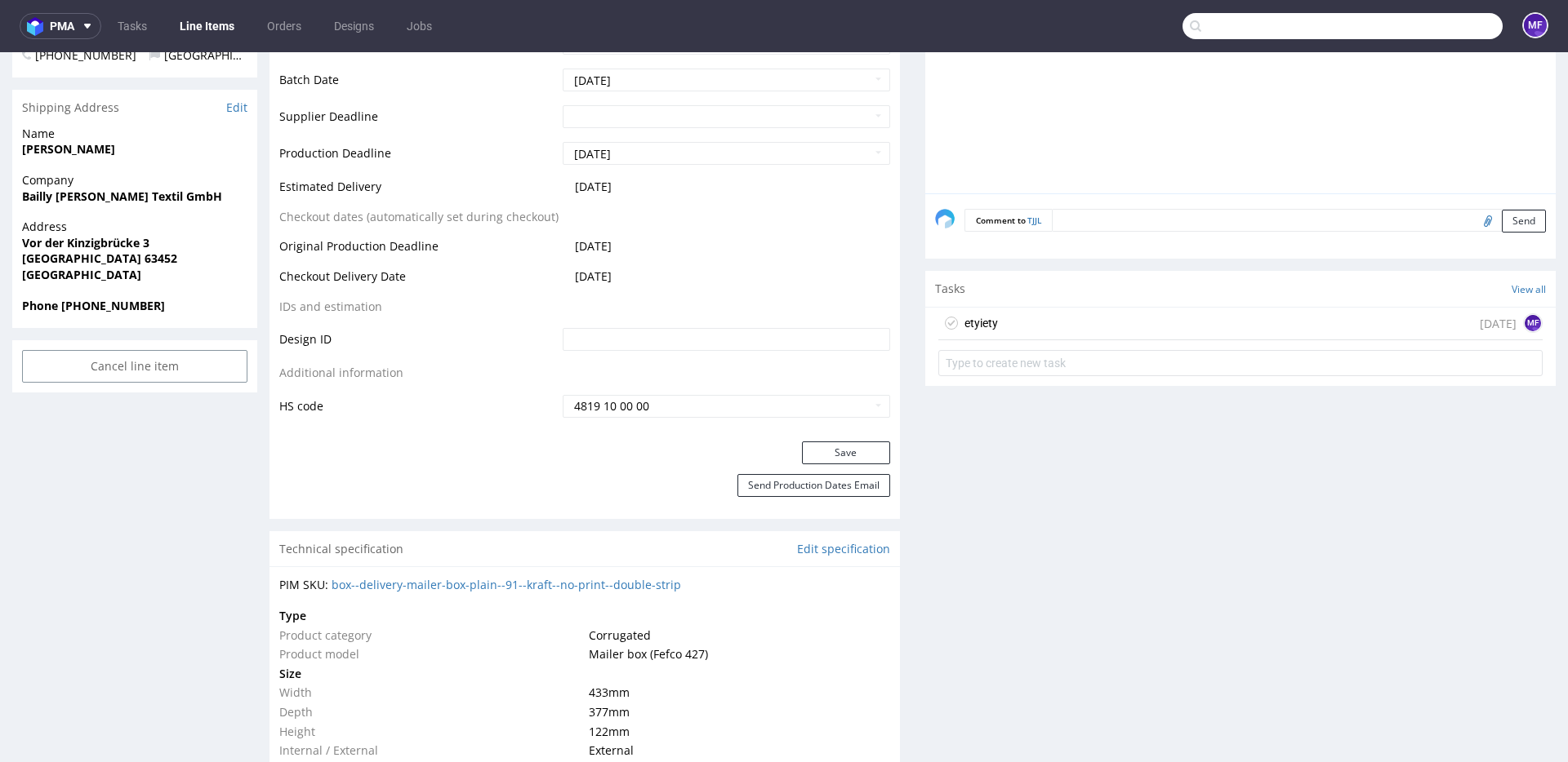
click at [1451, 34] on input "text" at bounding box center [1342, 26] width 320 height 26
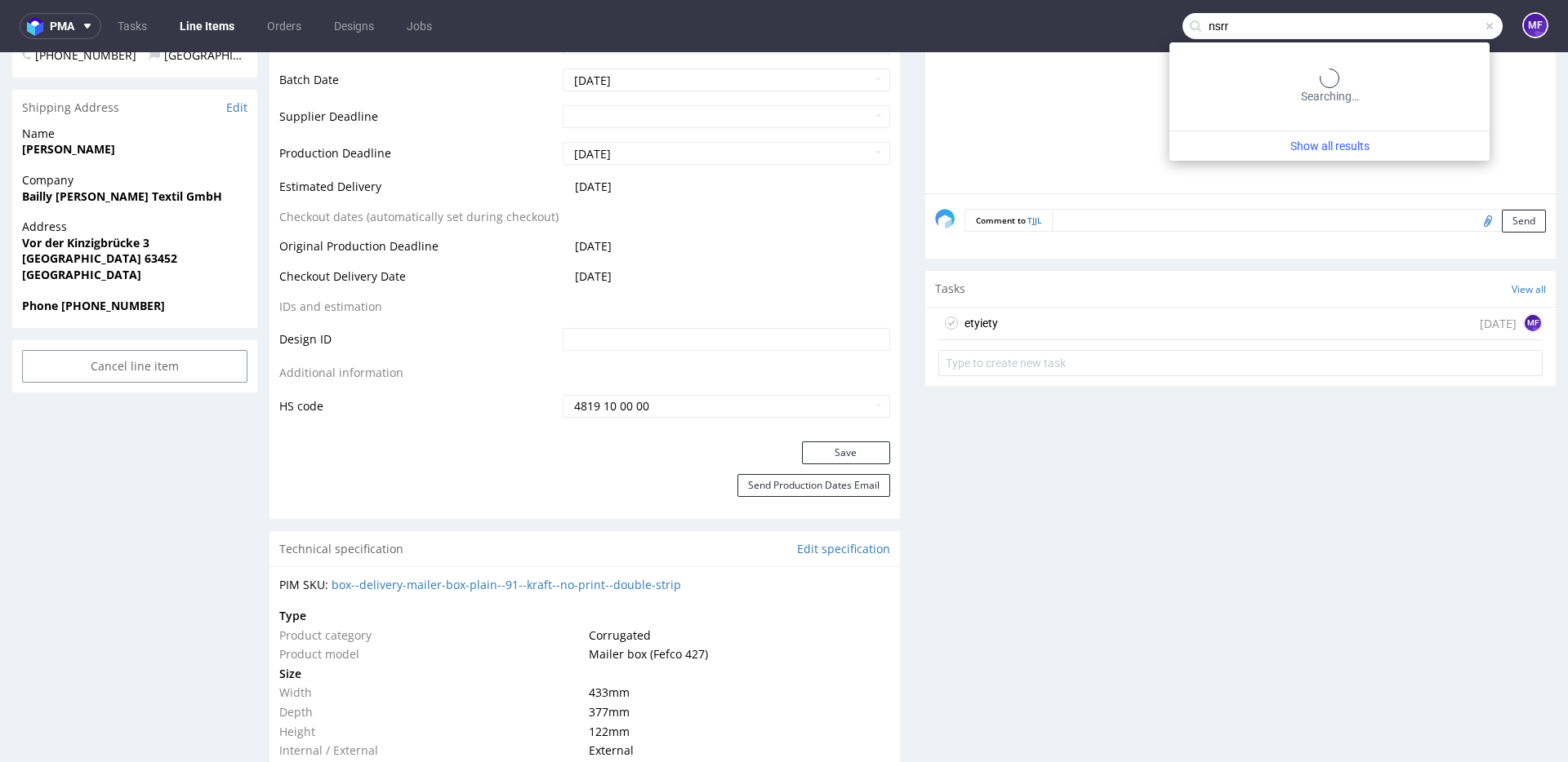
type input "nsrr"
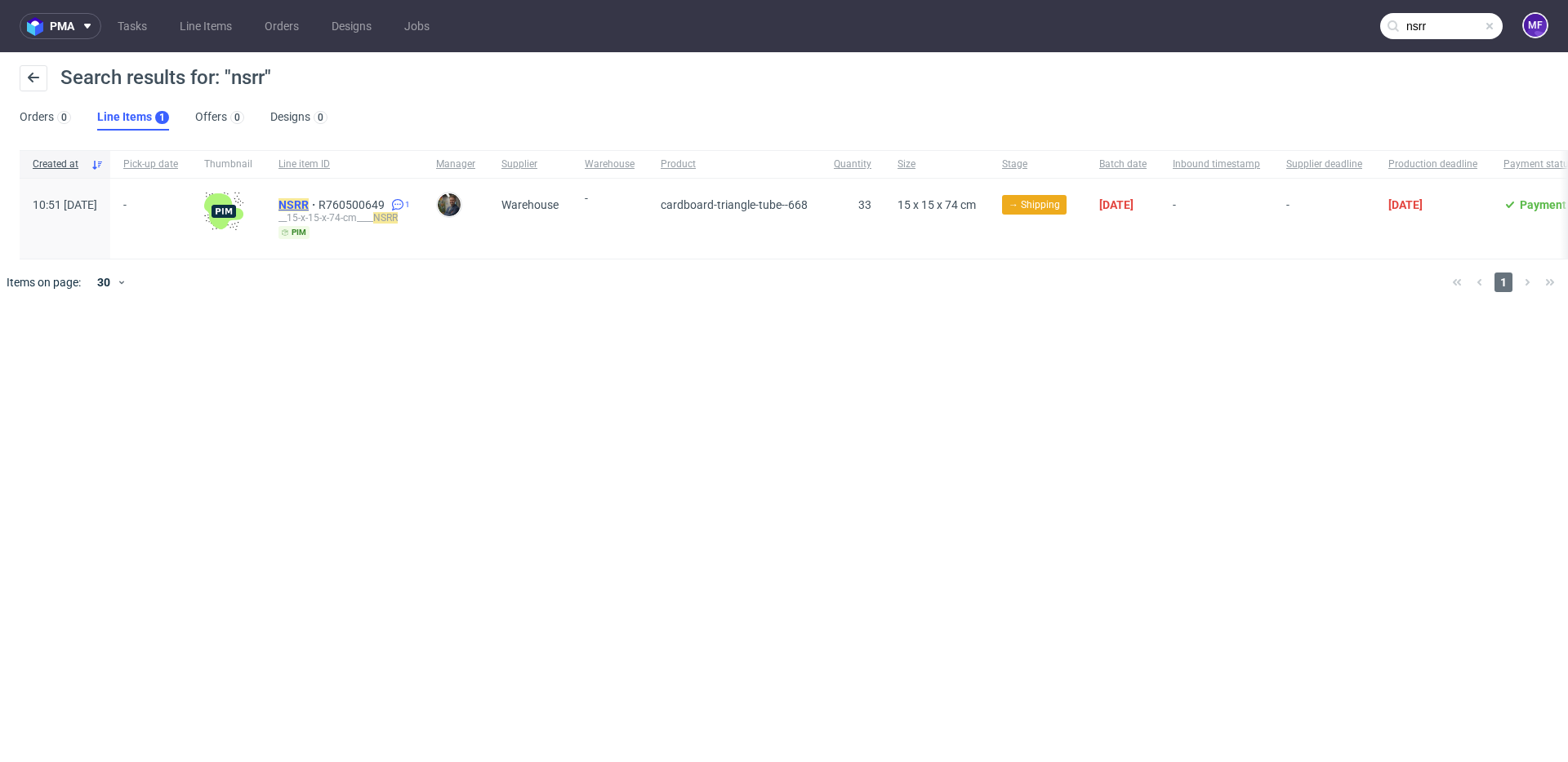
click at [309, 210] on mark "NSRR" at bounding box center [294, 204] width 30 height 13
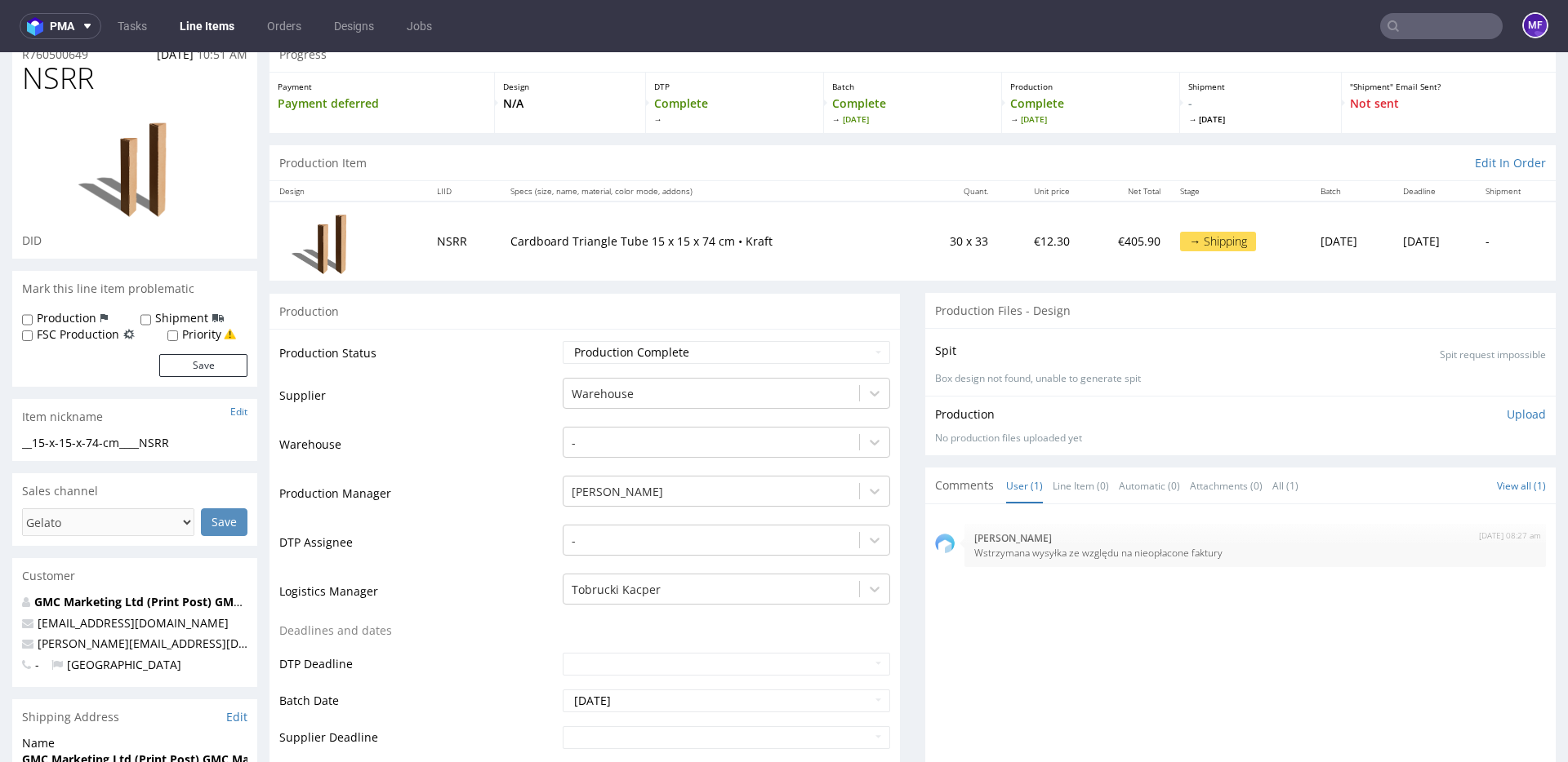
scroll to position [67, 0]
click at [1413, 31] on input "text" at bounding box center [1441, 26] width 123 height 26
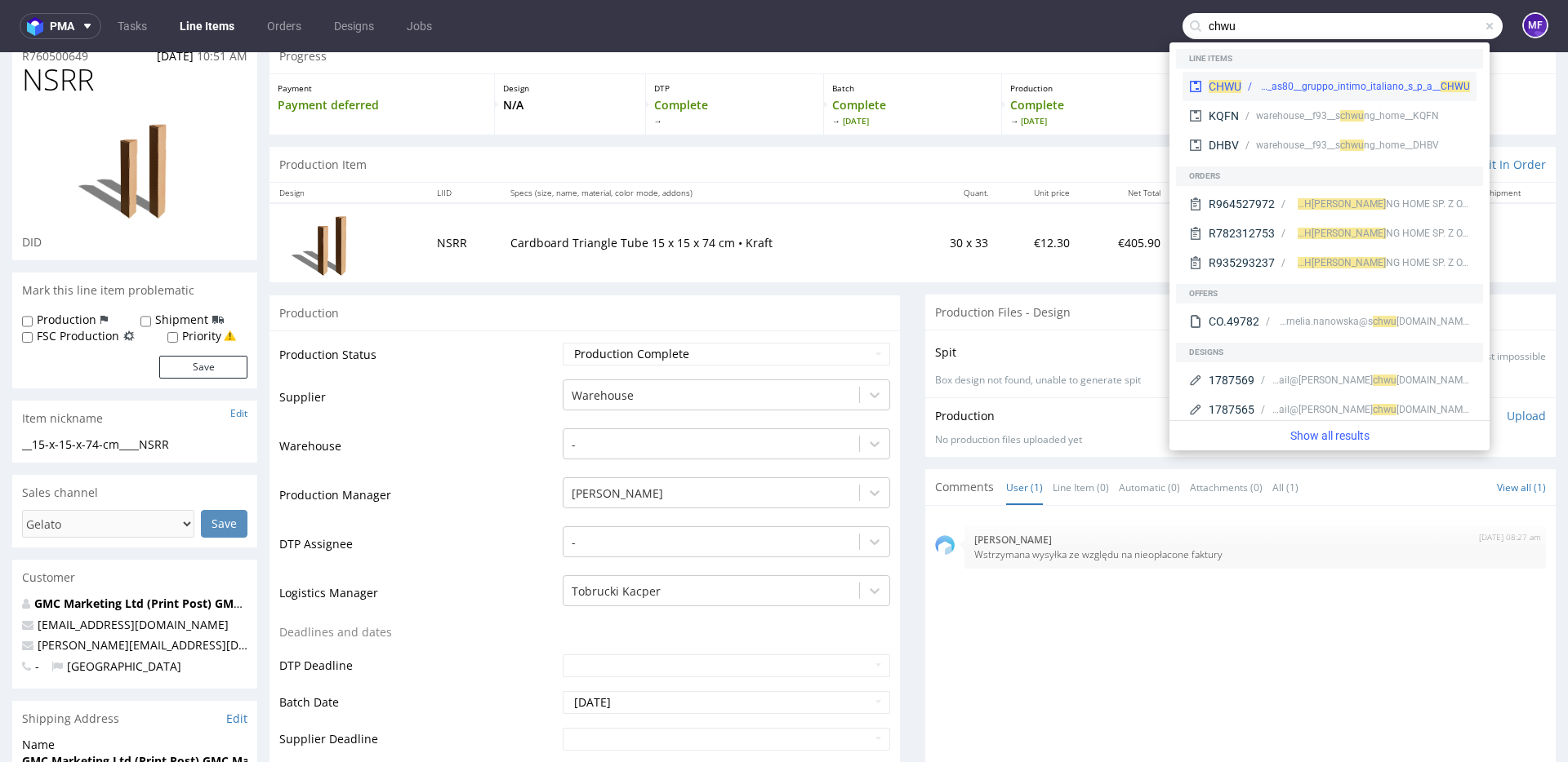
type input "chwu"
click at [1313, 83] on div "warehouse__as80__gruppo_intimo_italiano_s_p_a__ CHWU" at bounding box center [1365, 86] width 211 height 14
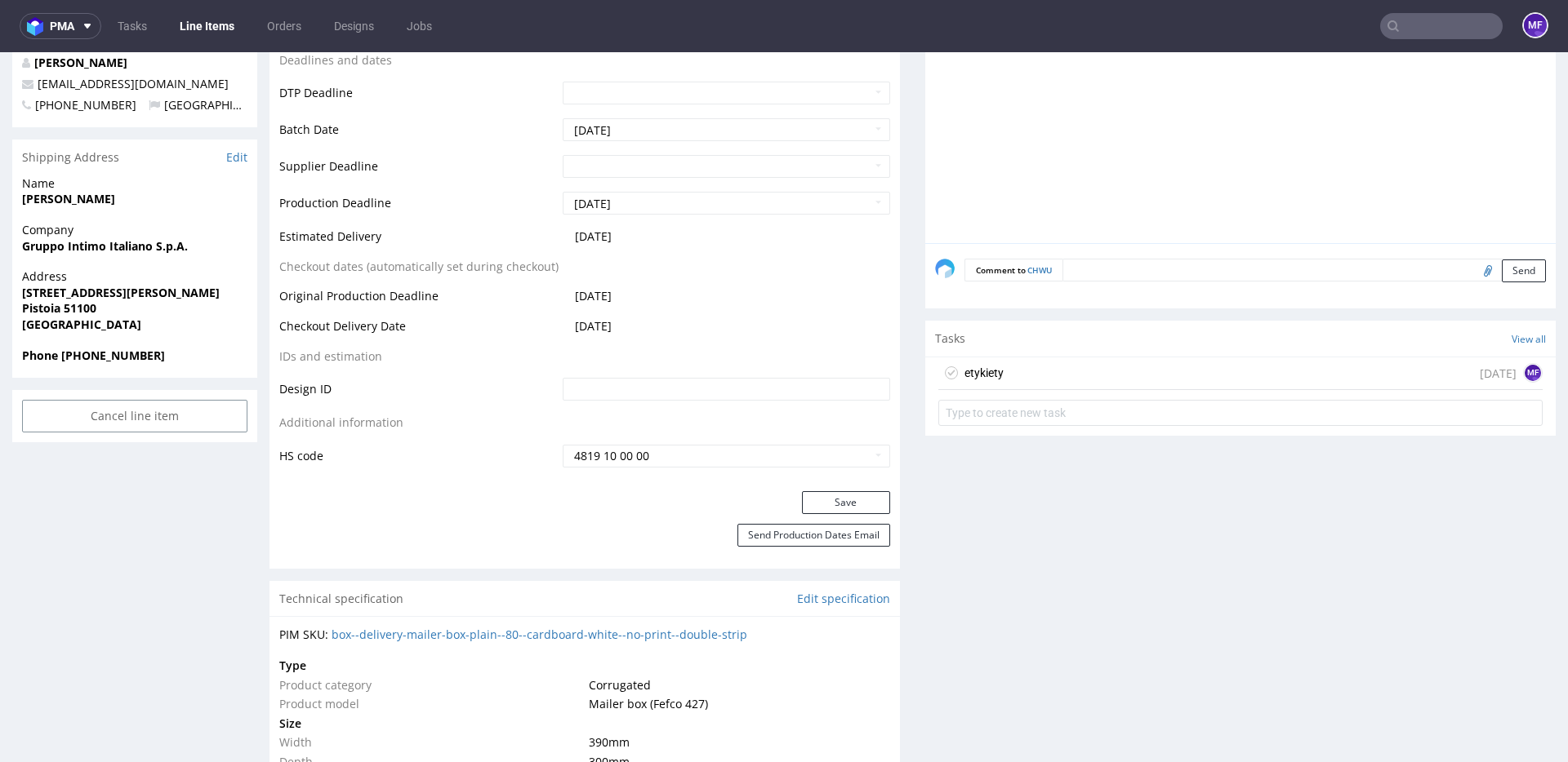
scroll to position [663, 0]
click at [1097, 370] on div "etykiety today MF" at bounding box center [1240, 377] width 605 height 32
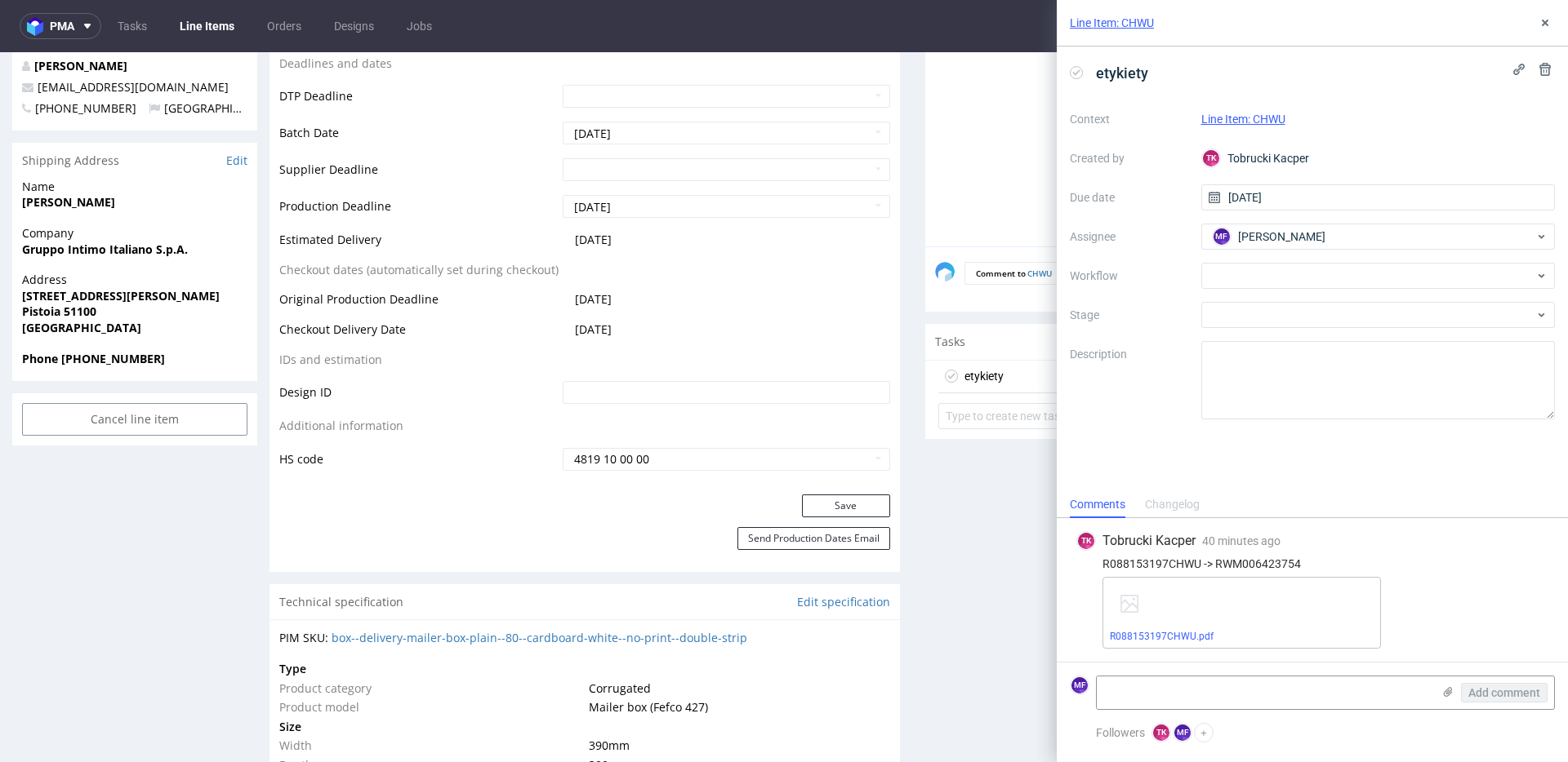
click at [1159, 438] on div "etykiety Context Line Item: CHWU Created by TK Tobrucki Kacper Due date 05/09/2…" at bounding box center [1312, 269] width 512 height 445
click at [1179, 640] on link "R088153197CHWU.pdf" at bounding box center [1162, 637] width 104 height 12
click at [1541, 24] on icon at bounding box center [1545, 22] width 13 height 13
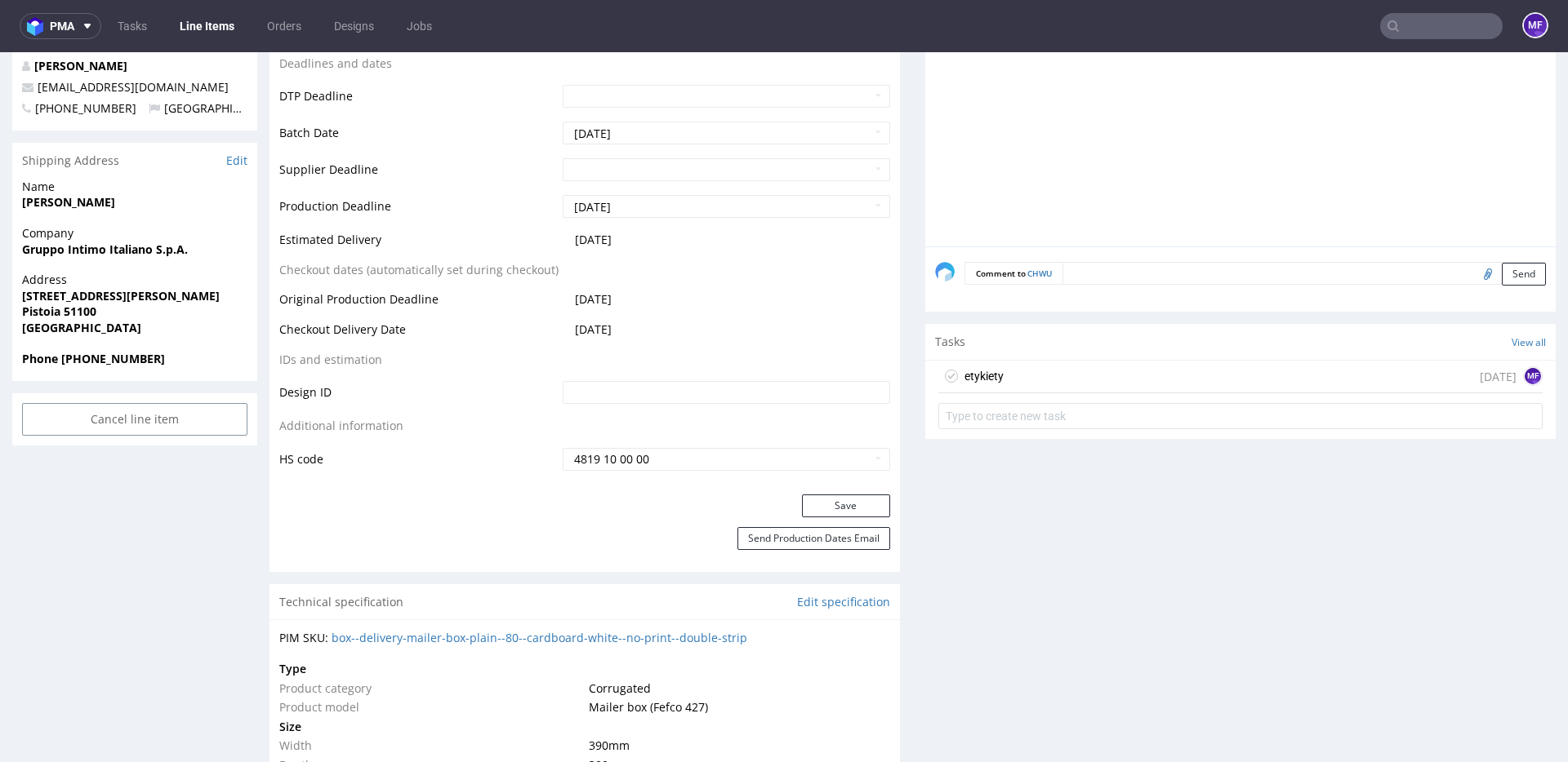
click at [1441, 30] on input "text" at bounding box center [1441, 26] width 123 height 26
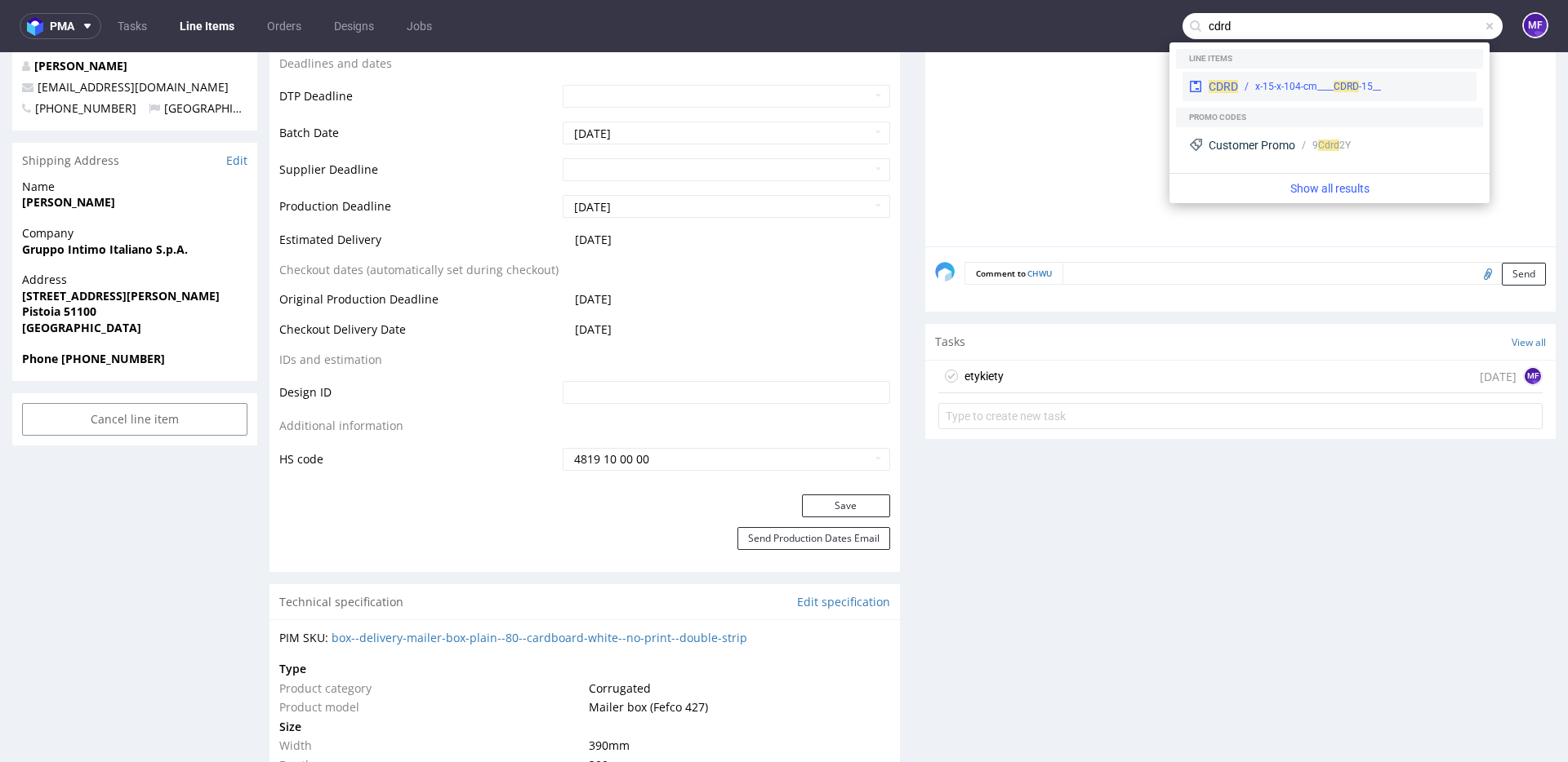
type input "cdrd"
drag, startPoint x: 1297, startPoint y: 81, endPoint x: 1297, endPoint y: 29, distance: 52.0
click at [1297, 81] on div "__15-x-15-x-104-cm____ CDRD" at bounding box center [1318, 86] width 125 height 14
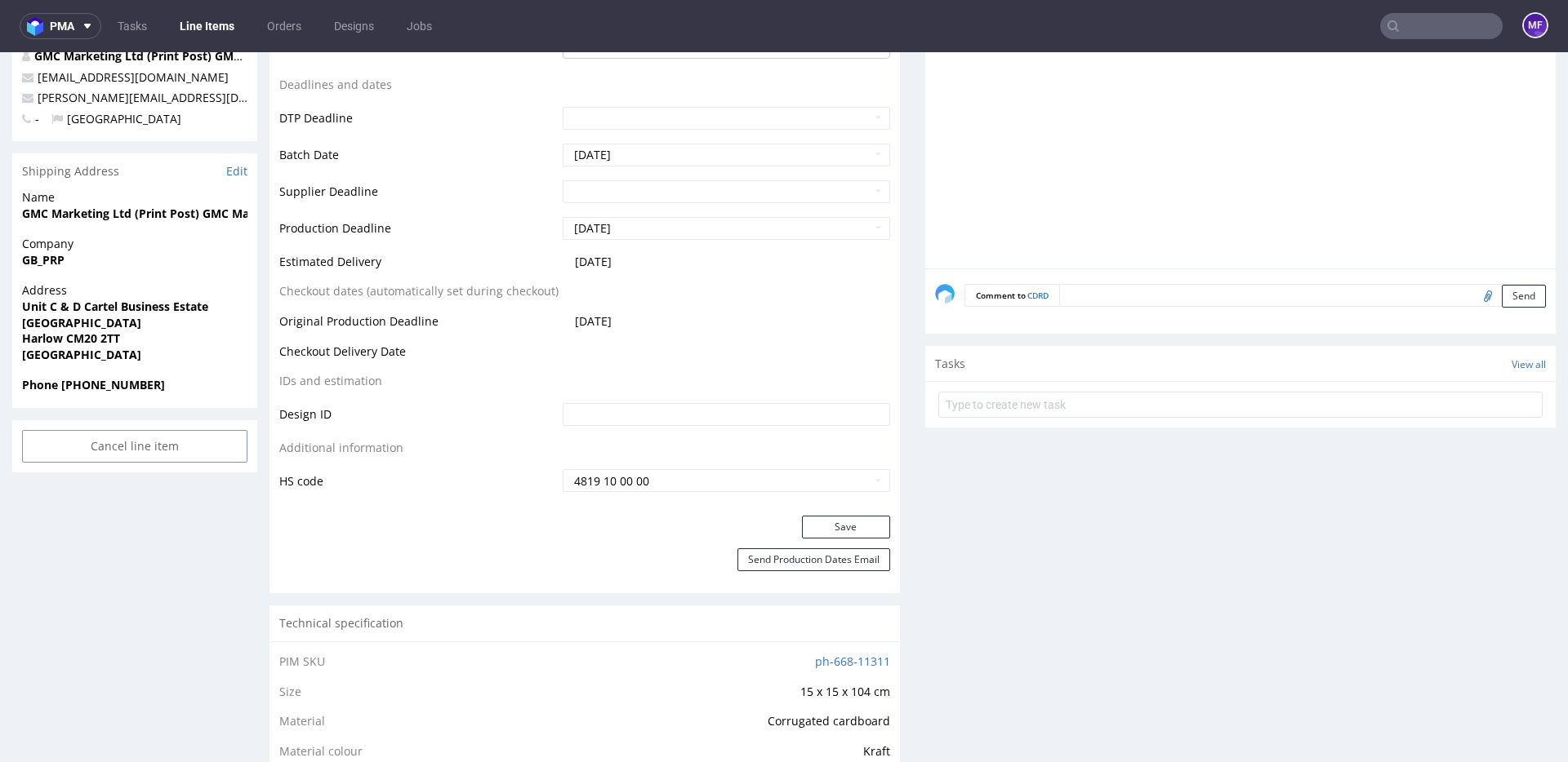
scroll to position [610, 0]
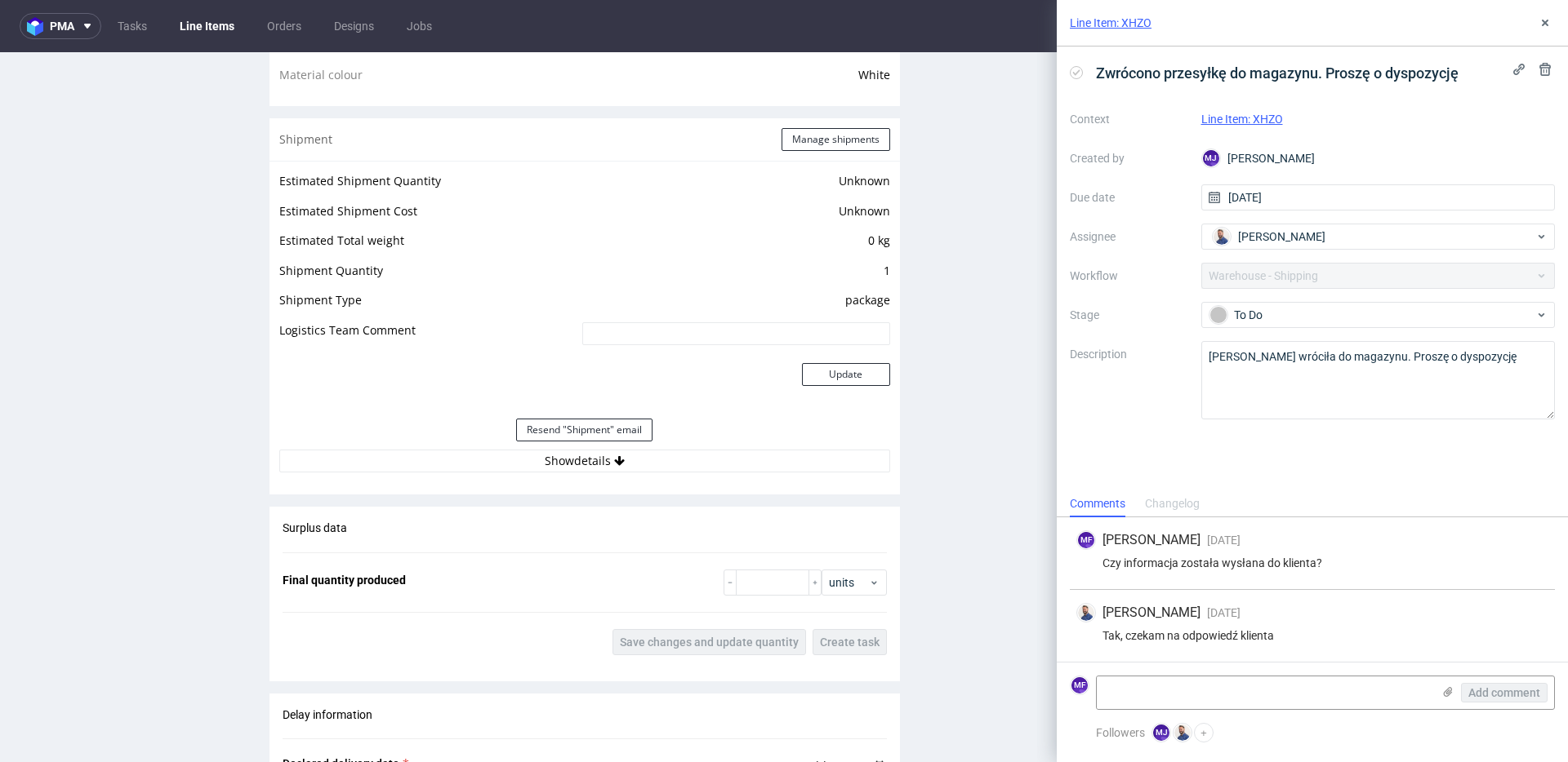
scroll to position [1253, 0]
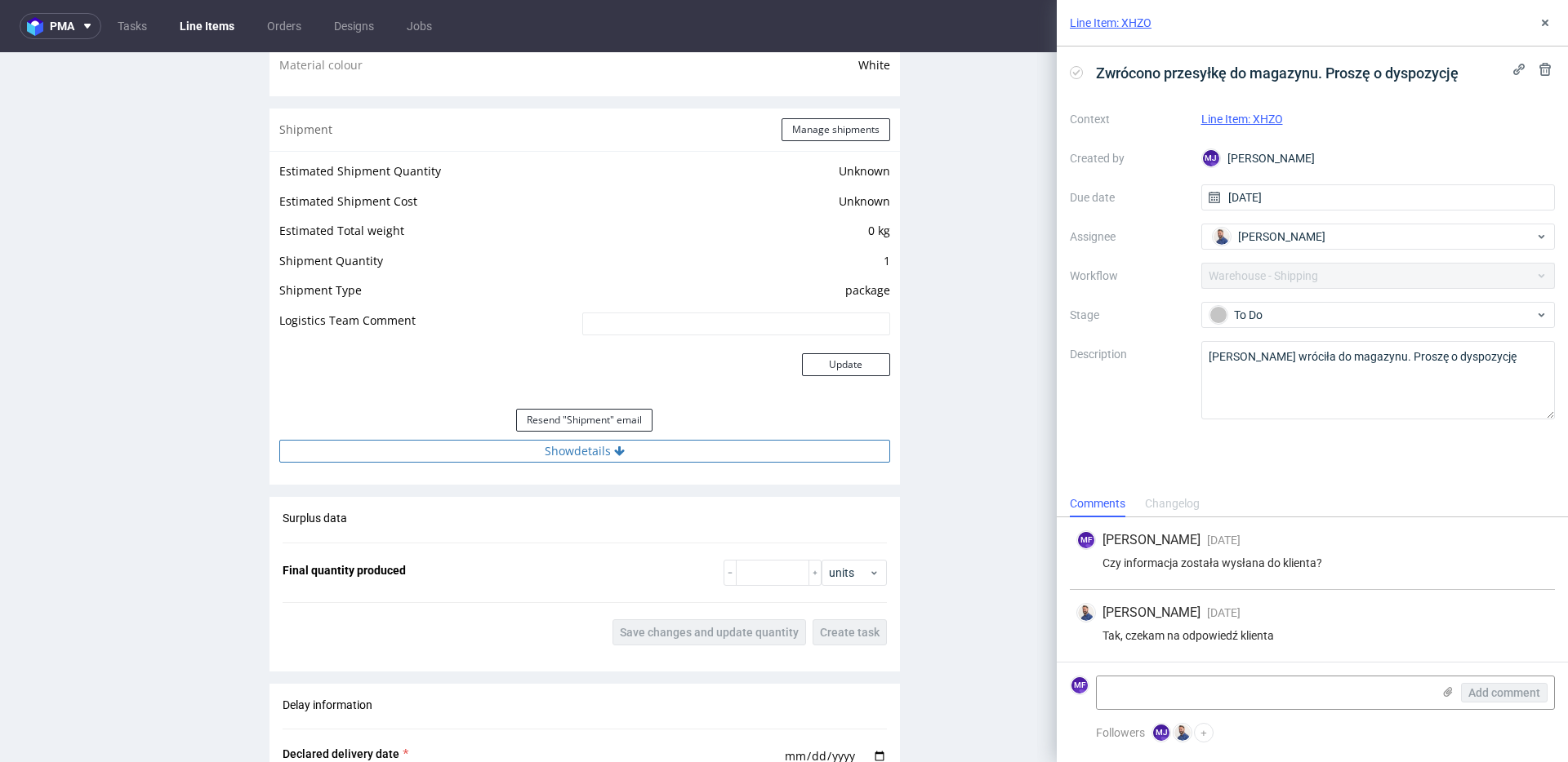
click at [593, 454] on button "Show details" at bounding box center [585, 451] width 611 height 23
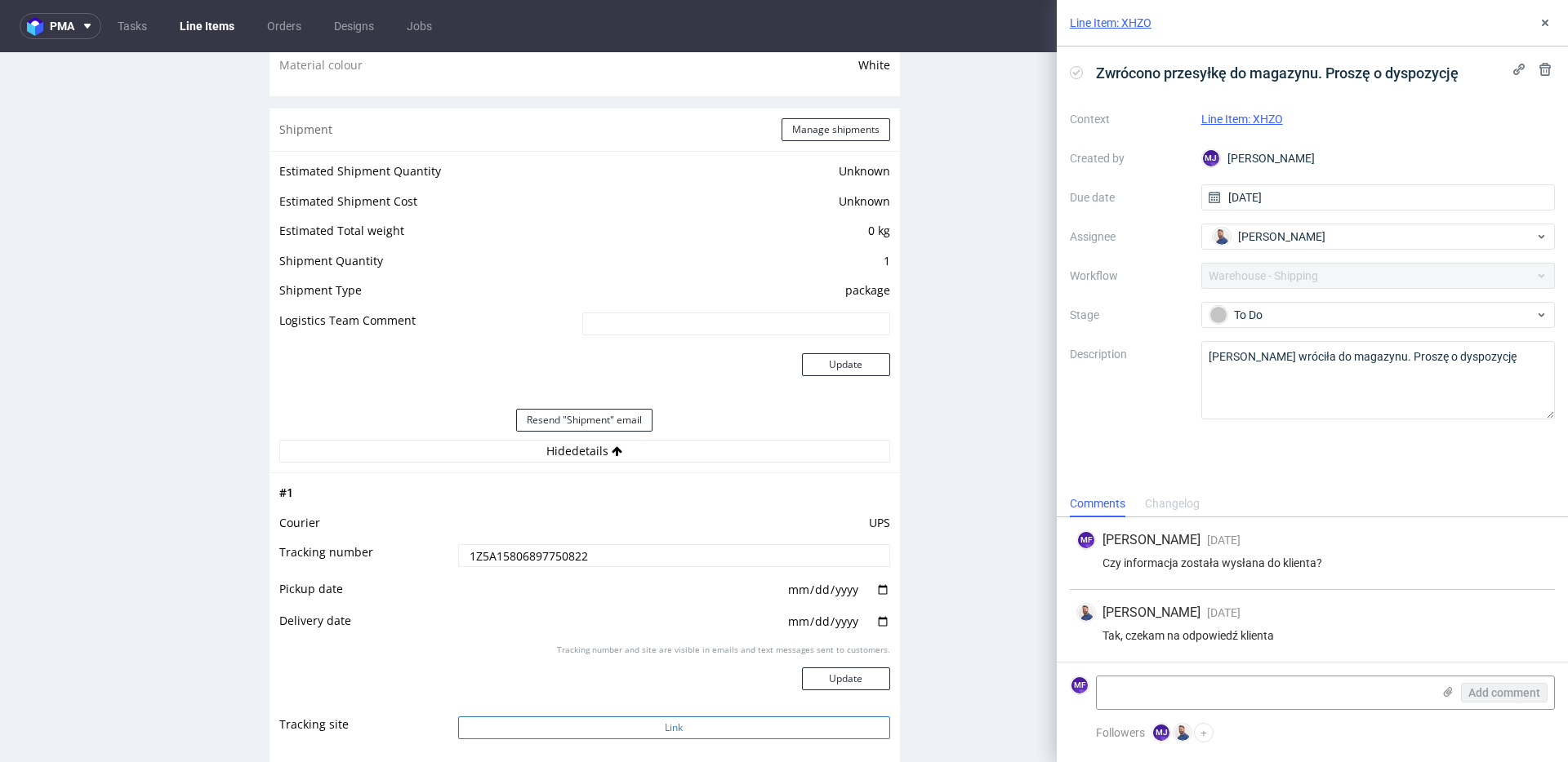
click at [681, 728] on button "Link" at bounding box center [674, 728] width 432 height 23
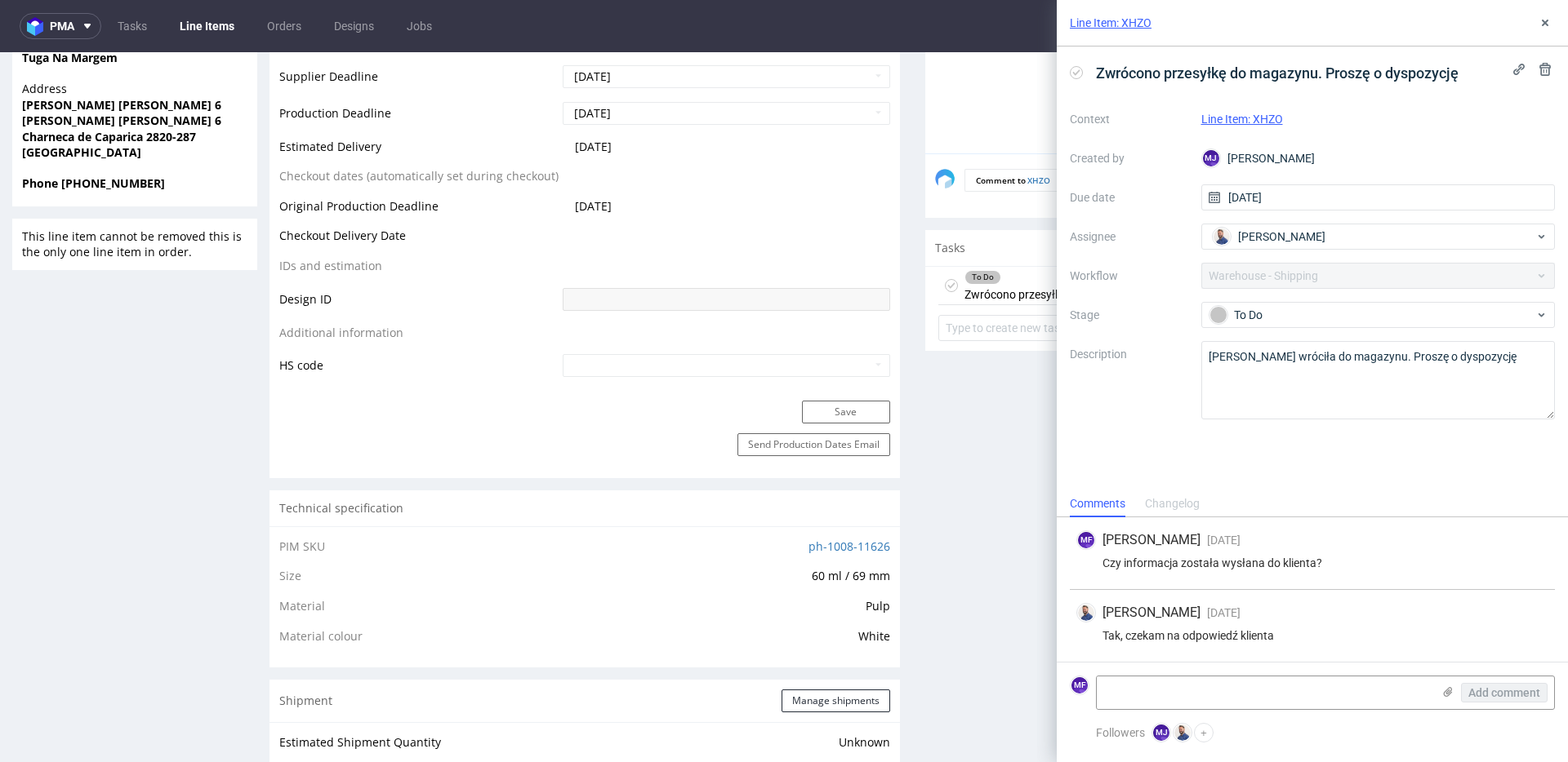
scroll to position [0, 0]
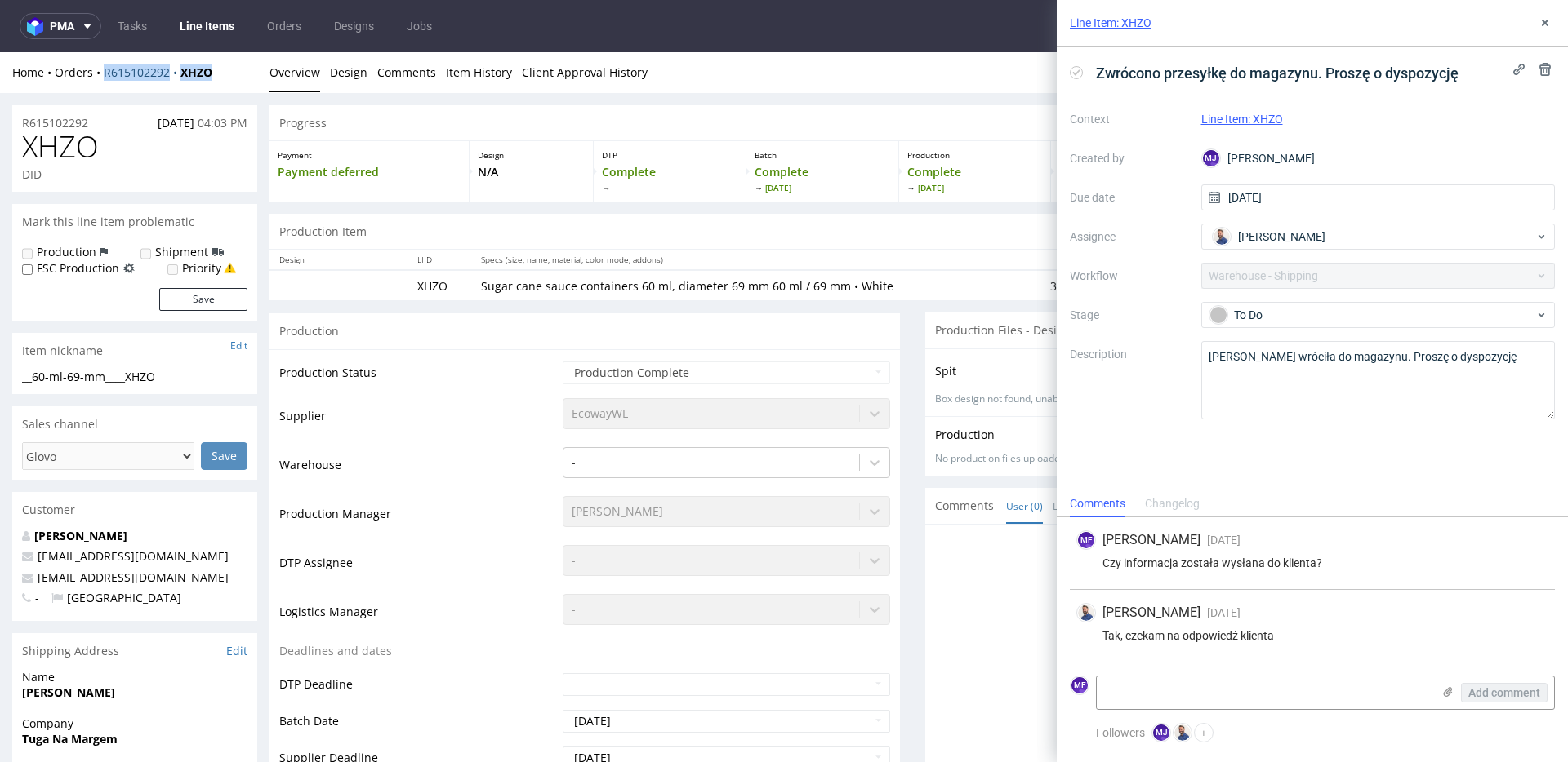
drag, startPoint x: 217, startPoint y: 72, endPoint x: 106, endPoint y: 77, distance: 111.1
click at [106, 77] on div "Home Orders R615102292 XHZO" at bounding box center [134, 73] width 245 height 16
click at [215, 87] on div "Home Orders R615102292 XHZO Overview Design Comments Item History Client Approv…" at bounding box center [784, 73] width 1568 height 41
drag, startPoint x: 178, startPoint y: 79, endPoint x: 104, endPoint y: 79, distance: 74.0
click at [104, 79] on div "Home Orders R615102292 XHZO" at bounding box center [134, 73] width 245 height 16
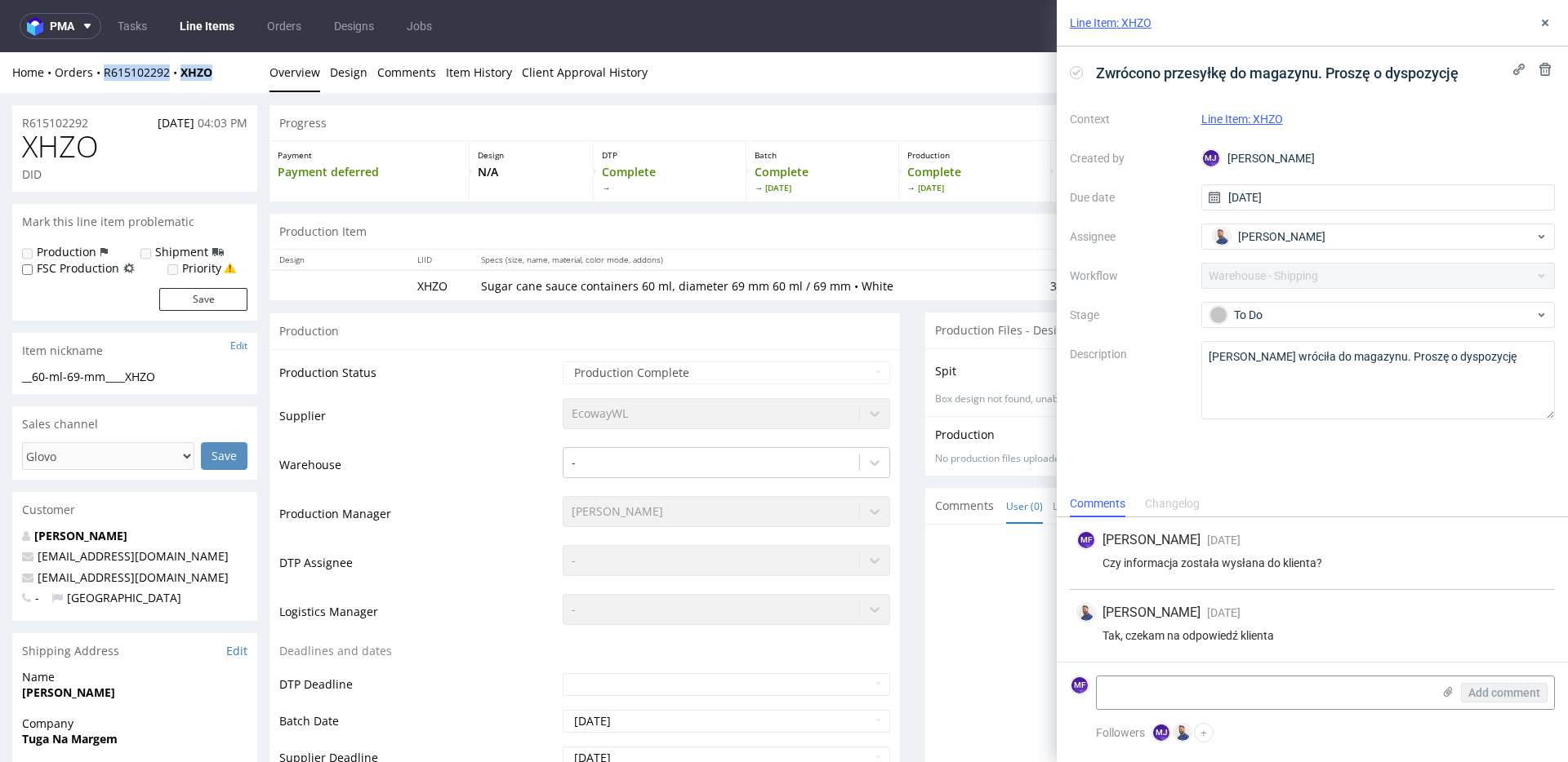
copy div "R615102292 XHZO"
click at [242, 85] on div "Home Orders R615102292 XHZO Overview Design Comments Item History Client Approv…" at bounding box center [784, 73] width 1568 height 41
click at [1543, 29] on icon at bounding box center [1545, 22] width 13 height 13
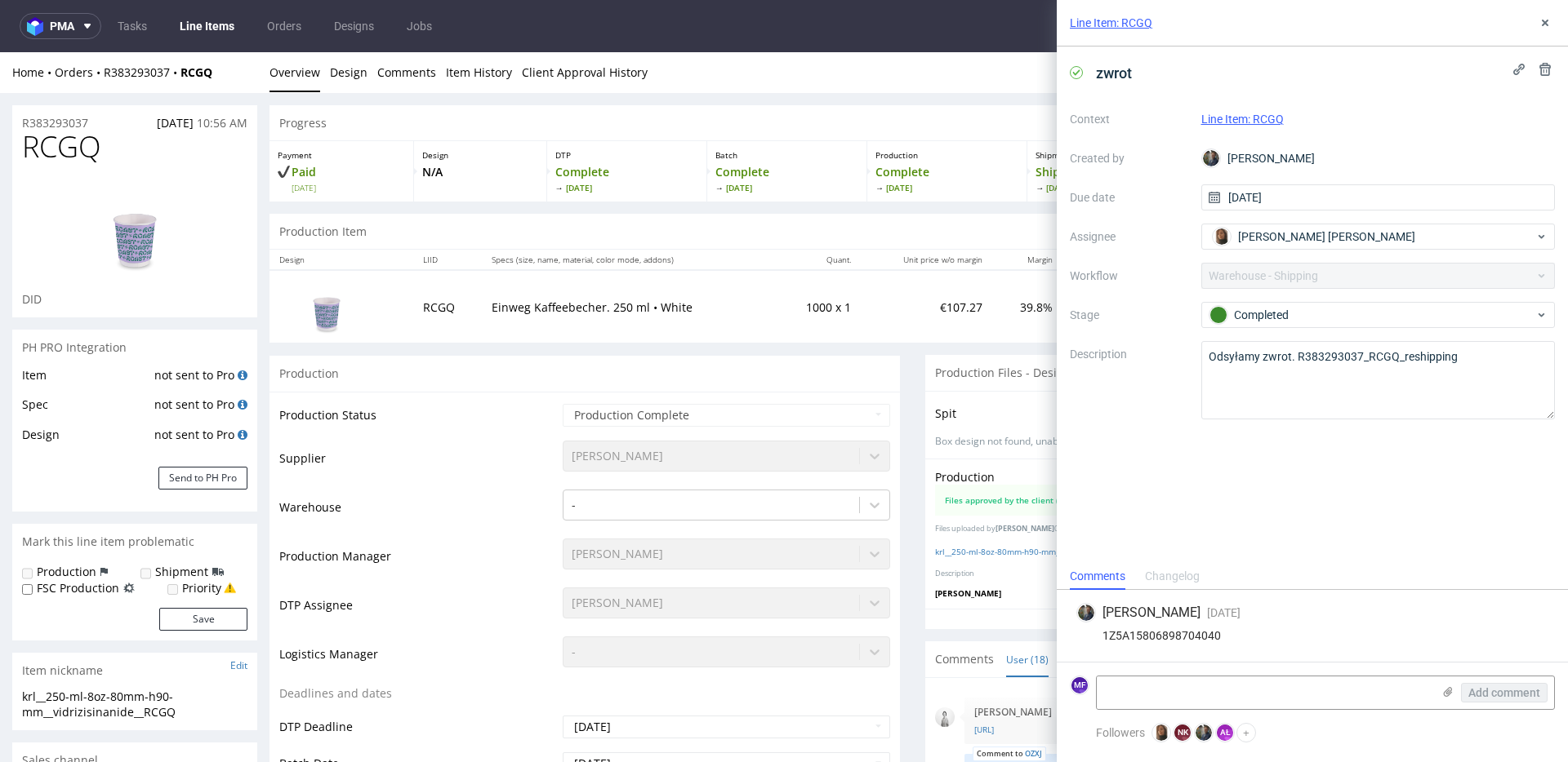
scroll to position [736, 0]
click at [1546, 27] on icon at bounding box center [1545, 22] width 13 height 13
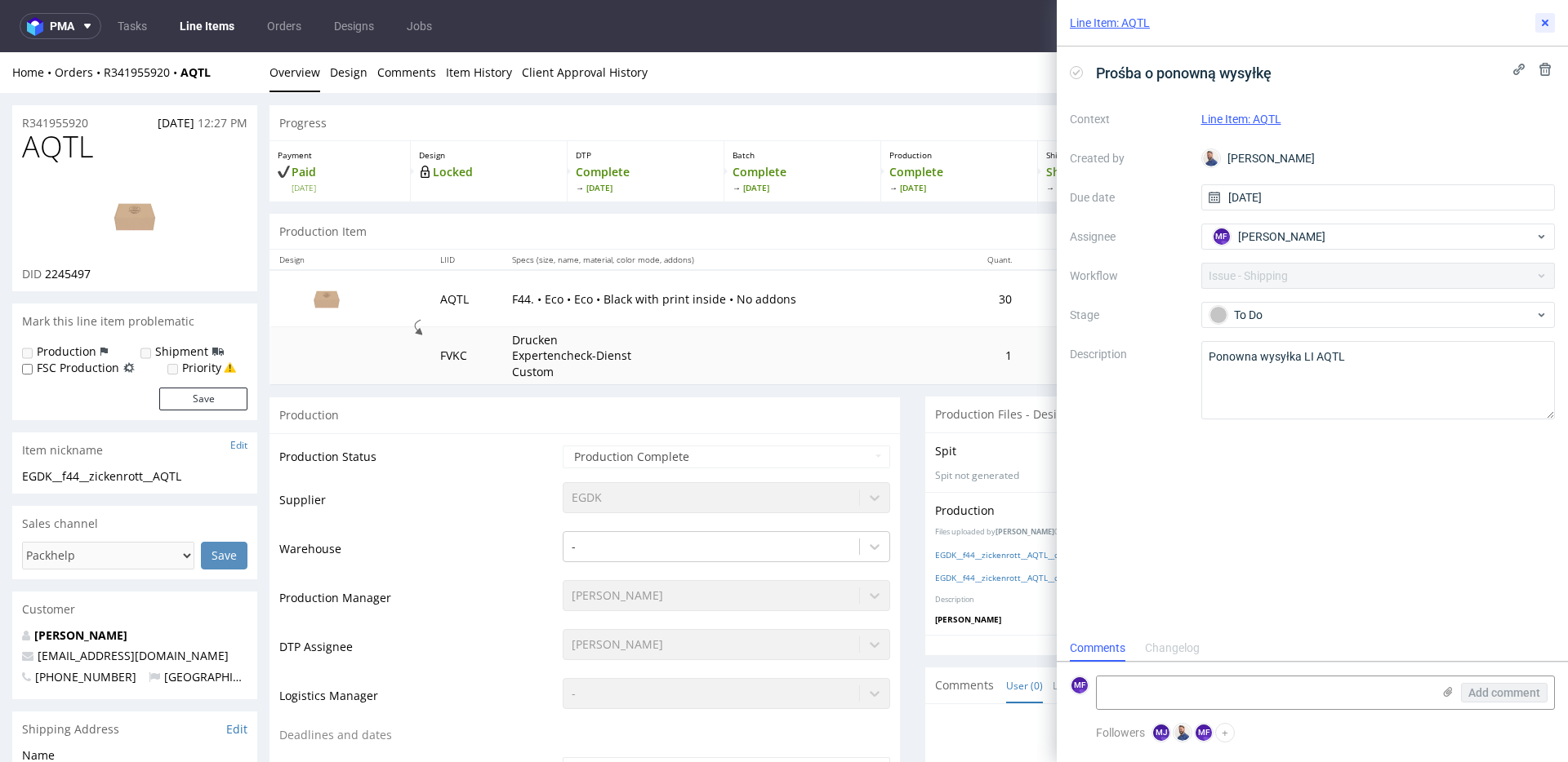
click at [1549, 23] on icon at bounding box center [1545, 22] width 13 height 13
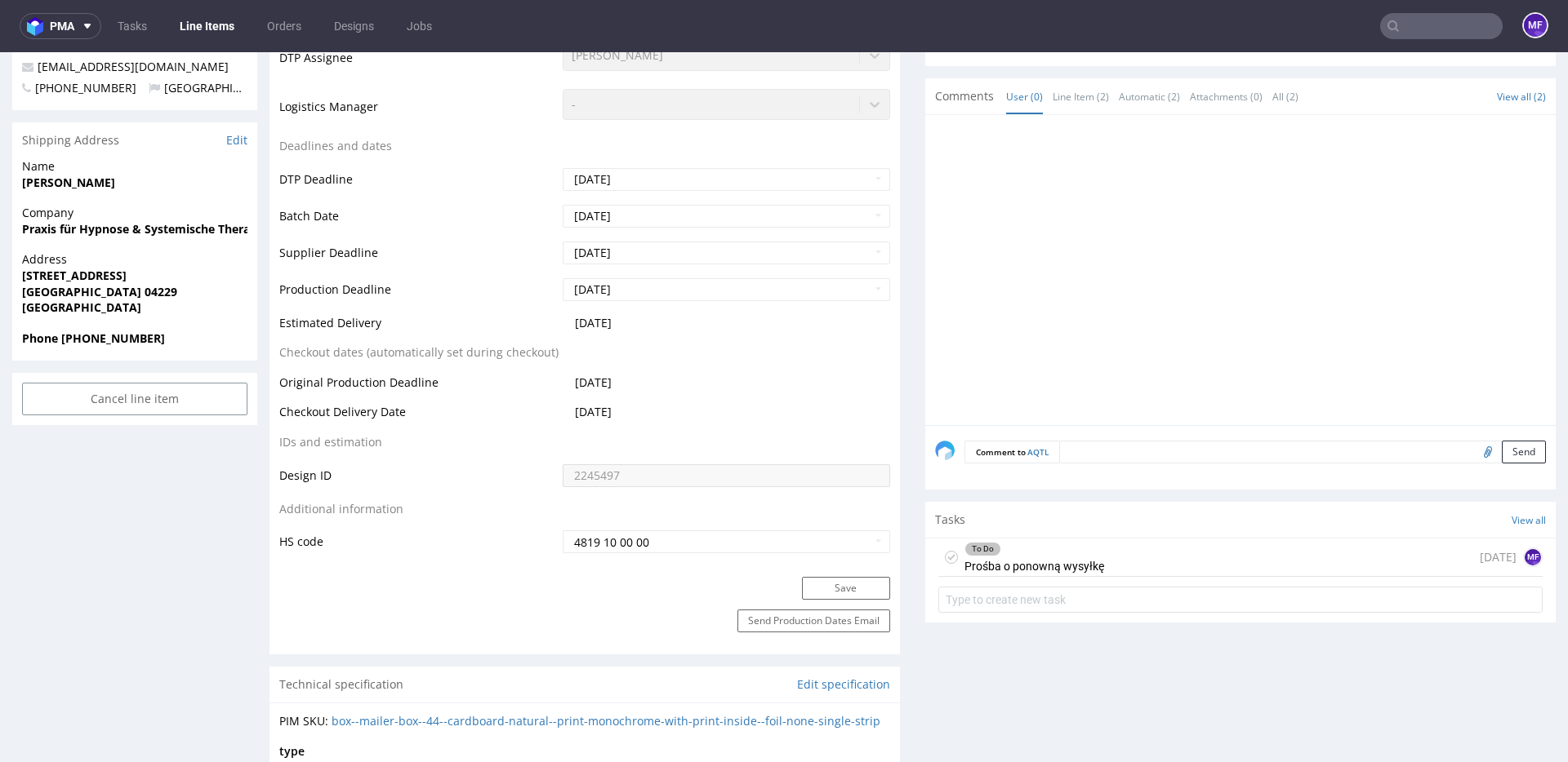
scroll to position [594, 0]
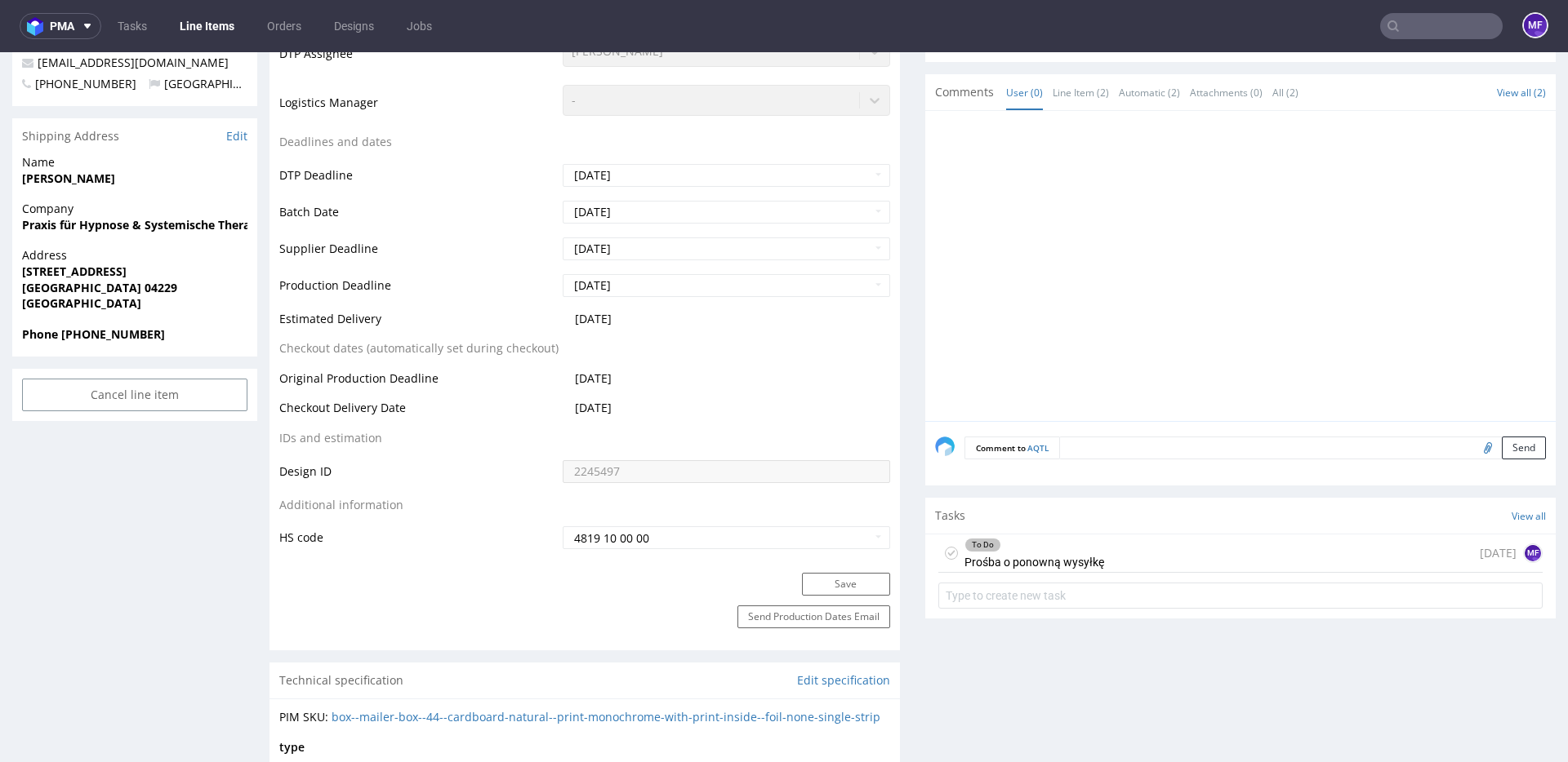
click at [1081, 549] on div "To Do" at bounding box center [1034, 545] width 138 height 13
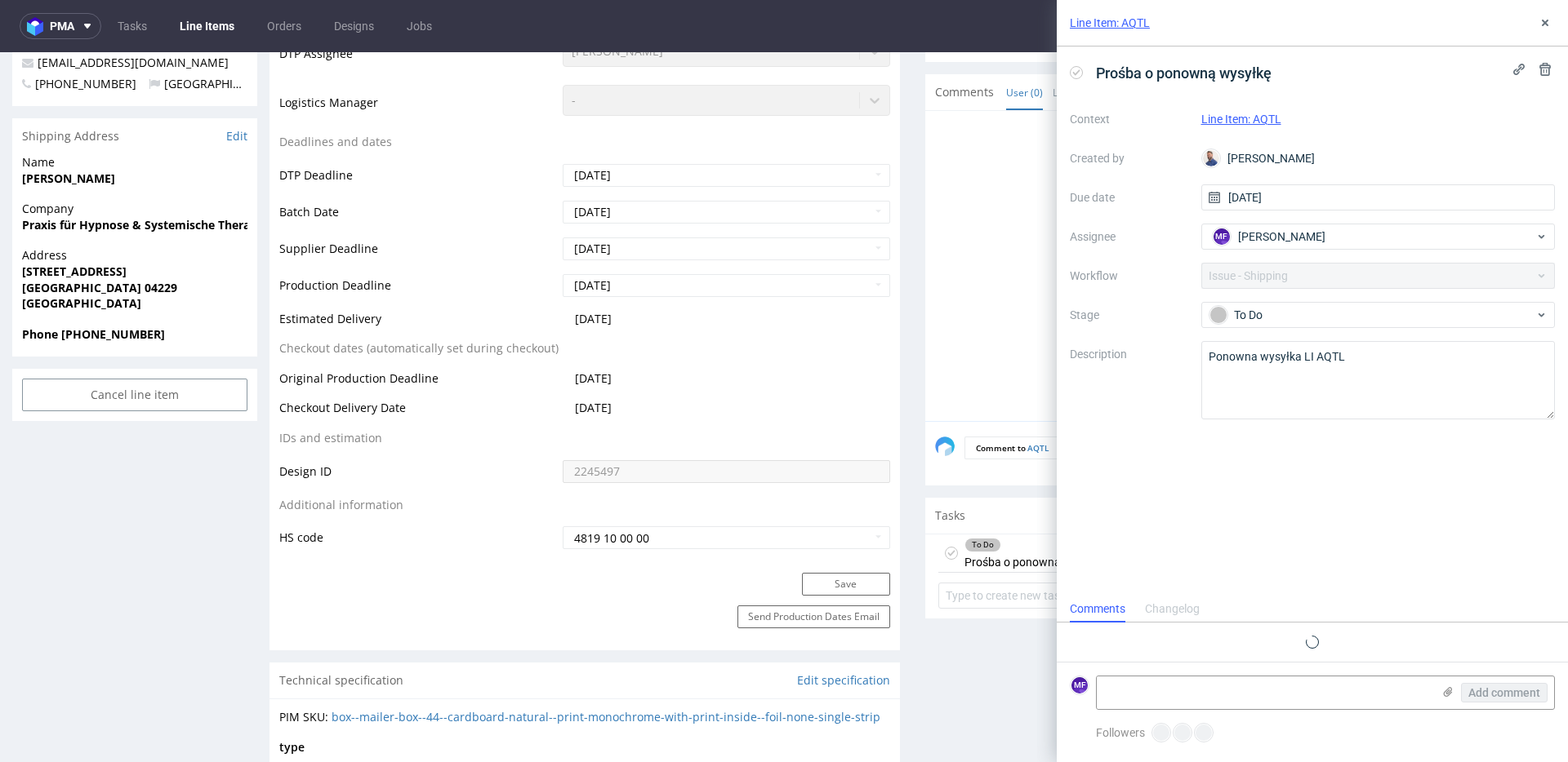
scroll to position [13, 0]
click at [1545, 30] on button at bounding box center [1546, 23] width 20 height 20
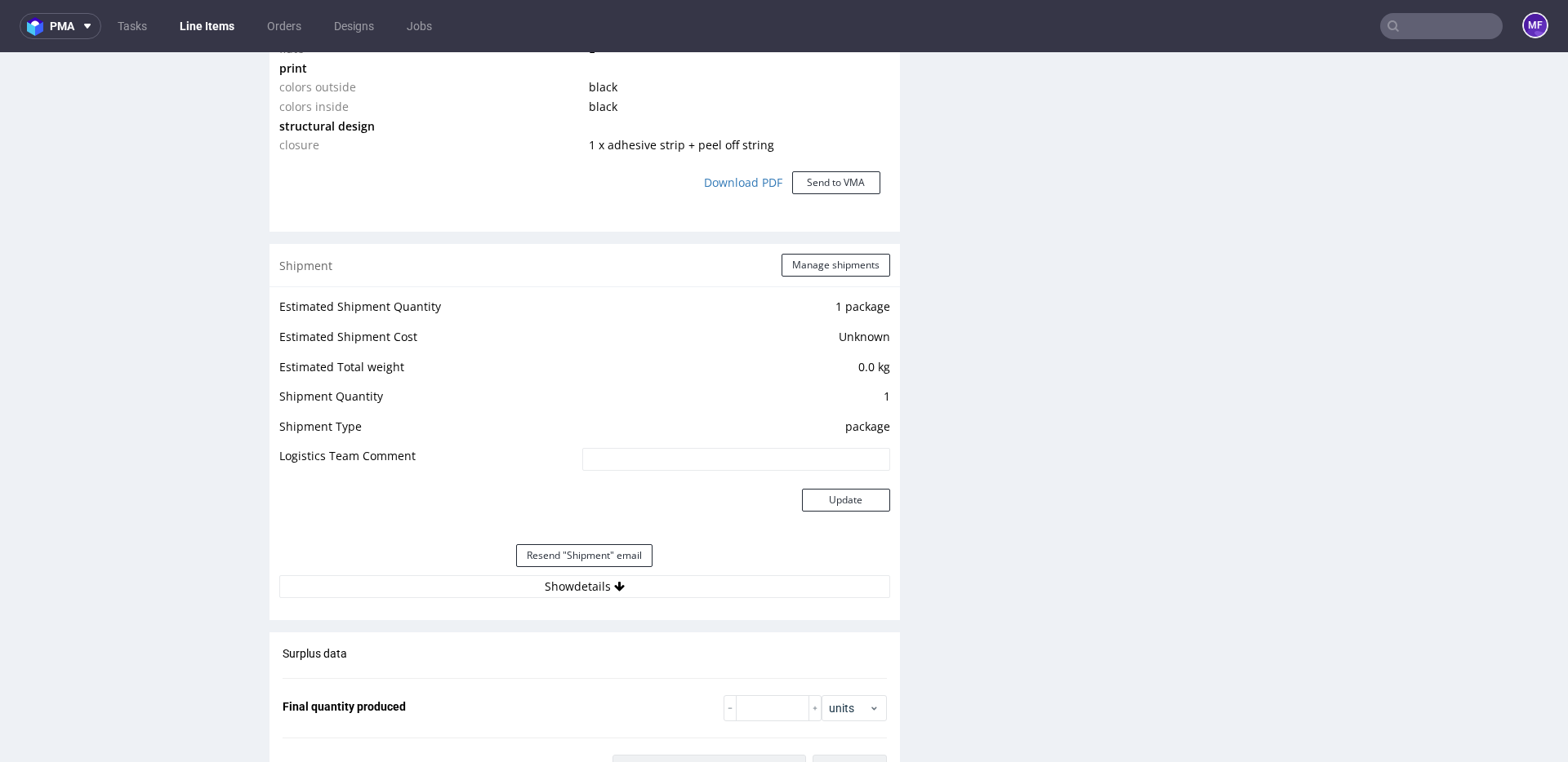
scroll to position [1506, 0]
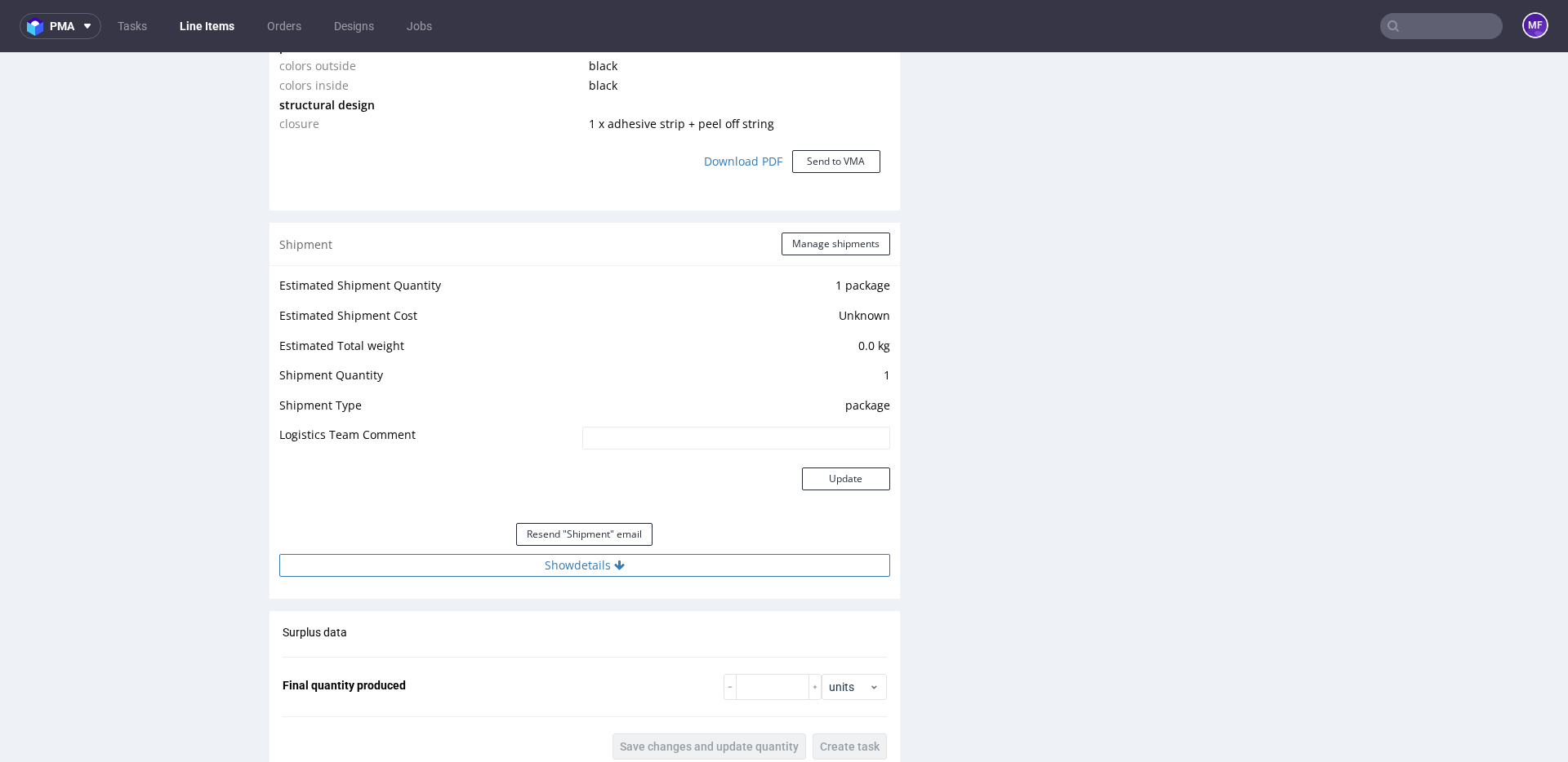
click at [600, 561] on button "Show details" at bounding box center [585, 566] width 611 height 23
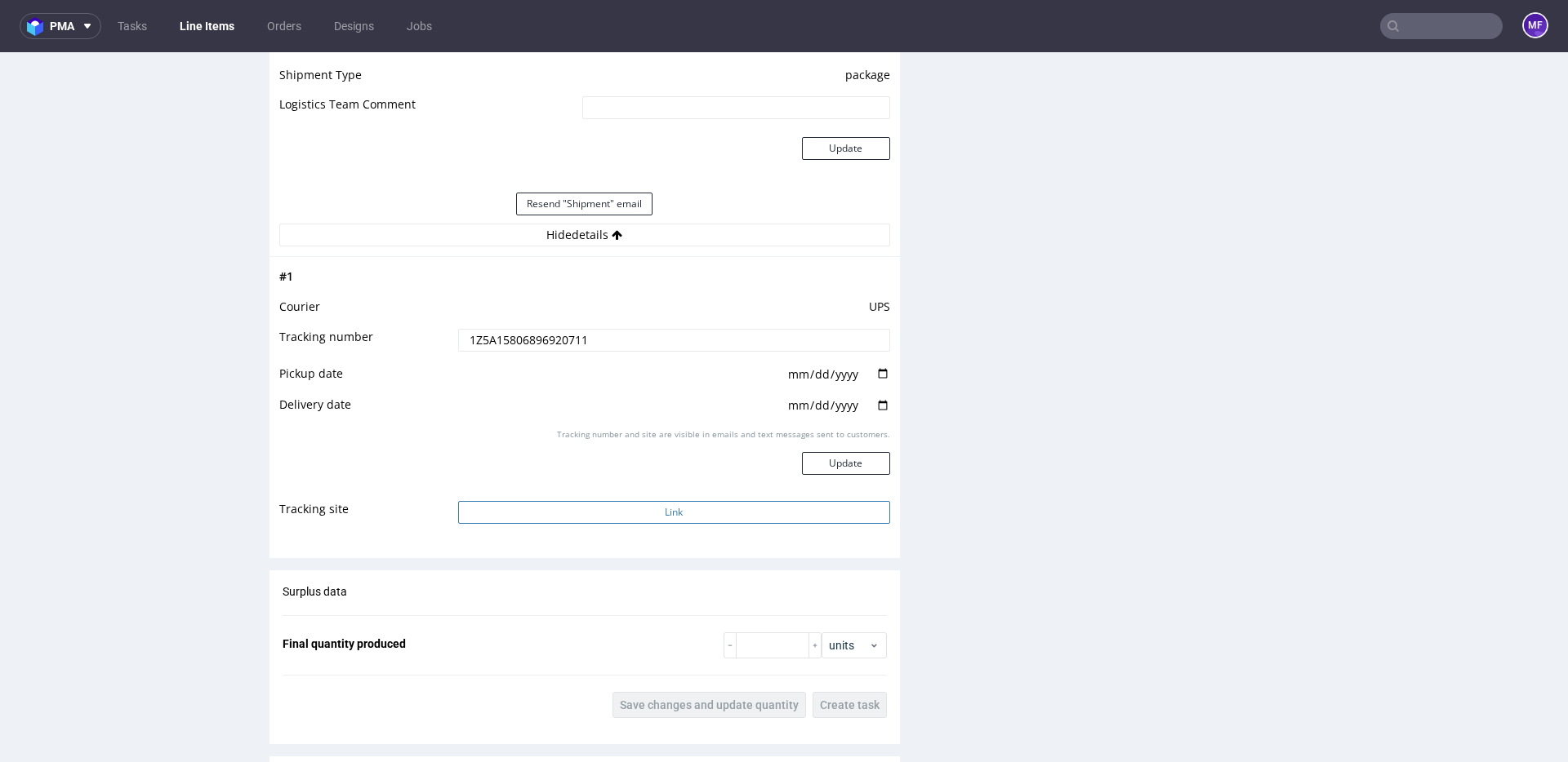
scroll to position [1839, 0]
click at [682, 498] on td "Link" at bounding box center [672, 515] width 436 height 37
click at [678, 514] on button "Link" at bounding box center [674, 510] width 432 height 23
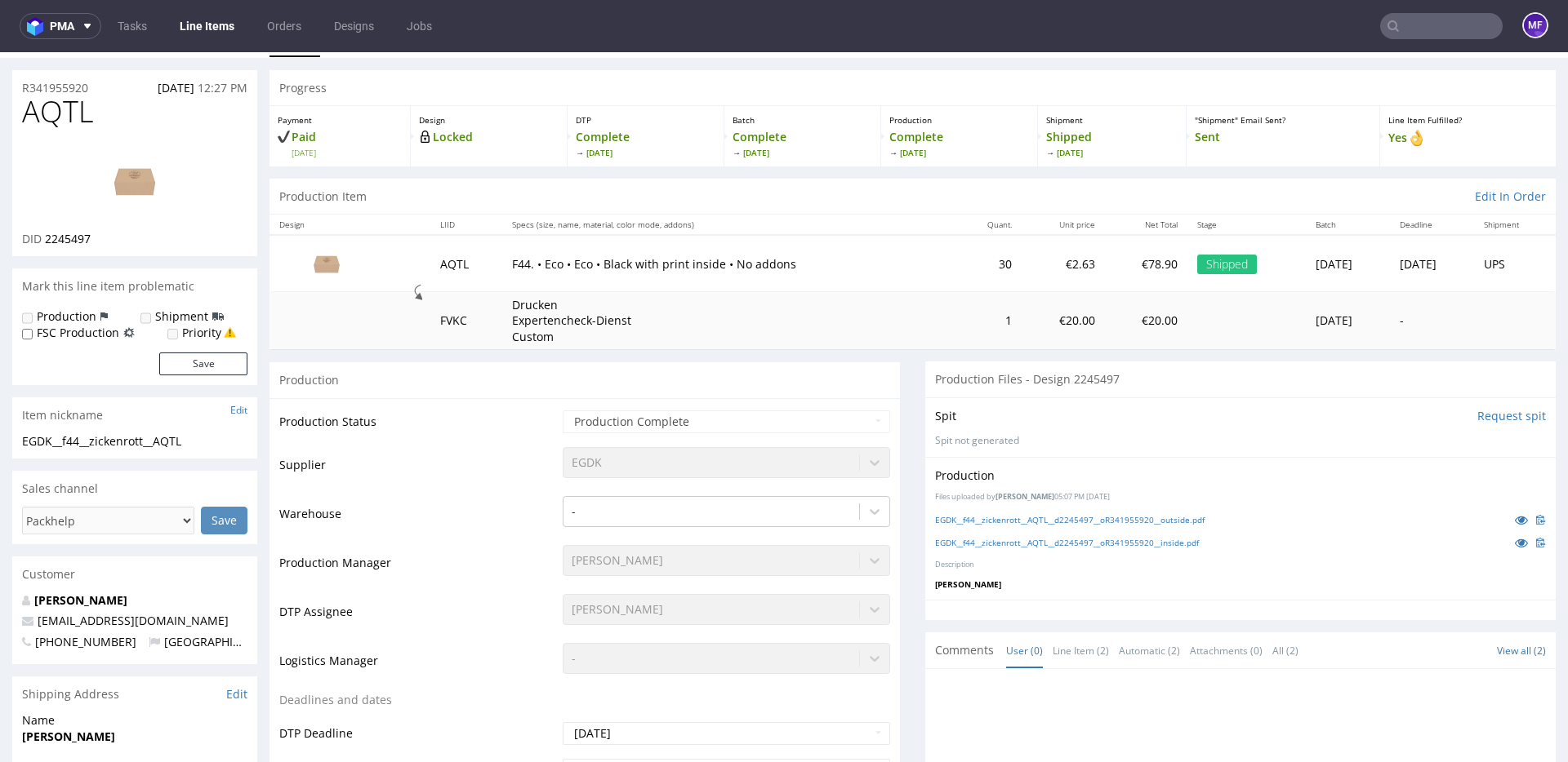
scroll to position [0, 0]
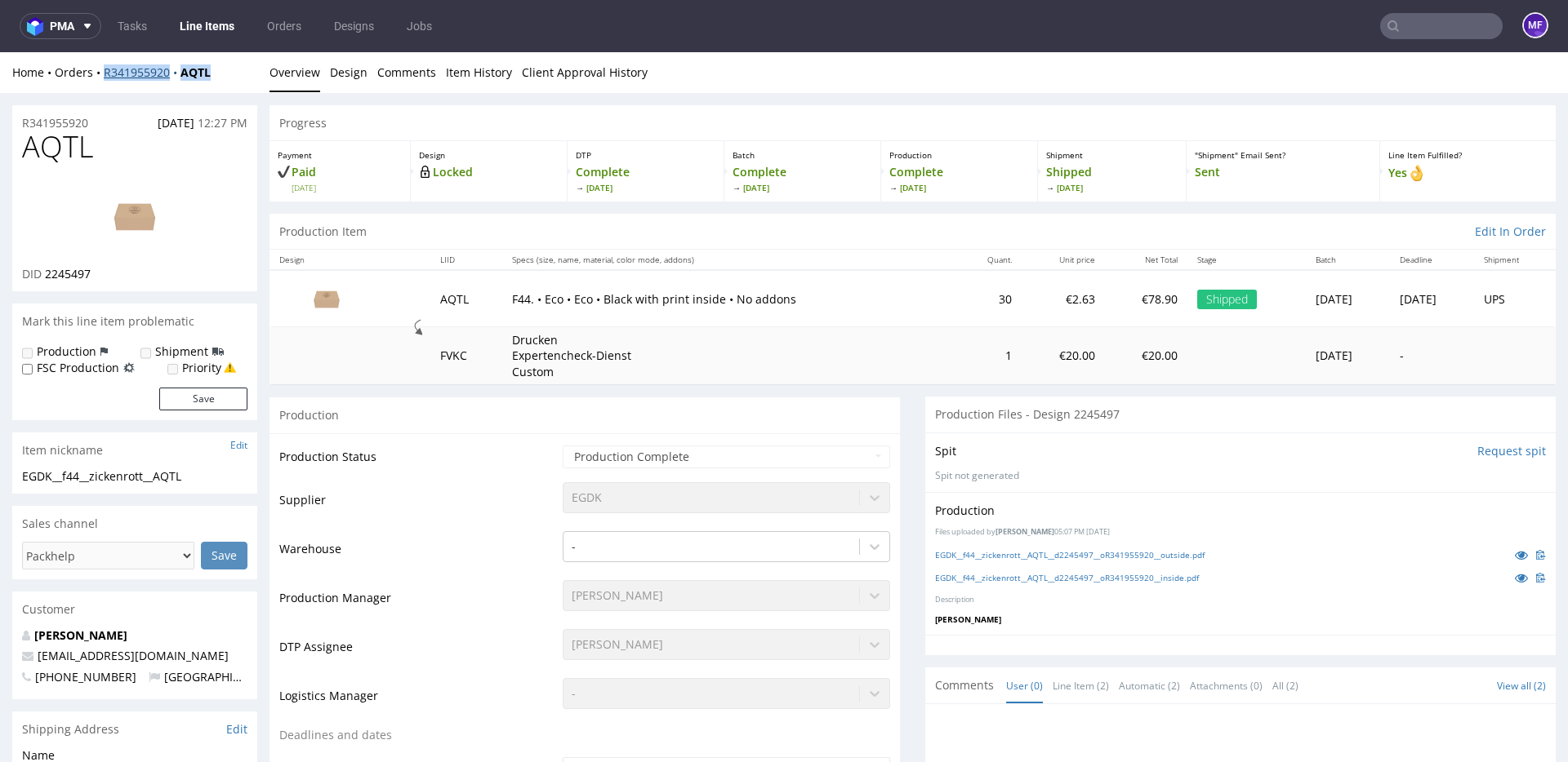
drag, startPoint x: 218, startPoint y: 77, endPoint x: 104, endPoint y: 78, distance: 114.0
click at [104, 78] on div "Home Orders R341955920 AQTL" at bounding box center [134, 73] width 245 height 16
copy div "R341955920 AQTL"
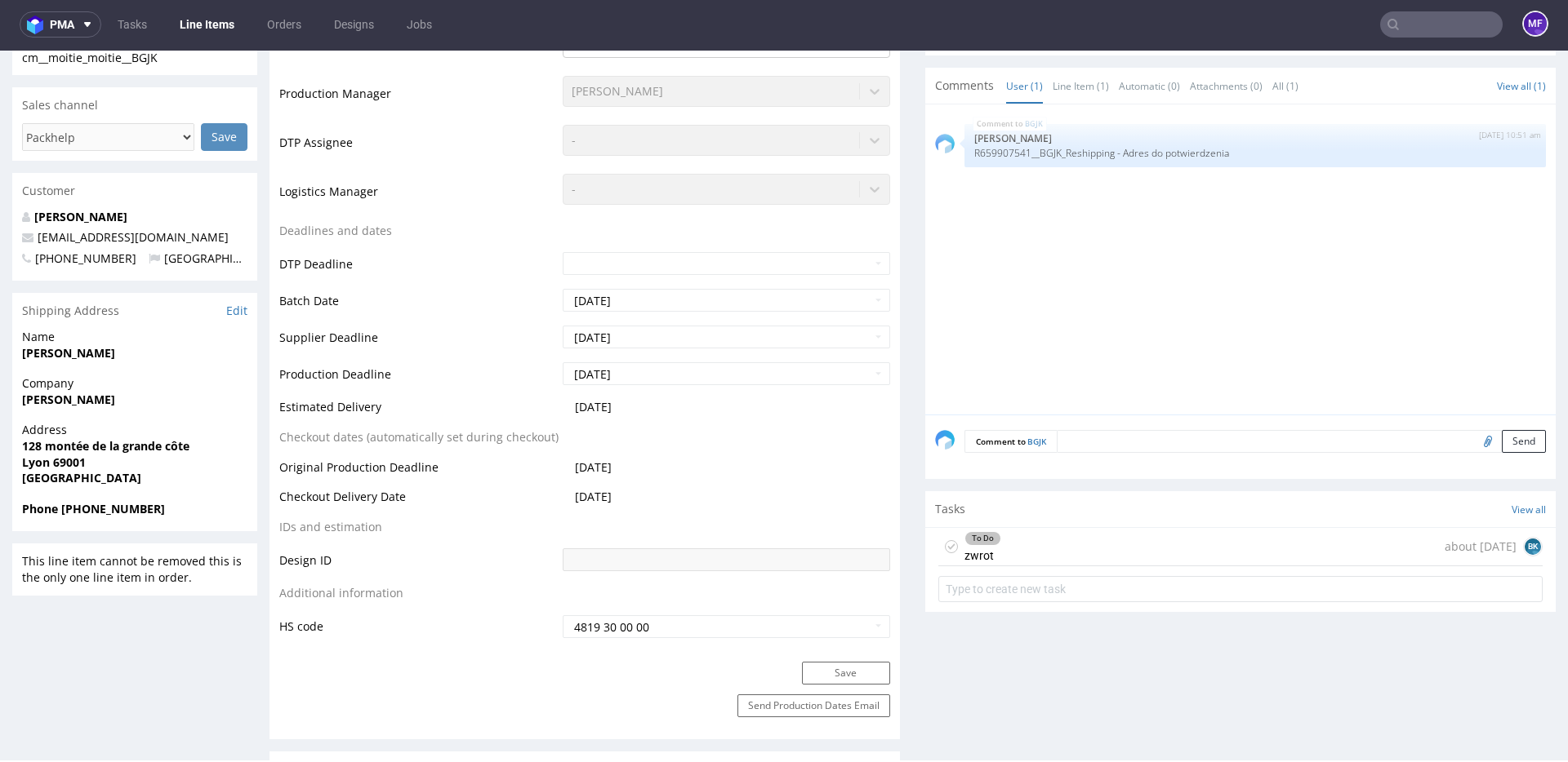
scroll to position [465, 0]
click at [1020, 551] on div "To Do zwrot about [DATE] BK" at bounding box center [1240, 548] width 605 height 39
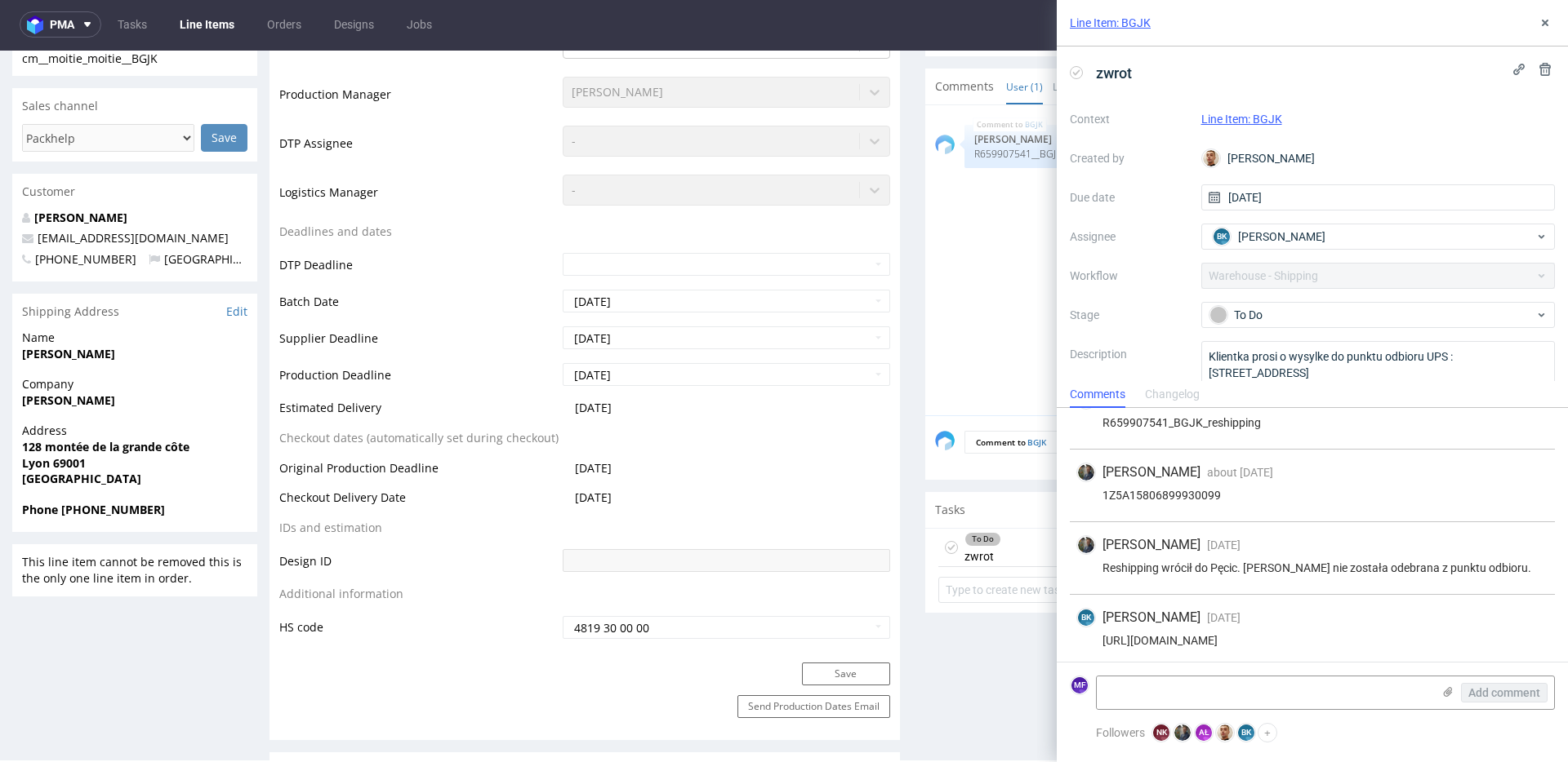
scroll to position [36, 0]
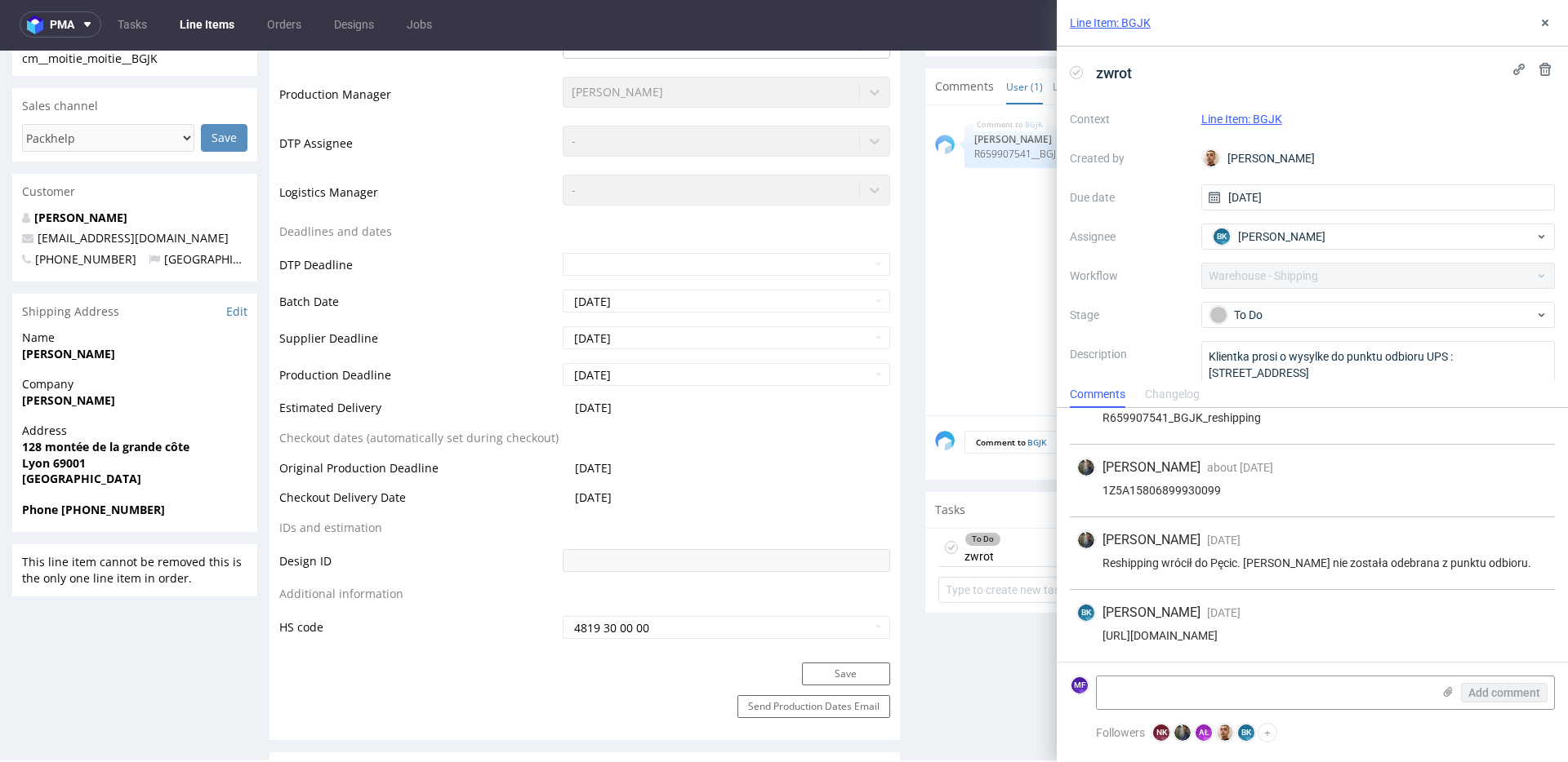
click at [1287, 430] on div "Maciej Sobola about 1 month ago 30th Jul 2025, 10:05 R659907541_BGJK_reshipping" at bounding box center [1312, 408] width 485 height 73
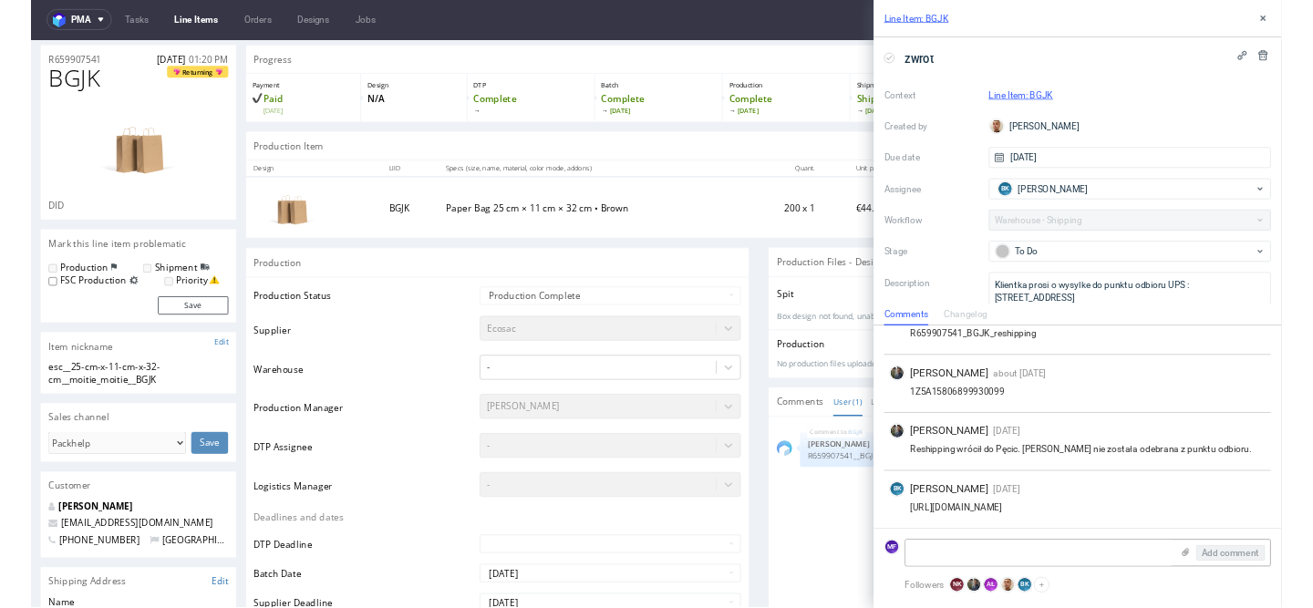
scroll to position [0, 0]
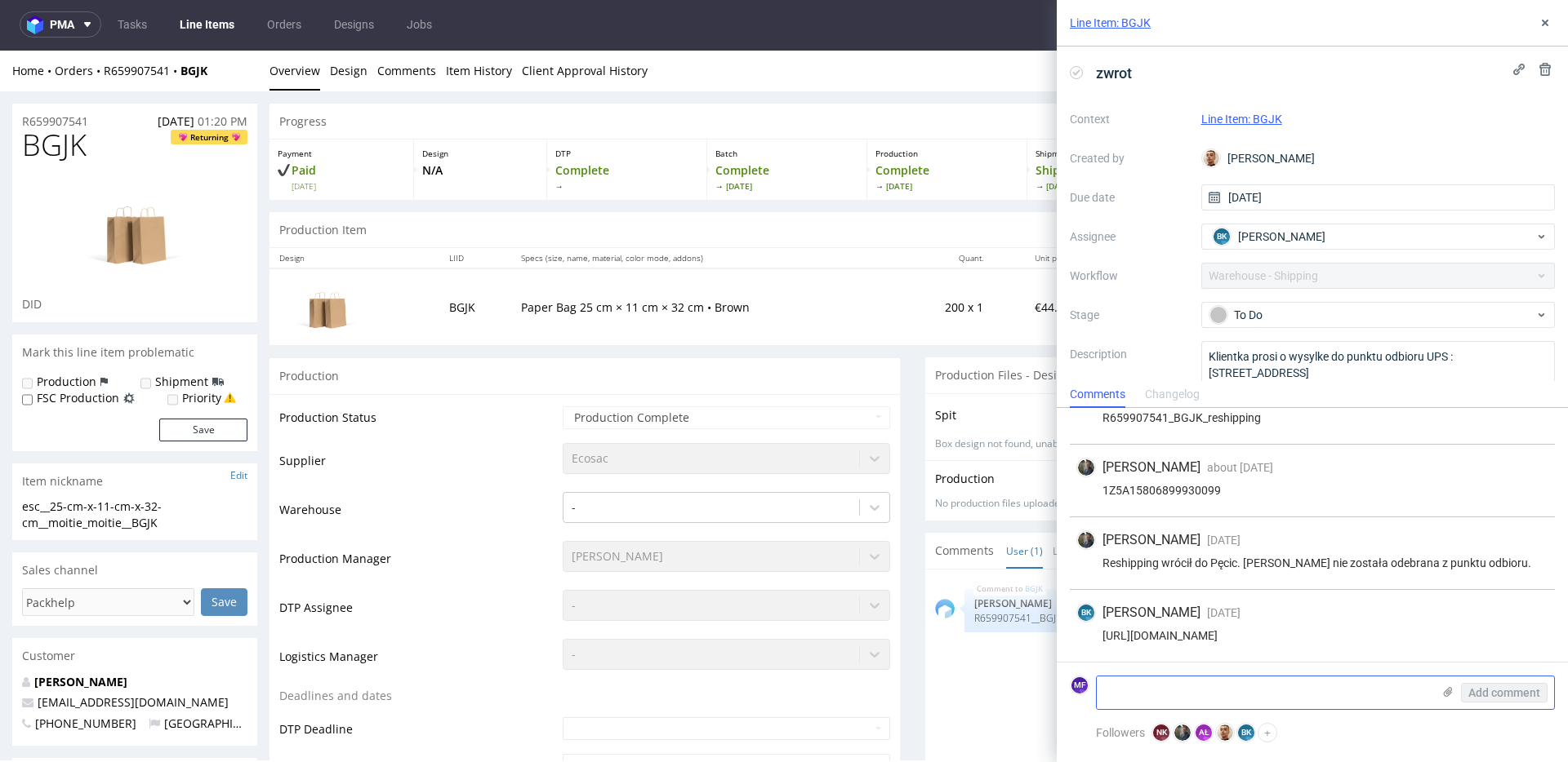
click at [1168, 686] on textarea at bounding box center [1264, 693] width 335 height 32
click at [1014, 660] on div "BGJK 20th Aug 25 | 10:51 am Jędrzej Wiśniewski R659907541__BGJK_Reshipping - Ad…" at bounding box center [1245, 729] width 621 height 300
click at [1550, 23] on icon at bounding box center [1545, 22] width 13 height 13
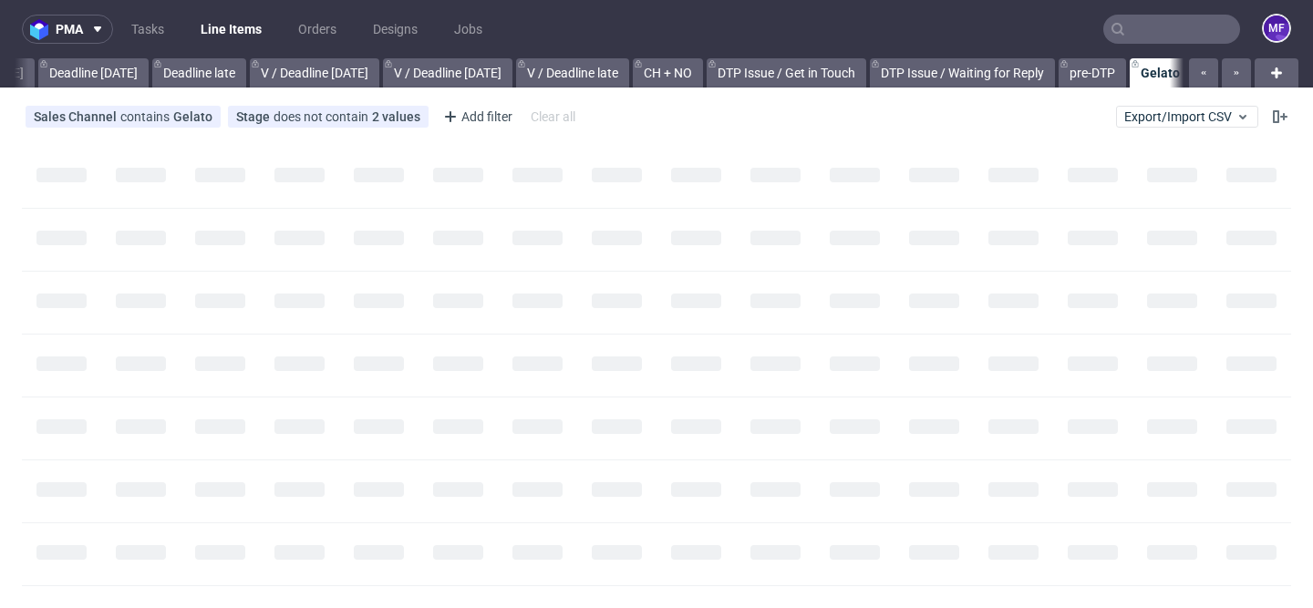
scroll to position [0, 2093]
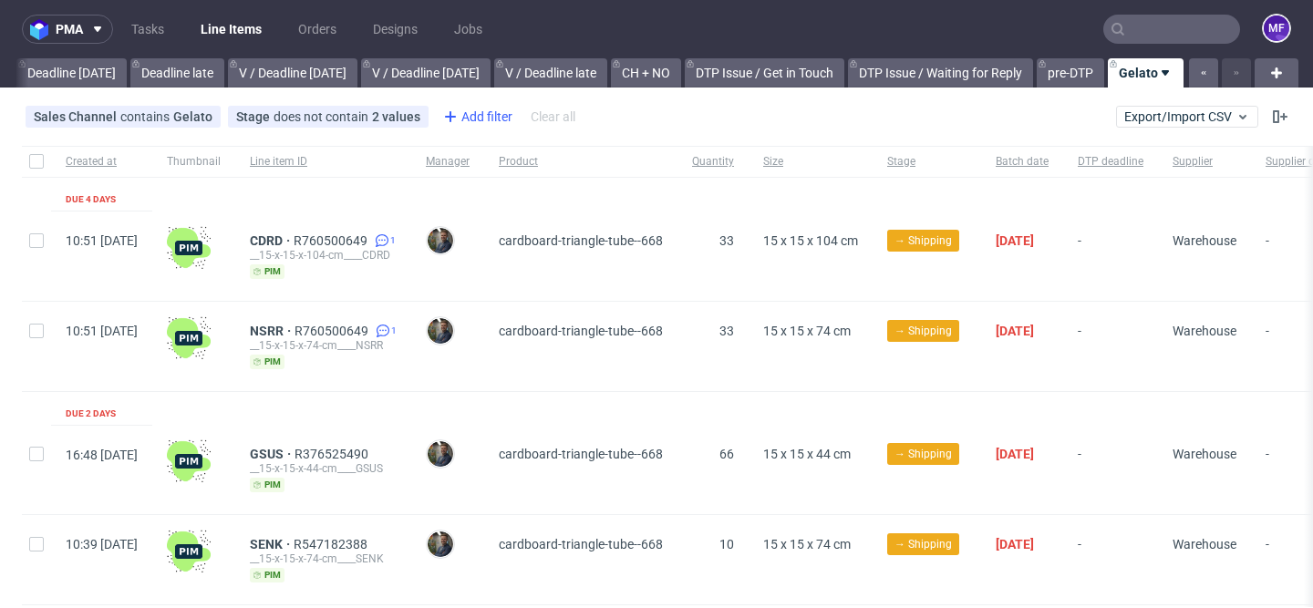
click at [467, 122] on div "Add filter" at bounding box center [476, 116] width 80 height 29
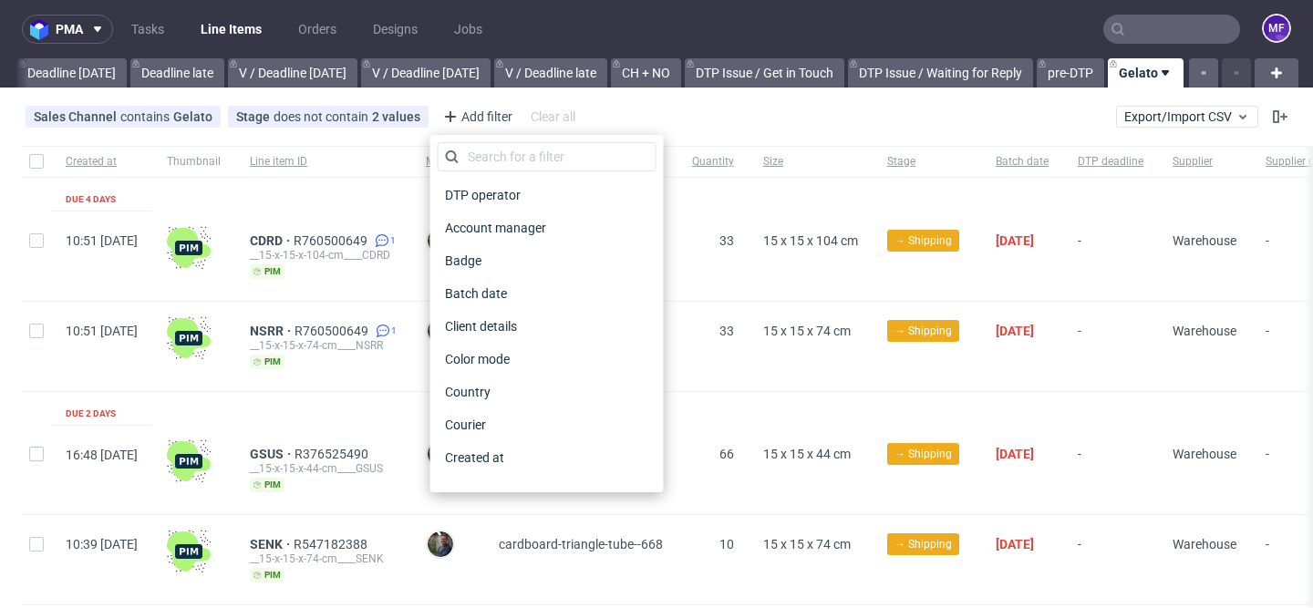
click at [757, 195] on div "Created at Thumbnail Line item ID Manager Product Quantity Size Stage Batch dat…" at bounding box center [962, 544] width 1880 height 797
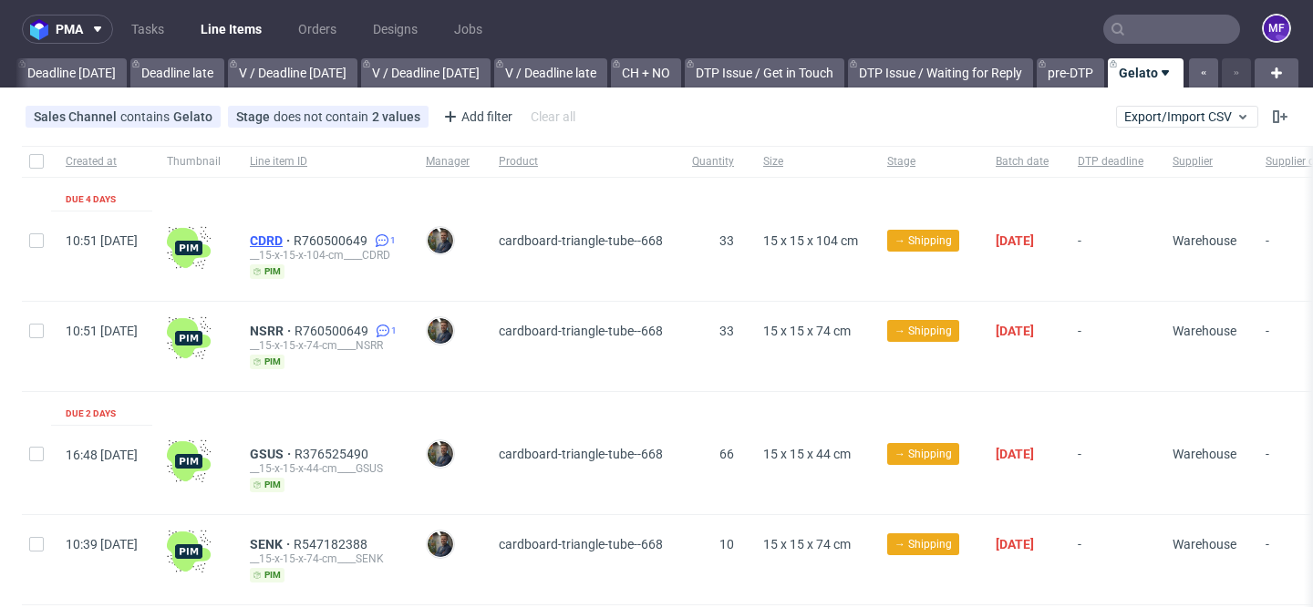
click at [294, 242] on span "CDRD" at bounding box center [272, 240] width 44 height 15
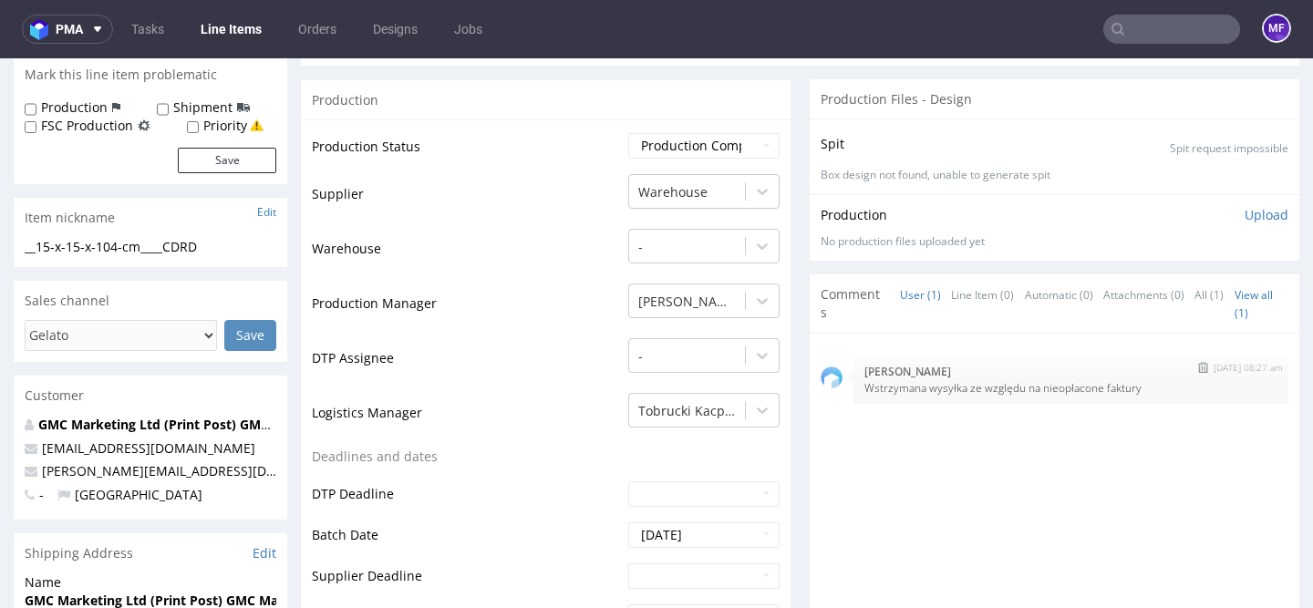
scroll to position [324, 0]
drag, startPoint x: 989, startPoint y: 265, endPoint x: 938, endPoint y: 268, distance: 51.1
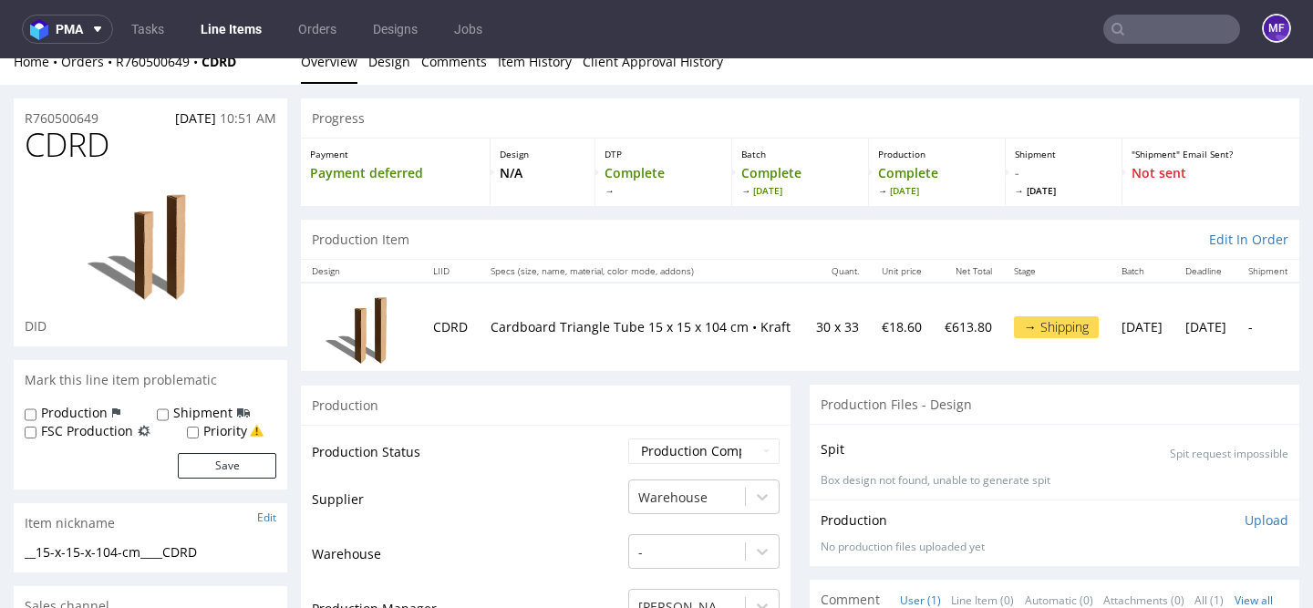
scroll to position [0, 0]
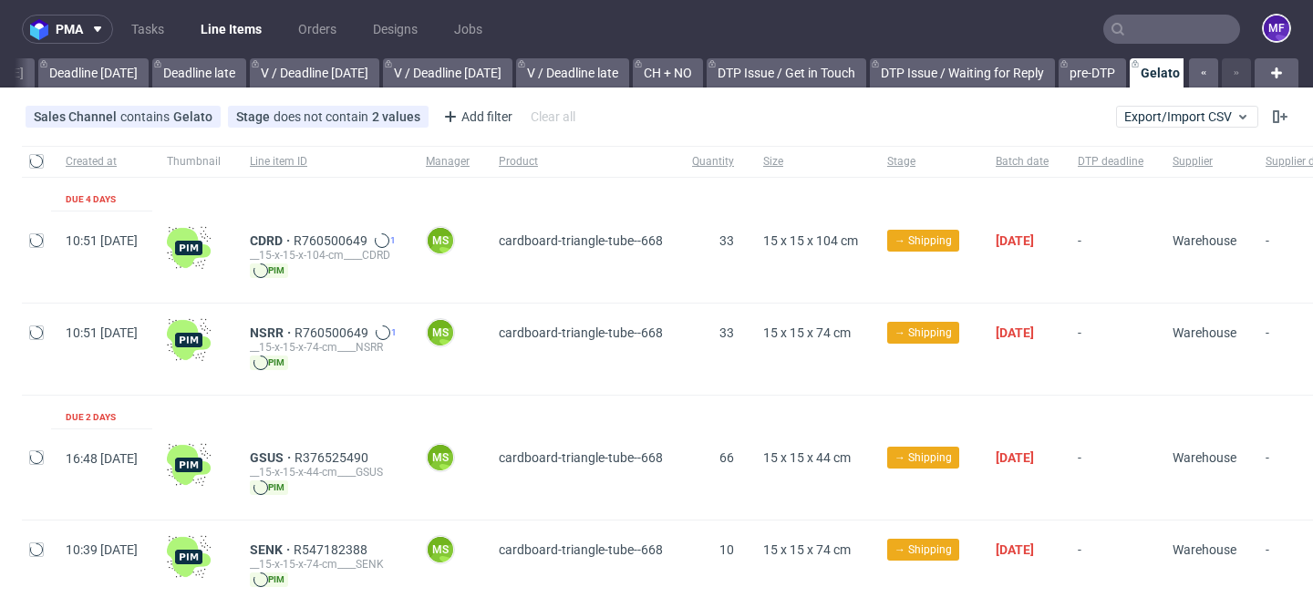
scroll to position [0, 2093]
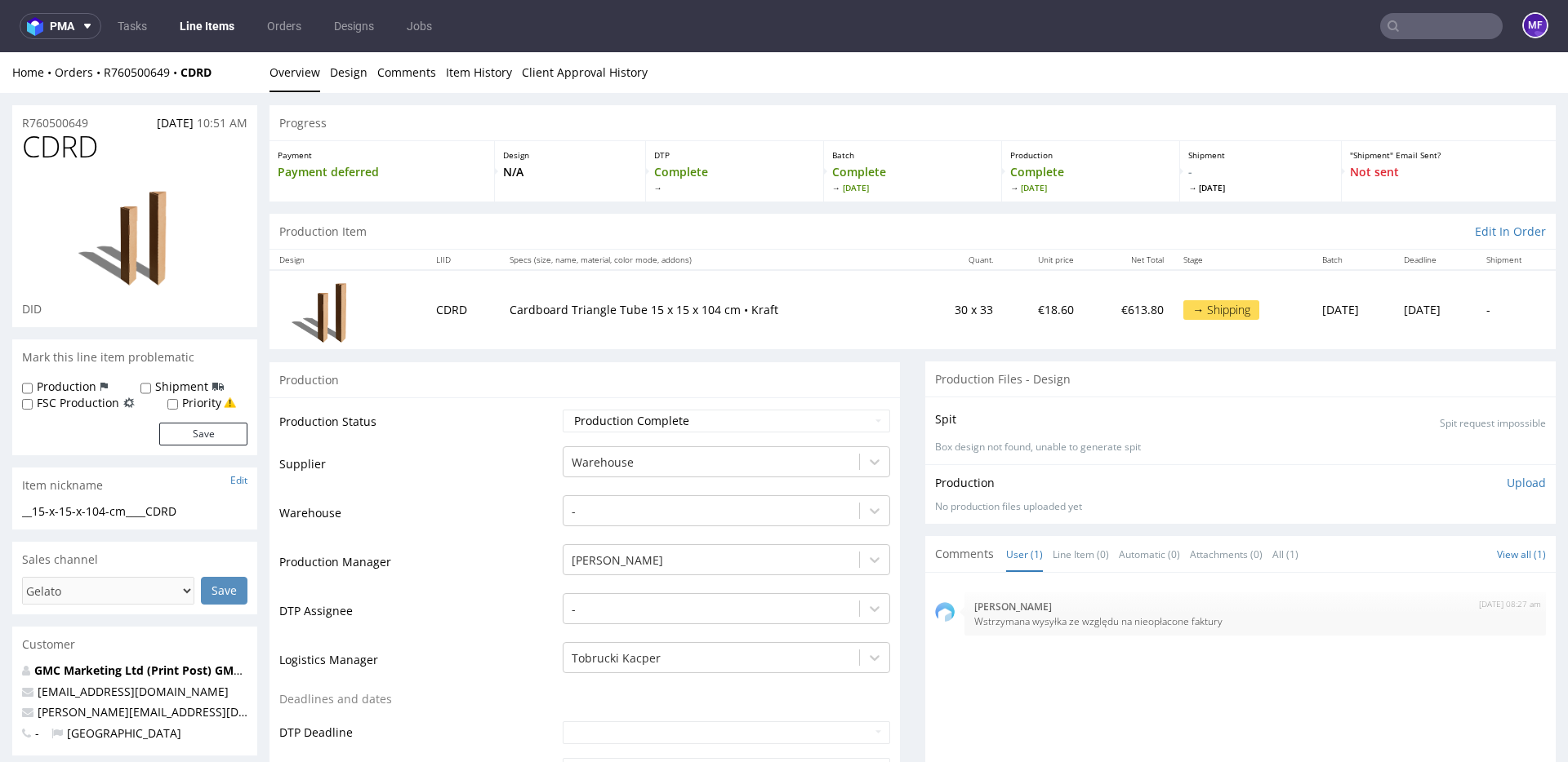
click at [1405, 34] on input "text" at bounding box center [1441, 26] width 123 height 26
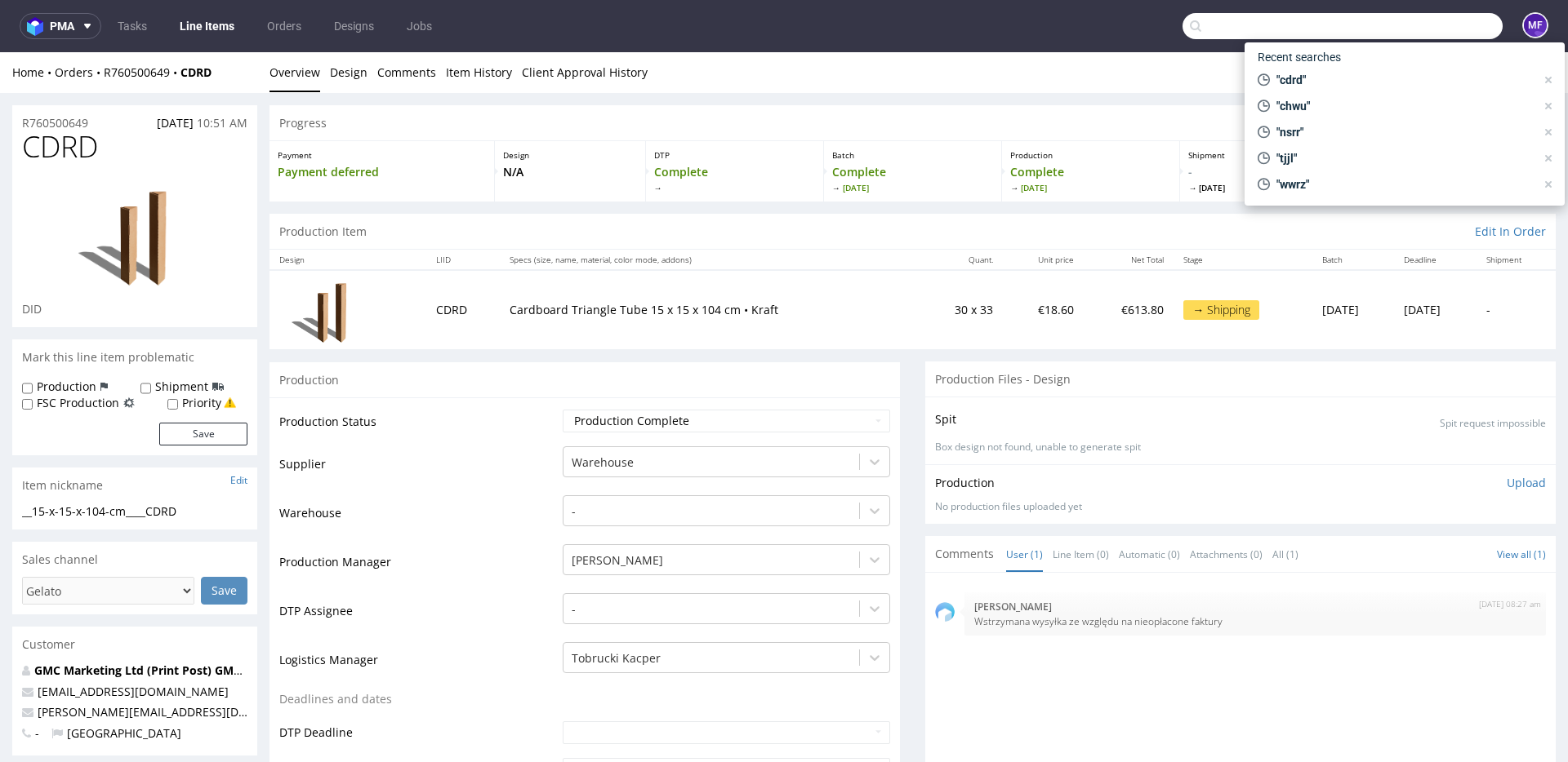
click at [1207, 18] on input "text" at bounding box center [1342, 26] width 320 height 26
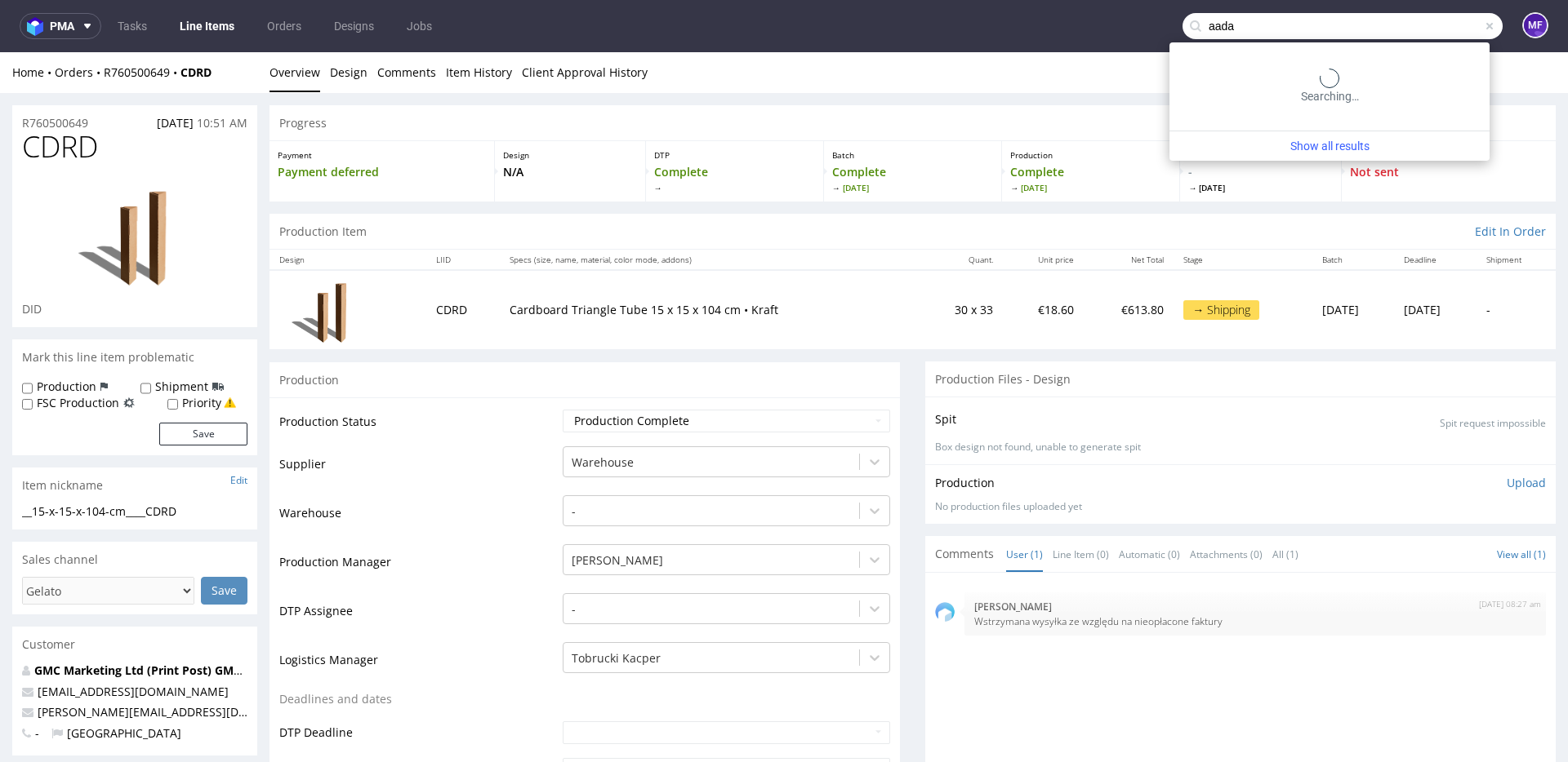
scroll to position [4, 0]
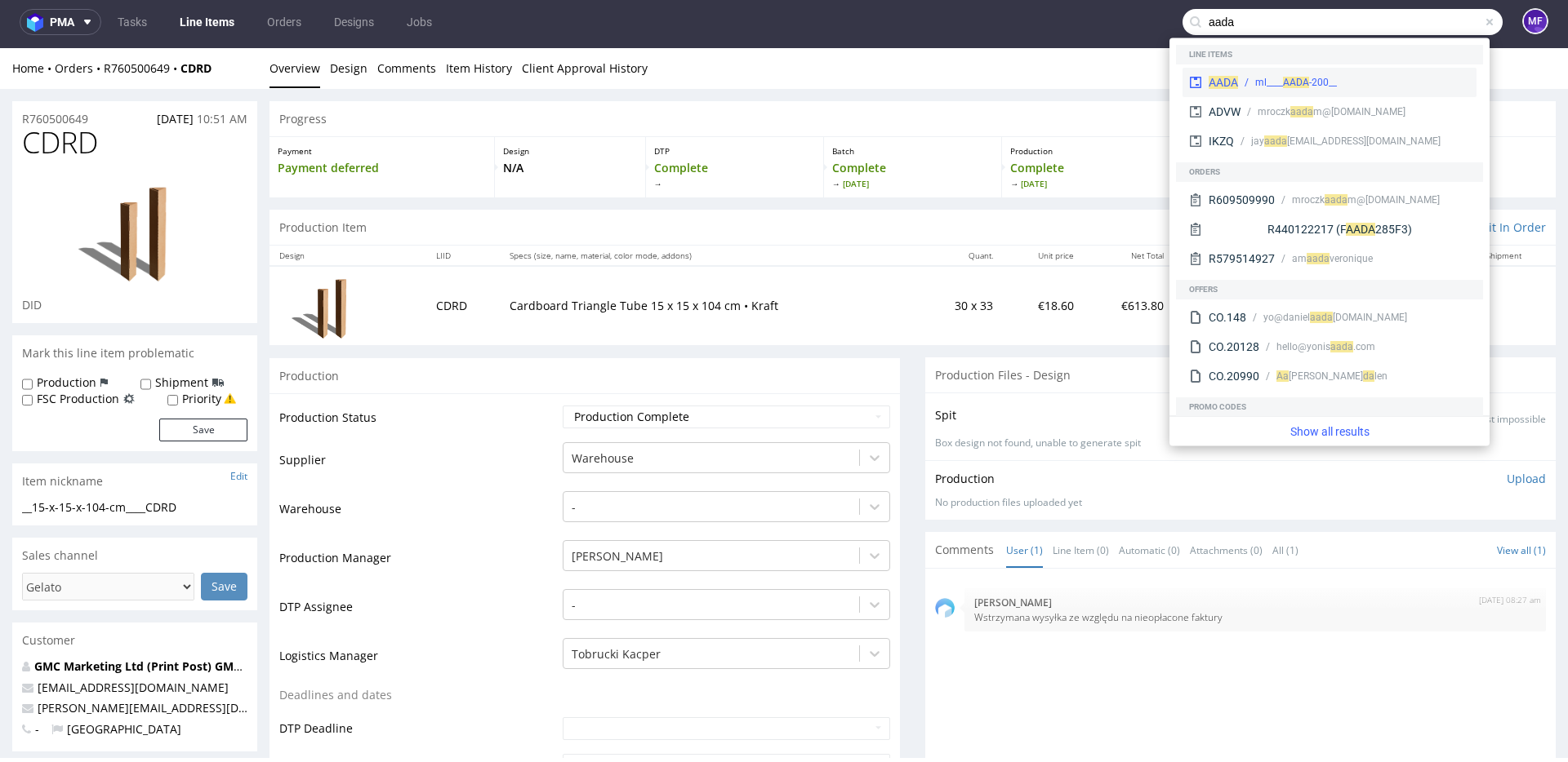
type input "aada"
click at [1231, 91] on div "AADA __200-ml____ AADA" at bounding box center [1330, 82] width 294 height 30
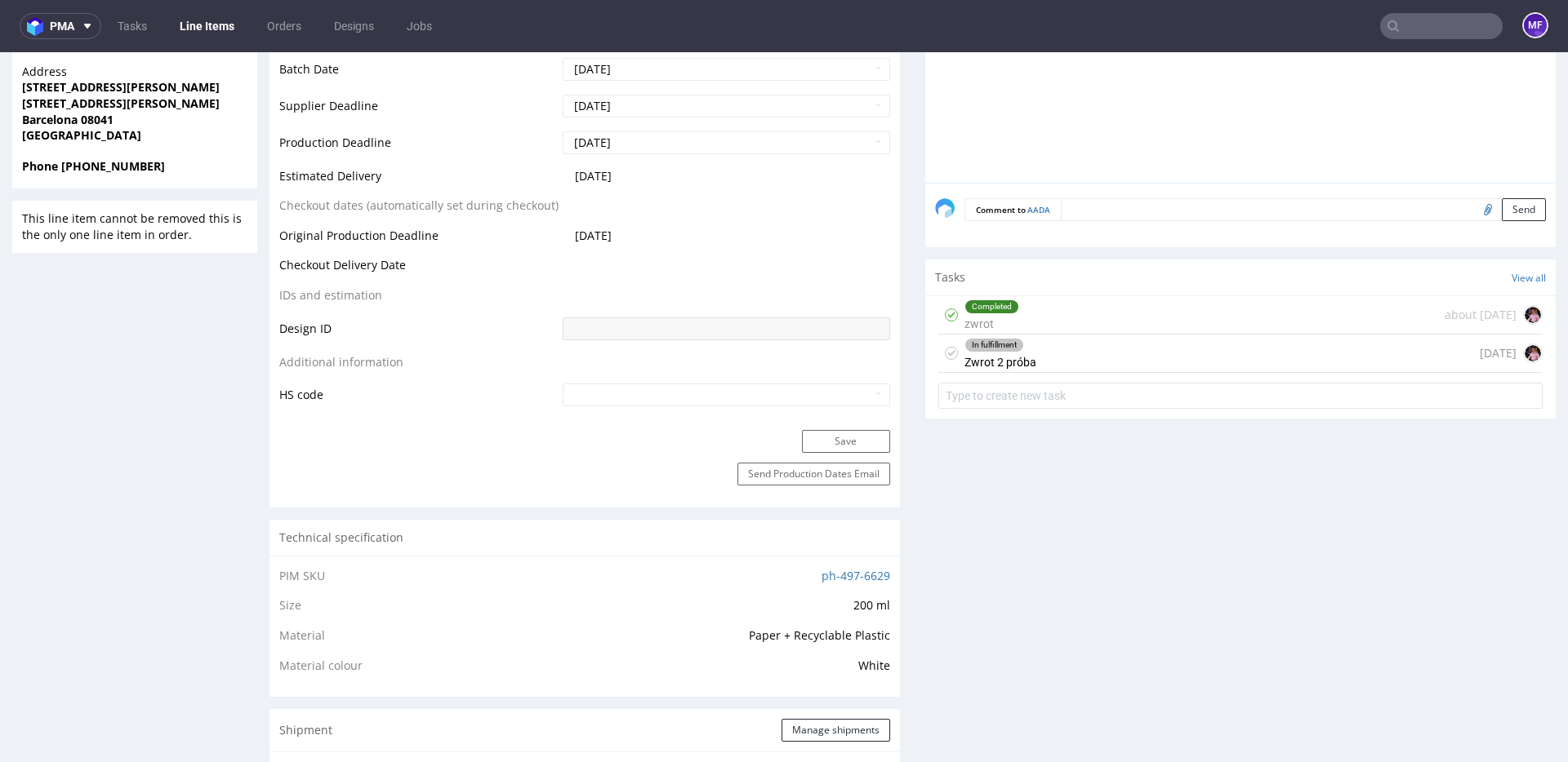
scroll to position [595, 0]
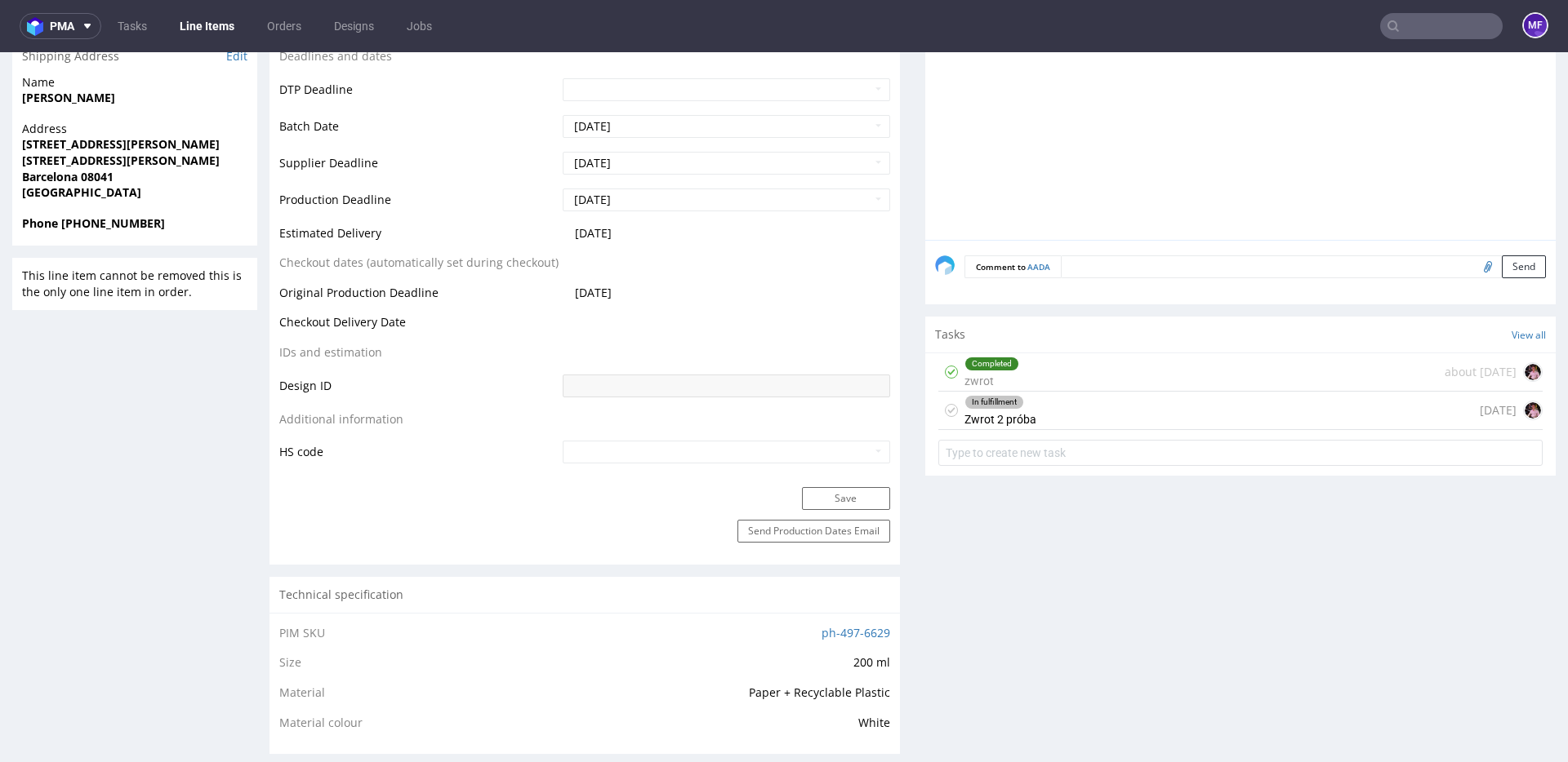
click at [1056, 421] on div "In fulfillment Zwrot 2 próba 1 day ago" at bounding box center [1240, 411] width 605 height 39
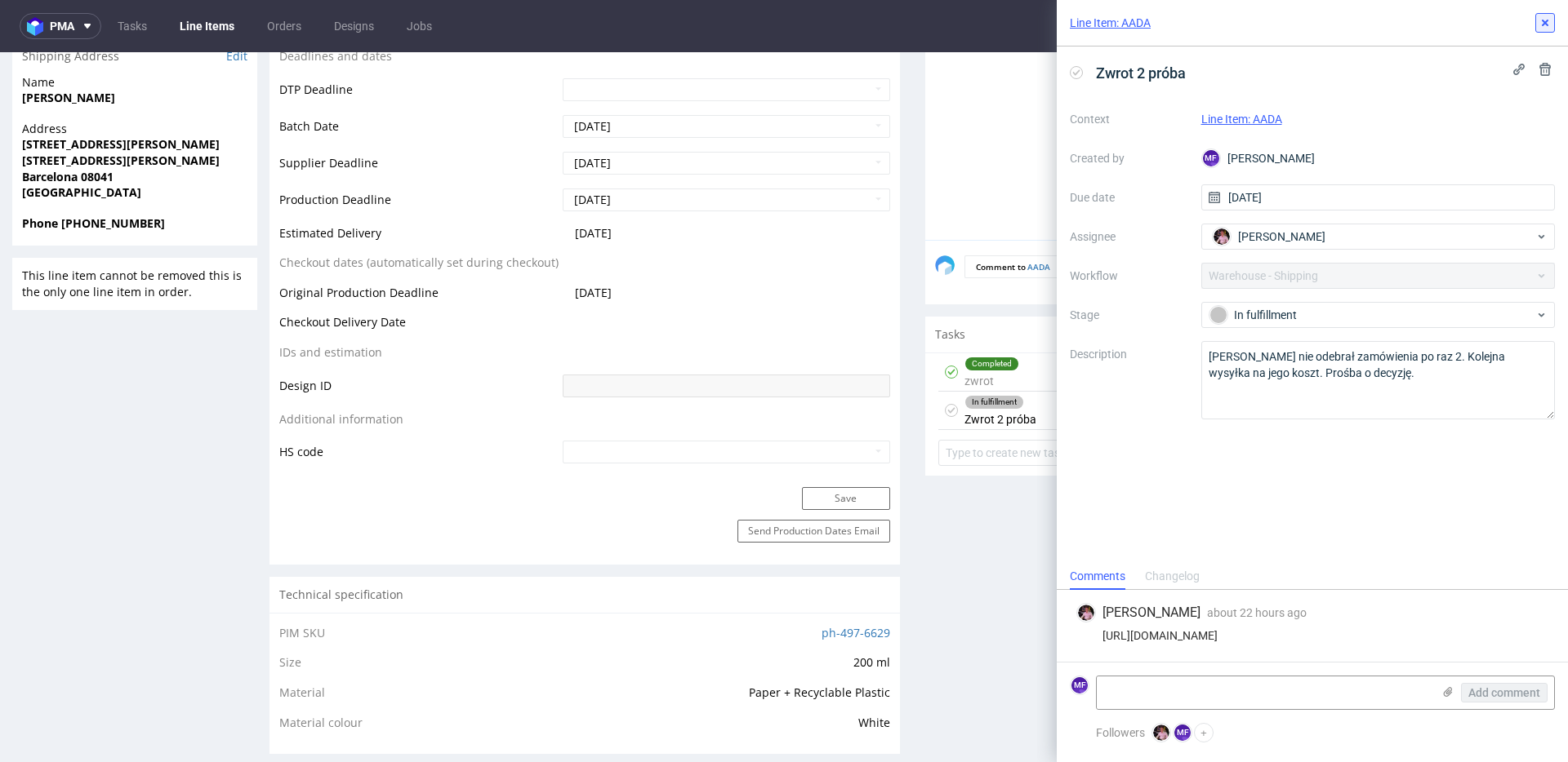
click at [1546, 17] on icon at bounding box center [1545, 22] width 13 height 13
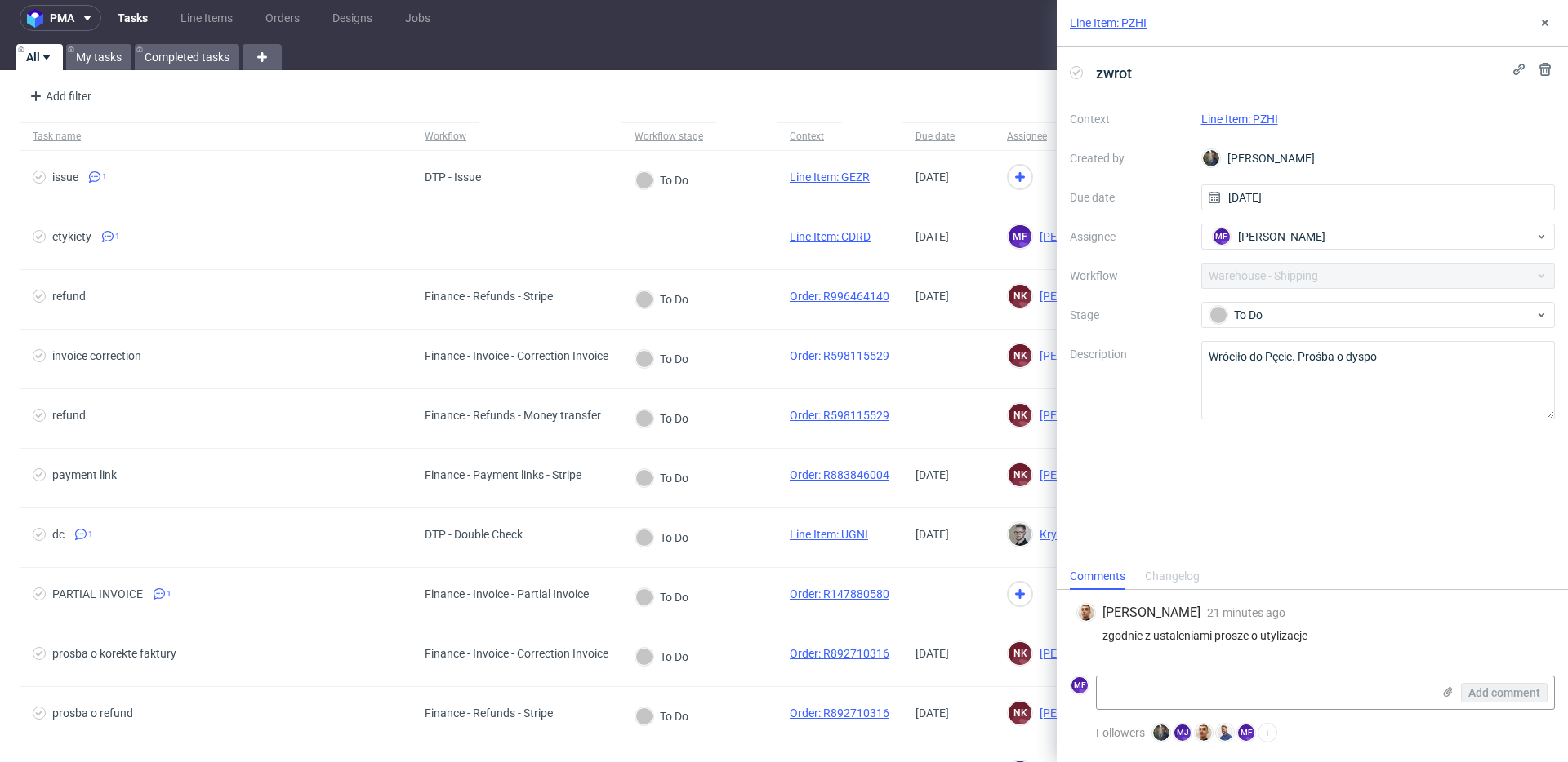
scroll to position [12, 0]
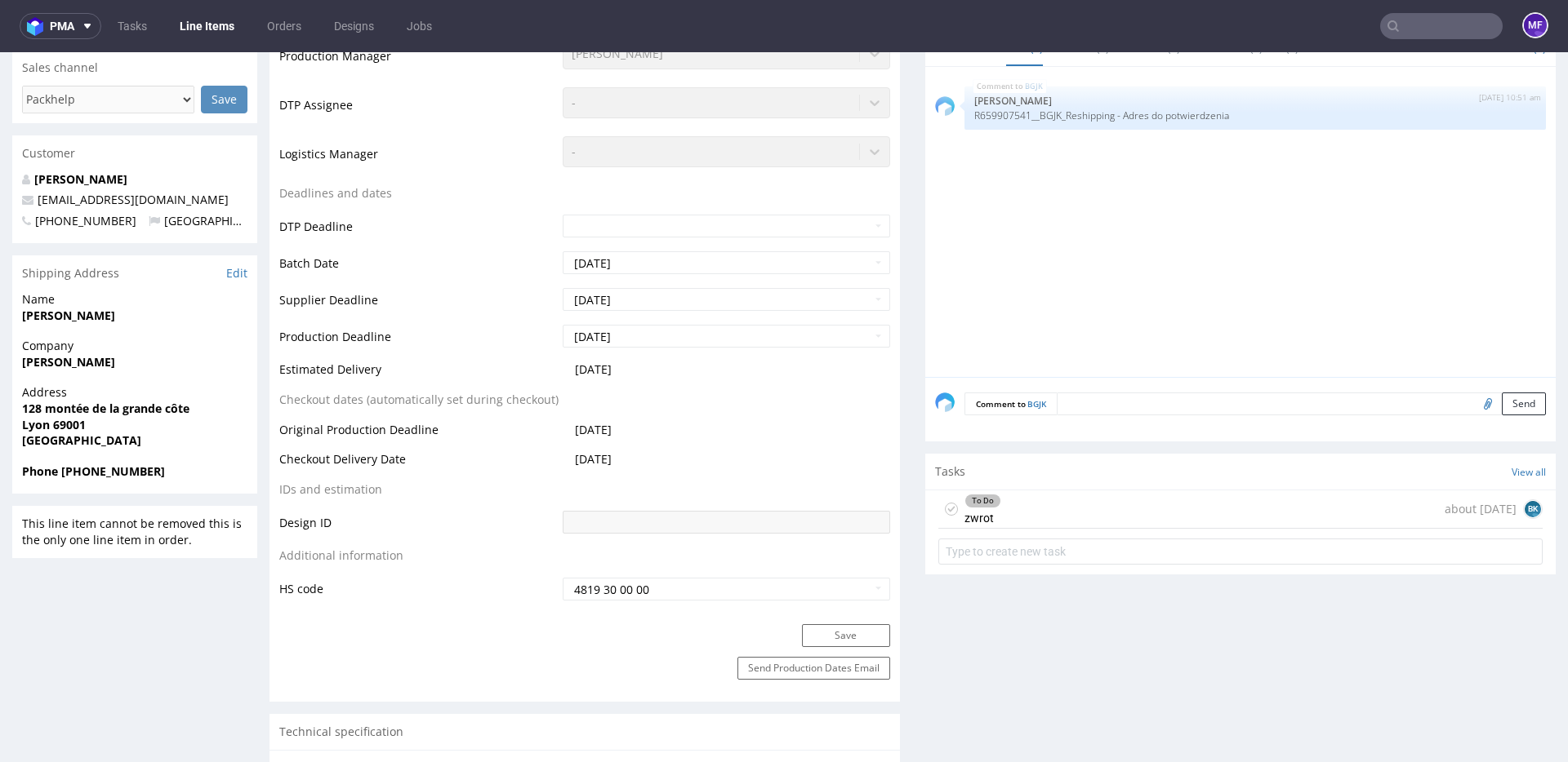
scroll to position [501, 0]
click at [1005, 521] on div "To Do zwrot about [DATE] BK" at bounding box center [1240, 512] width 605 height 39
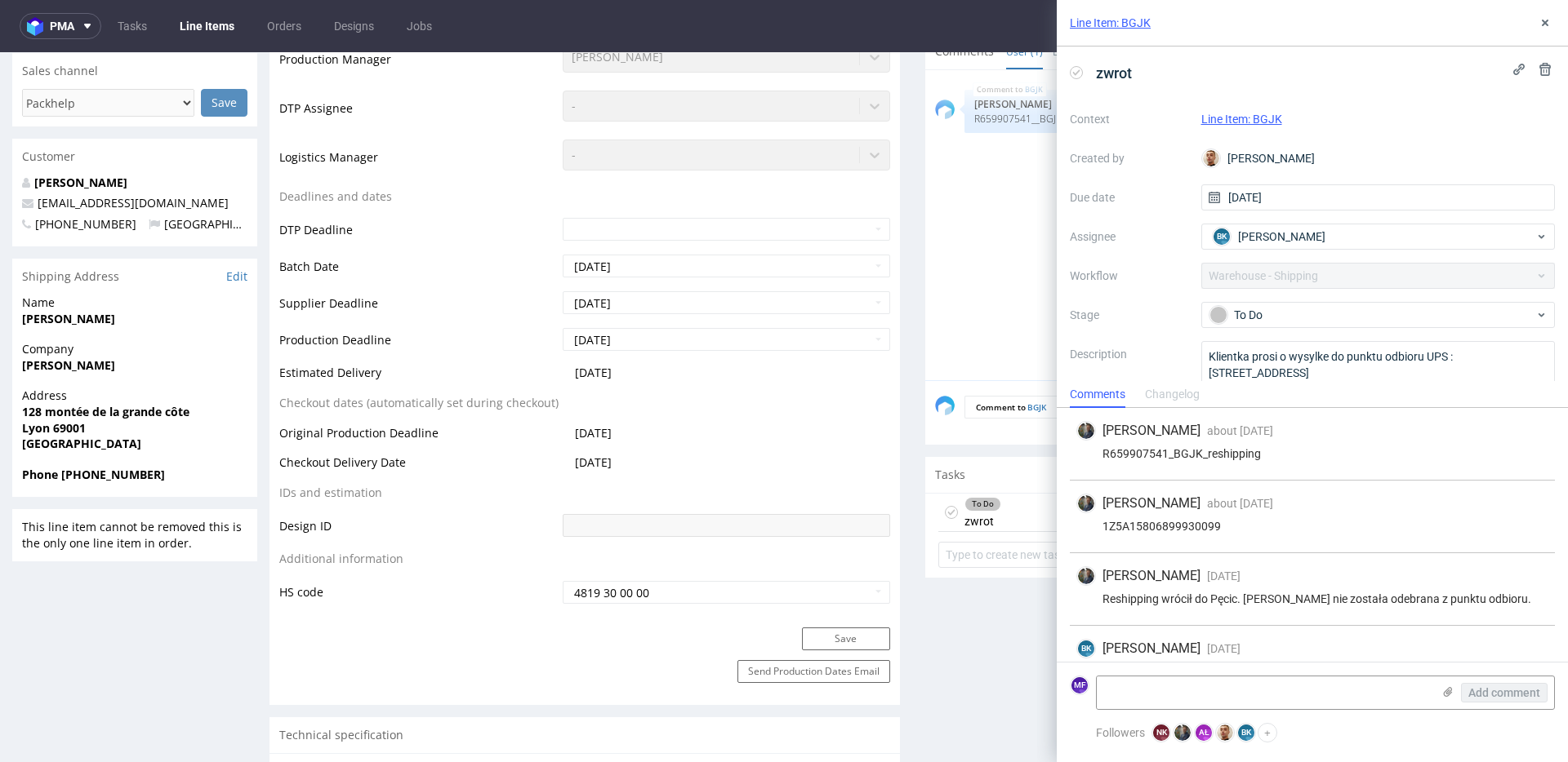
scroll to position [36, 0]
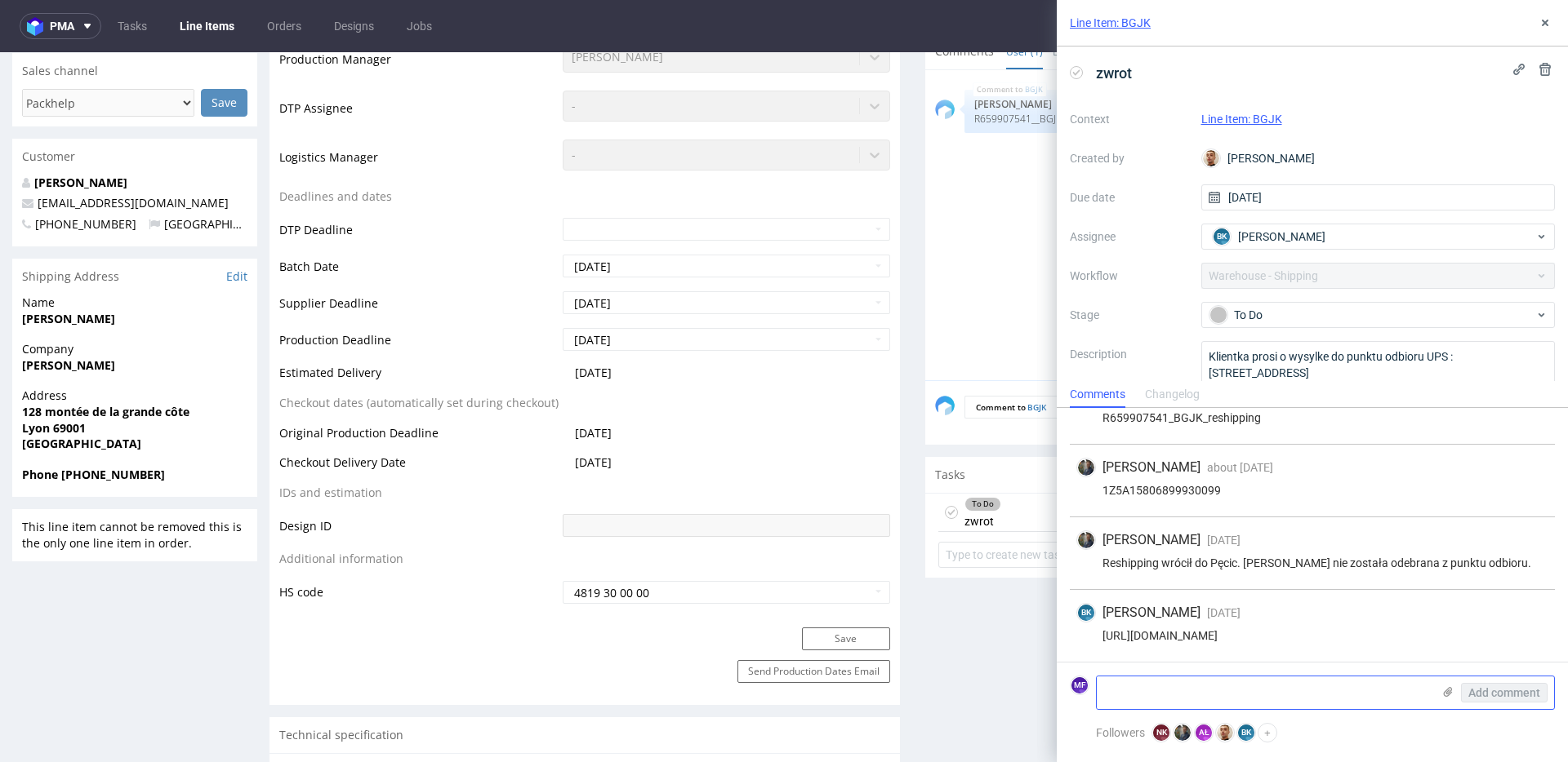
click at [1139, 694] on textarea at bounding box center [1264, 693] width 335 height 32
click at [1144, 687] on textarea at bounding box center [1264, 693] width 335 height 32
click at [1124, 692] on textarea "Wrociło ponownie do Pecic." at bounding box center [1264, 693] width 335 height 32
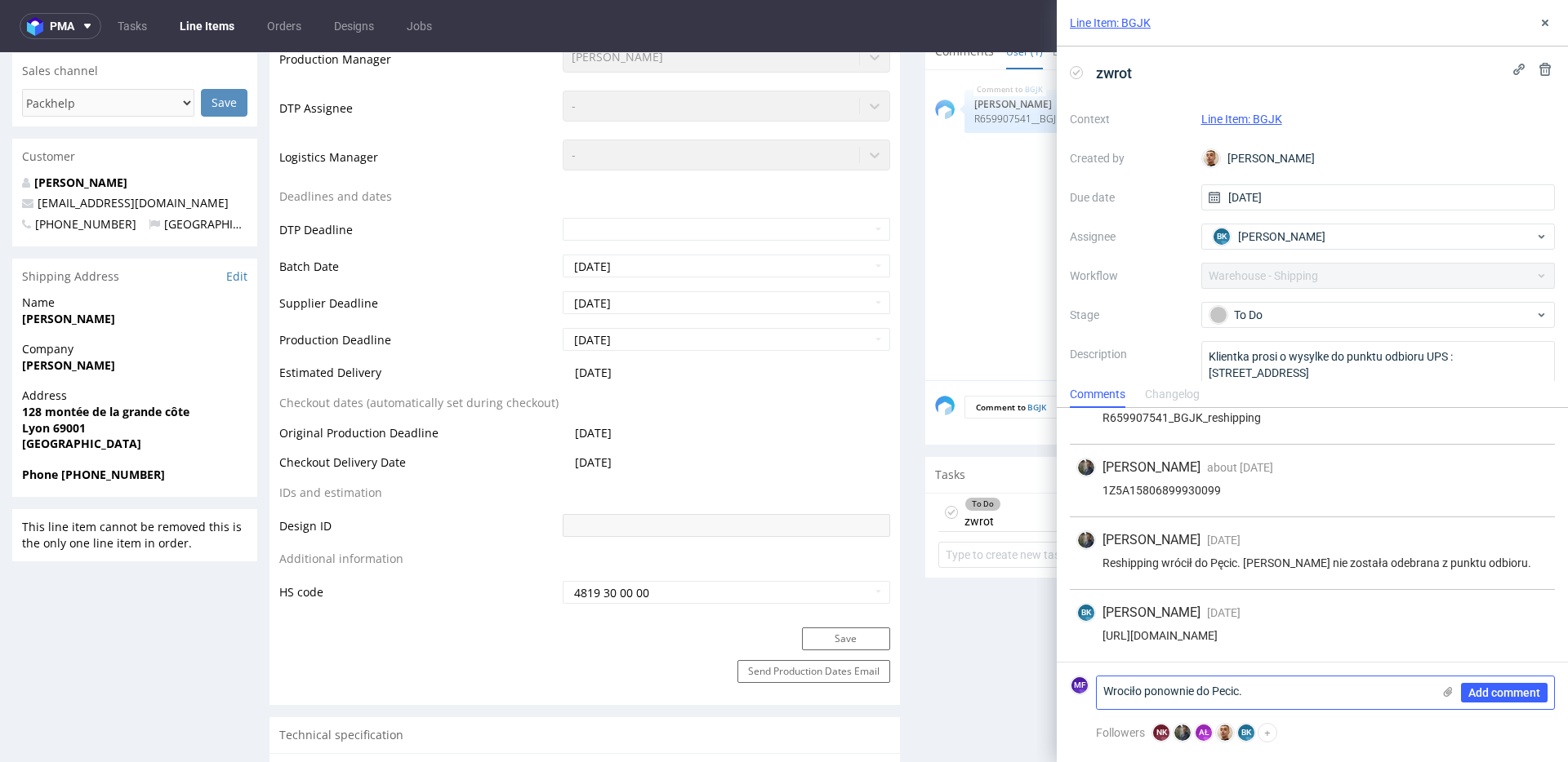
click at [1124, 692] on textarea "Wrociło ponownie do Pecic." at bounding box center [1264, 693] width 335 height 32
click at [1131, 691] on textarea "Wrociło ponownie do Pecic." at bounding box center [1264, 693] width 335 height 32
click at [1258, 694] on textarea "Wrociło ponownie do Pecic." at bounding box center [1264, 693] width 335 height 32
type textarea "Wrociło ponownie do Pecic"
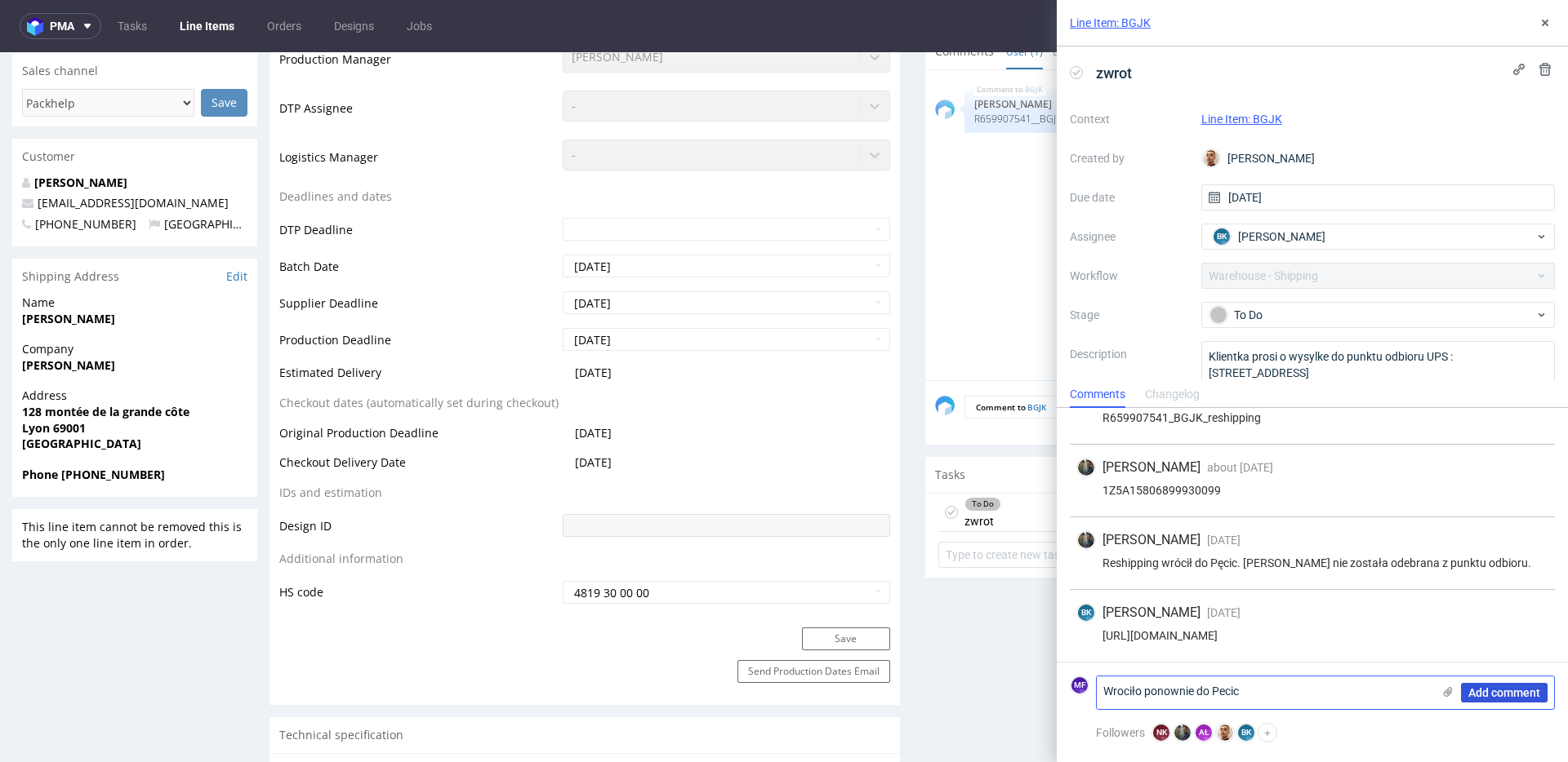
click at [1509, 698] on span "Add comment" at bounding box center [1504, 692] width 72 height 12
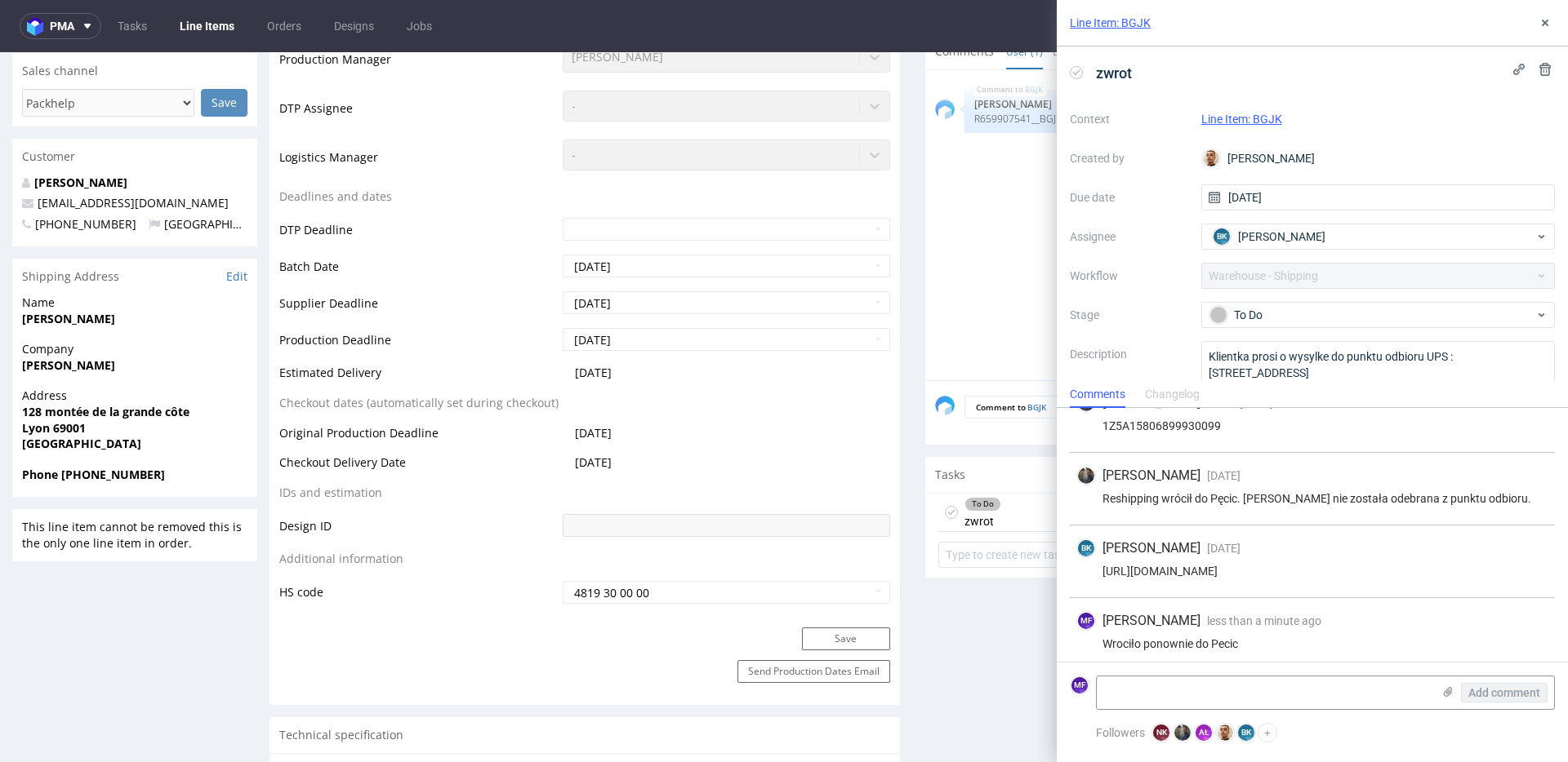
scroll to position [108, 0]
